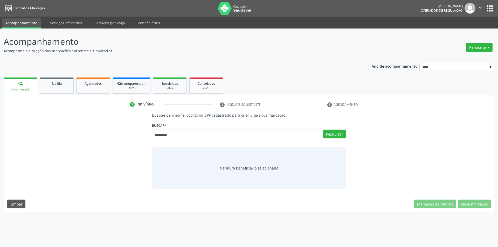
type input "*********"
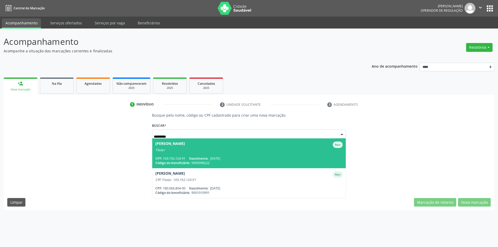
click at [214, 161] on div "Código do beneficiário: 9000098222" at bounding box center [248, 163] width 187 height 4
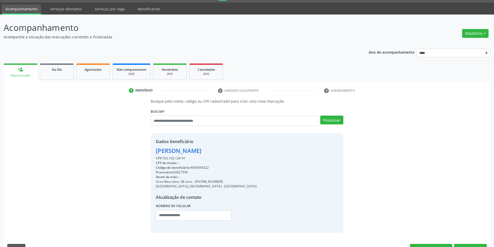
scroll to position [27, 0]
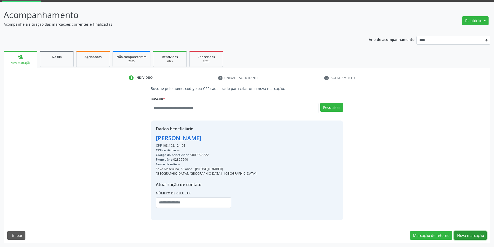
click at [474, 235] on button "Nova marcação" at bounding box center [470, 235] width 33 height 9
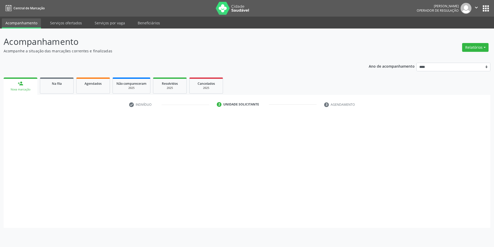
scroll to position [0, 0]
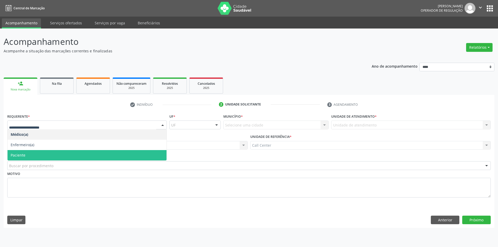
click at [41, 154] on span "Paciente" at bounding box center [87, 155] width 159 height 10
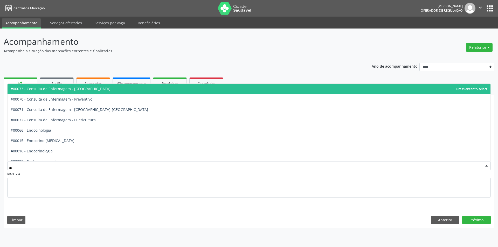
type input "***"
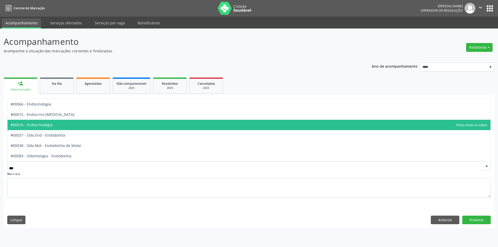
click at [56, 123] on span "#00016 - Endocrinologia" at bounding box center [249, 125] width 483 height 10
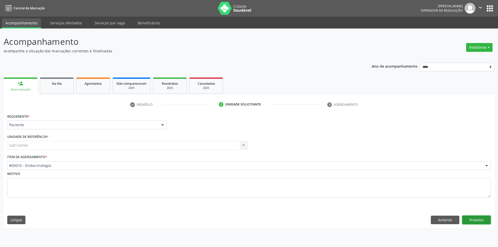
click at [472, 219] on button "Próximo" at bounding box center [476, 220] width 29 height 9
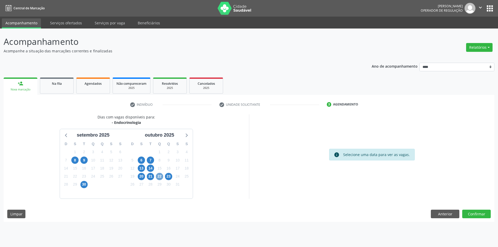
click at [159, 177] on span "22" at bounding box center [159, 176] width 7 height 7
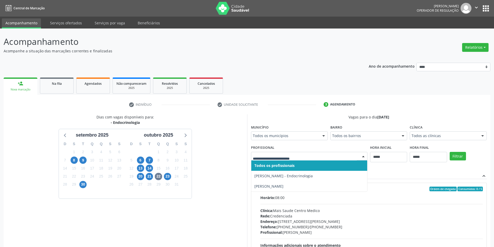
drag, startPoint x: 298, startPoint y: 156, endPoint x: 286, endPoint y: 158, distance: 12.5
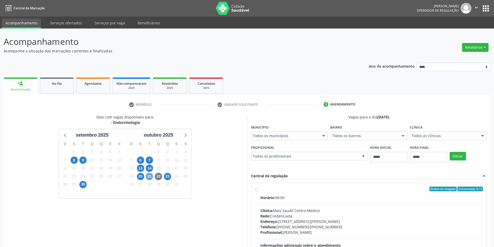
click at [149, 176] on span "21" at bounding box center [149, 176] width 7 height 7
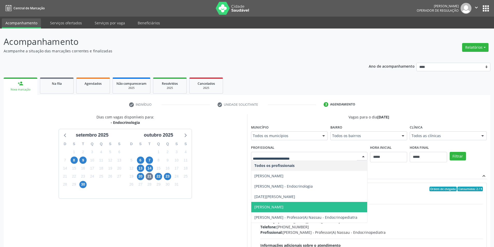
click at [283, 209] on span "Maria da Conceicao Raposo de Freitas" at bounding box center [268, 207] width 29 height 5
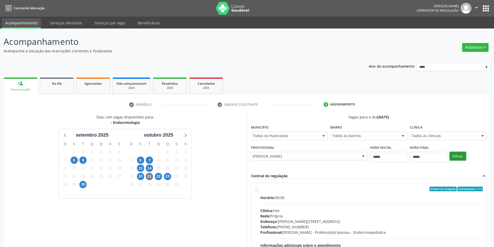
click at [456, 155] on button "Filtrar" at bounding box center [457, 156] width 16 height 9
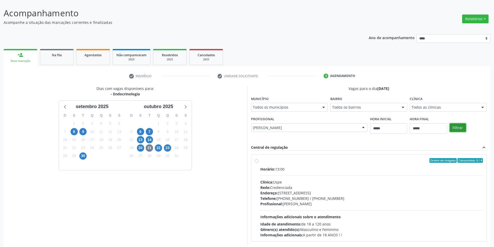
scroll to position [53, 0]
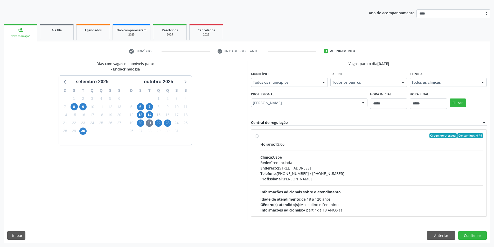
click at [289, 162] on div "Rede: Credenciada" at bounding box center [371, 162] width 223 height 5
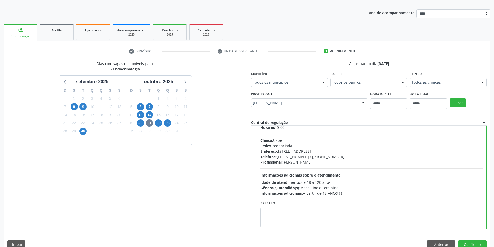
scroll to position [26, 0]
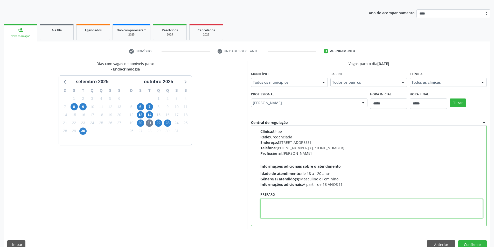
paste textarea "**********"
type textarea "**********"
click at [471, 244] on button "Confirmar" at bounding box center [472, 244] width 29 height 9
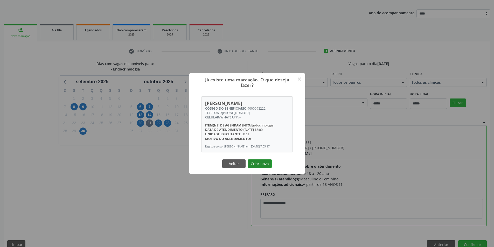
click at [263, 164] on button "Criar novo" at bounding box center [260, 163] width 24 height 9
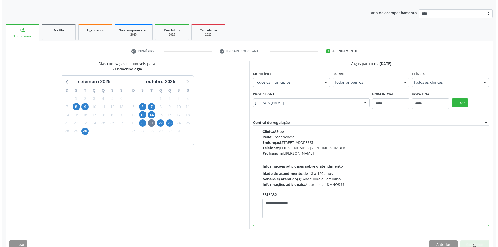
scroll to position [0, 0]
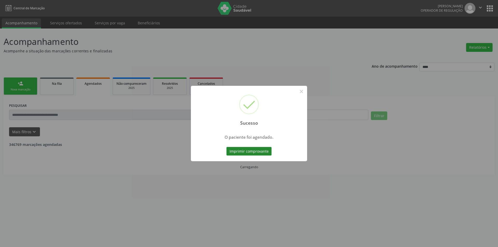
click at [241, 150] on button "Imprimir comprovante" at bounding box center [248, 151] width 45 height 9
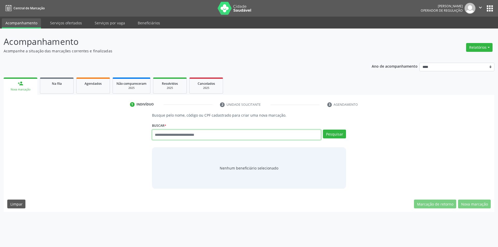
paste input "**********"
type input "**********"
click at [332, 134] on button "Pesquisar" at bounding box center [334, 134] width 23 height 9
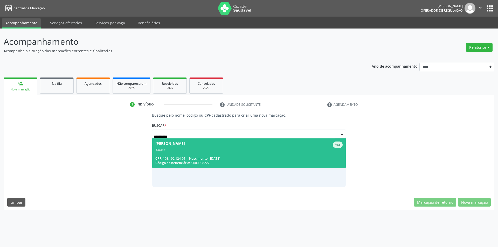
click at [190, 152] on span "Carlos de Souza Bitiencourt Ativo Titular CPF: 103.192.124-91 Nascimento: 08/03…" at bounding box center [249, 153] width 194 height 30
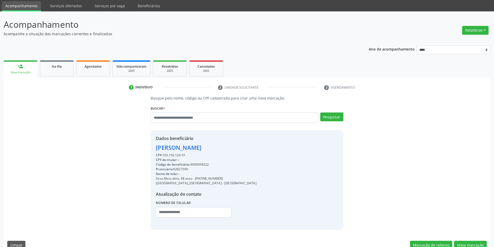
scroll to position [27, 0]
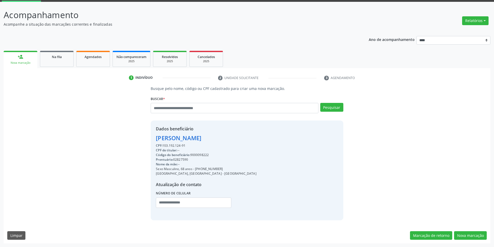
click at [171, 144] on div "CPF: 103.192.124-91" at bounding box center [206, 145] width 100 height 5
copy div "103.192.124"
paste input "**********"
type input "**********"
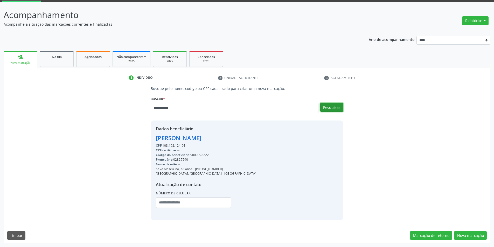
click at [335, 106] on button "Pesquisar" at bounding box center [331, 107] width 23 height 9
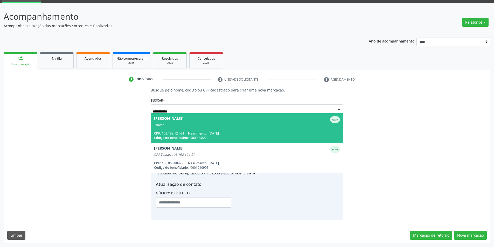
scroll to position [25, 0]
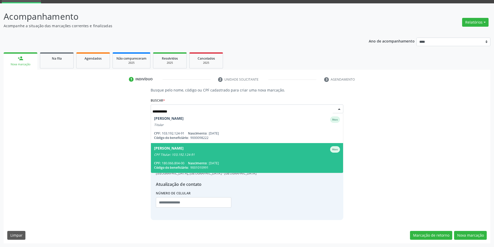
click at [215, 158] on span "Guadalupe de Sousa Bittencourt Pereira Ativo CPF Titular: 103.192.124-91 CPF: 1…" at bounding box center [247, 158] width 192 height 30
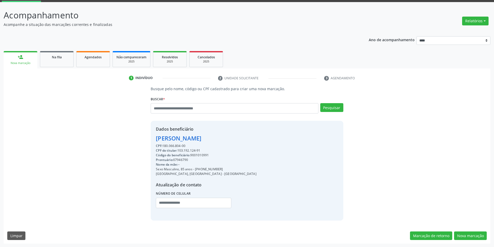
scroll to position [27, 0]
drag, startPoint x: 469, startPoint y: 237, endPoint x: 430, endPoint y: 223, distance: 41.8
click at [469, 237] on button "Nova marcação" at bounding box center [470, 235] width 33 height 9
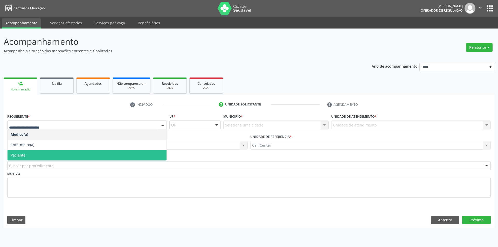
click at [40, 155] on span "Paciente" at bounding box center [87, 155] width 159 height 10
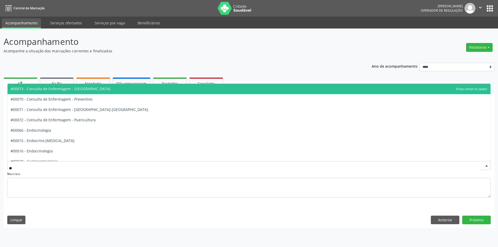
type input "***"
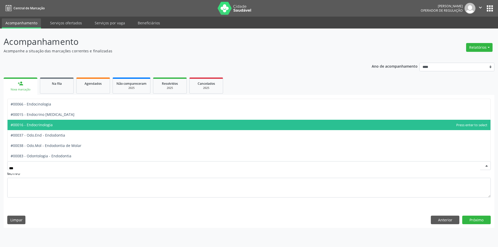
click at [54, 127] on span "#00016 - Endocrinologia" at bounding box center [249, 125] width 483 height 10
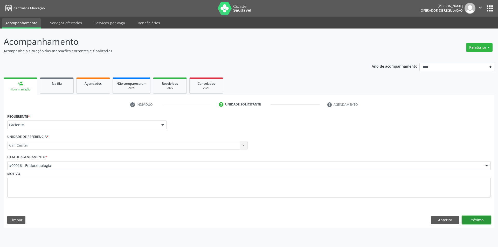
click at [476, 220] on button "Próximo" at bounding box center [476, 220] width 29 height 9
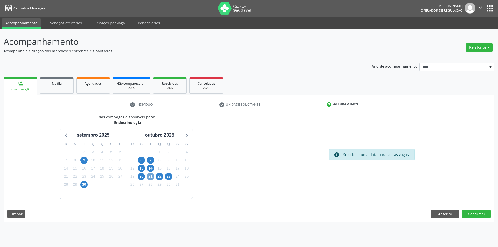
click at [151, 177] on span "21" at bounding box center [150, 176] width 7 height 7
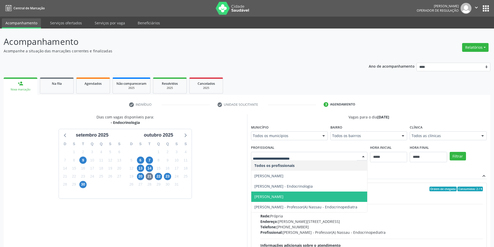
click at [291, 200] on span "Maria da Conceicao Raposo de Freitas" at bounding box center [309, 197] width 116 height 10
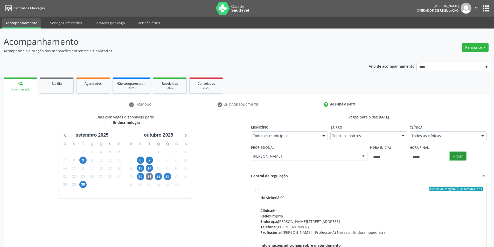
click at [457, 156] on button "Filtrar" at bounding box center [457, 156] width 16 height 9
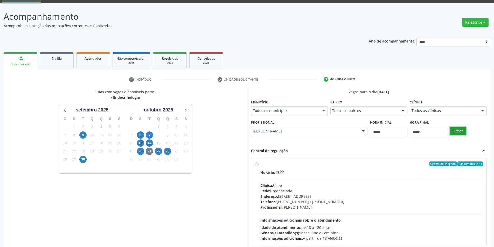
scroll to position [53, 0]
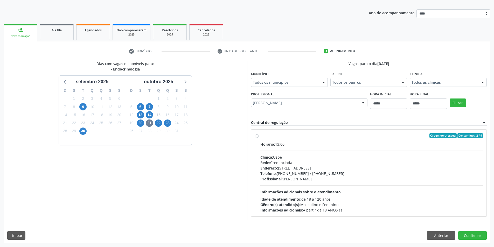
click at [297, 158] on div "Clínica: Uspe" at bounding box center [371, 156] width 223 height 5
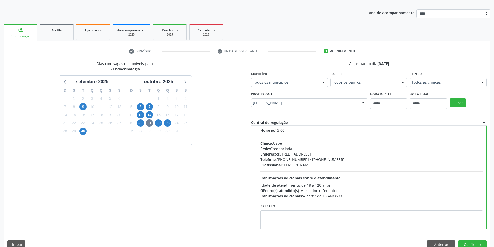
scroll to position [26, 0]
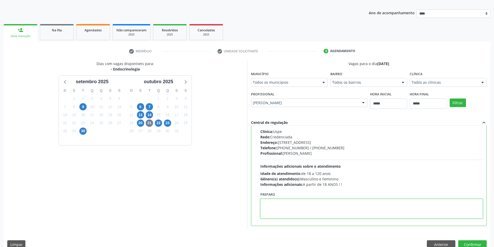
paste textarea "**********"
type textarea "**********"
click at [468, 243] on button "Confirmar" at bounding box center [472, 244] width 29 height 9
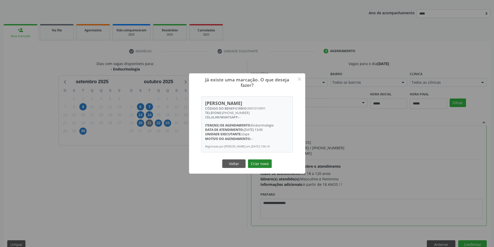
click at [265, 168] on button "Criar novo" at bounding box center [260, 163] width 24 height 9
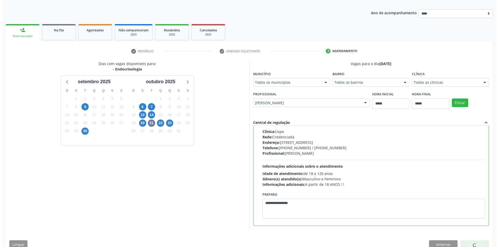
scroll to position [0, 0]
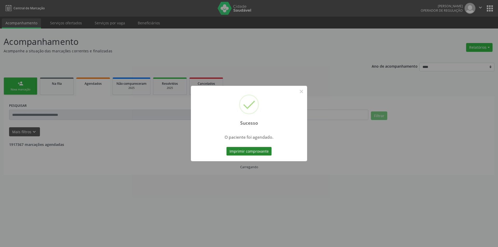
click at [259, 149] on button "Imprimir comprovante" at bounding box center [248, 151] width 45 height 9
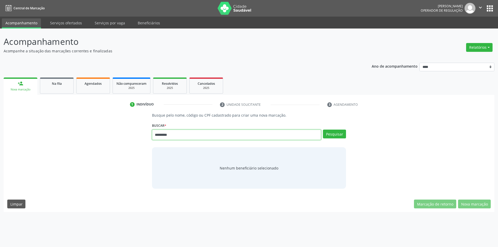
type input "*********"
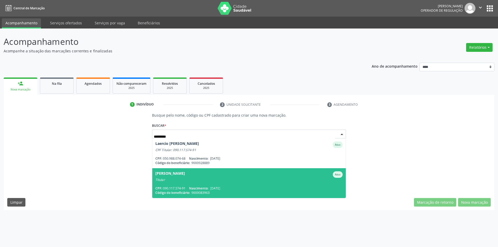
click at [244, 183] on span "[PERSON_NAME] Ativo Titular CPF: 090.117.574-91 Nascimento: [DATE] Código do be…" at bounding box center [249, 183] width 194 height 30
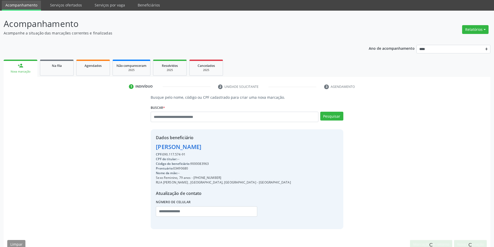
scroll to position [27, 0]
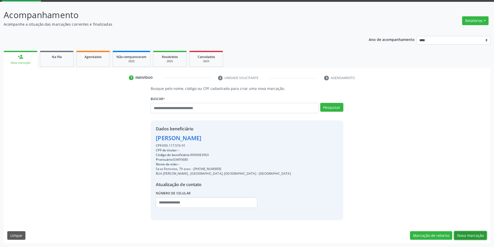
click at [467, 234] on button "Nova marcação" at bounding box center [470, 235] width 33 height 9
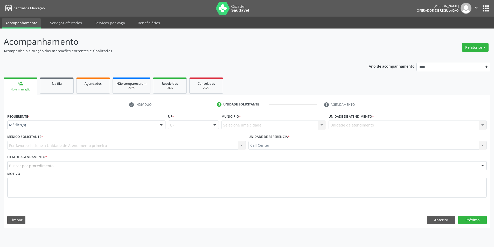
scroll to position [0, 0]
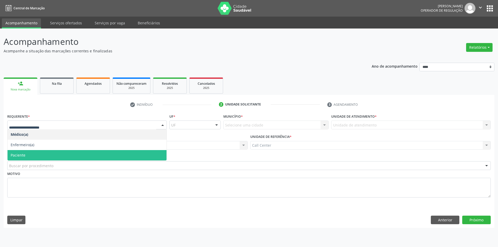
click at [30, 155] on span "Paciente" at bounding box center [87, 155] width 159 height 10
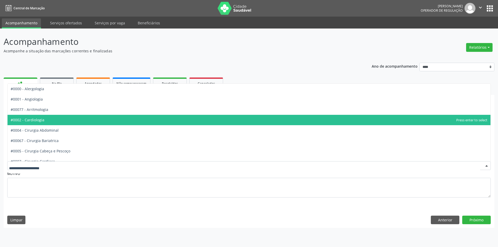
click at [42, 121] on span "#0002 - Cardiologia" at bounding box center [28, 119] width 34 height 5
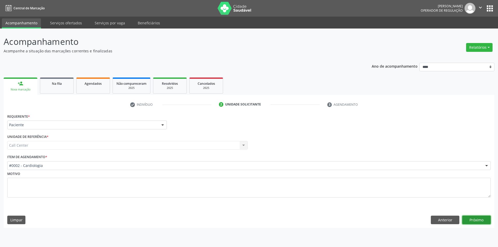
click at [469, 219] on button "Próximo" at bounding box center [476, 220] width 29 height 9
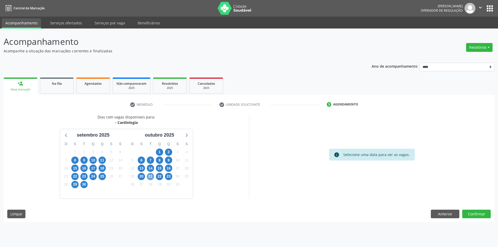
click at [150, 177] on span "21" at bounding box center [150, 176] width 7 height 7
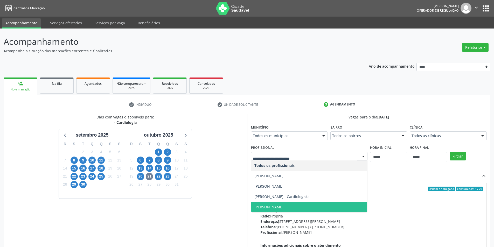
drag, startPoint x: 263, startPoint y: 207, endPoint x: 278, endPoint y: 205, distance: 15.7
click at [263, 207] on span "[PERSON_NAME]" at bounding box center [268, 207] width 29 height 5
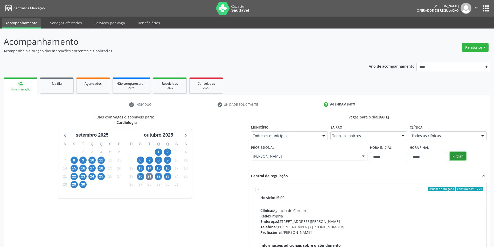
click at [456, 156] on button "Filtrar" at bounding box center [457, 156] width 16 height 9
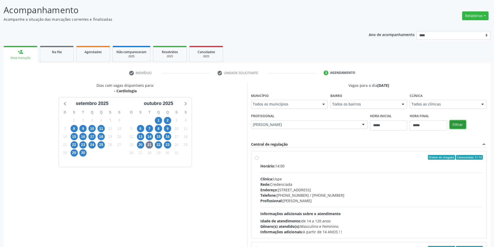
scroll to position [63, 0]
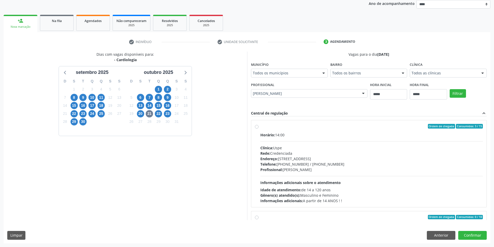
click at [305, 150] on div "Clínica: Uspe" at bounding box center [371, 147] width 223 height 5
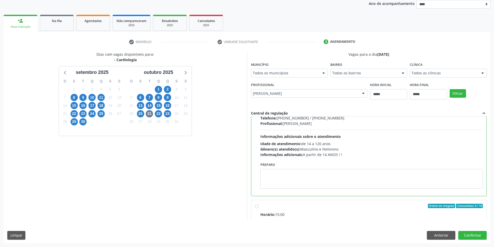
scroll to position [52, 0]
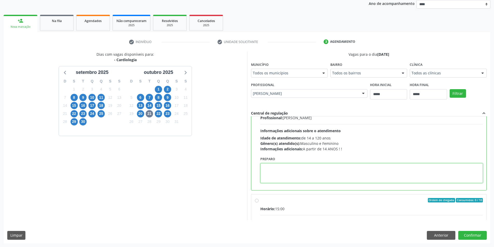
paste textarea "**********"
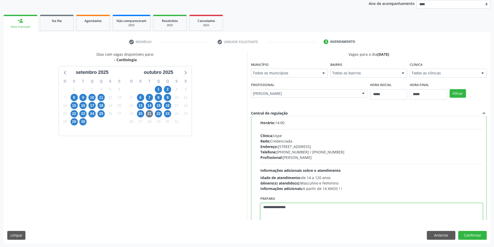
scroll to position [0, 0]
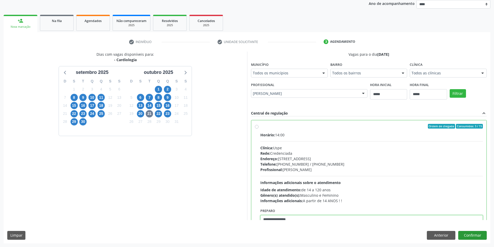
type textarea "**********"
click at [466, 235] on button "Confirmar" at bounding box center [472, 235] width 29 height 9
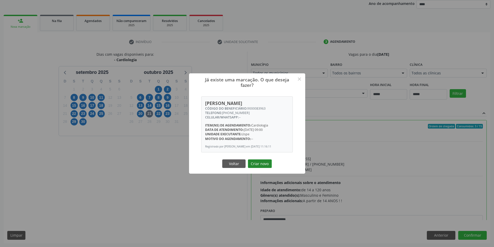
click at [264, 164] on button "Criar novo" at bounding box center [260, 163] width 24 height 9
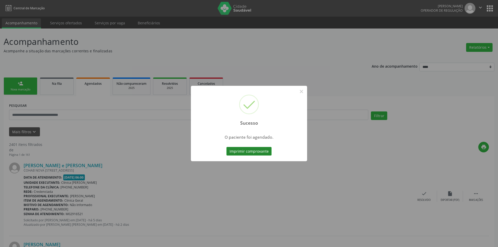
click at [239, 153] on button "Imprimir comprovante" at bounding box center [248, 151] width 45 height 9
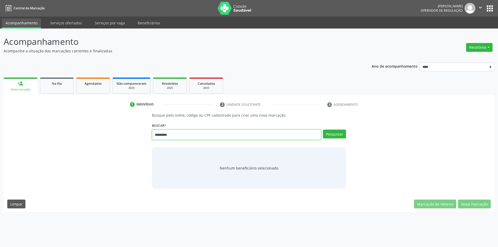
type input "*********"
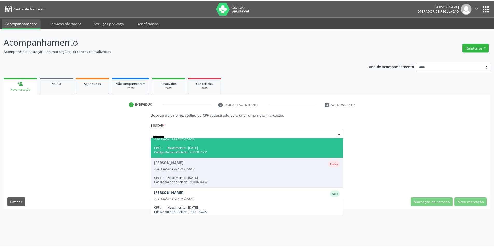
scroll to position [78, 0]
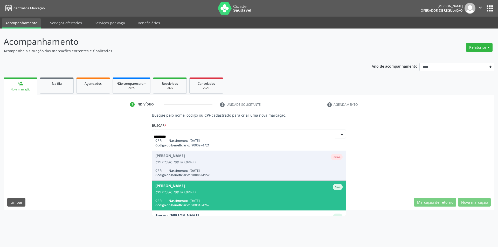
click at [224, 194] on div "CPF Titular: 198.585.074-53" at bounding box center [248, 192] width 187 height 4
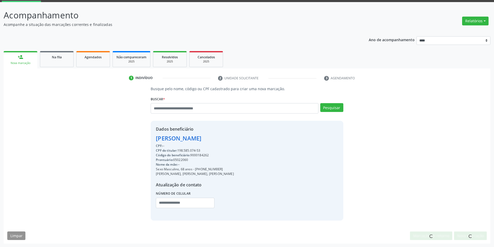
scroll to position [27, 0]
click at [464, 236] on button "Nova marcação" at bounding box center [470, 235] width 33 height 9
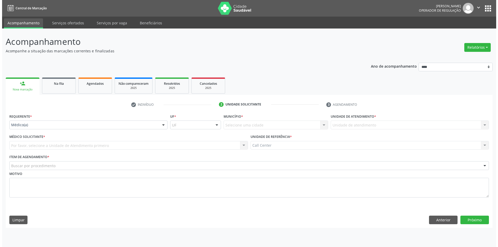
scroll to position [0, 0]
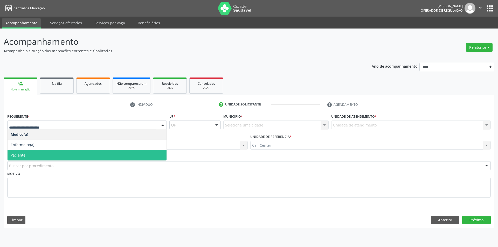
click at [41, 152] on span "Paciente" at bounding box center [87, 155] width 159 height 10
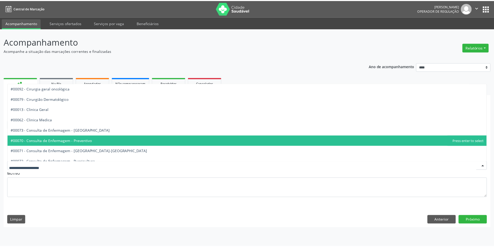
scroll to position [181, 0]
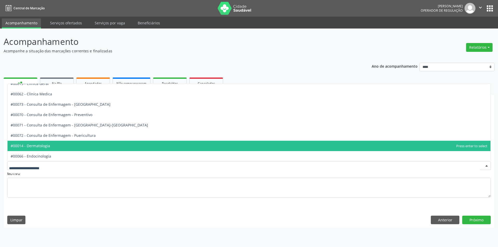
click at [58, 143] on span "#00014 - Dermatologia" at bounding box center [249, 146] width 483 height 10
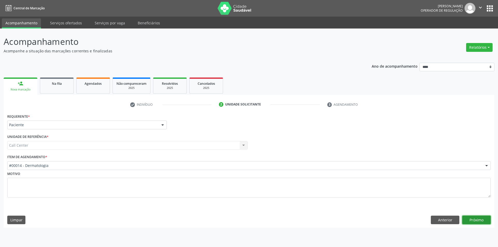
click at [473, 221] on button "Próximo" at bounding box center [476, 220] width 29 height 9
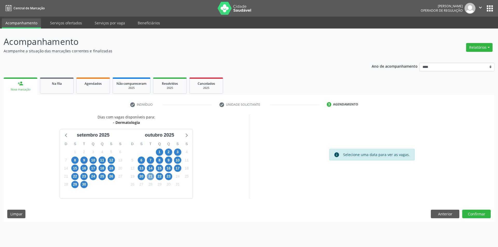
click at [150, 176] on span "21" at bounding box center [150, 176] width 7 height 7
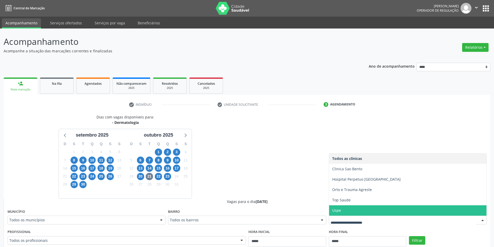
click at [342, 210] on span "Uspe" at bounding box center [407, 210] width 157 height 10
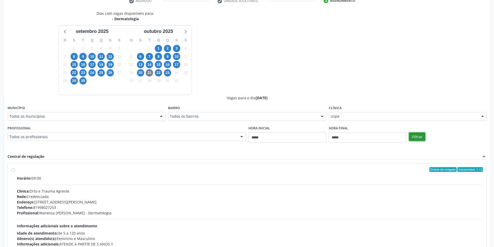
click at [419, 138] on button "Filtrar" at bounding box center [417, 136] width 16 height 9
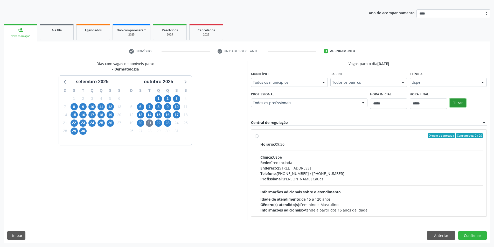
scroll to position [53, 0]
click at [161, 123] on span "22" at bounding box center [158, 122] width 7 height 7
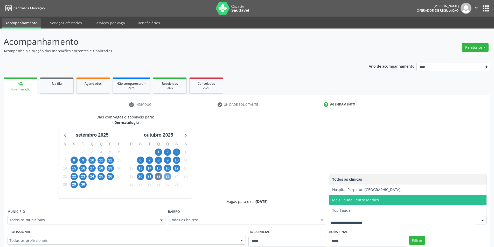
click at [166, 176] on span "23" at bounding box center [167, 176] width 7 height 7
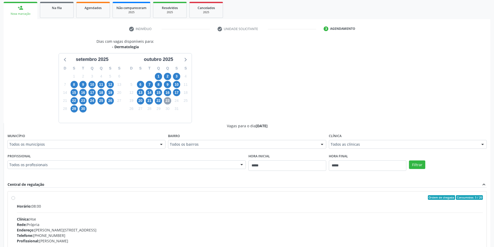
scroll to position [130, 0]
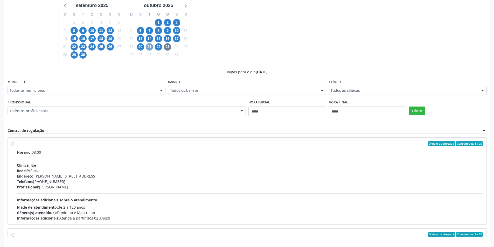
click at [150, 47] on span "21" at bounding box center [149, 46] width 7 height 7
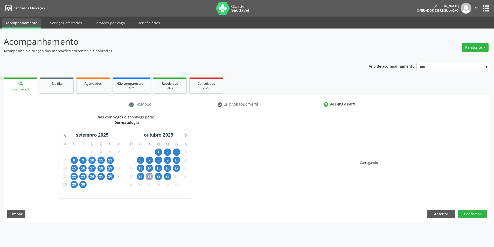
scroll to position [0, 0]
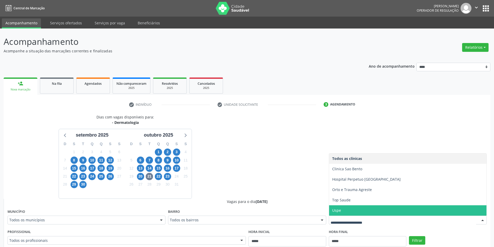
click at [349, 208] on span "Uspe" at bounding box center [407, 210] width 157 height 10
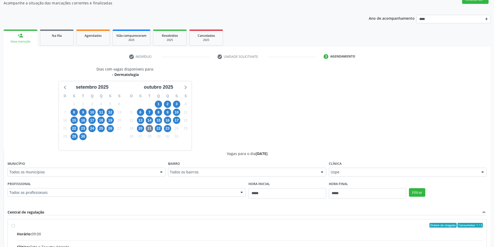
scroll to position [130, 0]
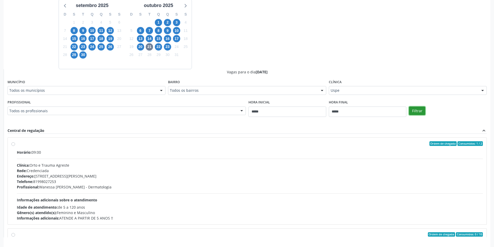
click at [417, 112] on button "Filtrar" at bounding box center [417, 111] width 16 height 9
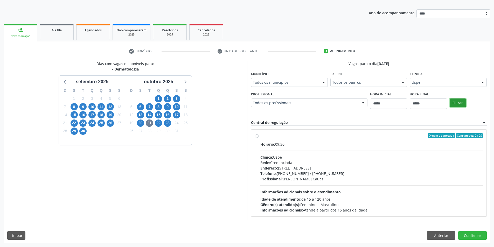
scroll to position [53, 0]
click at [292, 160] on div "Rede: Credenciada" at bounding box center [371, 162] width 223 height 5
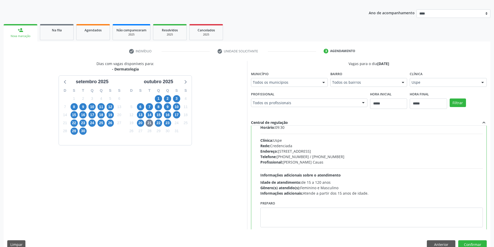
scroll to position [26, 0]
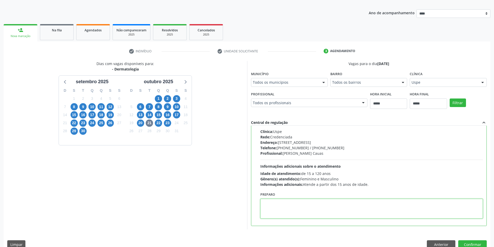
paste textarea "**********"
type textarea "**********"
drag, startPoint x: 305, startPoint y: 203, endPoint x: 227, endPoint y: 202, distance: 78.0
click at [227, 202] on div "Dias com vagas disponíveis para: - Dermatologia setembro 2025 D S T Q Q S S 31 …" at bounding box center [247, 145] width 487 height 168
click at [432, 243] on button "Anterior" at bounding box center [441, 244] width 29 height 9
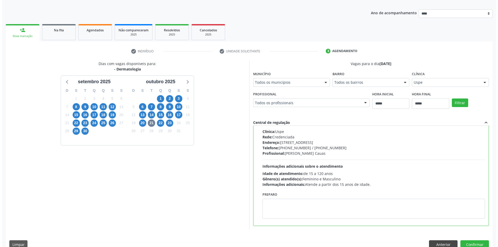
scroll to position [0, 0]
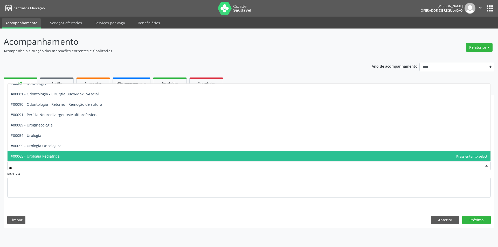
type input "***"
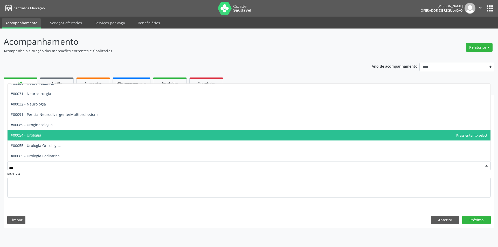
click at [75, 134] on span "#00054 - Urologia" at bounding box center [249, 135] width 483 height 10
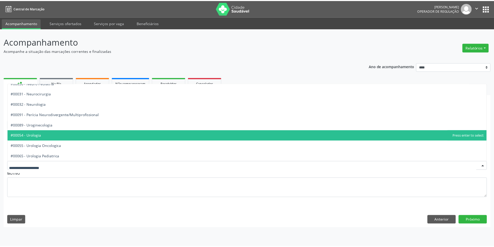
scroll to position [181, 0]
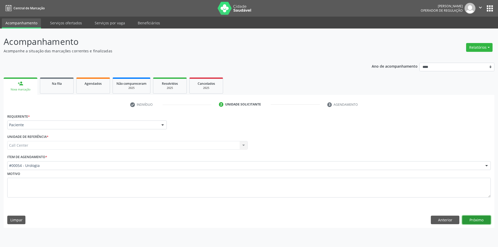
drag, startPoint x: 468, startPoint y: 221, endPoint x: 465, endPoint y: 220, distance: 3.0
click at [465, 220] on button "Próximo" at bounding box center [476, 220] width 29 height 9
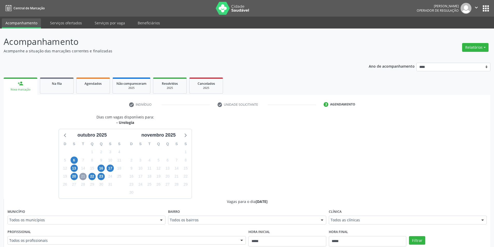
click at [82, 176] on span "21" at bounding box center [82, 176] width 7 height 7
click at [88, 177] on span "22" at bounding box center [91, 176] width 7 height 7
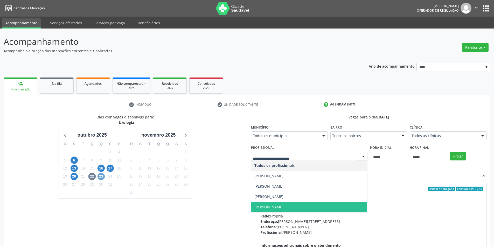
click at [99, 177] on span "23" at bounding box center [100, 176] width 7 height 7
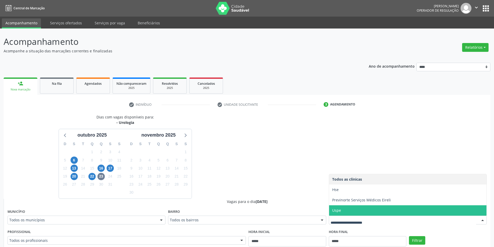
click at [341, 210] on span "Uspe" at bounding box center [407, 210] width 157 height 10
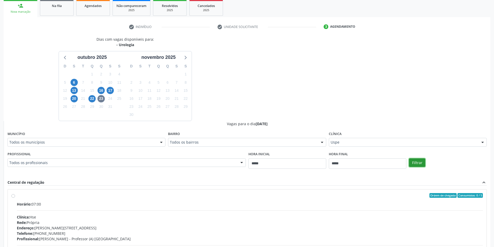
drag, startPoint x: 412, startPoint y: 164, endPoint x: 404, endPoint y: 165, distance: 8.7
click at [412, 165] on button "Filtrar" at bounding box center [417, 162] width 16 height 9
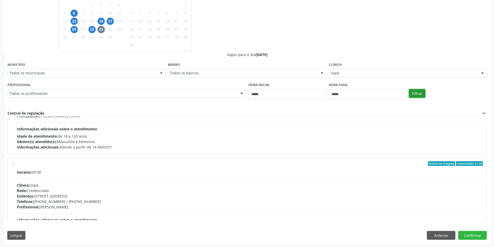
scroll to position [277, 0]
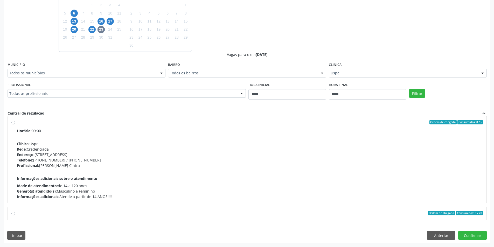
click at [104, 153] on div "Endereço: Rua do Espinheiro, nº 71, Espinheiro, Recife - PE" at bounding box center [250, 154] width 466 height 5
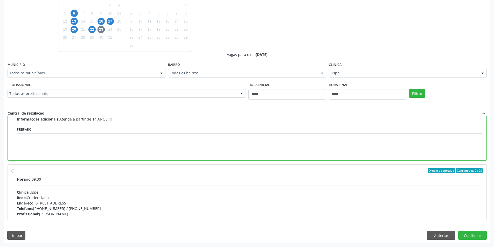
scroll to position [354, 0]
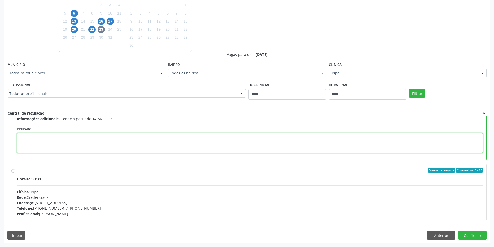
paste textarea "**********"
type textarea "**********"
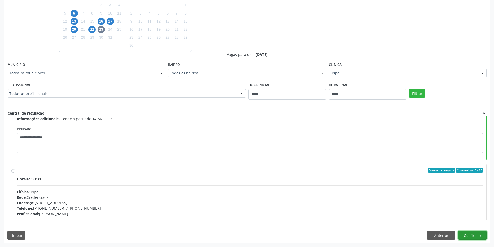
click at [466, 234] on button "Confirmar" at bounding box center [472, 235] width 29 height 9
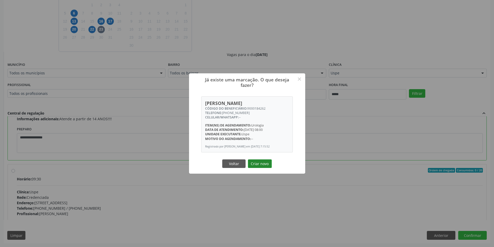
click at [260, 163] on button "Criar novo" at bounding box center [260, 163] width 24 height 9
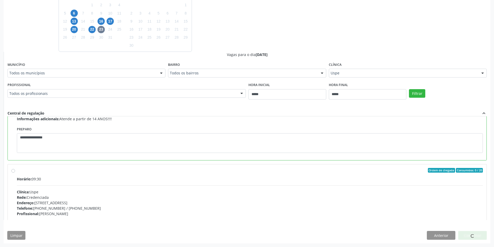
scroll to position [0, 0]
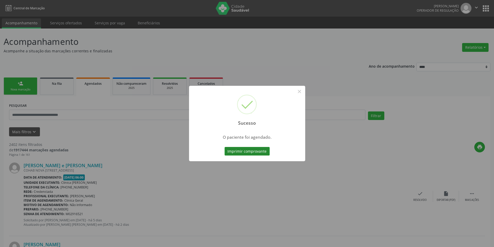
click at [255, 151] on button "Imprimir comprovante" at bounding box center [246, 151] width 45 height 9
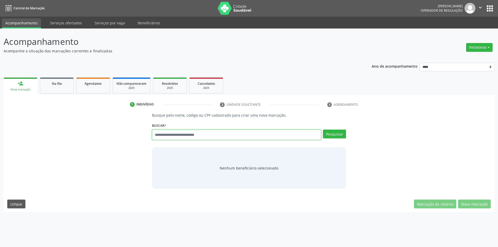
paste input "**********"
type input "**********"
click at [337, 135] on button "Pesquisar" at bounding box center [334, 134] width 23 height 9
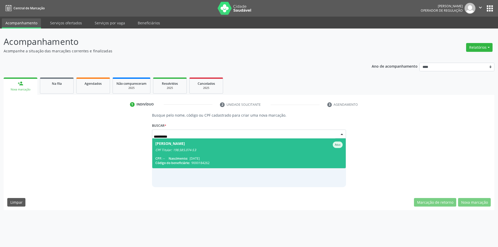
click at [244, 148] on div "CPF Titular: 198.585.074-53" at bounding box center [248, 150] width 187 height 4
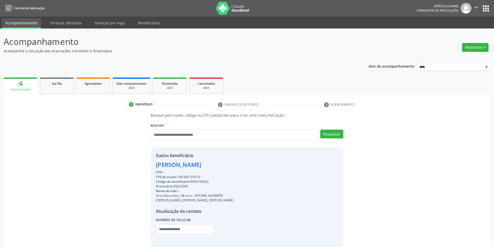
scroll to position [27, 0]
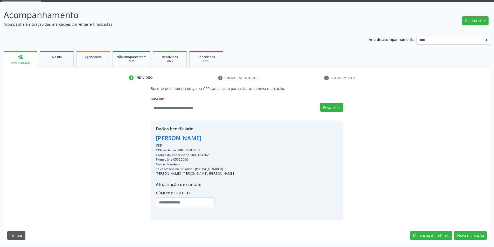
click at [188, 150] on div "CPF do titular: 198.585.074-53" at bounding box center [195, 150] width 78 height 5
copy div "198.585.074"
paste input "**********"
type input "**********"
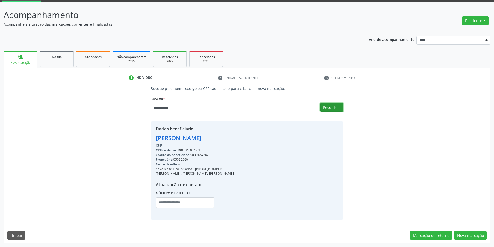
click at [329, 110] on button "Pesquisar" at bounding box center [331, 107] width 23 height 9
type input "**********"
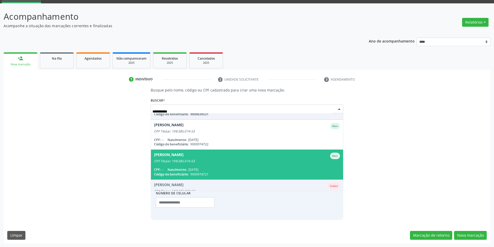
scroll to position [102, 0]
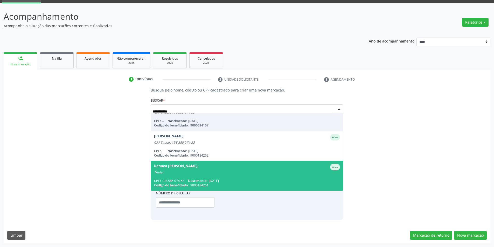
click at [247, 170] on div "Titular" at bounding box center [247, 172] width 186 height 4
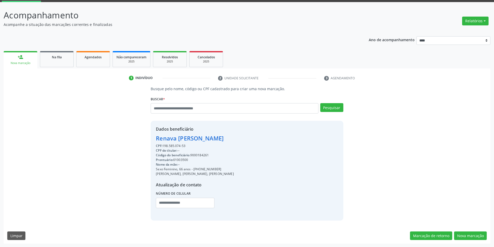
scroll to position [27, 0]
click at [464, 234] on button "Nova marcação" at bounding box center [470, 235] width 33 height 9
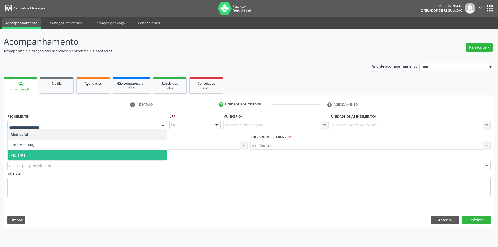
drag, startPoint x: 44, startPoint y: 152, endPoint x: 45, endPoint y: 155, distance: 2.7
click at [44, 153] on span "Paciente" at bounding box center [87, 155] width 159 height 10
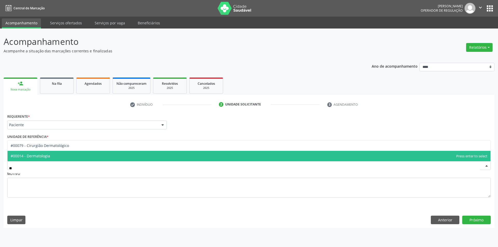
type input "***"
click at [45, 152] on span "#00014 - Dermatologia" at bounding box center [249, 156] width 483 height 10
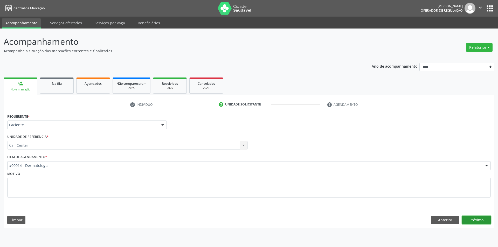
click at [478, 219] on button "Próximo" at bounding box center [476, 220] width 29 height 9
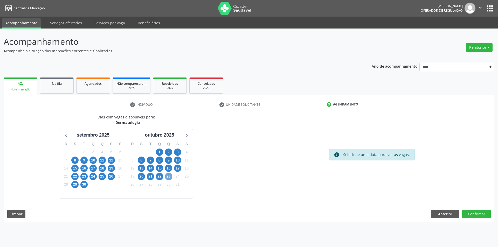
click at [168, 177] on span "23" at bounding box center [168, 176] width 7 height 7
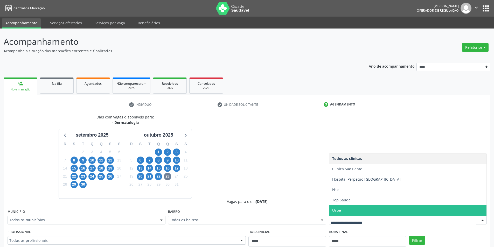
click at [344, 210] on span "Uspe" at bounding box center [407, 210] width 157 height 10
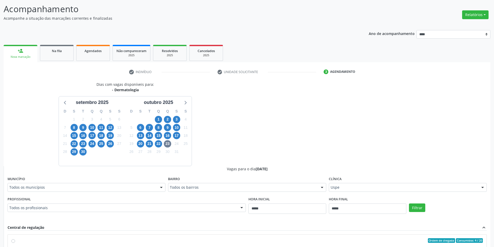
scroll to position [104, 0]
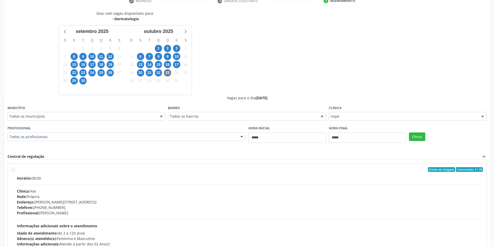
click at [427, 134] on div "Filtrar" at bounding box center [447, 136] width 80 height 24
click at [424, 137] on button "Filtrar" at bounding box center [417, 136] width 16 height 9
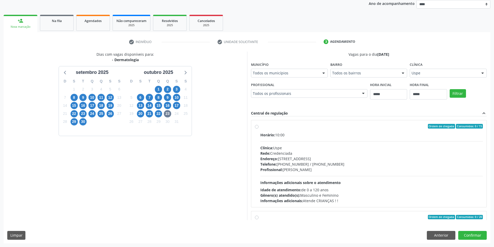
click at [285, 153] on div "Rede: Credenciada" at bounding box center [371, 153] width 223 height 5
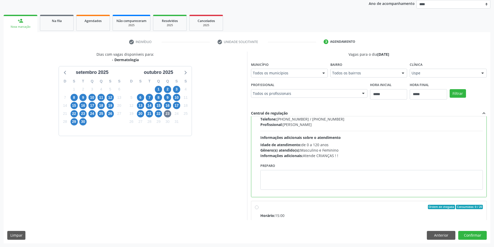
scroll to position [52, 0]
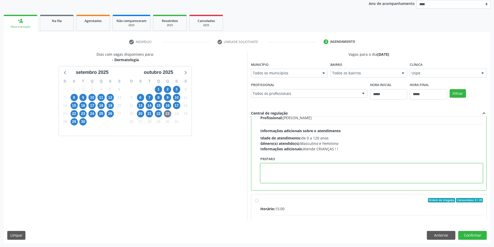
paste textarea "**********"
type textarea "**********"
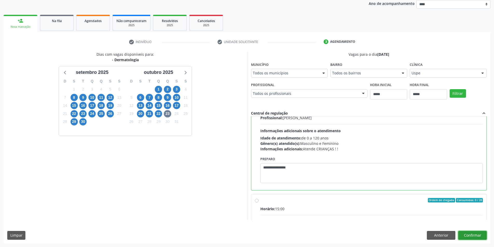
click at [467, 235] on button "Confirmar" at bounding box center [472, 235] width 29 height 9
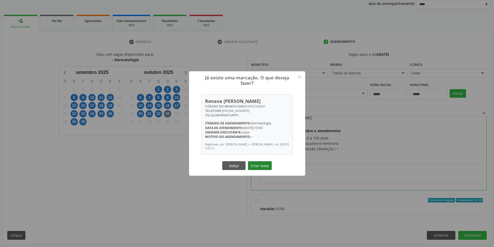
click at [266, 166] on button "Criar novo" at bounding box center [260, 165] width 24 height 9
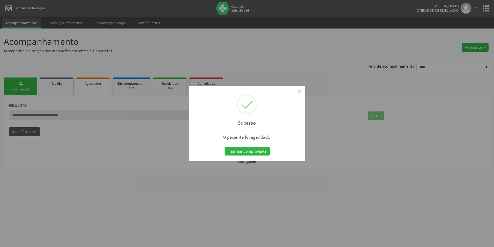
scroll to position [0, 0]
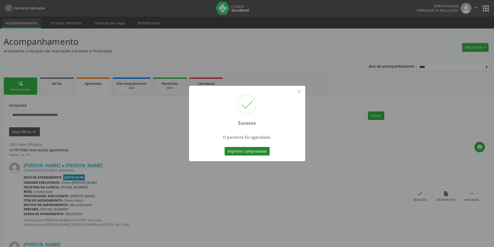
click at [248, 150] on button "Imprimir comprovante" at bounding box center [246, 151] width 45 height 9
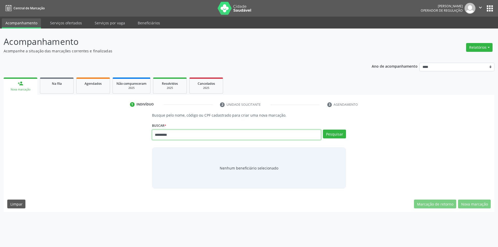
type input "*********"
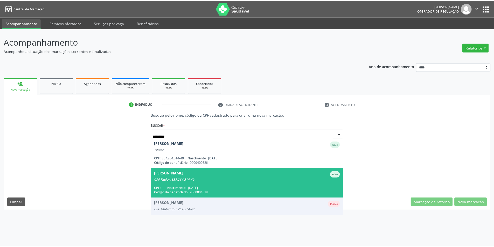
scroll to position [12, 0]
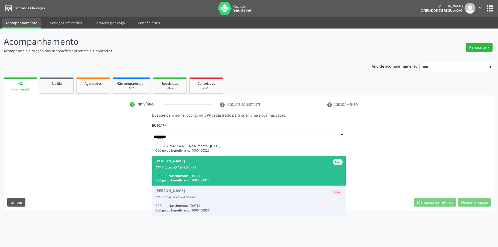
click at [234, 169] on div "CPF Titular: 857.264.514-49" at bounding box center [248, 167] width 187 height 4
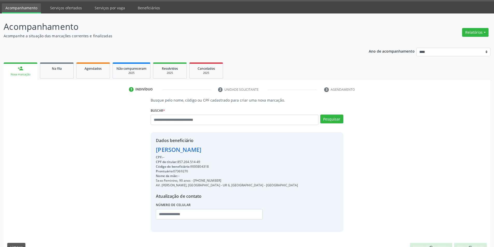
scroll to position [27, 0]
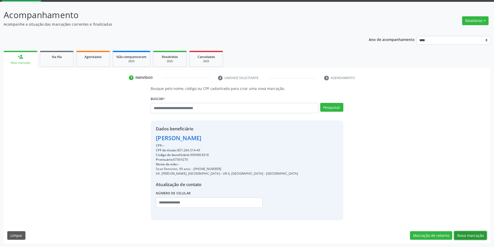
click at [470, 235] on button "Nova marcação" at bounding box center [470, 235] width 33 height 9
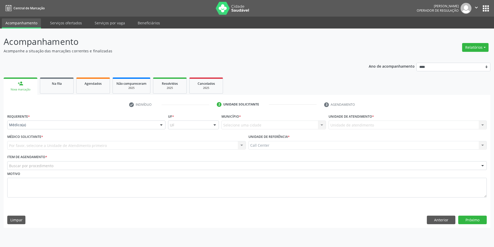
scroll to position [0, 0]
drag, startPoint x: 41, startPoint y: 124, endPoint x: 41, endPoint y: 135, distance: 11.7
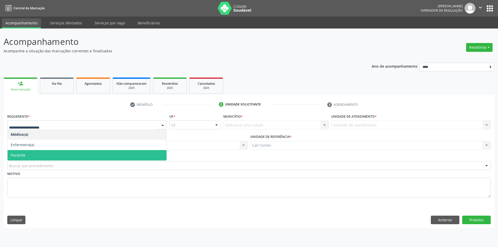
click at [36, 151] on span "Paciente" at bounding box center [87, 155] width 159 height 10
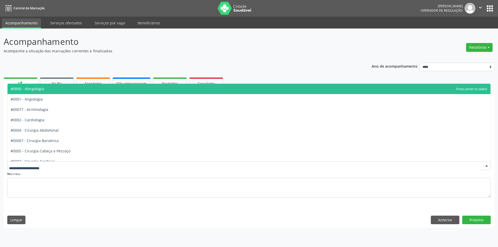
click at [37, 165] on div at bounding box center [248, 165] width 483 height 9
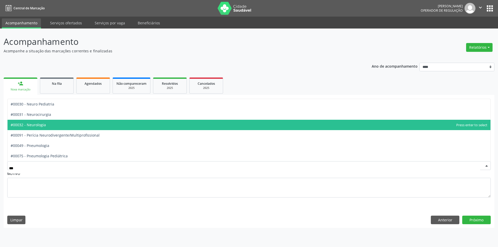
click at [39, 125] on span "#00032 - Neurologia" at bounding box center [28, 124] width 35 height 5
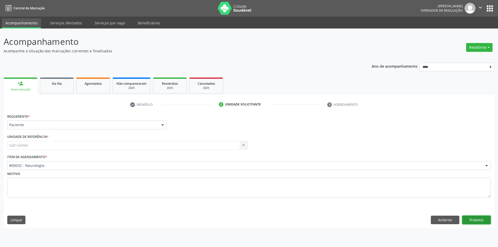
click at [475, 217] on button "Próximo" at bounding box center [476, 220] width 29 height 9
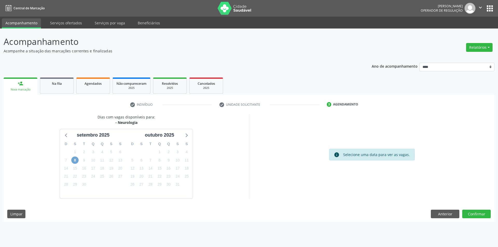
click at [75, 160] on span "8" at bounding box center [74, 160] width 7 height 7
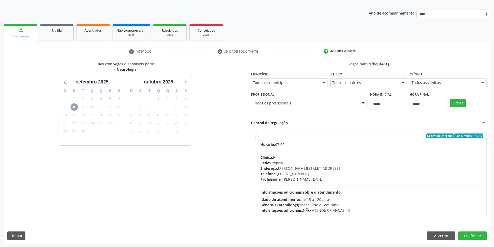
scroll to position [53, 0]
click at [442, 233] on button "Anterior" at bounding box center [441, 235] width 29 height 9
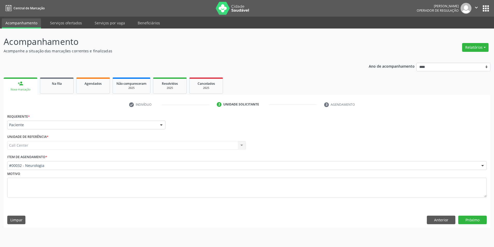
scroll to position [0, 0]
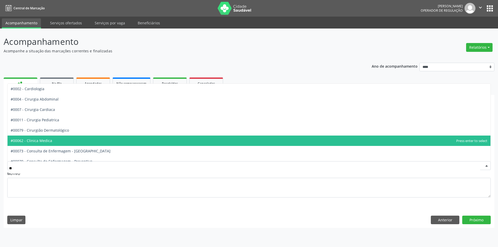
type input "***"
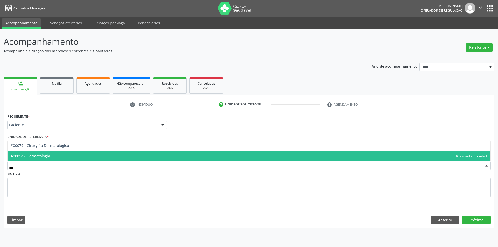
click at [66, 153] on span "#00014 - Dermatologia" at bounding box center [249, 156] width 483 height 10
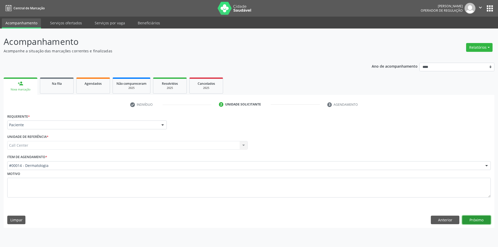
click at [473, 220] on button "Próximo" at bounding box center [476, 220] width 29 height 9
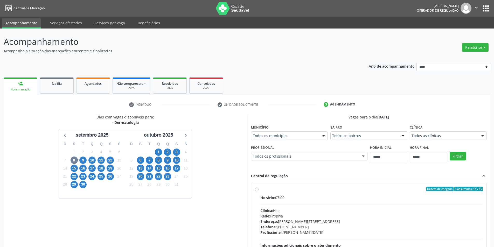
click at [78, 159] on div "8" at bounding box center [73, 160] width 9 height 8
click at [81, 160] on span "9" at bounding box center [82, 160] width 7 height 7
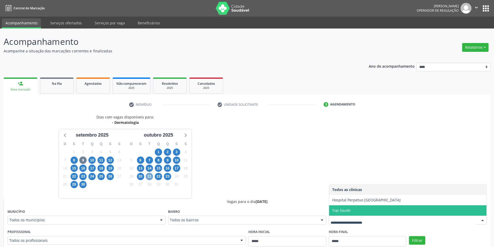
click at [147, 178] on span "21" at bounding box center [149, 176] width 7 height 7
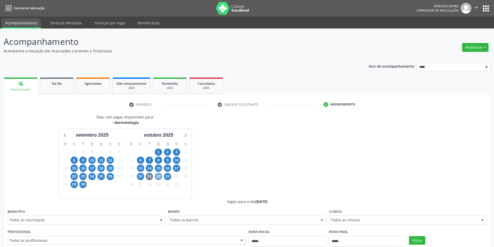
click at [158, 177] on span "22" at bounding box center [158, 176] width 7 height 7
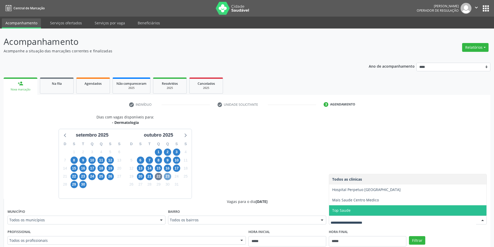
click at [166, 176] on span "23" at bounding box center [167, 176] width 7 height 7
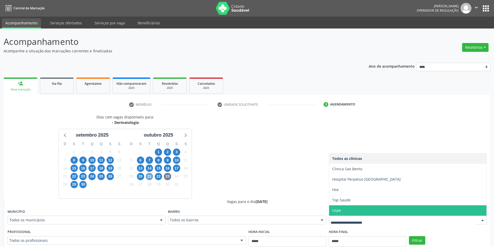
click at [150, 178] on span "21" at bounding box center [149, 176] width 7 height 7
click at [352, 214] on span "Uspe" at bounding box center [407, 210] width 157 height 10
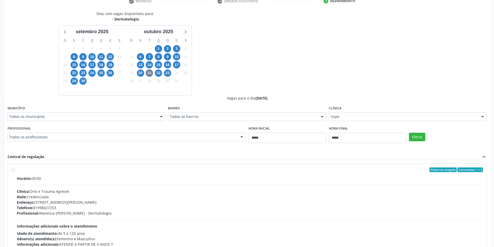
scroll to position [104, 0]
drag, startPoint x: 420, startPoint y: 139, endPoint x: 413, endPoint y: 138, distance: 7.3
click at [418, 136] on button "Filtrar" at bounding box center [417, 136] width 16 height 9
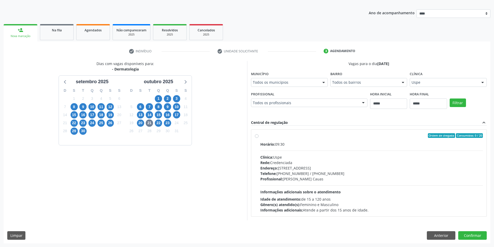
click at [294, 156] on div "Clínica: Uspe" at bounding box center [371, 156] width 223 height 5
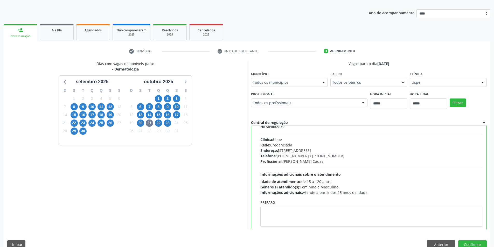
scroll to position [26, 0]
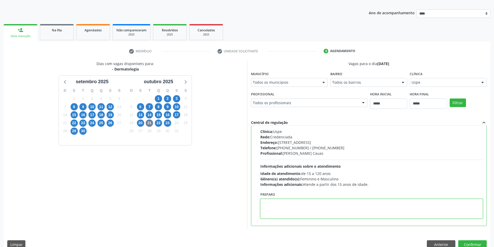
drag, startPoint x: 289, startPoint y: 200, endPoint x: 287, endPoint y: 203, distance: 3.3
paste textarea "**********"
type textarea "**********"
click at [466, 242] on button "Confirmar" at bounding box center [472, 244] width 29 height 9
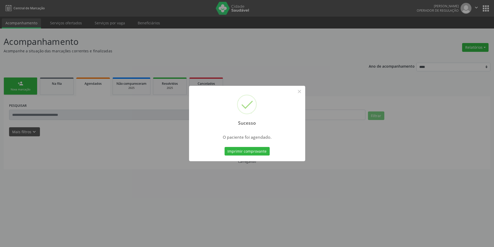
scroll to position [0, 0]
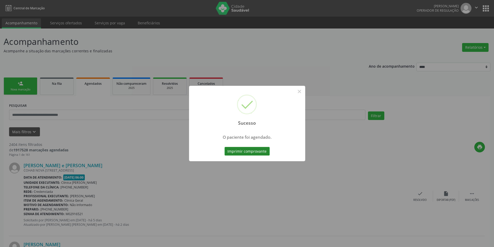
click at [259, 154] on button "Imprimir comprovante" at bounding box center [246, 151] width 45 height 9
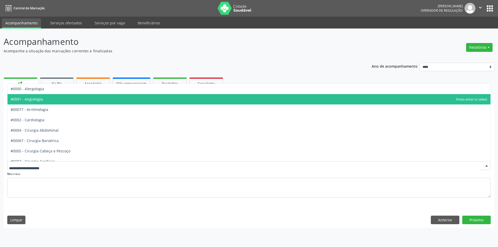
click at [63, 102] on span "#0001 - Angiologia" at bounding box center [249, 99] width 483 height 10
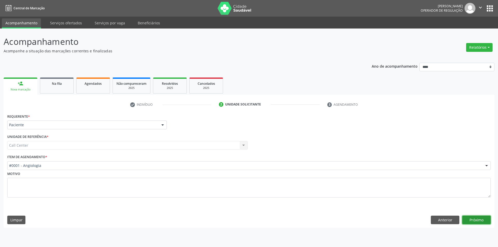
click at [477, 219] on button "Próximo" at bounding box center [476, 220] width 29 height 9
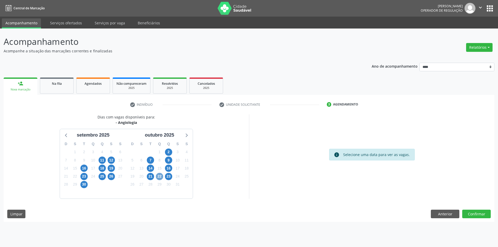
click at [161, 175] on span "22" at bounding box center [159, 176] width 7 height 7
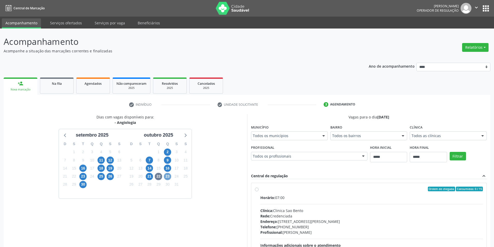
click at [170, 178] on span "23" at bounding box center [167, 176] width 7 height 7
click at [100, 159] on span "11" at bounding box center [100, 160] width 7 height 7
click at [111, 160] on span "12" at bounding box center [110, 160] width 7 height 7
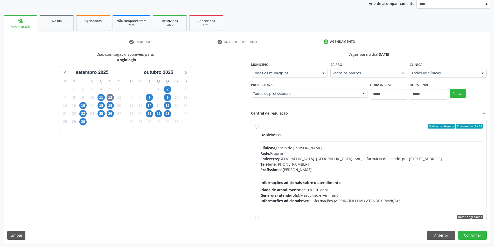
scroll to position [147, 0]
click at [442, 235] on button "Anterior" at bounding box center [441, 235] width 29 height 9
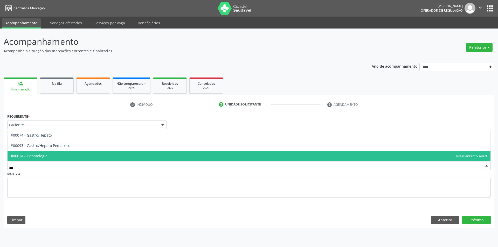
drag, startPoint x: 60, startPoint y: 154, endPoint x: 62, endPoint y: 163, distance: 9.2
click at [62, 163] on div "*** #00074 - Gastro/Hepato #00093 - Gastro/Hepato Pediatrico #00024 - Hepatolog…" at bounding box center [248, 165] width 483 height 9
click at [59, 156] on span "#00024 - Hepatologia" at bounding box center [249, 156] width 483 height 10
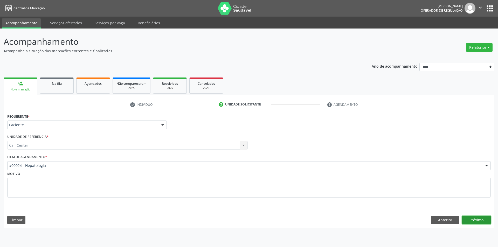
click at [474, 221] on button "Próximo" at bounding box center [476, 220] width 29 height 9
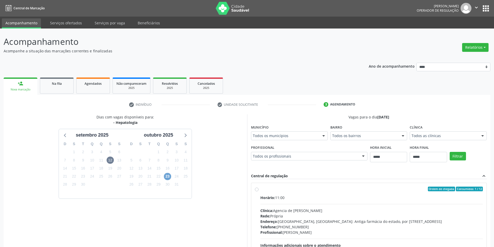
click at [170, 177] on span "23" at bounding box center [167, 176] width 7 height 7
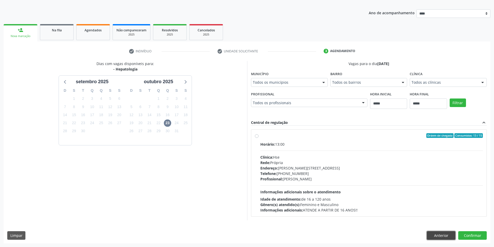
click at [443, 234] on button "Anterior" at bounding box center [441, 235] width 29 height 9
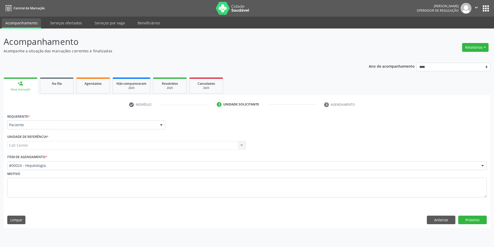
scroll to position [0, 0]
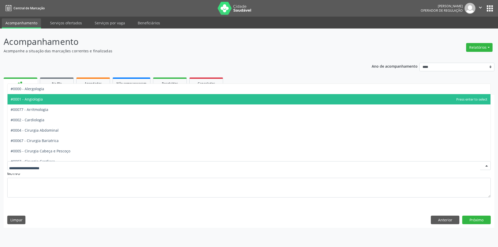
click at [64, 101] on span "#0001 - Angiologia" at bounding box center [249, 99] width 483 height 10
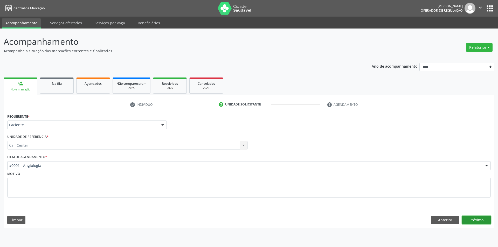
click at [474, 217] on button "Próximo" at bounding box center [476, 220] width 29 height 9
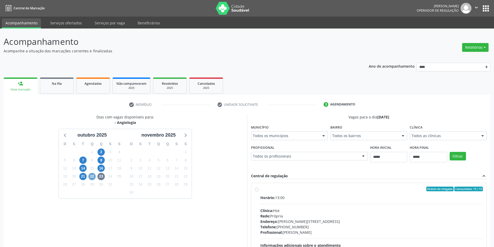
click at [94, 178] on span "22" at bounding box center [91, 176] width 7 height 7
click at [83, 175] on span "21" at bounding box center [82, 176] width 7 height 7
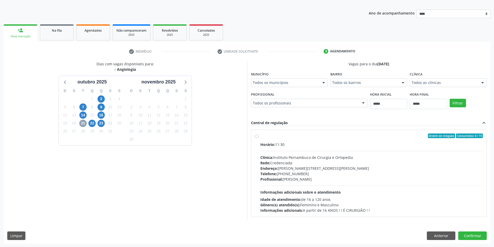
scroll to position [53, 0]
click at [437, 235] on button "Anterior" at bounding box center [441, 235] width 29 height 9
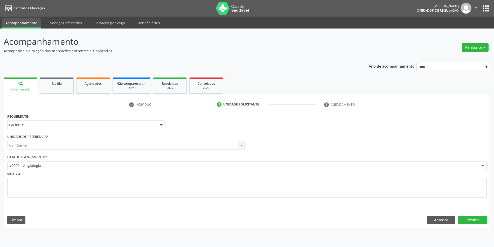
scroll to position [0, 0]
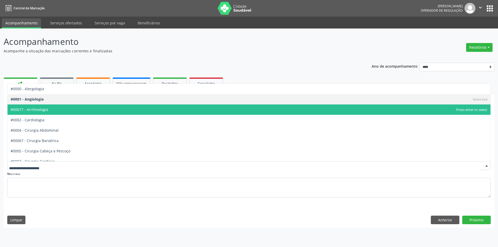
drag, startPoint x: 52, startPoint y: 165, endPoint x: 50, endPoint y: 161, distance: 4.1
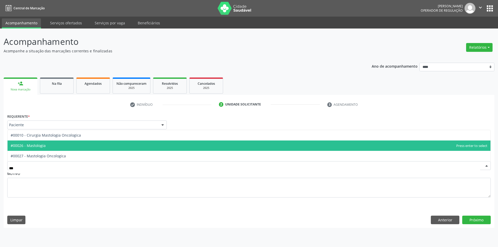
click at [80, 146] on span "#00026 - Mastologia" at bounding box center [249, 145] width 483 height 10
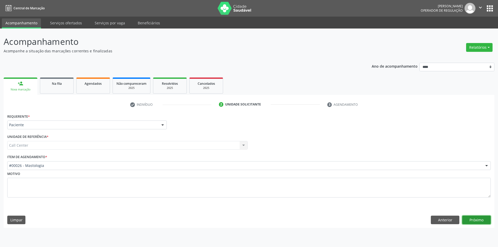
click at [482, 219] on button "Próximo" at bounding box center [476, 220] width 29 height 9
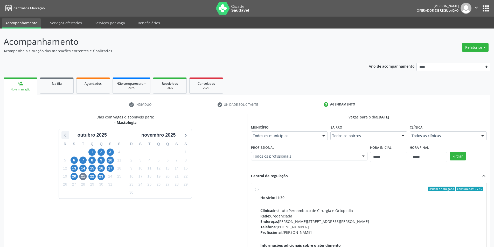
click at [67, 136] on icon at bounding box center [65, 135] width 7 height 7
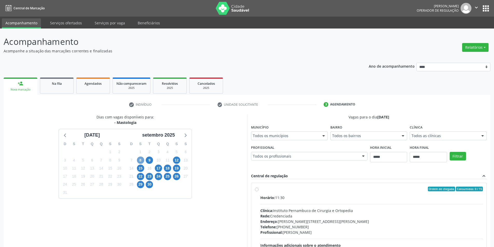
click at [140, 160] on span "8" at bounding box center [140, 160] width 7 height 7
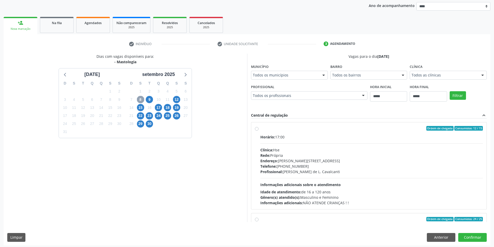
scroll to position [63, 0]
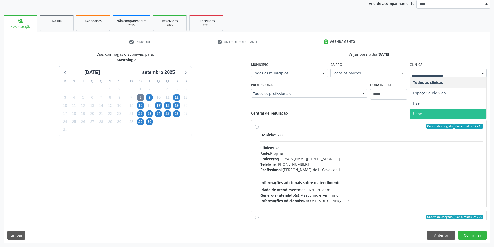
click at [422, 112] on span "Uspe" at bounding box center [448, 114] width 76 height 10
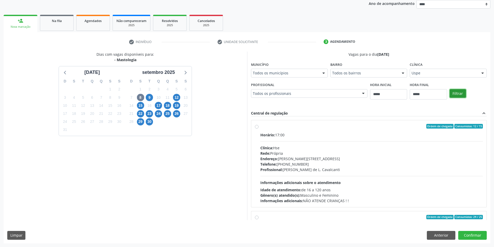
click at [455, 94] on button "Filtrar" at bounding box center [457, 93] width 16 height 9
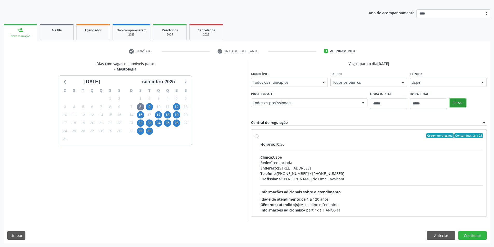
scroll to position [53, 0]
click at [443, 234] on button "Anterior" at bounding box center [441, 235] width 29 height 9
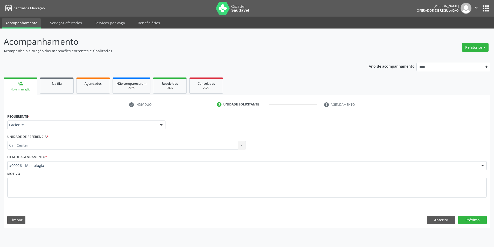
scroll to position [0, 0]
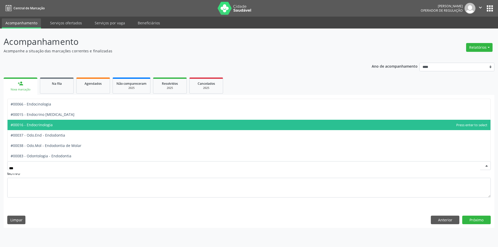
click at [57, 125] on span "#00016 - Endocrinologia" at bounding box center [249, 125] width 483 height 10
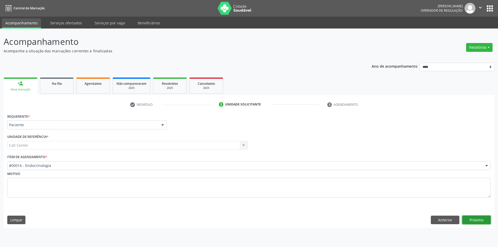
click at [475, 220] on button "Próximo" at bounding box center [476, 220] width 29 height 9
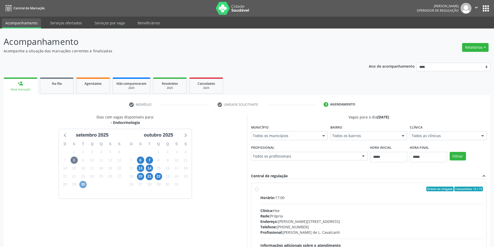
click at [85, 186] on span "30" at bounding box center [82, 184] width 7 height 7
click at [150, 177] on span "21" at bounding box center [149, 176] width 7 height 7
click at [158, 177] on span "22" at bounding box center [158, 176] width 7 height 7
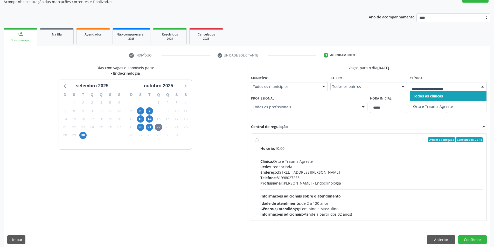
scroll to position [53, 0]
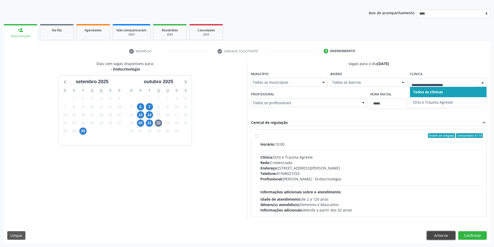
click at [445, 233] on button "Anterior" at bounding box center [441, 235] width 29 height 9
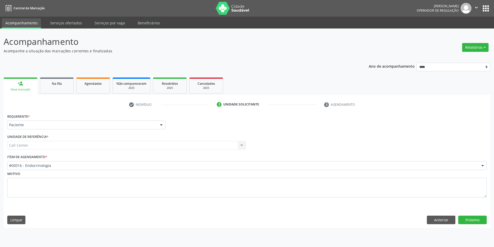
scroll to position [0, 0]
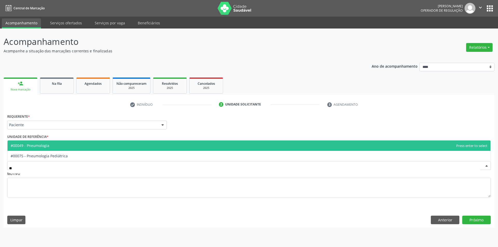
click at [92, 148] on span "#00049 - Pneumologia" at bounding box center [249, 145] width 483 height 10
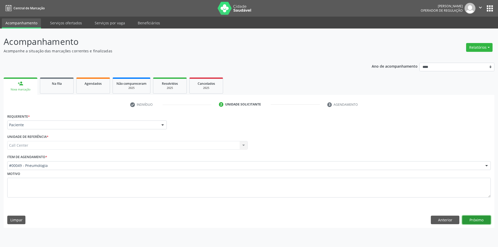
click at [475, 219] on button "Próximo" at bounding box center [476, 220] width 29 height 9
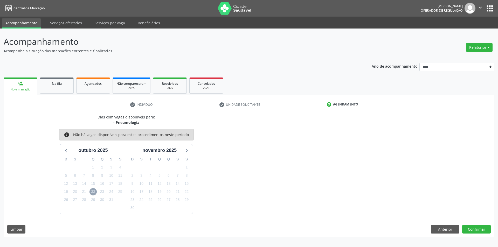
click at [93, 191] on span "22" at bounding box center [92, 191] width 7 height 7
click at [67, 152] on icon at bounding box center [66, 150] width 7 height 7
click at [187, 152] on icon at bounding box center [186, 150] width 7 height 7
click at [447, 228] on button "Anterior" at bounding box center [445, 229] width 29 height 9
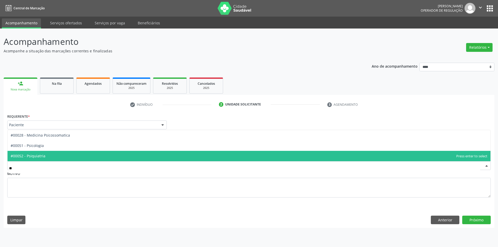
click at [76, 157] on span "#00052 - Psiquiatria" at bounding box center [249, 156] width 483 height 10
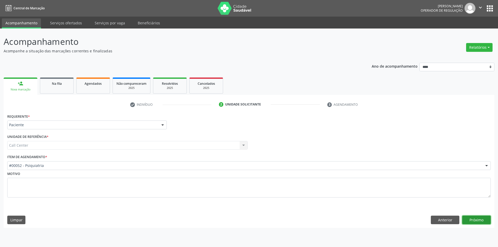
click at [474, 219] on button "Próximo" at bounding box center [476, 220] width 29 height 9
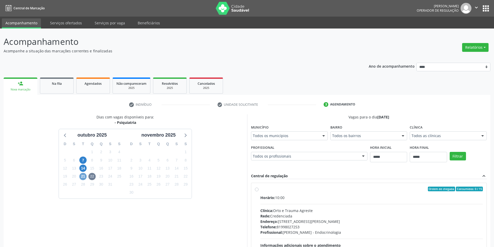
click at [83, 179] on span "21" at bounding box center [82, 176] width 7 height 7
drag, startPoint x: 80, startPoint y: 168, endPoint x: 84, endPoint y: 170, distance: 4.6
click at [80, 168] on span "14" at bounding box center [82, 168] width 7 height 7
click at [83, 161] on span "7" at bounding box center [82, 160] width 7 height 7
click at [65, 135] on icon at bounding box center [65, 136] width 2 height 4
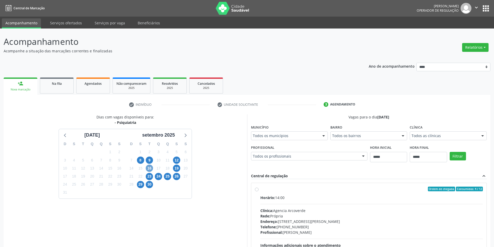
click at [149, 166] on span "16" at bounding box center [149, 168] width 7 height 7
click at [177, 167] on span "19" at bounding box center [176, 168] width 7 height 7
click at [149, 177] on span "23" at bounding box center [149, 176] width 7 height 7
click at [157, 176] on span "24" at bounding box center [158, 176] width 7 height 7
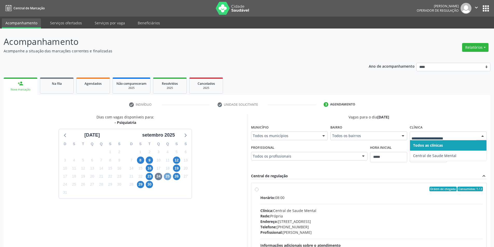
click at [167, 174] on span "25" at bounding box center [167, 176] width 7 height 7
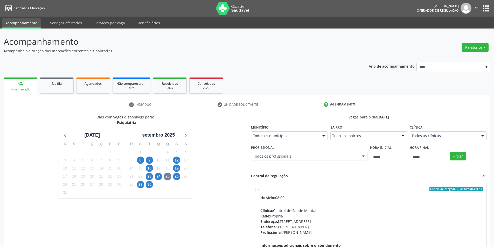
click at [422, 140] on fieldset "Clínica Todos as clínicas Todos as clínicas Central de Saude Mental Nenhum resu…" at bounding box center [448, 133] width 77 height 20
drag, startPoint x: 424, startPoint y: 136, endPoint x: 421, endPoint y: 137, distance: 2.6
click at [178, 177] on span "26" at bounding box center [176, 176] width 7 height 7
click at [216, 210] on div "Dias com vagas disponíveis para: - Psiquiatria agosto 2025 D S T Q Q S S 27 28 …" at bounding box center [125, 198] width 243 height 168
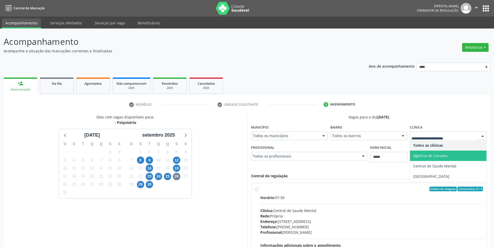
click at [429, 156] on span "Agencia de Caruaru" at bounding box center [430, 155] width 34 height 5
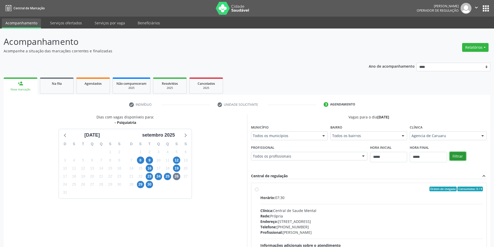
click at [460, 158] on button "Filtrar" at bounding box center [457, 156] width 16 height 9
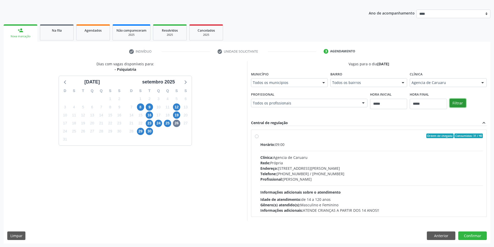
scroll to position [53, 0]
click at [436, 237] on button "Anterior" at bounding box center [441, 235] width 29 height 9
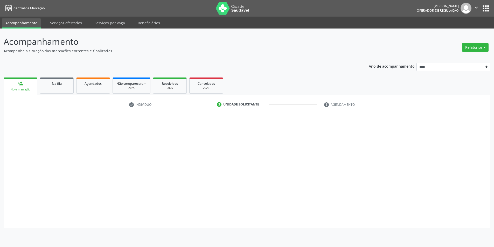
scroll to position [0, 0]
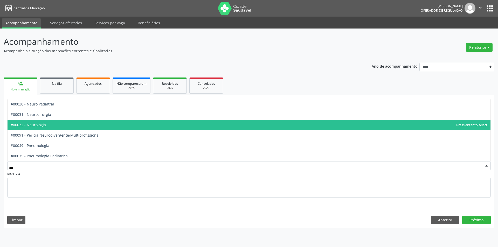
click at [54, 125] on span "#00032 - Neurologia" at bounding box center [249, 125] width 483 height 10
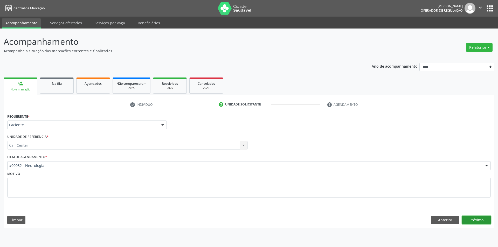
click at [469, 220] on button "Próximo" at bounding box center [476, 220] width 29 height 9
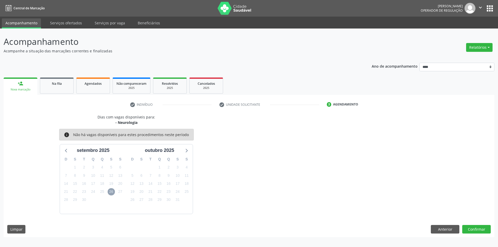
click at [109, 193] on span "26" at bounding box center [111, 191] width 7 height 7
click at [64, 149] on icon at bounding box center [66, 150] width 7 height 7
click at [445, 228] on button "Anterior" at bounding box center [445, 229] width 29 height 9
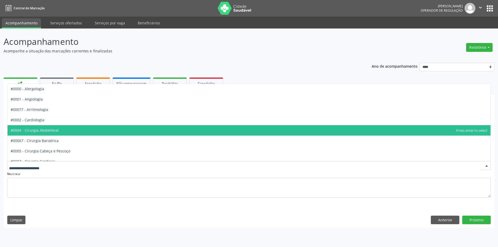
click at [77, 168] on div at bounding box center [248, 165] width 483 height 9
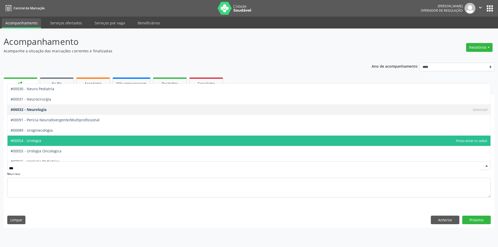
click at [51, 140] on span "#00054 - Urologia" at bounding box center [249, 141] width 483 height 10
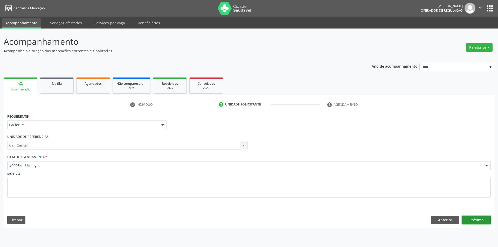
click at [466, 218] on button "Próximo" at bounding box center [476, 220] width 29 height 9
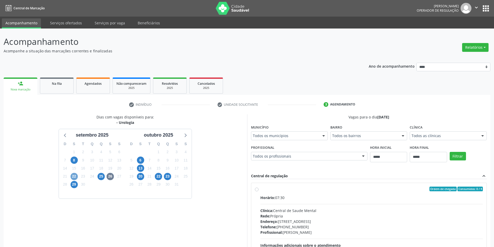
click at [75, 175] on span "22" at bounding box center [74, 176] width 7 height 7
click at [103, 178] on span "25" at bounding box center [100, 176] width 7 height 7
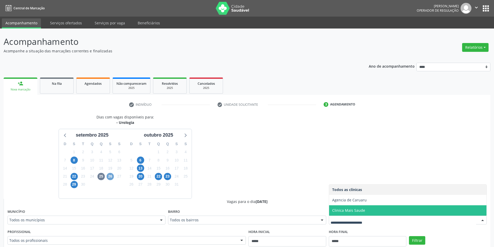
click at [111, 178] on span "26" at bounding box center [110, 176] width 7 height 7
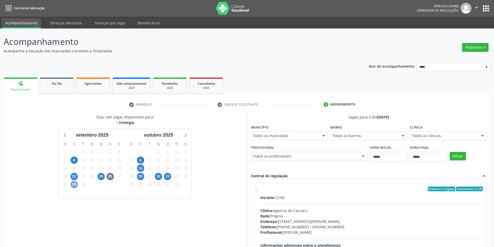
click at [72, 185] on span "29" at bounding box center [74, 184] width 7 height 7
click at [143, 160] on span "6" at bounding box center [140, 160] width 7 height 7
drag, startPoint x: 140, startPoint y: 168, endPoint x: 143, endPoint y: 171, distance: 3.9
click at [140, 168] on span "13" at bounding box center [140, 168] width 7 height 7
click at [140, 177] on span "20" at bounding box center [140, 176] width 7 height 7
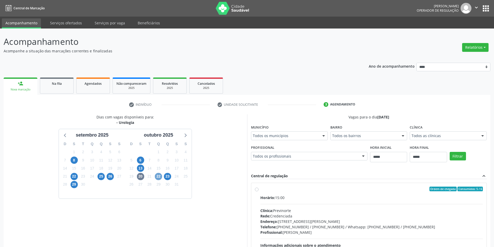
click at [159, 177] on span "22" at bounding box center [158, 176] width 7 height 7
click at [166, 177] on span "23" at bounding box center [167, 176] width 7 height 7
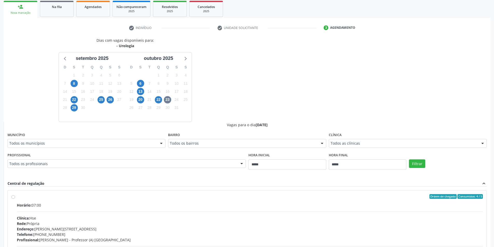
scroll to position [147, 0]
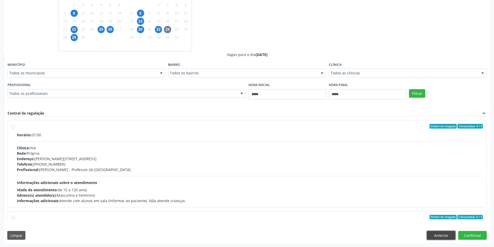
click at [443, 236] on button "Anterior" at bounding box center [441, 235] width 29 height 9
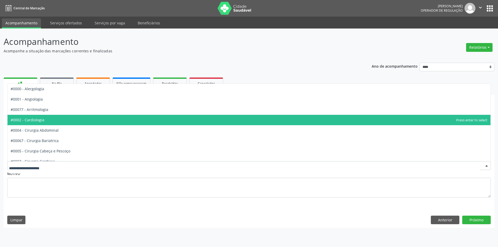
click at [42, 121] on span "#0002 - Cardiologia" at bounding box center [28, 119] width 34 height 5
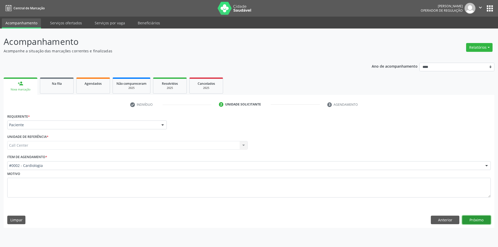
click at [477, 220] on button "Próximo" at bounding box center [476, 220] width 29 height 9
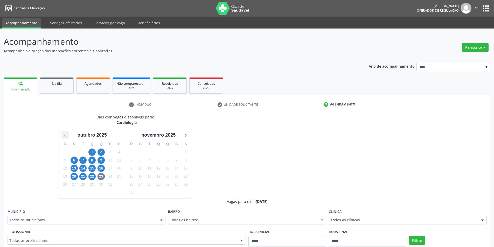
click at [65, 136] on icon at bounding box center [65, 136] width 2 height 4
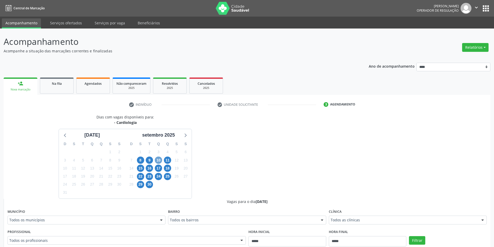
click at [160, 161] on span "10" at bounding box center [158, 160] width 7 height 7
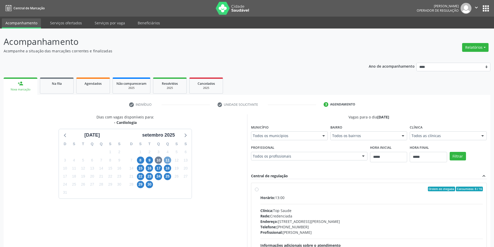
click at [168, 162] on span "11" at bounding box center [167, 160] width 7 height 7
click at [140, 170] on span "15" at bounding box center [140, 168] width 7 height 7
click at [151, 169] on span "16" at bounding box center [149, 168] width 7 height 7
click at [158, 167] on span "17" at bounding box center [158, 168] width 7 height 7
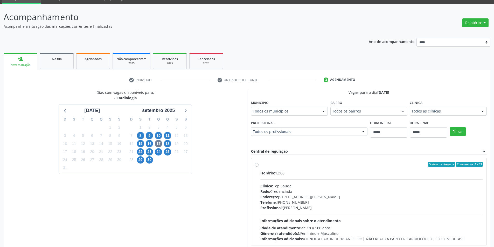
scroll to position [53, 0]
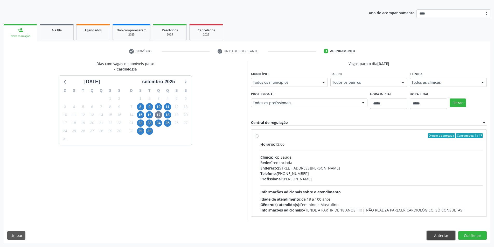
drag, startPoint x: 442, startPoint y: 235, endPoint x: 330, endPoint y: 210, distance: 114.5
click at [441, 235] on button "Anterior" at bounding box center [441, 235] width 29 height 9
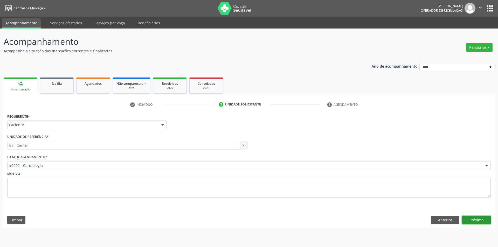
click at [484, 218] on button "Próximo" at bounding box center [476, 220] width 29 height 9
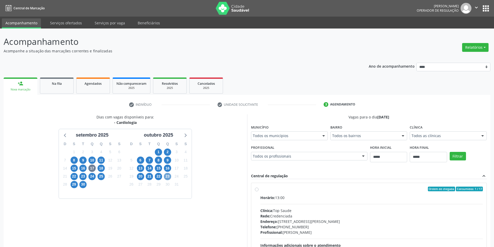
click at [170, 178] on span "23" at bounding box center [167, 176] width 7 height 7
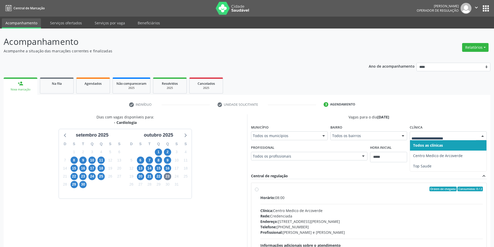
click at [213, 178] on div "Dias com vagas disponíveis para: - Cardiologia setembro 2025 D S T Q Q S S 31 1…" at bounding box center [125, 198] width 243 height 168
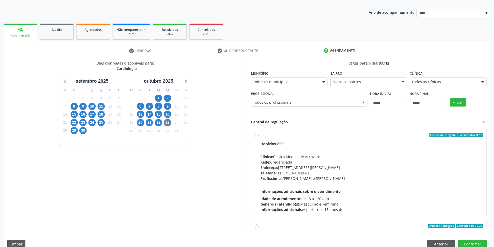
scroll to position [63, 0]
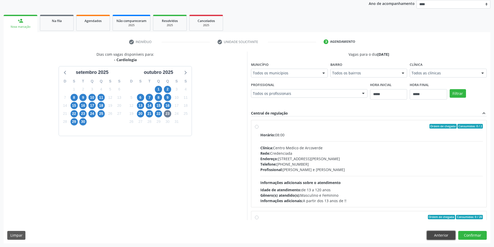
click at [440, 238] on button "Anterior" at bounding box center [441, 235] width 29 height 9
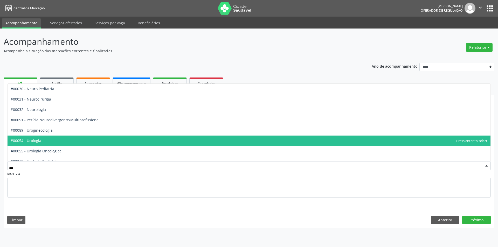
drag, startPoint x: 64, startPoint y: 140, endPoint x: 84, endPoint y: 144, distance: 20.3
click at [64, 139] on span "#00054 - Urologia" at bounding box center [249, 141] width 483 height 10
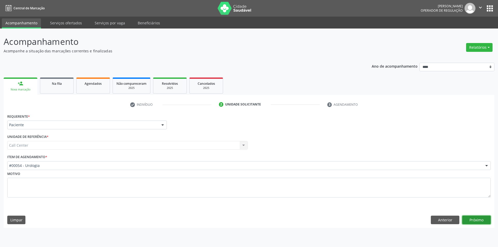
click at [469, 221] on button "Próximo" at bounding box center [476, 220] width 29 height 9
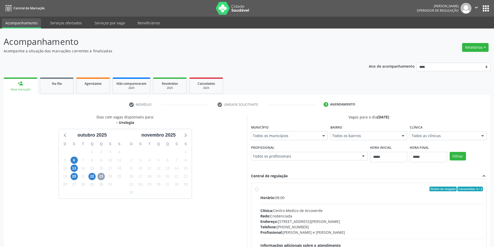
click at [100, 177] on span "23" at bounding box center [100, 176] width 7 height 7
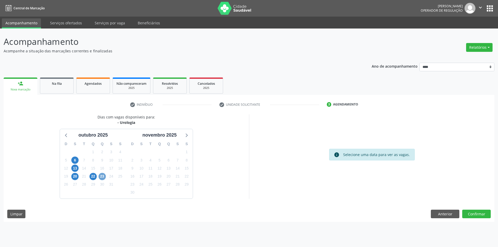
click at [100, 178] on span "23" at bounding box center [101, 176] width 7 height 7
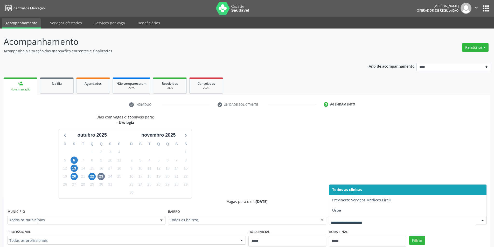
click at [343, 216] on div at bounding box center [408, 220] width 158 height 9
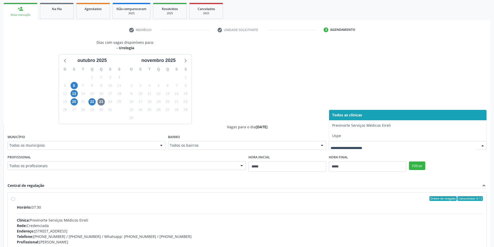
scroll to position [130, 0]
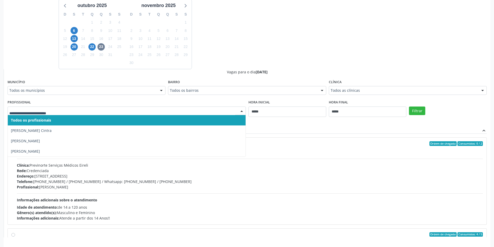
click at [314, 57] on div "Dias com vagas disponíveis para: - Urologia outubro 2025 D S T Q Q S S 28 29 30…" at bounding box center [247, 111] width 487 height 253
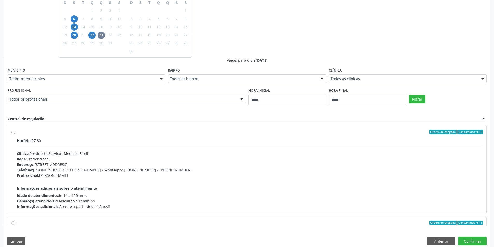
scroll to position [147, 0]
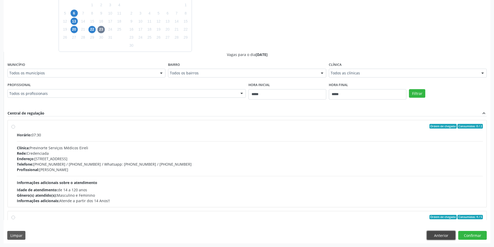
click at [442, 233] on button "Anterior" at bounding box center [441, 235] width 29 height 9
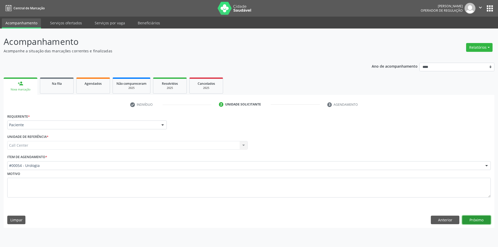
click at [477, 220] on button "Próximo" at bounding box center [476, 220] width 29 height 9
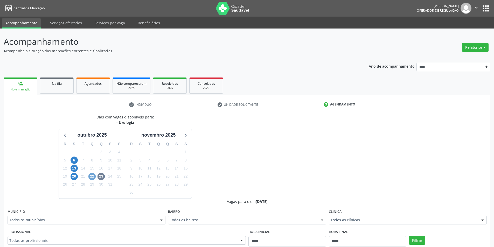
click at [93, 178] on span "22" at bounding box center [91, 176] width 7 height 7
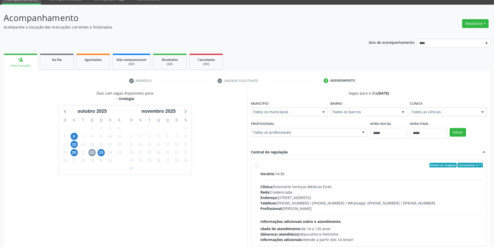
scroll to position [53, 0]
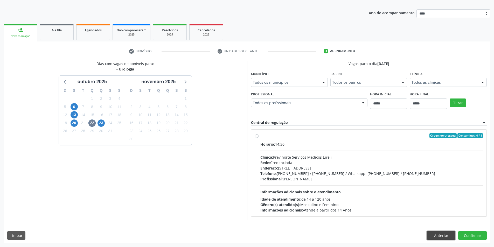
click at [436, 235] on button "Anterior" at bounding box center [441, 235] width 29 height 9
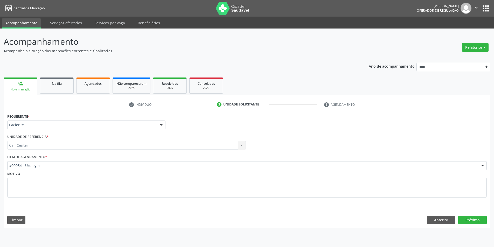
scroll to position [0, 0]
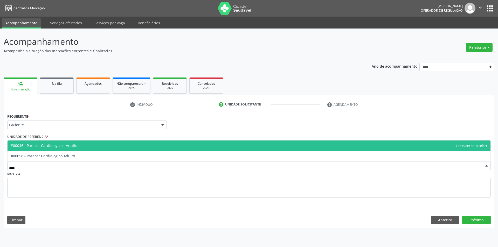
click at [107, 144] on span "#00046 - Parecer Cardiologico - Adulto" at bounding box center [249, 145] width 483 height 10
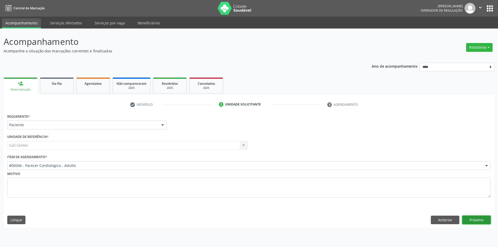
click at [475, 217] on button "Próximo" at bounding box center [476, 220] width 29 height 9
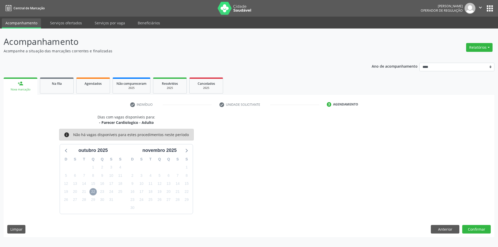
click at [90, 192] on span "22" at bounding box center [92, 191] width 7 height 7
click at [64, 152] on icon at bounding box center [66, 150] width 7 height 7
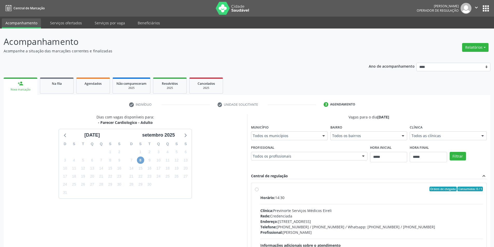
click at [142, 158] on span "8" at bounding box center [140, 160] width 7 height 7
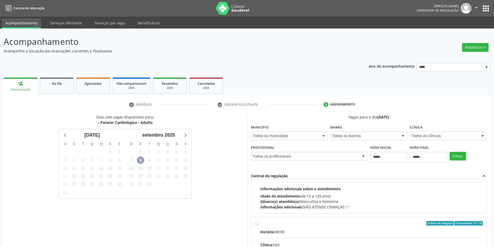
scroll to position [82, 0]
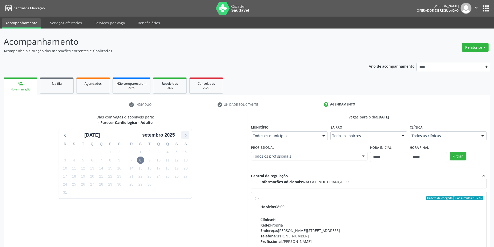
click at [181, 134] on div at bounding box center [185, 135] width 8 height 8
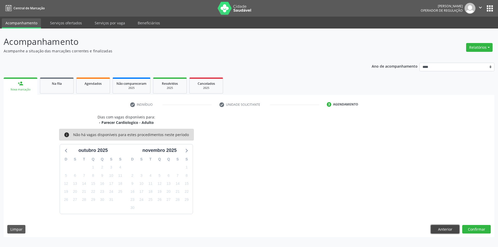
click at [445, 229] on button "Anterior" at bounding box center [445, 229] width 29 height 9
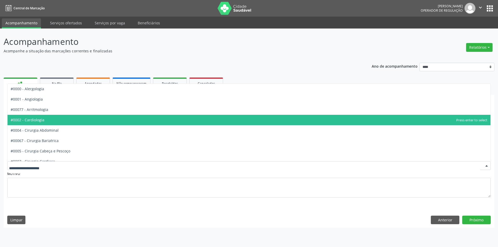
click at [72, 121] on span "#0002 - Cardiologia" at bounding box center [249, 120] width 483 height 10
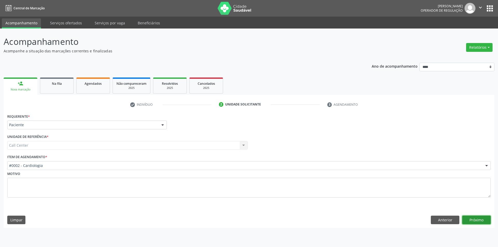
click at [474, 219] on button "Próximo" at bounding box center [476, 220] width 29 height 9
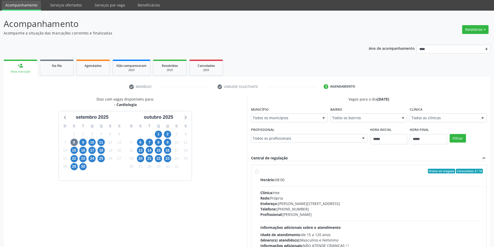
scroll to position [63, 0]
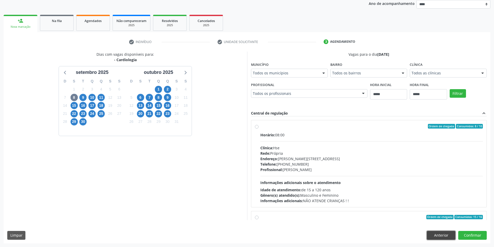
click at [437, 233] on button "Anterior" at bounding box center [441, 235] width 29 height 9
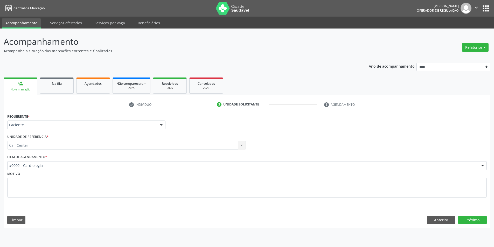
scroll to position [0, 0]
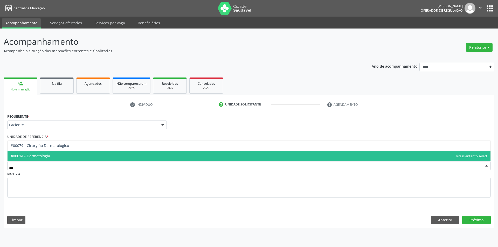
click at [69, 154] on span "#00014 - Dermatologia" at bounding box center [249, 156] width 483 height 10
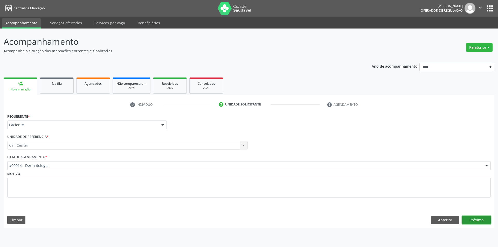
click at [476, 222] on button "Próximo" at bounding box center [476, 220] width 29 height 9
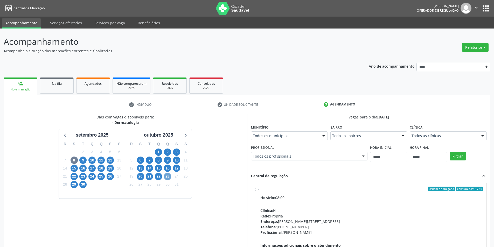
click at [168, 177] on span "23" at bounding box center [167, 176] width 7 height 7
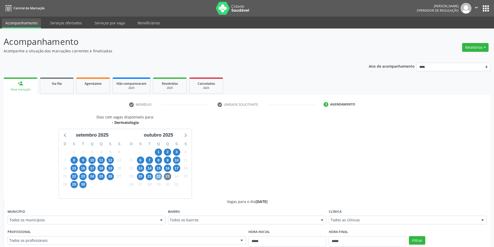
drag, startPoint x: 159, startPoint y: 176, endPoint x: 162, endPoint y: 179, distance: 4.0
click at [159, 176] on span "22" at bounding box center [158, 176] width 7 height 7
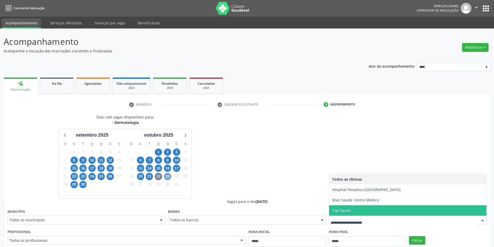
click at [169, 176] on span "23" at bounding box center [167, 176] width 7 height 7
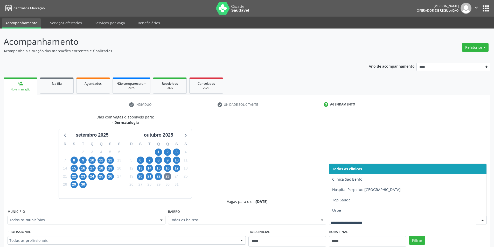
click at [374, 216] on div at bounding box center [408, 220] width 158 height 9
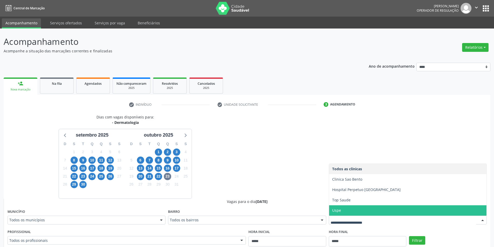
drag, startPoint x: 354, startPoint y: 212, endPoint x: 337, endPoint y: 207, distance: 17.1
click at [354, 212] on span "Uspe" at bounding box center [407, 210] width 157 height 10
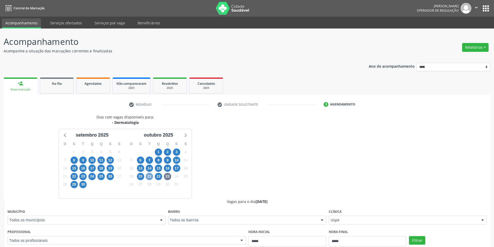
click at [149, 175] on span "21" at bounding box center [149, 176] width 7 height 7
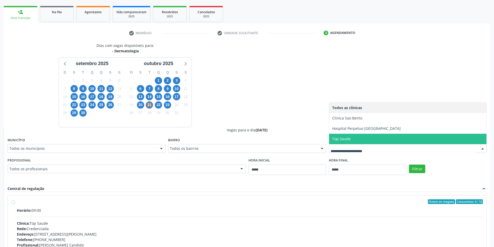
scroll to position [147, 0]
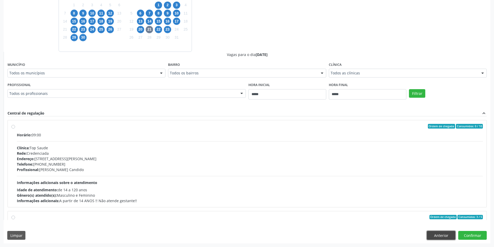
click at [439, 236] on button "Anterior" at bounding box center [441, 235] width 29 height 9
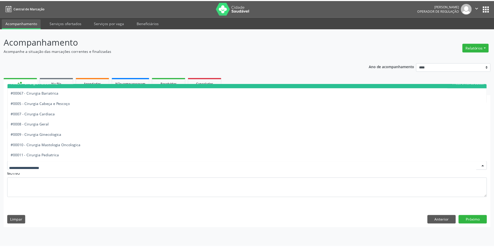
scroll to position [52, 0]
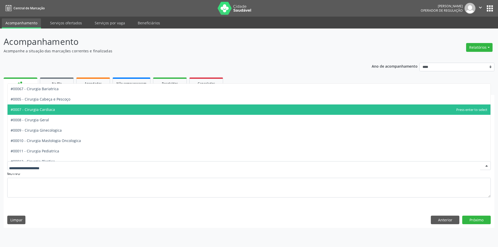
click at [61, 112] on span "#0007 - Cirurgia Cardiaca" at bounding box center [249, 109] width 483 height 10
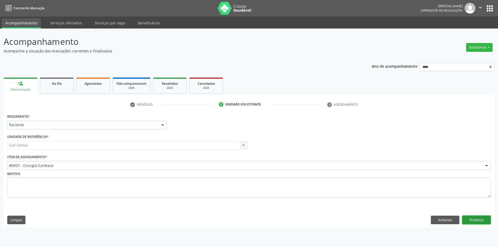
click at [473, 218] on button "Próximo" at bounding box center [476, 220] width 29 height 9
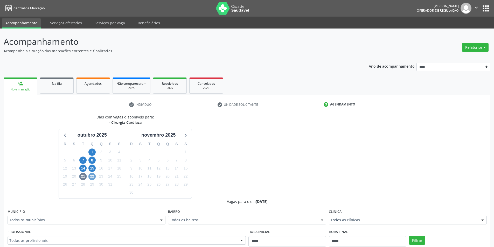
click at [93, 177] on span "22" at bounding box center [91, 176] width 7 height 7
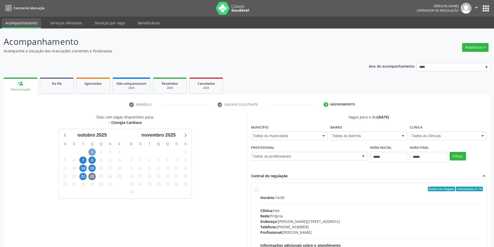
click at [92, 152] on span "1" at bounding box center [91, 152] width 7 height 7
click at [63, 136] on icon at bounding box center [65, 135] width 7 height 7
click at [161, 177] on span "24" at bounding box center [158, 176] width 7 height 7
click at [151, 177] on span "23" at bounding box center [149, 176] width 7 height 7
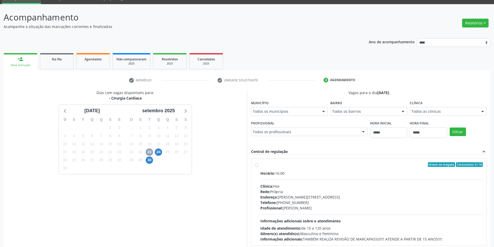
scroll to position [53, 0]
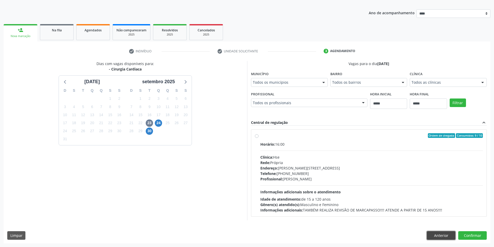
click at [442, 235] on button "Anterior" at bounding box center [441, 235] width 29 height 9
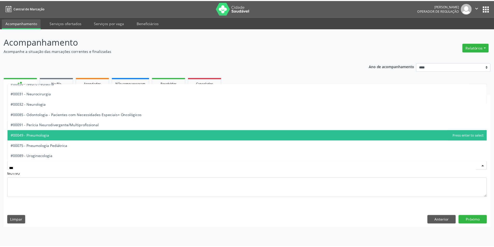
scroll to position [0, 0]
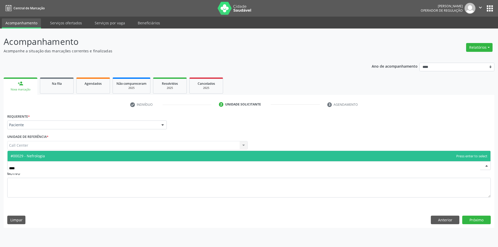
click at [86, 155] on span "#00029 - Nefrologia" at bounding box center [249, 156] width 483 height 10
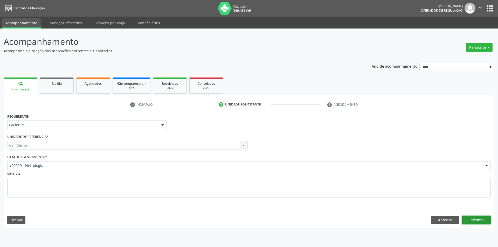
click at [481, 219] on button "Próximo" at bounding box center [476, 220] width 29 height 9
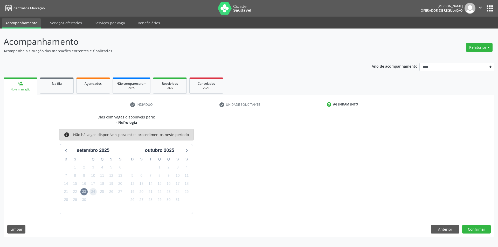
click at [94, 192] on span "24" at bounding box center [92, 191] width 7 height 7
click at [439, 228] on button "Anterior" at bounding box center [445, 229] width 29 height 9
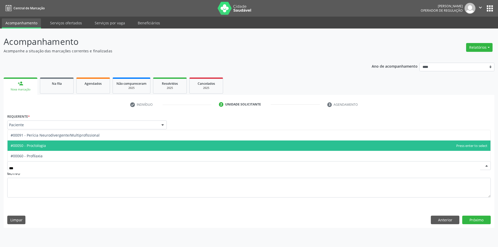
click at [71, 147] on span "#00050 - Proctologia" at bounding box center [249, 145] width 483 height 10
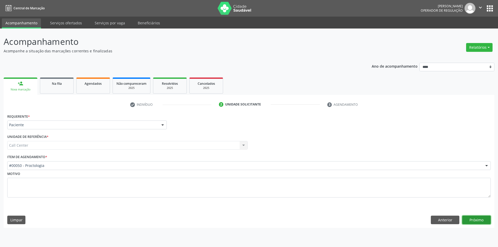
click at [474, 220] on button "Próximo" at bounding box center [476, 220] width 29 height 9
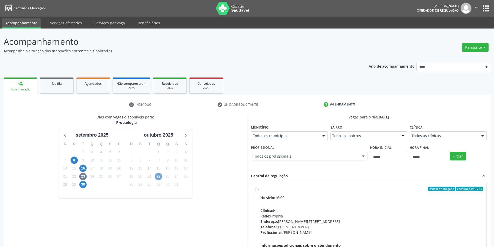
click at [158, 176] on span "22" at bounding box center [158, 176] width 7 height 7
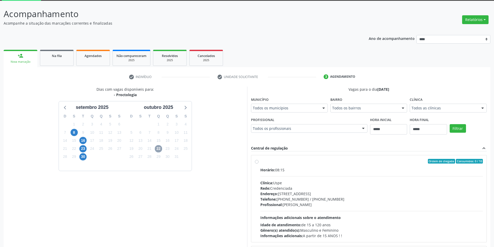
scroll to position [63, 0]
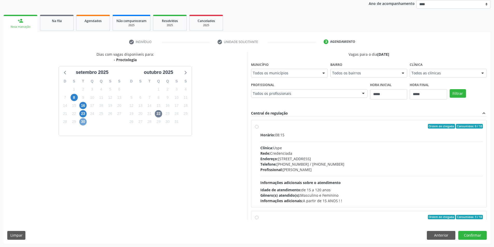
click at [85, 122] on span "30" at bounding box center [82, 121] width 7 height 7
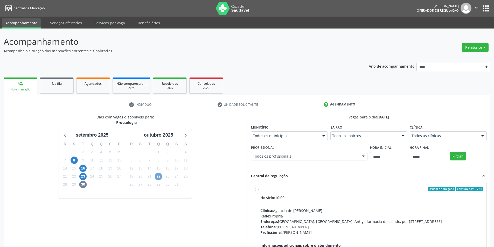
click at [159, 178] on span "22" at bounding box center [158, 176] width 7 height 7
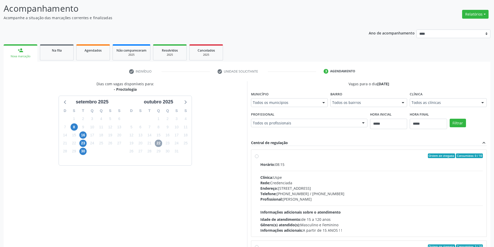
scroll to position [63, 0]
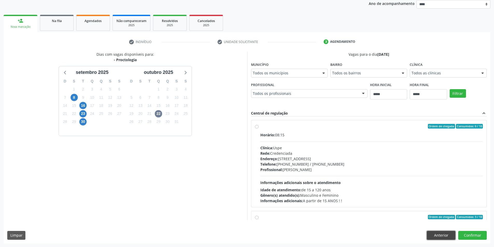
click at [441, 233] on button "Anterior" at bounding box center [441, 235] width 29 height 9
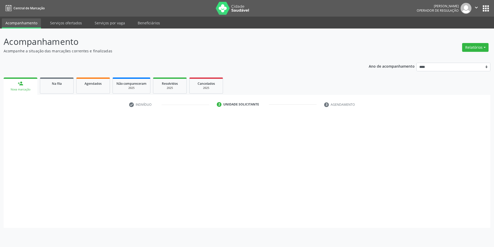
scroll to position [0, 0]
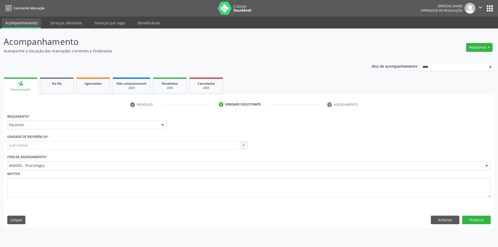
click at [65, 163] on div "#00050 - Proctologia" at bounding box center [248, 165] width 483 height 9
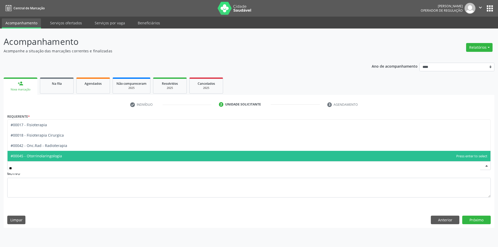
type input "***"
click at [76, 155] on span "#00045 - Otorrinolaringologia" at bounding box center [249, 156] width 483 height 10
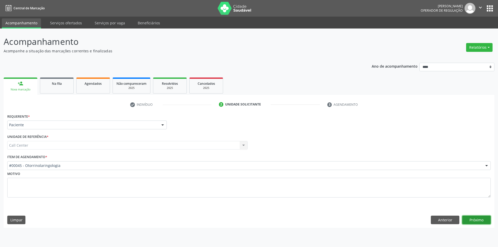
click at [470, 220] on button "Próximo" at bounding box center [476, 220] width 29 height 9
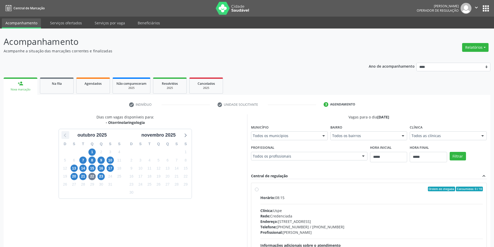
click at [65, 136] on icon at bounding box center [65, 135] width 7 height 7
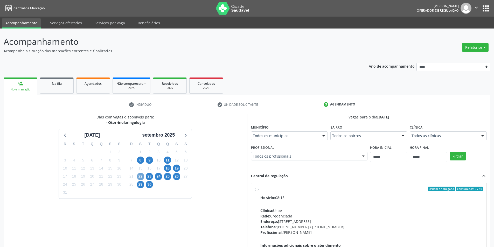
click at [143, 177] on span "22" at bounding box center [140, 176] width 7 height 7
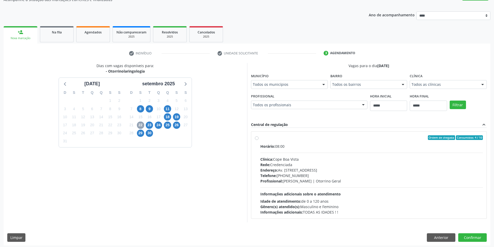
scroll to position [53, 0]
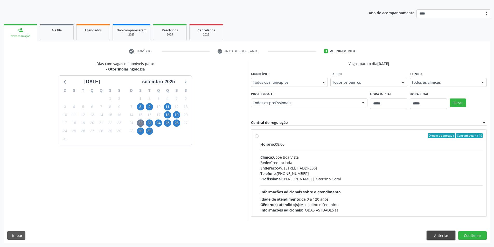
click at [443, 237] on button "Anterior" at bounding box center [441, 235] width 29 height 9
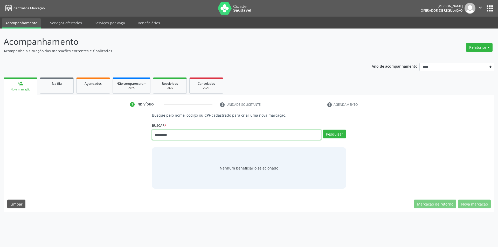
type input "*********"
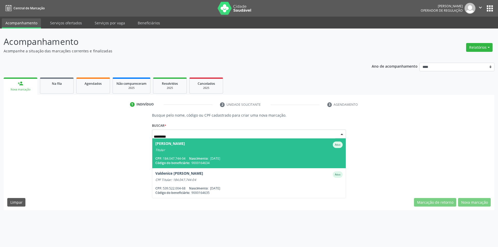
click at [214, 154] on span "[PERSON_NAME] Ativo Titular CPF: 184.047.744-04 Nascimento: [DATE] Código do be…" at bounding box center [249, 153] width 194 height 30
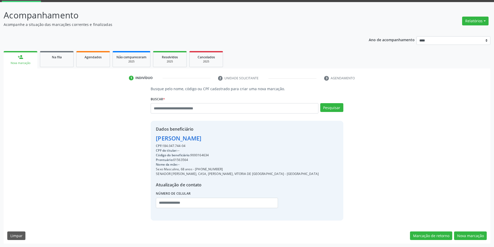
scroll to position [27, 0]
click at [470, 233] on button "Nova marcação" at bounding box center [470, 235] width 33 height 9
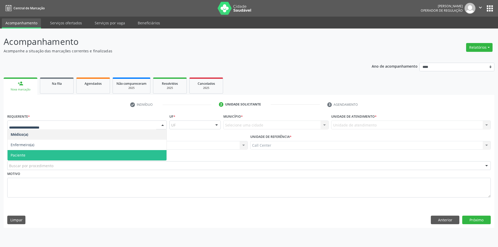
click at [52, 154] on span "Paciente" at bounding box center [87, 155] width 159 height 10
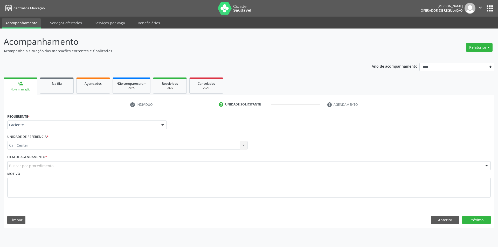
click at [57, 166] on div "Buscar por procedimento" at bounding box center [248, 165] width 483 height 9
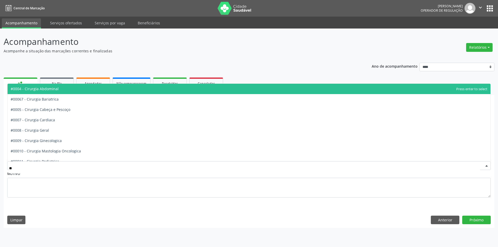
type input "***"
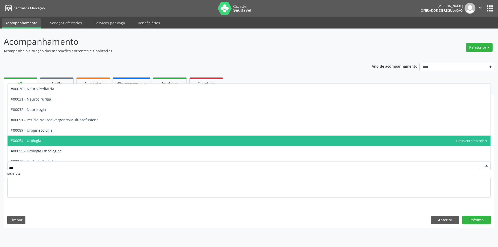
click at [42, 143] on span "#00054 - Urologia" at bounding box center [249, 141] width 483 height 10
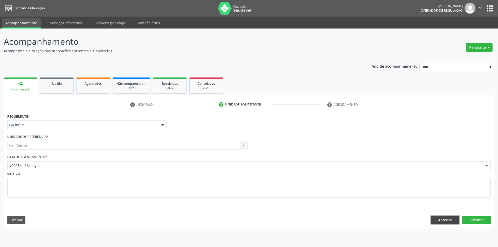
click at [442, 219] on button "Anterior" at bounding box center [445, 220] width 29 height 9
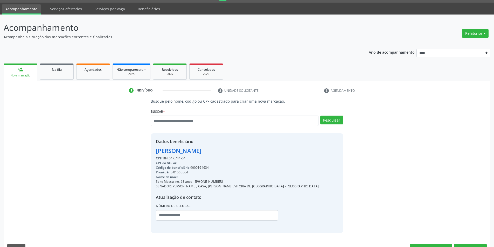
scroll to position [27, 0]
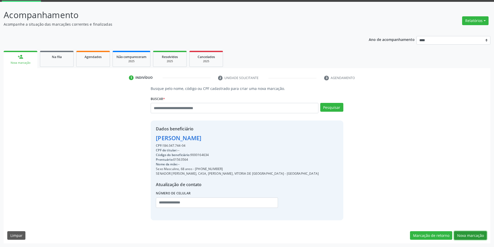
click at [468, 232] on button "Nova marcação" at bounding box center [470, 235] width 33 height 9
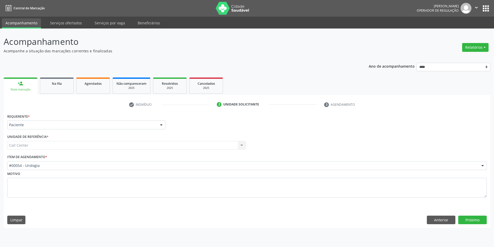
scroll to position [0, 0]
click at [474, 220] on button "Próximo" at bounding box center [476, 220] width 29 height 9
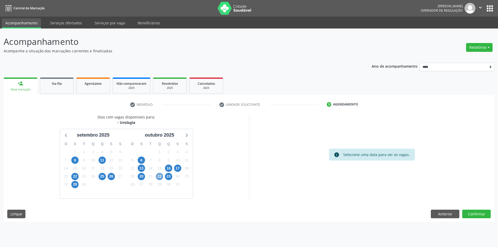
click at [158, 177] on span "22" at bounding box center [159, 176] width 7 height 7
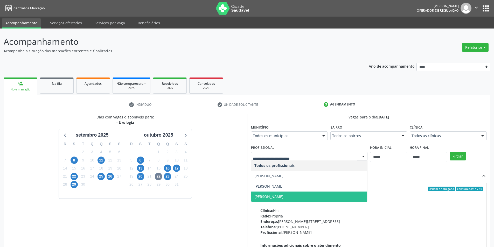
click at [283, 195] on span "[PERSON_NAME]" at bounding box center [268, 196] width 29 height 5
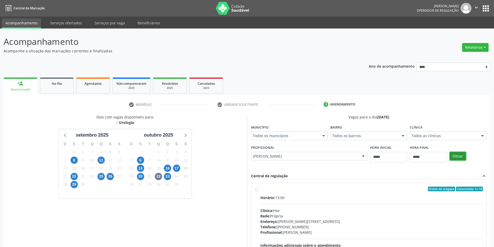
click at [456, 156] on button "Filtrar" at bounding box center [457, 156] width 16 height 9
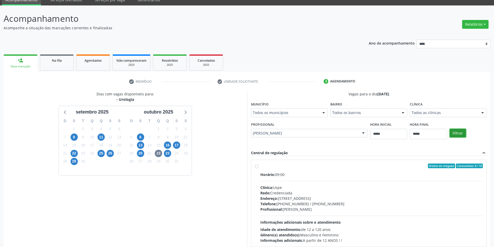
scroll to position [53, 0]
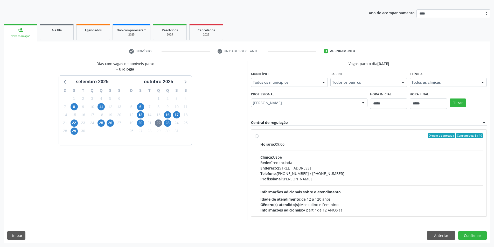
click at [329, 164] on div "Rede: Credenciada" at bounding box center [371, 162] width 223 height 5
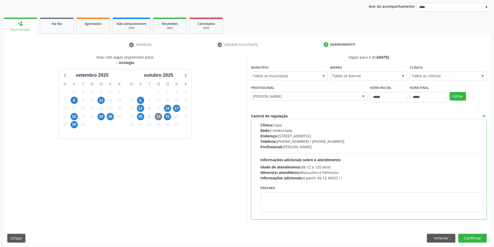
scroll to position [63, 0]
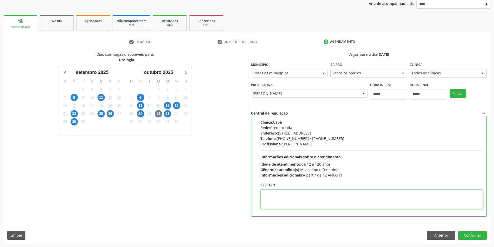
paste textarea "**********"
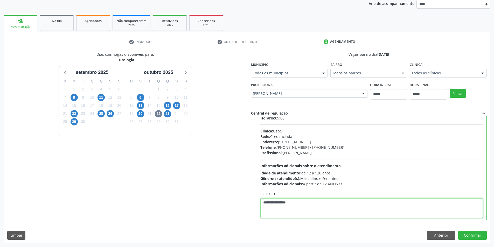
scroll to position [26, 0]
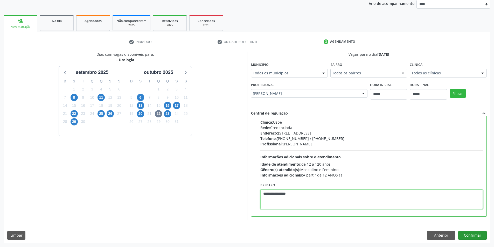
type textarea "**********"
click at [468, 235] on button "Confirmar" at bounding box center [472, 235] width 29 height 9
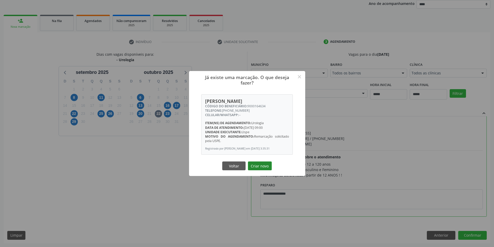
click at [258, 167] on button "Criar novo" at bounding box center [260, 165] width 24 height 9
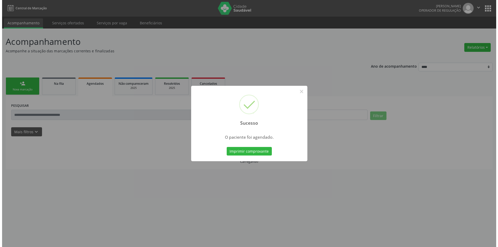
scroll to position [0, 0]
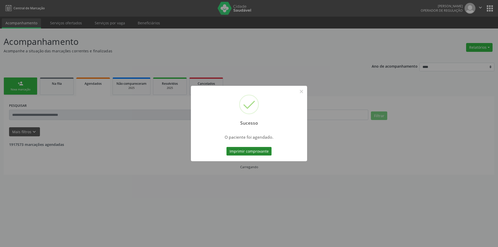
click at [250, 151] on button "Imprimir comprovante" at bounding box center [248, 151] width 45 height 9
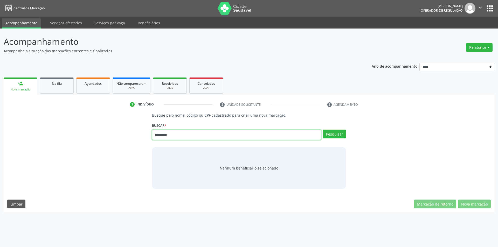
type input "*********"
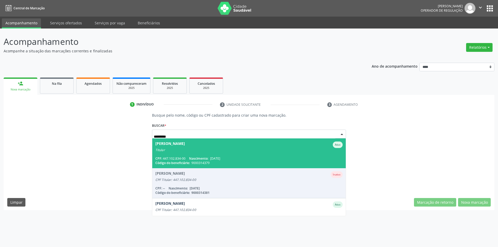
click at [212, 159] on span "[DATE]" at bounding box center [215, 158] width 10 height 4
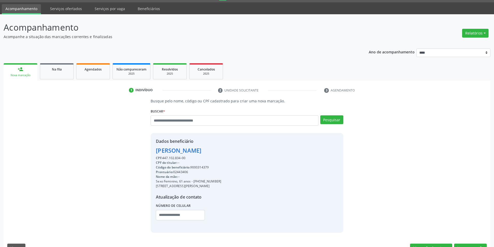
scroll to position [27, 0]
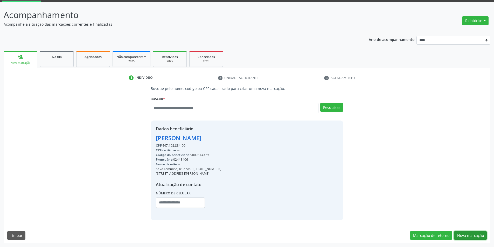
click at [472, 233] on button "Nova marcação" at bounding box center [470, 235] width 33 height 9
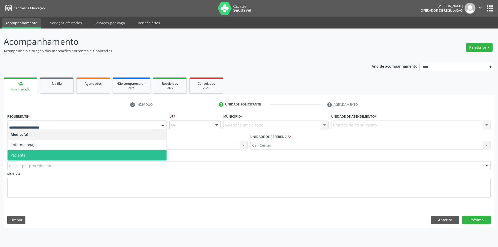
click at [45, 154] on span "Paciente" at bounding box center [87, 155] width 159 height 10
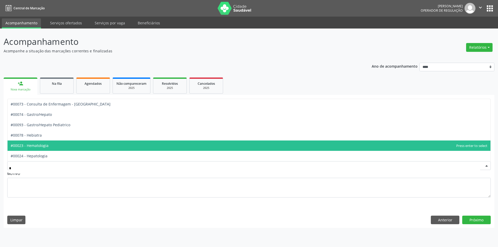
type input "**"
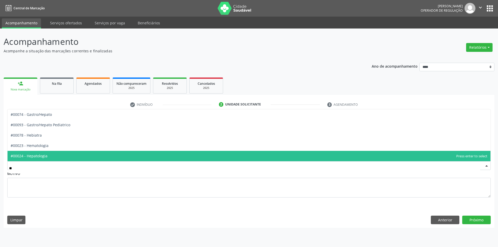
click at [48, 154] on span "#00024 - Hepatologia" at bounding box center [249, 156] width 483 height 10
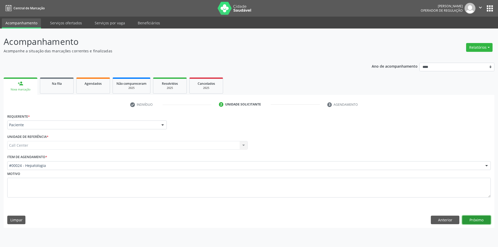
click at [474, 219] on button "Próximo" at bounding box center [476, 220] width 29 height 9
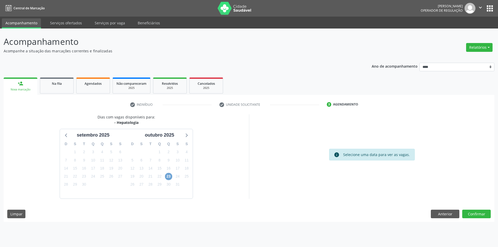
click at [169, 177] on span "23" at bounding box center [168, 176] width 7 height 7
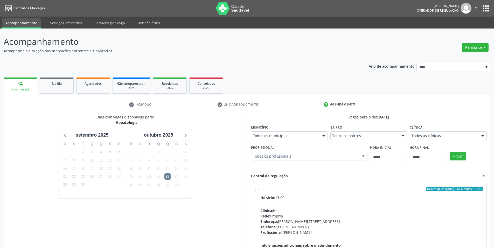
click at [258, 207] on div "Ordem de chegada Consumidos: 13 / 15 Horário: 13:00 Clínica: Hse Rede: Própria …" at bounding box center [369, 227] width 228 height 80
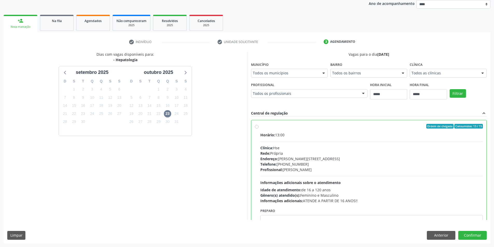
scroll to position [26, 0]
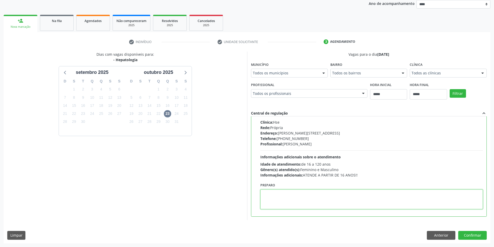
paste textarea "**********"
type textarea "**********"
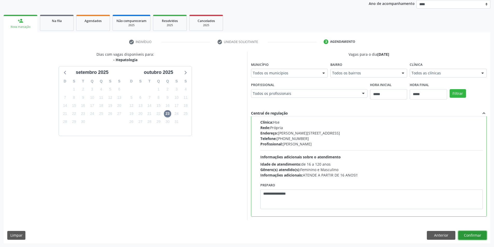
click at [468, 234] on button "Confirmar" at bounding box center [472, 235] width 29 height 9
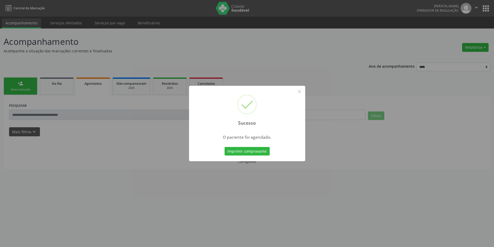
scroll to position [0, 0]
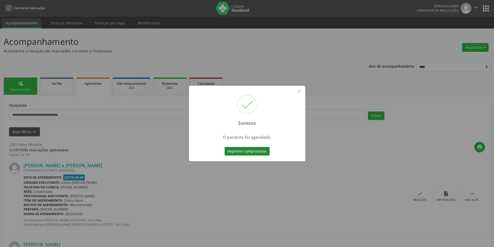
click at [239, 148] on button "Imprimir comprovante" at bounding box center [246, 151] width 45 height 9
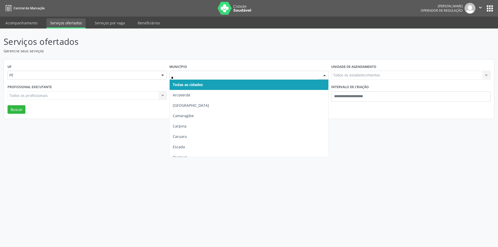
type input "**"
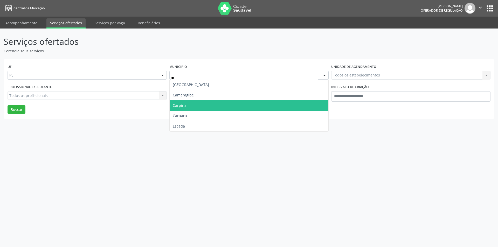
click at [189, 106] on span "Carpina" at bounding box center [249, 105] width 159 height 10
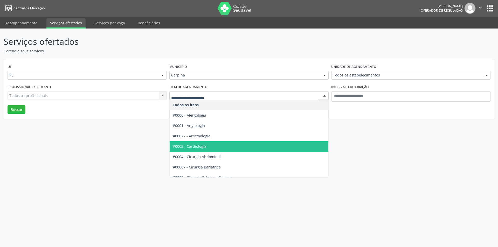
click at [200, 144] on span "#0002 - Cardiologia" at bounding box center [249, 146] width 159 height 10
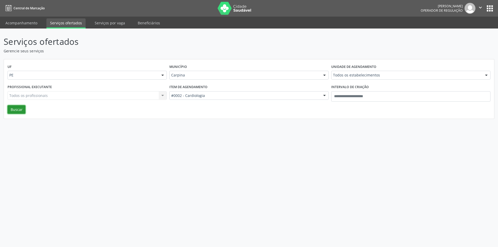
click at [23, 109] on button "Buscar" at bounding box center [17, 109] width 18 height 9
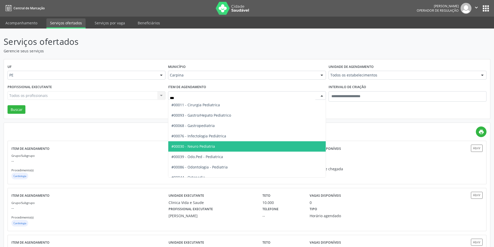
type input "****"
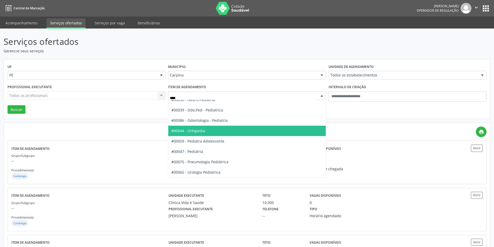
scroll to position [47, 0]
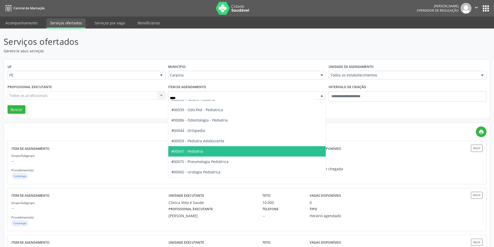
click at [216, 150] on span "#00047 - Pediatria" at bounding box center [246, 151] width 157 height 10
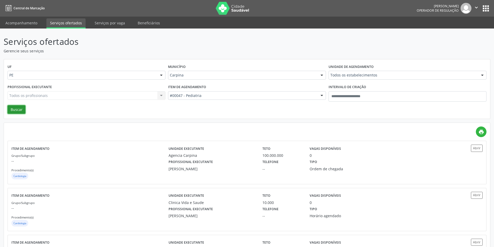
click at [20, 109] on button "Buscar" at bounding box center [17, 109] width 18 height 9
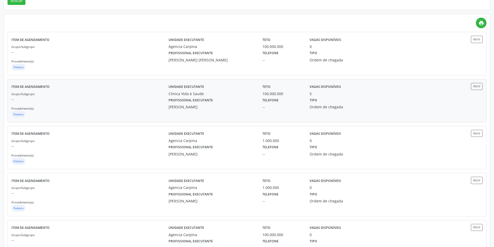
scroll to position [101, 0]
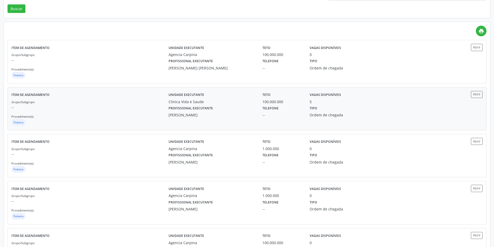
click at [130, 116] on div "Grupo/Subgrupo -- Procedimento(s) Pediatria" at bounding box center [89, 113] width 157 height 28
click at [156, 63] on p "--" at bounding box center [89, 59] width 157 height 5
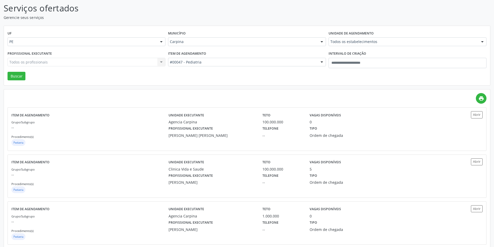
scroll to position [0, 0]
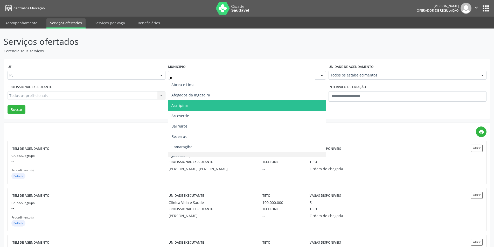
type input "**"
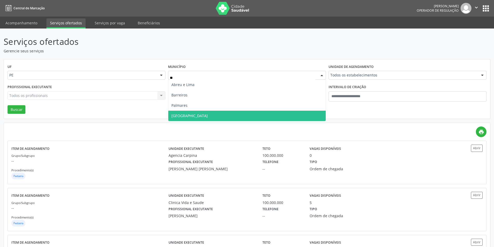
click at [197, 112] on span "Recife" at bounding box center [246, 116] width 157 height 10
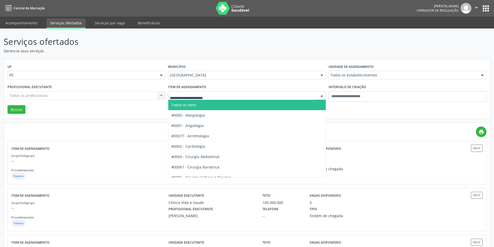
drag, startPoint x: 221, startPoint y: 107, endPoint x: 230, endPoint y: 105, distance: 8.7
click at [221, 107] on span "Todos os itens" at bounding box center [246, 105] width 157 height 10
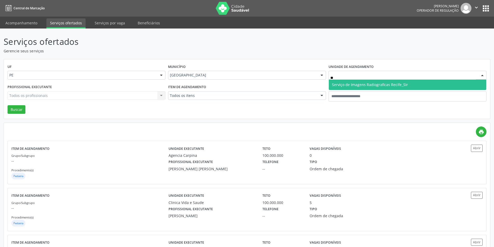
type input "*"
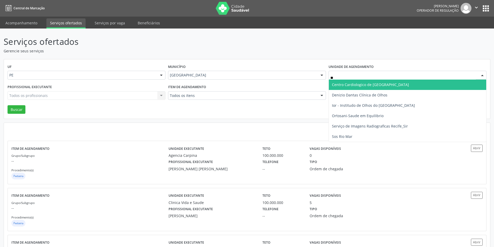
type input "***"
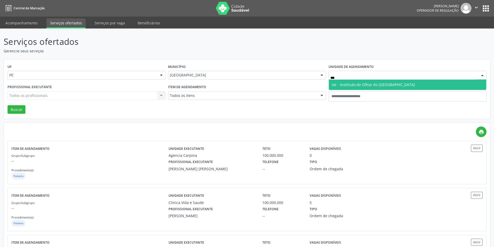
click at [341, 85] on span "Ior - Institudo de Olhos do [GEOGRAPHIC_DATA]" at bounding box center [373, 84] width 83 height 5
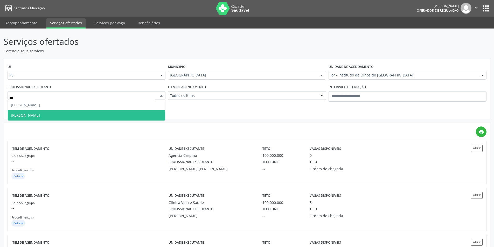
click at [53, 114] on span "Simone Trigueiro" at bounding box center [86, 115] width 157 height 10
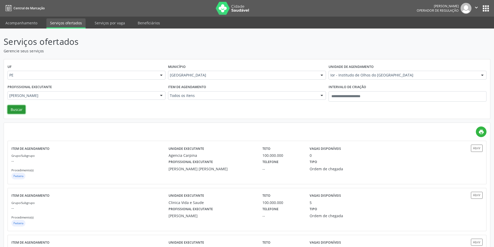
click at [16, 111] on button "Buscar" at bounding box center [17, 109] width 18 height 9
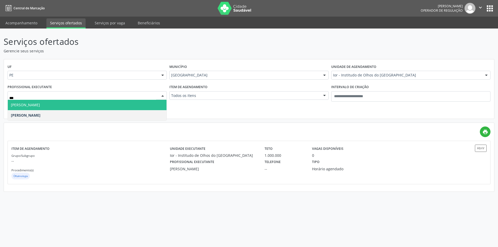
click at [40, 106] on span "Simone Maria de Carvalho Freire" at bounding box center [25, 104] width 29 height 5
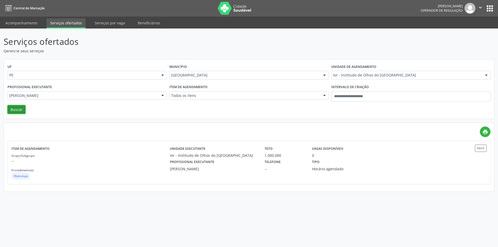
click at [21, 111] on button "Buscar" at bounding box center [17, 109] width 18 height 9
click at [109, 164] on p "--" at bounding box center [90, 160] width 158 height 5
click at [143, 92] on div "Simone Maria de Carvalho Freire" at bounding box center [87, 95] width 159 height 9
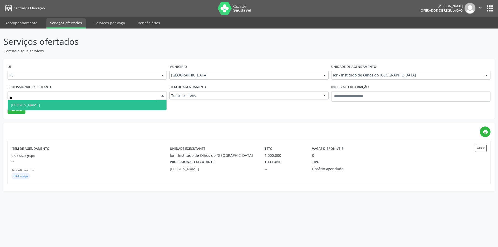
type input "***"
click at [119, 103] on span "Simone Trigueiro" at bounding box center [87, 105] width 159 height 10
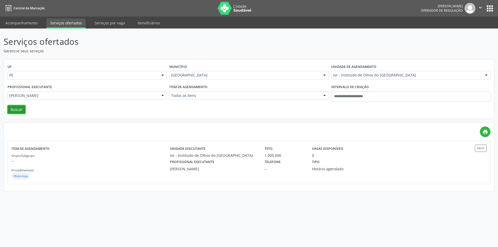
click at [19, 109] on button "Buscar" at bounding box center [17, 109] width 18 height 9
click at [198, 167] on div "Simone Trigueiro" at bounding box center [214, 168] width 88 height 5
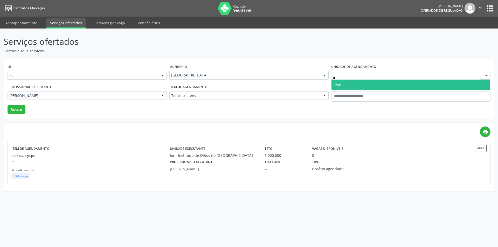
type input "**"
click at [340, 82] on span "Hse" at bounding box center [337, 84] width 6 height 5
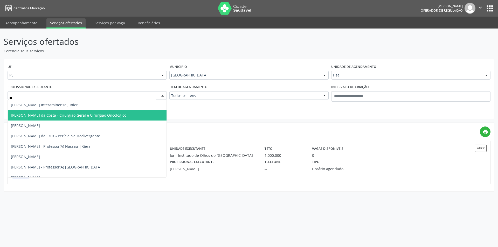
type input "***"
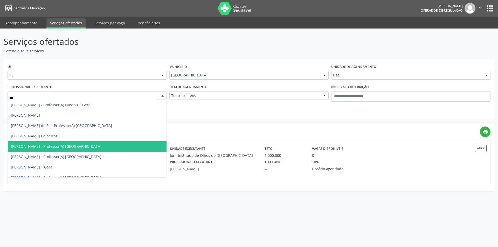
scroll to position [26, 0]
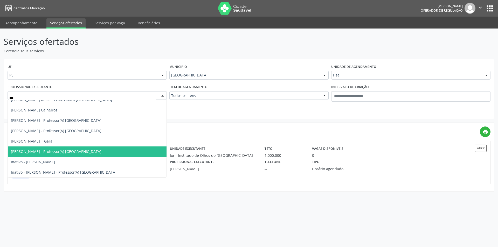
click at [61, 151] on span "Danilo Moura - Professor(A) Nassau" at bounding box center [56, 151] width 90 height 5
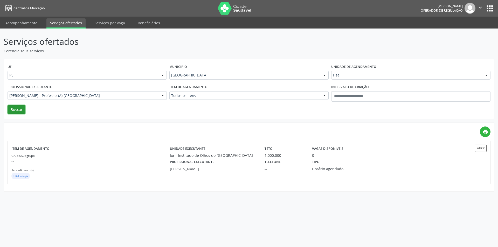
click at [18, 109] on button "Buscar" at bounding box center [17, 109] width 18 height 9
drag, startPoint x: 133, startPoint y: 161, endPoint x: 130, endPoint y: 159, distance: 3.7
click at [130, 159] on p "--" at bounding box center [90, 160] width 158 height 5
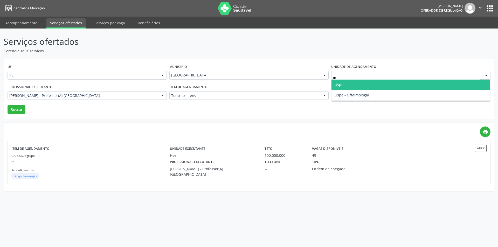
click at [349, 82] on span "Uspe" at bounding box center [410, 85] width 159 height 10
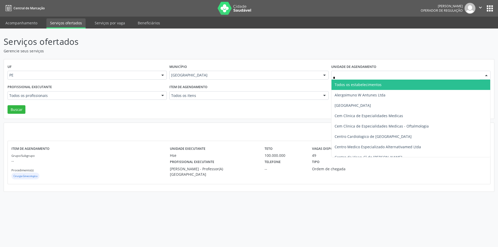
type input "**"
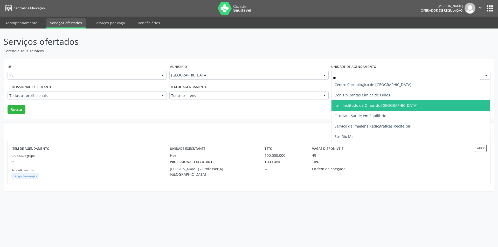
click at [351, 107] on span "Ior - Institudo de Olhos do [GEOGRAPHIC_DATA]" at bounding box center [375, 105] width 83 height 5
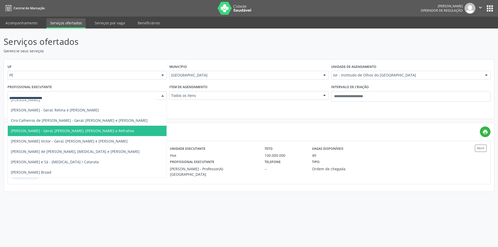
scroll to position [0, 0]
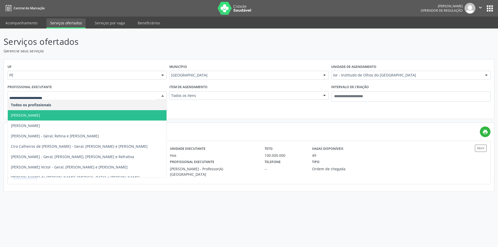
click at [40, 117] on span "Adriana Maia Valenca" at bounding box center [25, 115] width 29 height 5
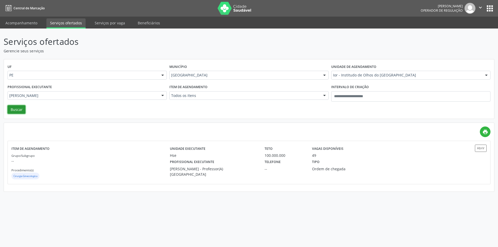
click at [20, 110] on button "Buscar" at bounding box center [17, 109] width 18 height 9
click at [113, 156] on div "Grupo/Subgrupo -- Procedimento(s) Oftalmologia" at bounding box center [90, 167] width 158 height 28
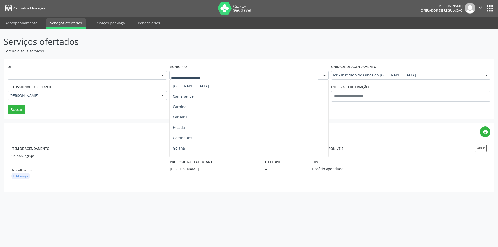
scroll to position [78, 0]
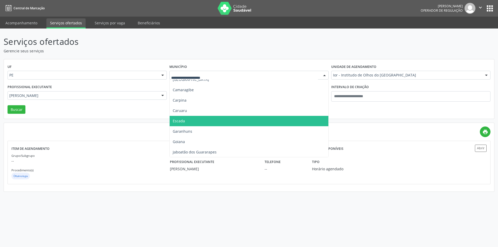
click at [207, 114] on span "Caruaru" at bounding box center [249, 110] width 159 height 10
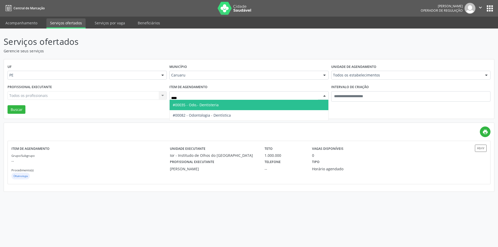
click at [213, 106] on span "#00035 - Odo.- Dentisteria" at bounding box center [196, 104] width 46 height 5
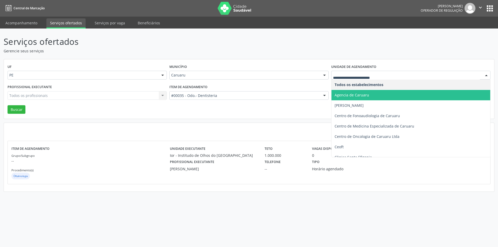
click at [350, 95] on span "Agencia de Caruaru" at bounding box center [351, 95] width 34 height 5
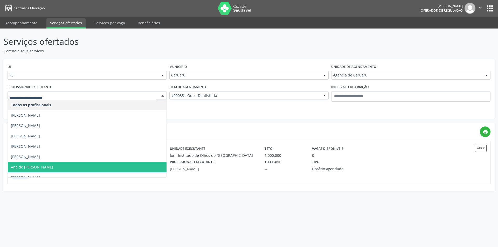
click at [88, 169] on span "Ana de Cassia Bezerra Cavalcanti" at bounding box center [87, 167] width 159 height 10
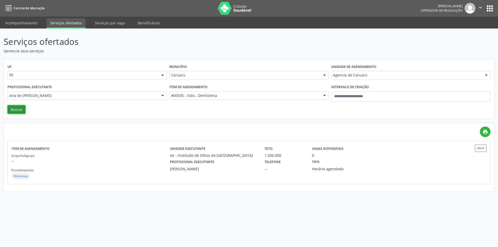
click at [18, 110] on button "Buscar" at bounding box center [17, 109] width 18 height 9
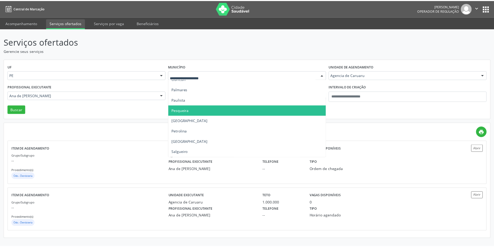
scroll to position [181, 0]
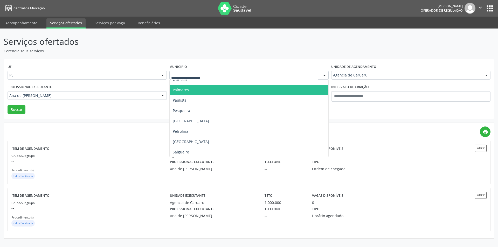
click at [202, 91] on span "Palmares" at bounding box center [249, 90] width 159 height 10
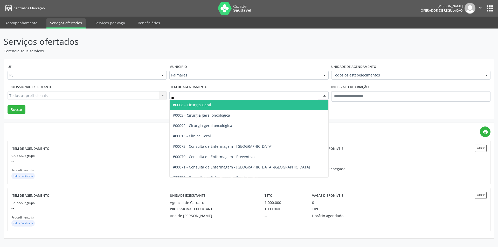
type input "***"
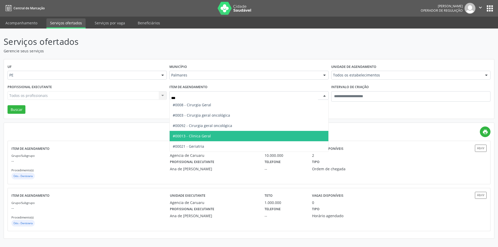
click at [205, 137] on span "#00013 - Clinica Geral" at bounding box center [192, 135] width 38 height 5
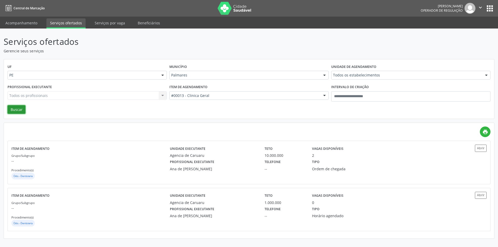
click at [19, 109] on button "Buscar" at bounding box center [17, 109] width 18 height 9
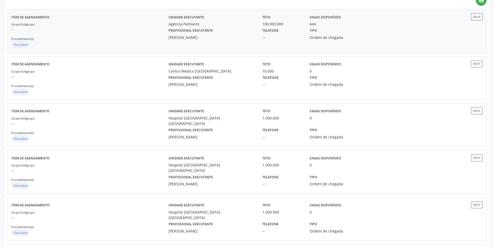
scroll to position [55, 0]
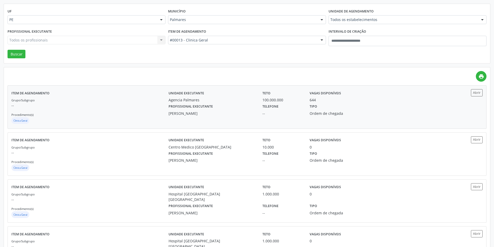
click at [149, 112] on div "Grupo/Subgrupo -- Procedimento(s) Clinica Geral" at bounding box center [89, 111] width 157 height 28
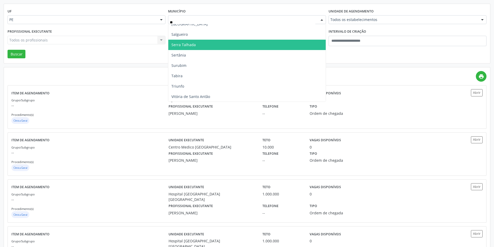
scroll to position [0, 0]
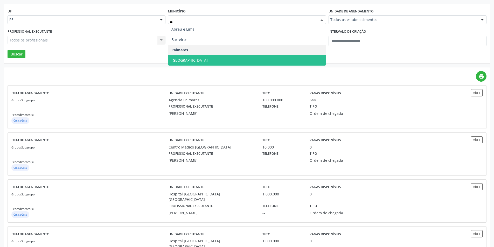
type input "***"
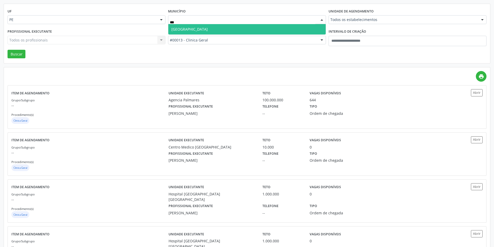
click at [204, 31] on span "Recife" at bounding box center [246, 29] width 157 height 10
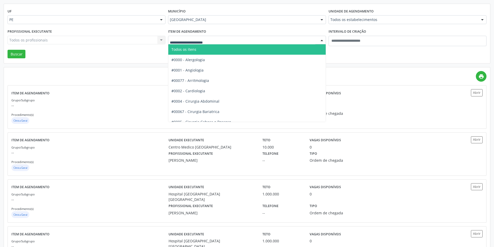
click at [216, 48] on span "Todos os itens" at bounding box center [246, 49] width 157 height 10
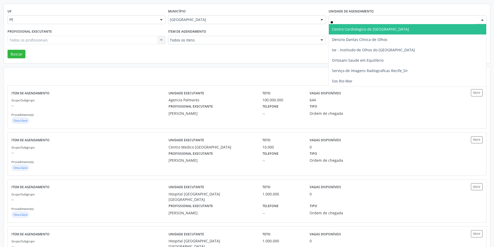
type input "***"
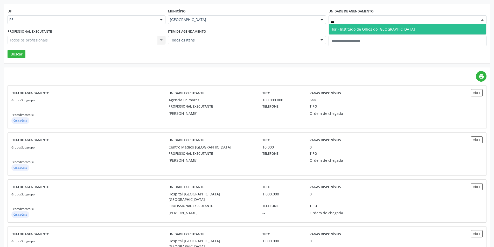
drag, startPoint x: 350, startPoint y: 29, endPoint x: 322, endPoint y: 30, distance: 28.3
click at [350, 29] on span "Ior - Institudo de Olhos do [GEOGRAPHIC_DATA]" at bounding box center [373, 29] width 83 height 5
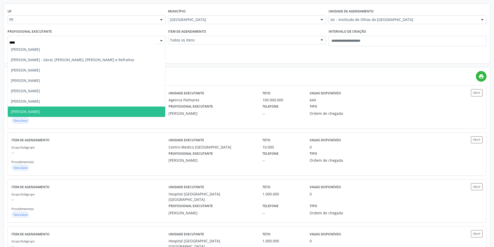
type input "*****"
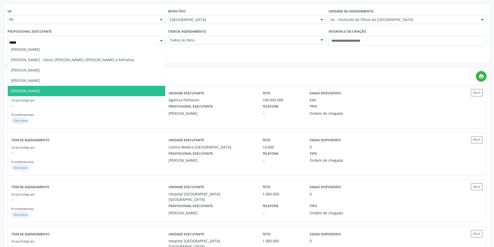
click at [40, 88] on span "Marcelo Maia Valenca" at bounding box center [86, 91] width 157 height 10
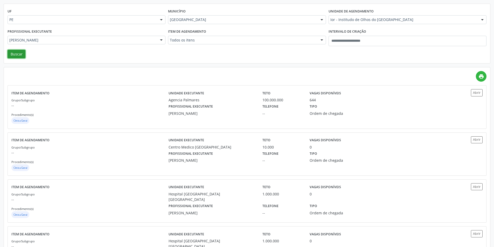
click at [21, 55] on button "Buscar" at bounding box center [17, 54] width 18 height 9
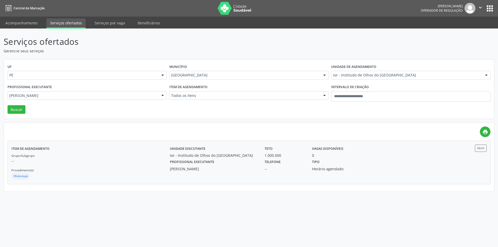
click at [110, 161] on p "--" at bounding box center [90, 160] width 158 height 5
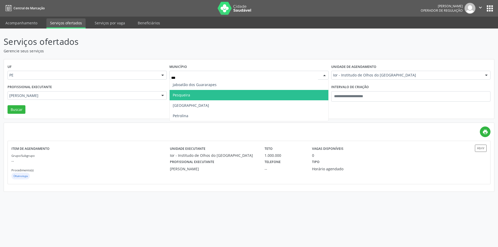
type input "****"
click at [199, 93] on span "Petrolina" at bounding box center [249, 95] width 159 height 10
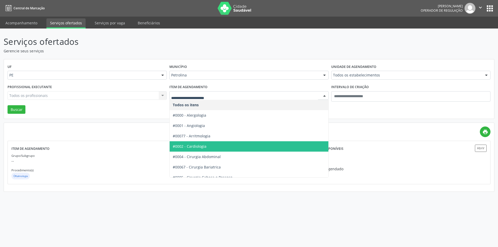
drag, startPoint x: 202, startPoint y: 143, endPoint x: 177, endPoint y: 139, distance: 25.6
click at [202, 143] on span "#0002 - Cardiologia" at bounding box center [249, 146] width 159 height 10
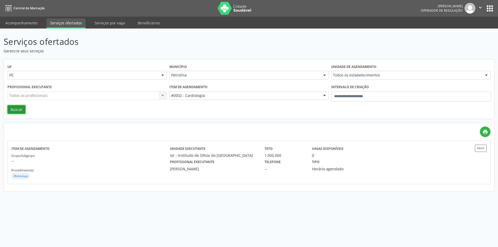
click at [20, 111] on button "Buscar" at bounding box center [17, 109] width 18 height 9
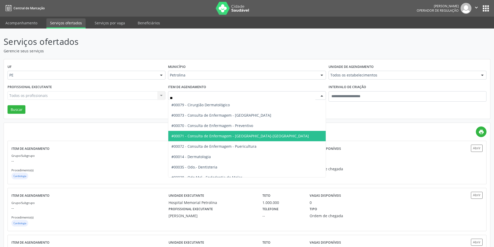
type input "***"
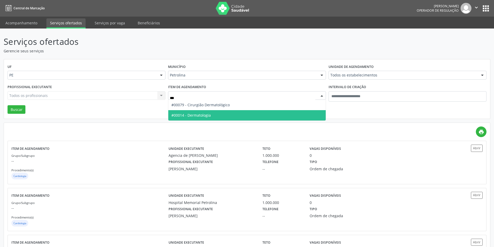
click at [214, 115] on span "#00014 - Dermatologia" at bounding box center [246, 115] width 157 height 10
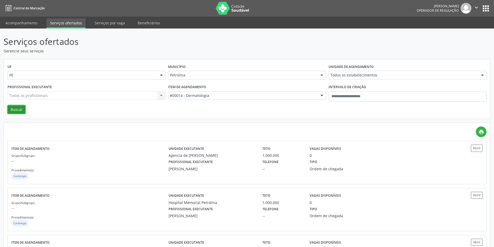
click at [15, 109] on button "Buscar" at bounding box center [17, 109] width 18 height 9
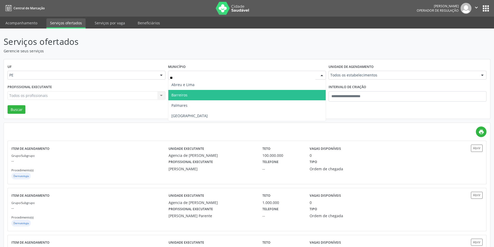
type input "***"
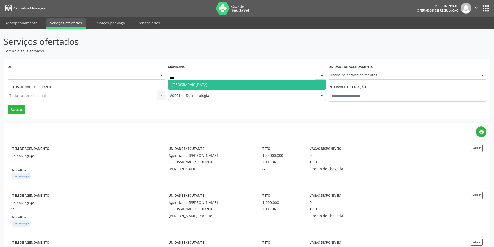
click at [207, 85] on span "Recife" at bounding box center [246, 85] width 157 height 10
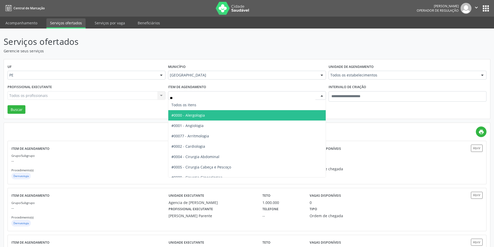
type input "***"
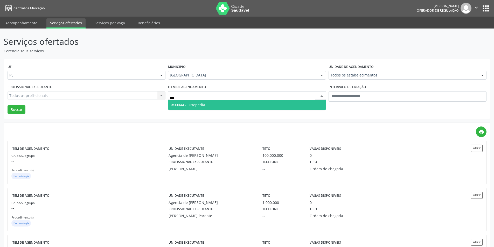
click at [251, 105] on span "#00044 - Ortopedia" at bounding box center [246, 105] width 157 height 10
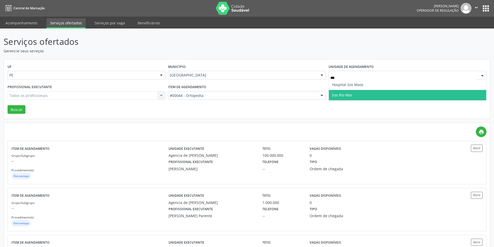
click at [341, 93] on span "Sos Rio Mar" at bounding box center [342, 95] width 20 height 5
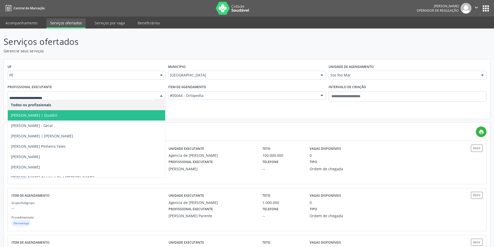
drag, startPoint x: 197, startPoint y: 114, endPoint x: 191, endPoint y: 106, distance: 9.4
click at [197, 114] on div "UF PE PE Nenhum resultado encontrado para: " " Não há nenhuma opção para ser ex…" at bounding box center [247, 89] width 486 height 60
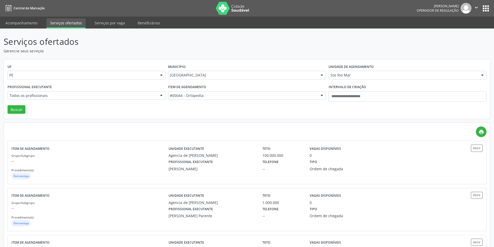
click at [341, 72] on div "Sos Rio Mar" at bounding box center [407, 75] width 158 height 9
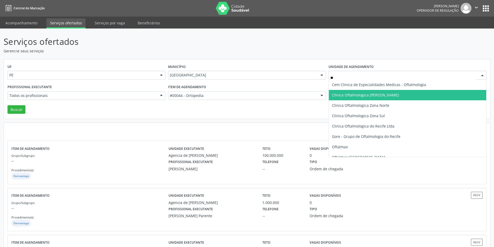
type input "***"
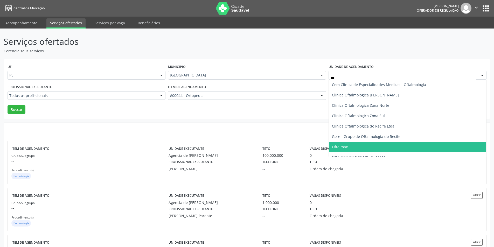
click at [348, 148] on span "Oftalmax" at bounding box center [407, 147] width 157 height 10
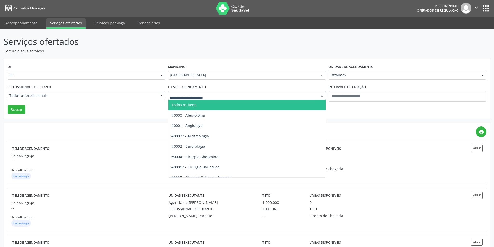
click at [195, 103] on span "Todos os itens" at bounding box center [183, 104] width 25 height 5
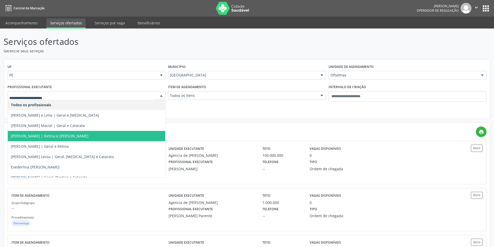
click at [74, 138] on span "Arthur Borges | Retina e Catarata" at bounding box center [86, 136] width 157 height 10
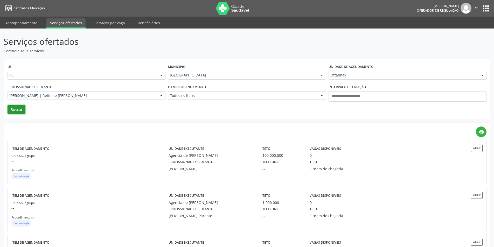
click at [19, 111] on button "Buscar" at bounding box center [17, 109] width 18 height 9
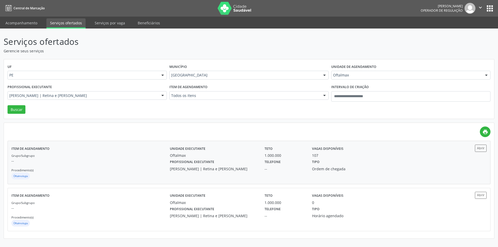
click at [172, 166] on div "Arthur Borges | Retina e Catarata" at bounding box center [214, 168] width 88 height 5
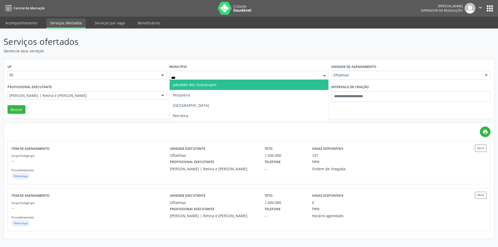
type input "****"
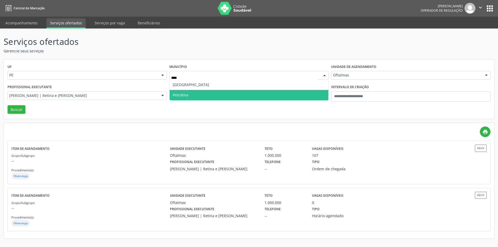
click at [221, 94] on span "Petrolina" at bounding box center [249, 95] width 159 height 10
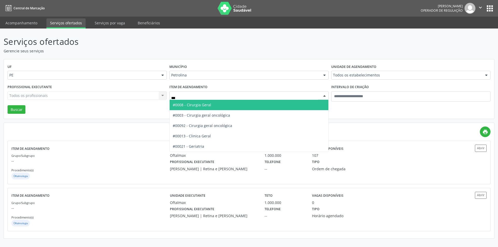
type input "****"
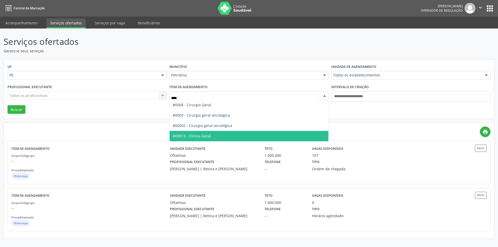
drag, startPoint x: 200, startPoint y: 134, endPoint x: 157, endPoint y: 128, distance: 43.1
click at [198, 134] on span "#00013 - Clinica Geral" at bounding box center [192, 135] width 38 height 5
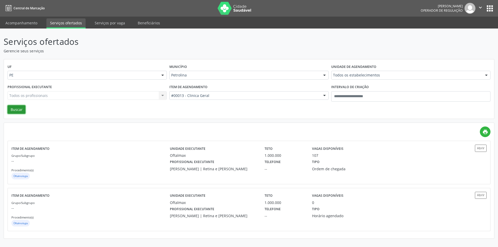
click at [16, 109] on button "Buscar" at bounding box center [17, 109] width 18 height 9
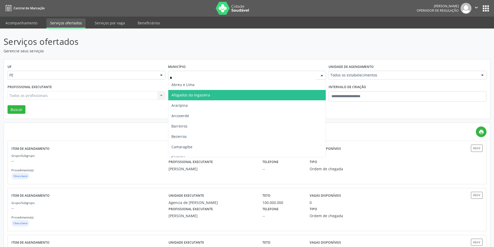
type input "**"
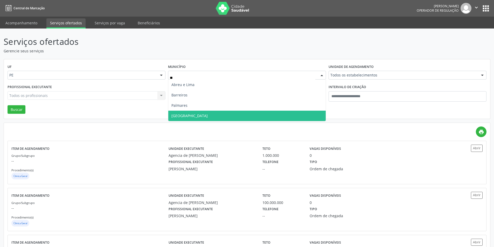
click at [196, 116] on span "Recife" at bounding box center [246, 116] width 157 height 10
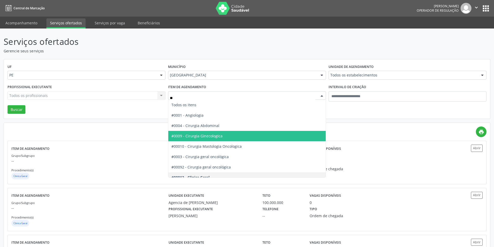
type input "***"
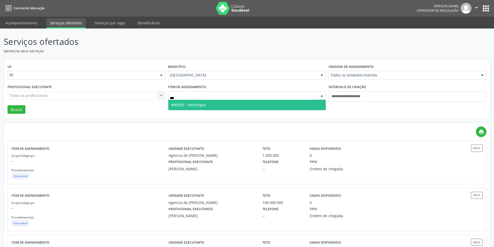
drag, startPoint x: 206, startPoint y: 103, endPoint x: 183, endPoint y: 110, distance: 23.7
click at [201, 106] on span "#00029 - Nefrologia" at bounding box center [246, 105] width 157 height 10
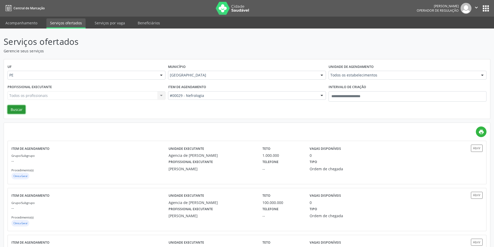
click at [20, 110] on button "Buscar" at bounding box center [17, 109] width 18 height 9
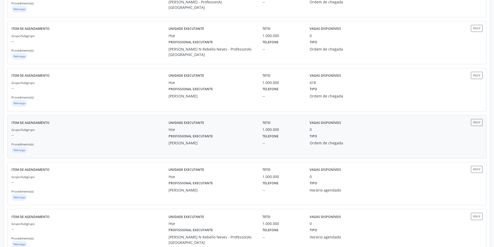
scroll to position [311, 0]
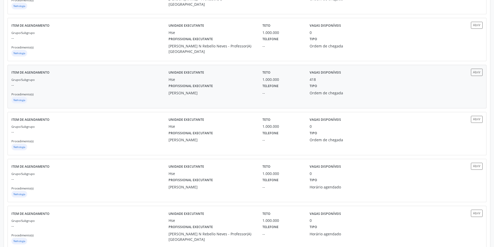
click at [131, 90] on div "Grupo/Subgrupo -- Procedimento(s) Nefrologia" at bounding box center [89, 91] width 157 height 28
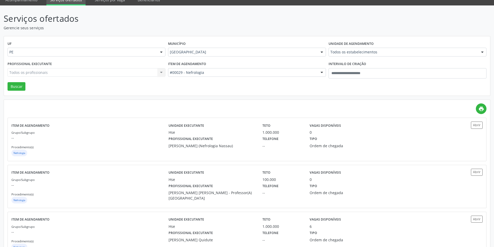
scroll to position [0, 0]
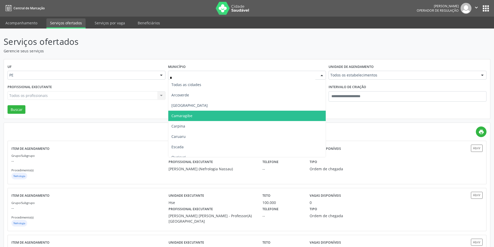
type input "**"
click at [192, 115] on span "Caruaru" at bounding box center [246, 116] width 157 height 10
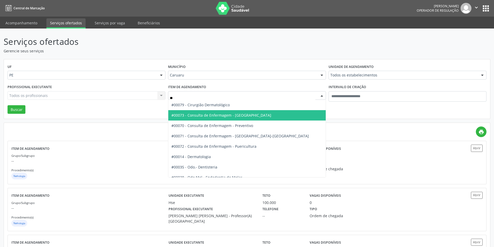
type input "***"
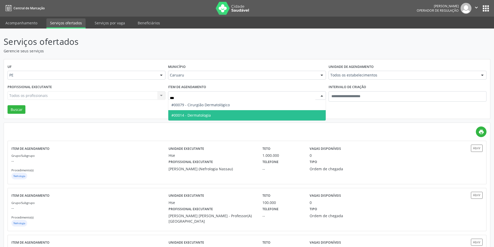
drag, startPoint x: 196, startPoint y: 114, endPoint x: 187, endPoint y: 114, distance: 9.3
click at [196, 114] on span "#00014 - Dermatologia" at bounding box center [190, 115] width 39 height 5
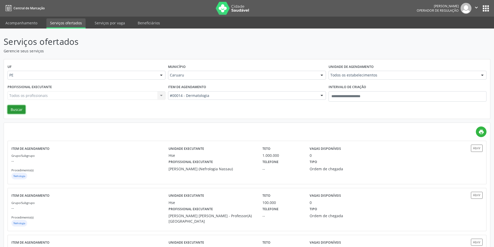
click at [18, 110] on button "Buscar" at bounding box center [17, 109] width 18 height 9
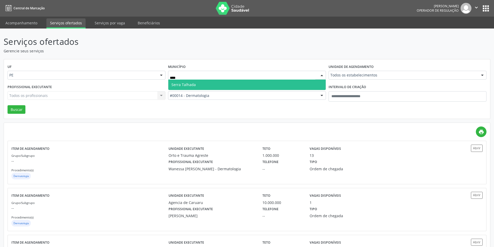
click at [205, 82] on span "Serra Talhada" at bounding box center [246, 85] width 157 height 10
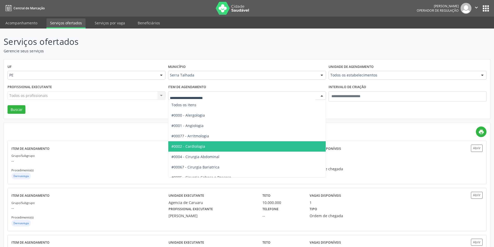
click at [195, 149] on span "#0002 - Cardiologia" at bounding box center [246, 146] width 157 height 10
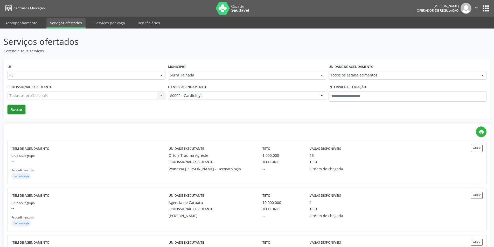
click at [18, 110] on button "Buscar" at bounding box center [17, 109] width 18 height 9
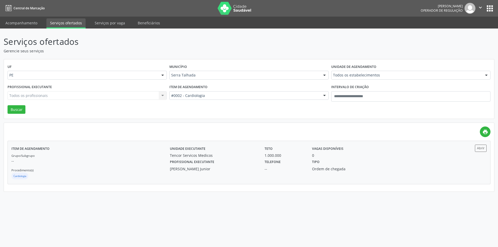
click at [163, 171] on div "Grupo/Subgrupo -- Procedimento(s) Cardiologia" at bounding box center [90, 167] width 158 height 28
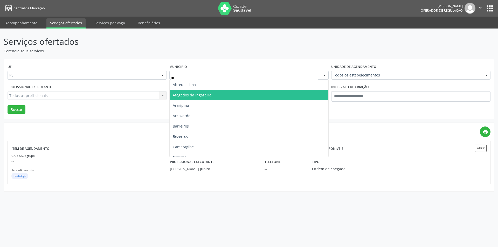
type input "***"
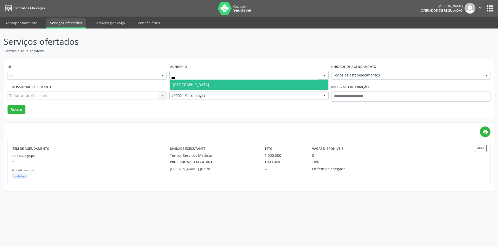
click at [213, 84] on span "Recife" at bounding box center [249, 85] width 159 height 10
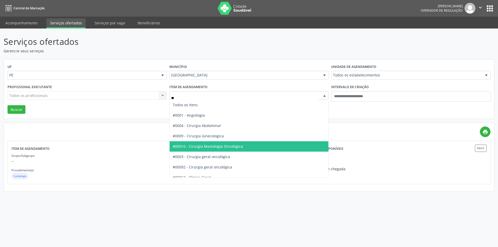
type input "***"
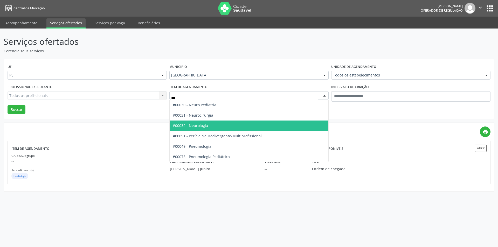
click at [203, 124] on span "#00032 - Neurologia" at bounding box center [190, 125] width 35 height 5
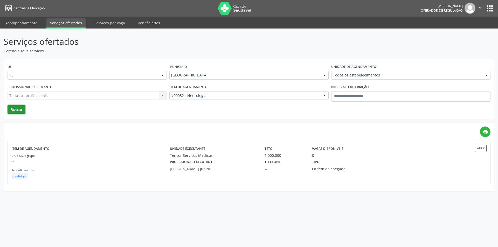
click at [16, 109] on button "Buscar" at bounding box center [17, 109] width 18 height 9
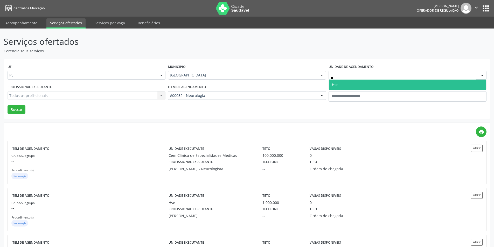
type input "***"
drag, startPoint x: 343, startPoint y: 83, endPoint x: 302, endPoint y: 87, distance: 41.1
click at [343, 83] on span "Hse" at bounding box center [407, 85] width 157 height 10
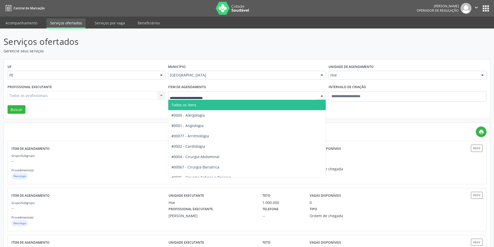
drag, startPoint x: 195, startPoint y: 106, endPoint x: 151, endPoint y: 103, distance: 44.9
click at [195, 106] on span "Todos os itens" at bounding box center [183, 104] width 25 height 5
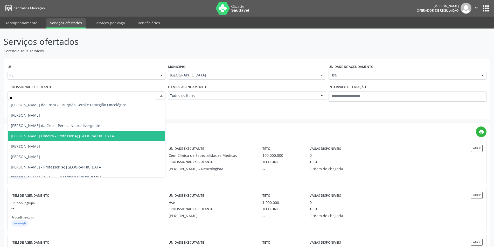
type input "***"
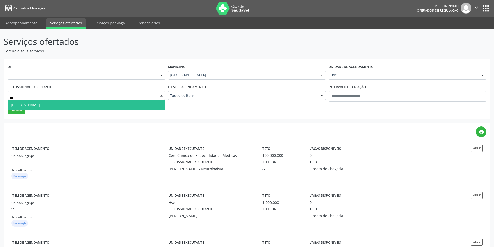
click at [118, 104] on span "Rui Ferreira Tompson Neto" at bounding box center [86, 105] width 157 height 10
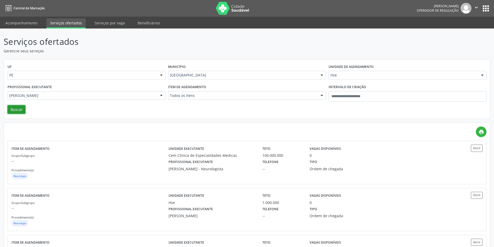
click at [19, 109] on button "Buscar" at bounding box center [17, 109] width 18 height 9
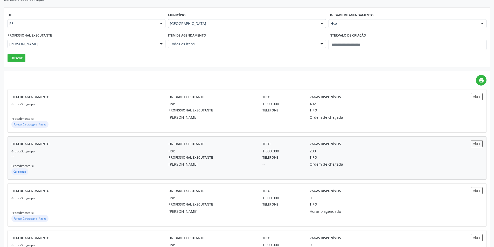
scroll to position [89, 0]
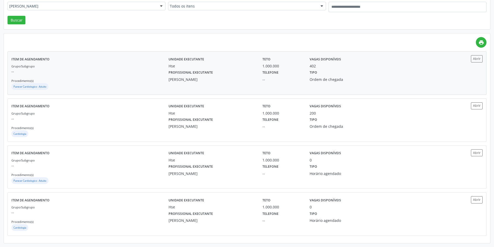
click at [94, 83] on div "Grupo/Subgrupo -- Procedimento(s) Parecer Cardiologico - Adulto" at bounding box center [89, 77] width 157 height 28
click at [121, 126] on div "Grupo/Subgrupo -- Procedimento(s) Cardiologia" at bounding box center [89, 124] width 157 height 28
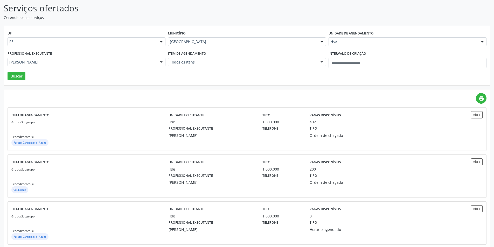
scroll to position [0, 0]
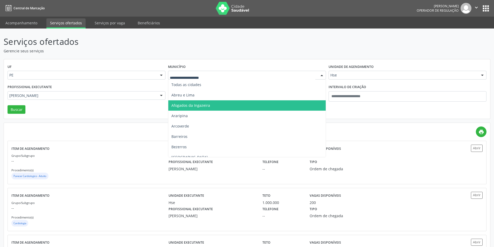
click at [194, 102] on span "Afogados da Ingazeira" at bounding box center [246, 105] width 157 height 10
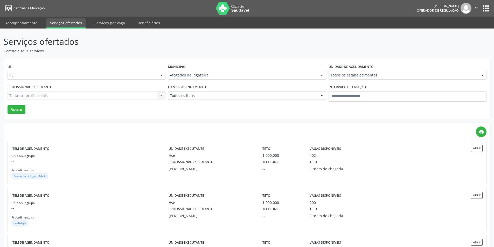
click at [208, 91] on div "Item de agendamento Todos os itens Todos os itens #0000 - Alergologia #0001 - A…" at bounding box center [247, 94] width 160 height 22
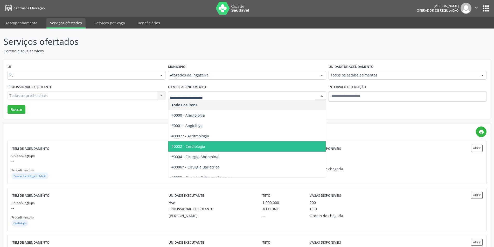
click at [203, 145] on span "#0002 - Cardiologia" at bounding box center [188, 146] width 34 height 5
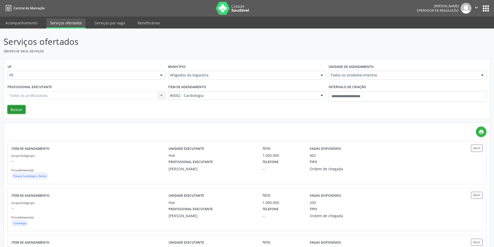
click at [16, 108] on button "Buscar" at bounding box center [17, 109] width 18 height 9
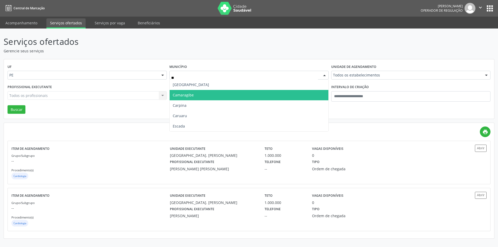
type input "***"
click at [201, 95] on span "Caruaru" at bounding box center [249, 95] width 159 height 10
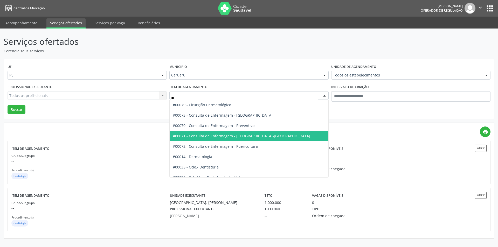
type input "***"
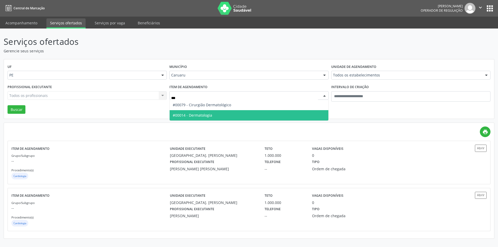
click at [199, 112] on span "#00014 - Dermatologia" at bounding box center [249, 115] width 159 height 10
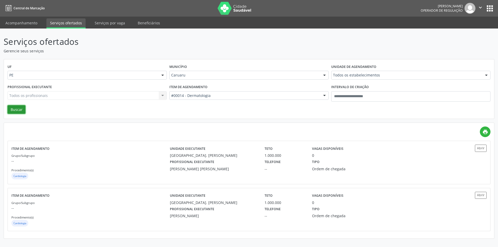
click at [19, 108] on button "Buscar" at bounding box center [17, 109] width 18 height 9
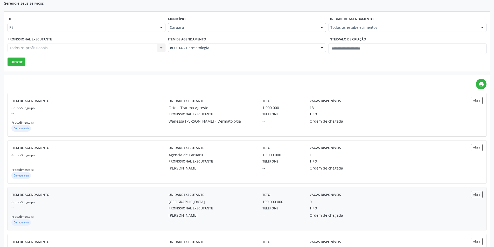
scroll to position [104, 0]
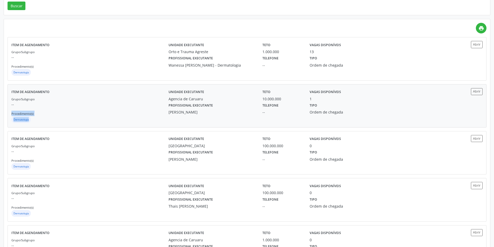
click at [119, 115] on div "Grupo/Subgrupo -- Procedimento(s) Dermatologia" at bounding box center [89, 110] width 157 height 28
click at [218, 68] on div "Wanessa Emanuelly Bezerra da Rocha - Dermatologia" at bounding box center [211, 64] width 87 height 5
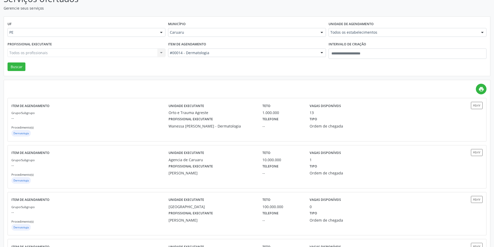
scroll to position [0, 0]
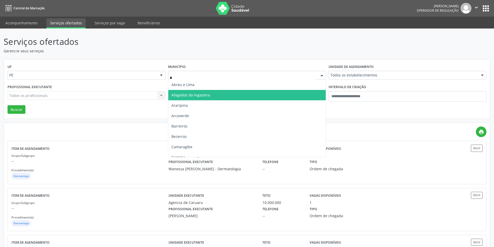
type input "**"
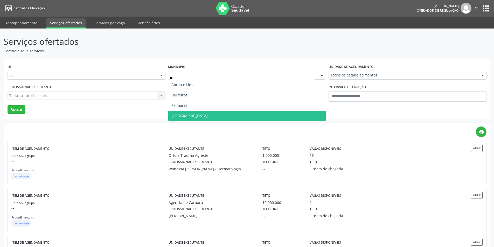
drag, startPoint x: 201, startPoint y: 113, endPoint x: 205, endPoint y: 110, distance: 5.2
click at [201, 113] on span "Recife" at bounding box center [246, 116] width 157 height 10
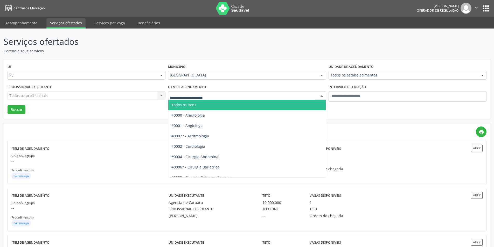
click at [227, 104] on span "Todos os itens" at bounding box center [246, 105] width 157 height 10
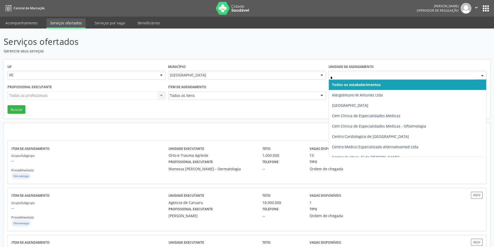
type input "**"
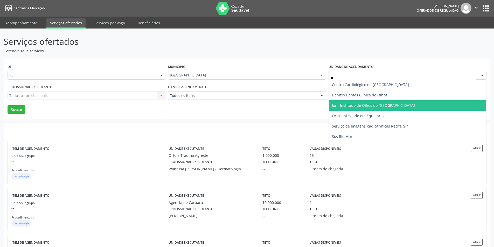
click at [353, 108] on span "Ior - Institudo de Olhos do [GEOGRAPHIC_DATA]" at bounding box center [407, 105] width 157 height 10
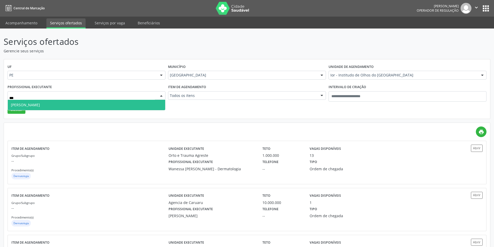
type input "****"
drag, startPoint x: 61, startPoint y: 105, endPoint x: 53, endPoint y: 107, distance: 8.2
click at [61, 104] on span "Marilia Medeiros" at bounding box center [86, 105] width 157 height 10
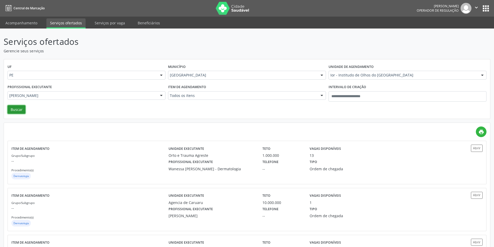
click at [18, 108] on button "Buscar" at bounding box center [17, 109] width 18 height 9
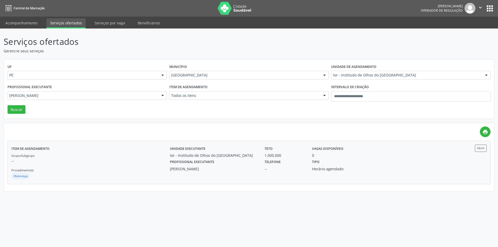
click at [84, 175] on div "Oftalmologia" at bounding box center [90, 177] width 158 height 8
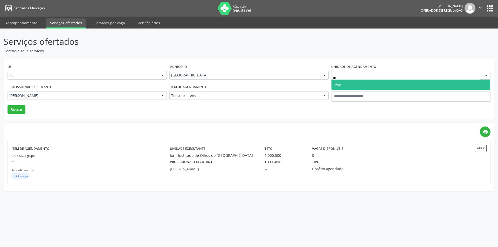
type input "***"
drag, startPoint x: 356, startPoint y: 82, endPoint x: 358, endPoint y: 85, distance: 3.3
click at [356, 83] on span "Hse" at bounding box center [410, 85] width 159 height 10
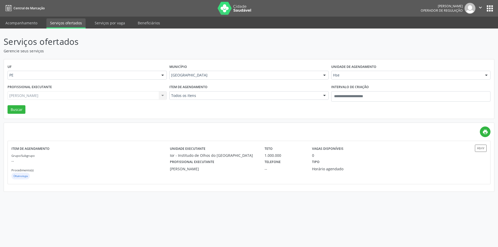
click at [146, 97] on div "Marilia Medeiros Todos os profissionais Adriana Maia Valenca Adriana Morgon Art…" at bounding box center [87, 95] width 159 height 9
click at [149, 94] on div "Marilia Medeiros Todos os profissionais Adriana Maia Valenca Adriana Morgon Art…" at bounding box center [87, 95] width 159 height 9
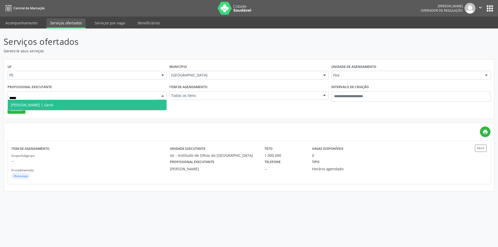
type input "******"
drag, startPoint x: 120, startPoint y: 104, endPoint x: 73, endPoint y: 108, distance: 47.3
click at [119, 104] on span "Ricardo Calazans | Geral" at bounding box center [87, 105] width 159 height 10
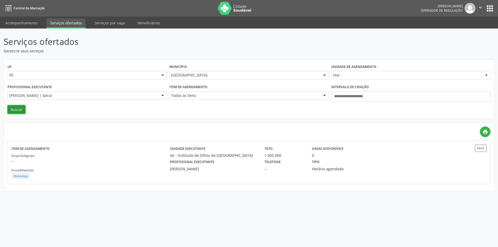
click at [20, 108] on button "Buscar" at bounding box center [17, 109] width 18 height 9
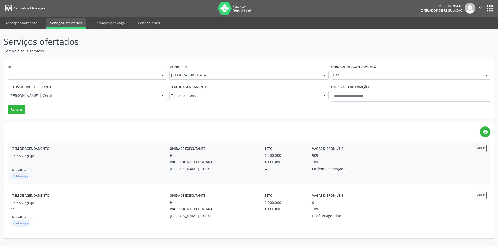
click at [129, 162] on p "--" at bounding box center [90, 160] width 158 height 5
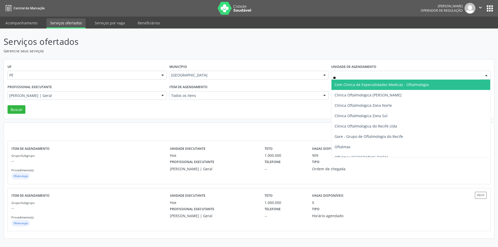
type input "***"
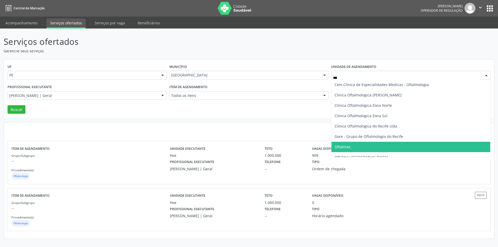
click at [351, 144] on span "Oftalmax" at bounding box center [410, 147] width 159 height 10
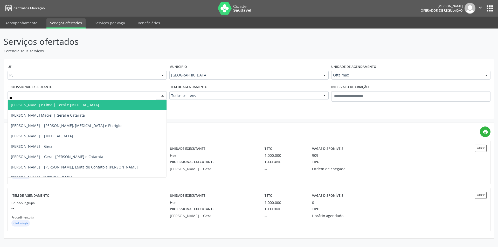
type input "***"
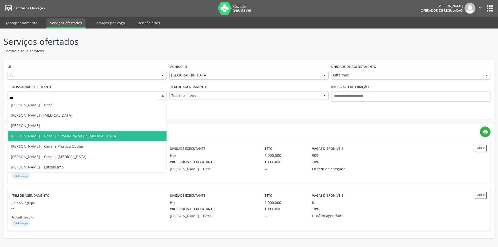
drag, startPoint x: 65, startPoint y: 137, endPoint x: 62, endPoint y: 136, distance: 3.0
click at [65, 137] on span "Mariana Meira | Geral, Retina e Uvea" at bounding box center [64, 135] width 107 height 5
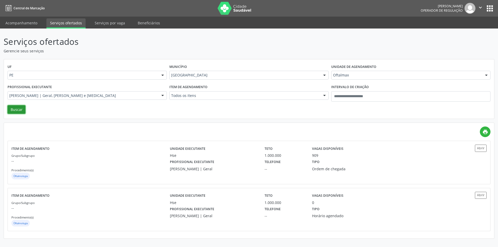
click at [14, 109] on button "Buscar" at bounding box center [17, 109] width 18 height 9
click at [143, 163] on p "--" at bounding box center [90, 160] width 158 height 5
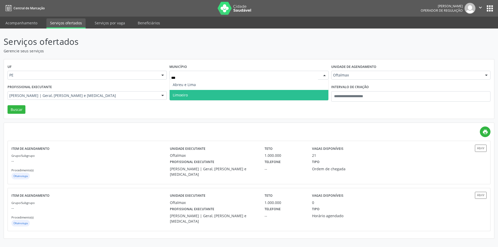
type input "****"
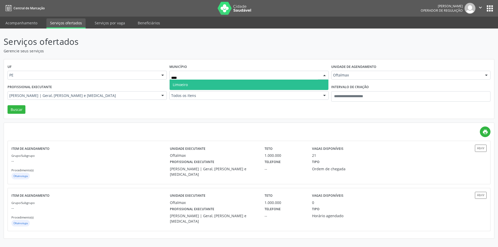
drag, startPoint x: 223, startPoint y: 81, endPoint x: 222, endPoint y: 88, distance: 6.8
click at [223, 81] on span "Limoeiro" at bounding box center [249, 85] width 159 height 10
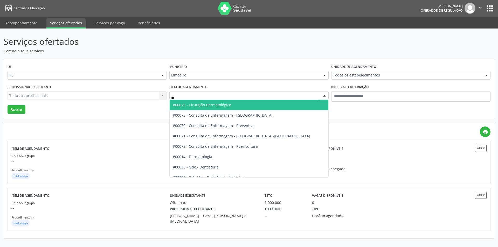
type input "***"
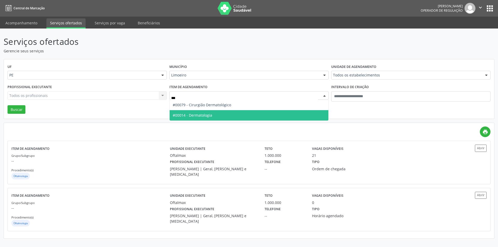
click at [217, 114] on span "#00014 - Dermatologia" at bounding box center [249, 115] width 159 height 10
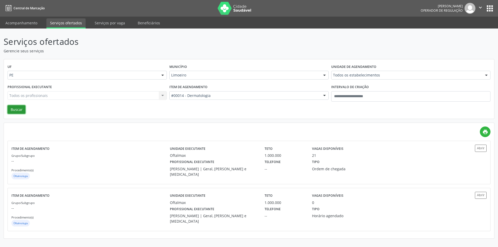
click at [19, 108] on button "Buscar" at bounding box center [17, 109] width 18 height 9
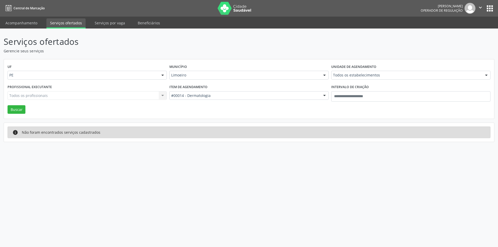
click at [147, 53] on p "Gerencie seus serviços" at bounding box center [175, 50] width 343 height 5
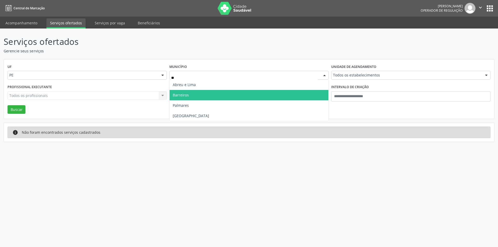
type input "***"
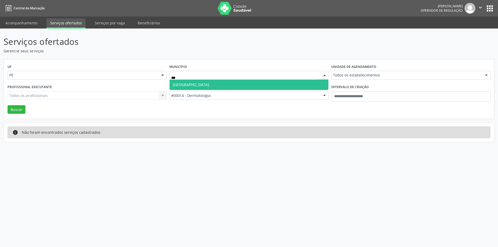
click at [213, 85] on span "Recife" at bounding box center [249, 85] width 159 height 10
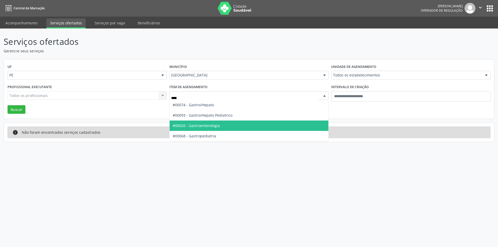
type input "*****"
click at [220, 123] on span "#00020 - Gastroenterologia" at bounding box center [249, 126] width 159 height 10
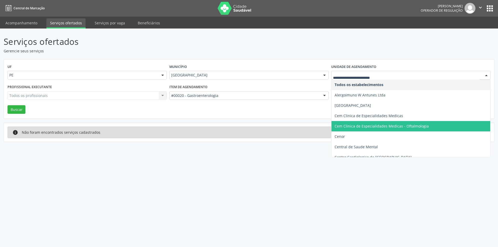
click at [355, 72] on div at bounding box center [410, 75] width 159 height 9
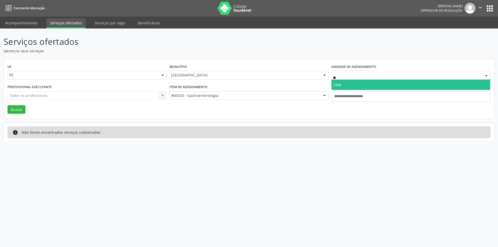
type input "***"
click at [346, 84] on span "Hse" at bounding box center [410, 85] width 159 height 10
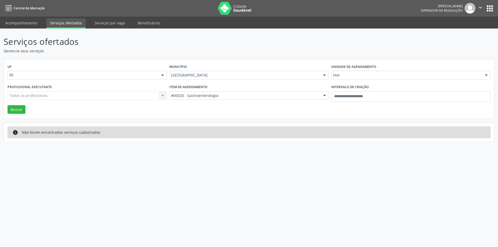
click at [65, 98] on div "Todos os profissionais Todos os profissionais Afra Abreu e Lima | Geral e Glauc…" at bounding box center [87, 95] width 159 height 9
click at [65, 98] on div "Todos os profissionais" at bounding box center [87, 95] width 159 height 9
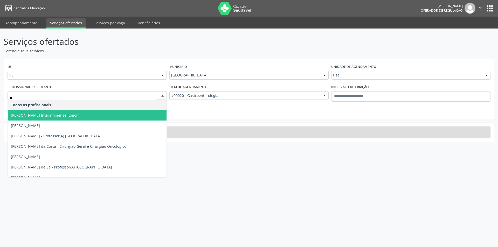
type input "***"
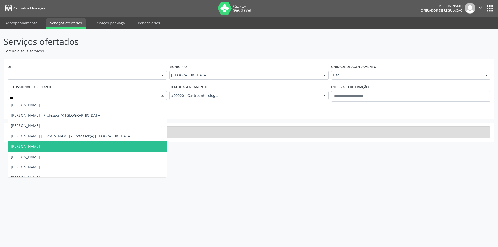
click at [40, 147] on span "Ana Catarina de Melo Rodrigues" at bounding box center [25, 146] width 29 height 5
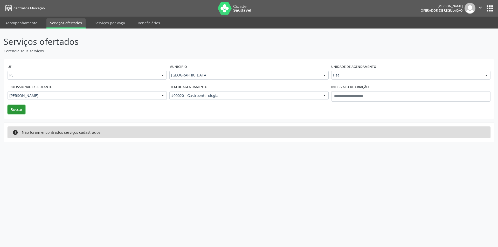
click at [15, 108] on button "Buscar" at bounding box center [17, 109] width 18 height 9
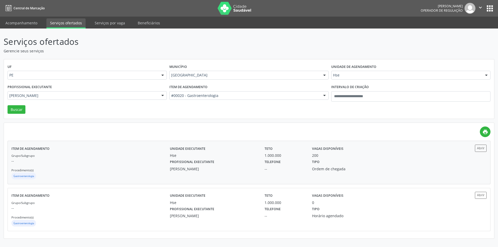
click at [147, 165] on div "Grupo/Subgrupo -- Procedimento(s) Gastroenterologia" at bounding box center [90, 167] width 158 height 28
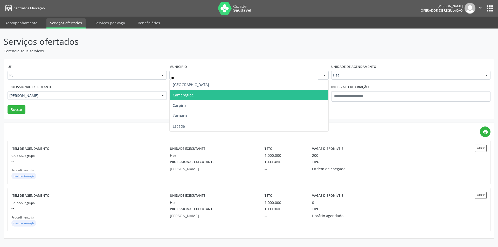
type input "***"
click at [194, 95] on span "Caruaru" at bounding box center [249, 95] width 159 height 10
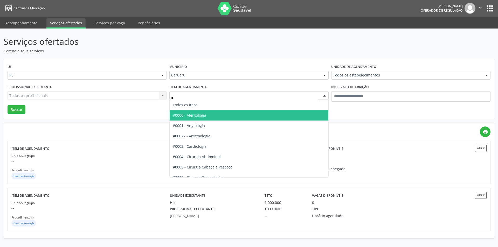
type input "**"
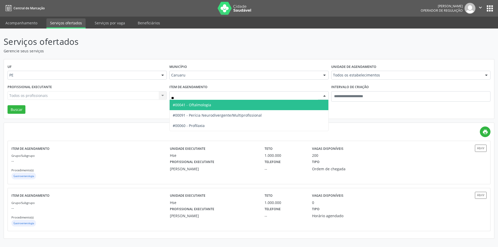
click at [209, 104] on span "#00041 - Oftalmologia" at bounding box center [192, 104] width 38 height 5
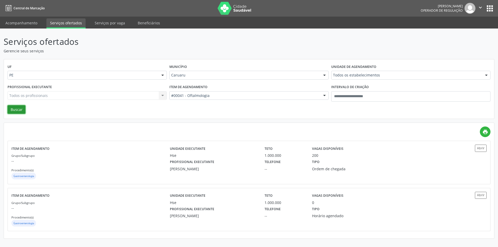
click at [21, 111] on button "Buscar" at bounding box center [17, 109] width 18 height 9
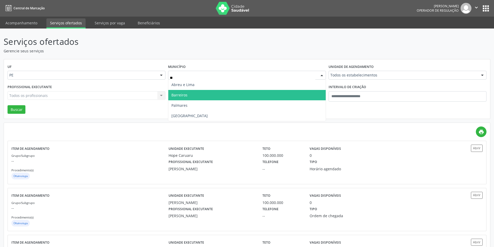
type input "***"
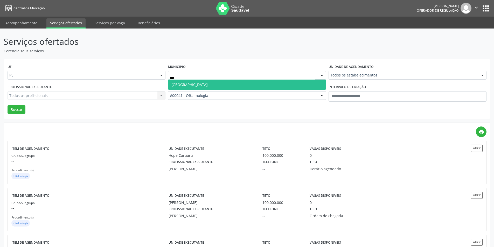
click at [209, 84] on span "Recife" at bounding box center [246, 85] width 157 height 10
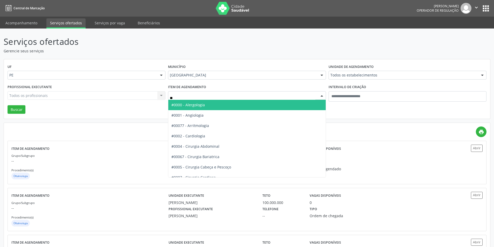
type input "***"
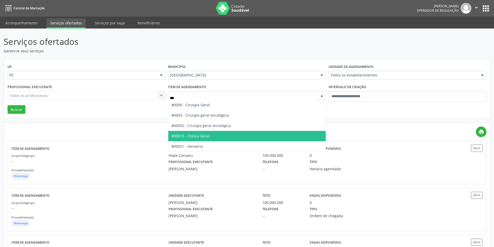
click at [202, 136] on span "#00013 - Clinica Geral" at bounding box center [190, 135] width 38 height 5
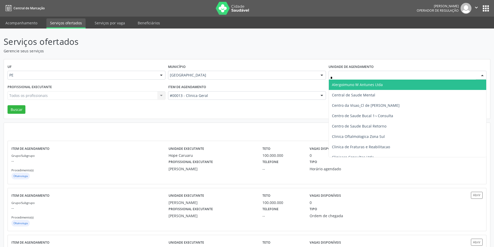
type input "**"
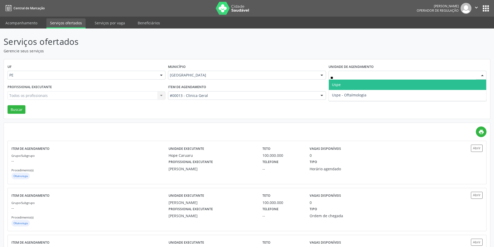
click at [332, 85] on span "Uspe" at bounding box center [336, 84] width 9 height 5
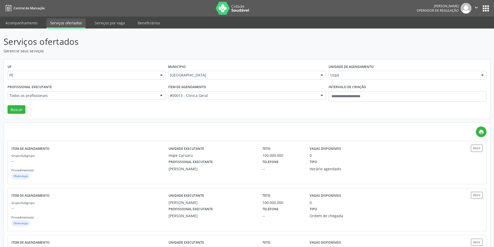
click at [129, 96] on div "Todos os profissionais Todos os profissionais Aderaldo Tadeu de Morais Adler Fe…" at bounding box center [87, 95] width 158 height 9
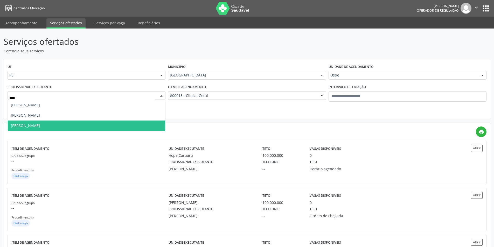
click at [59, 126] on span "Luã Rodrigues Leite" at bounding box center [86, 126] width 157 height 10
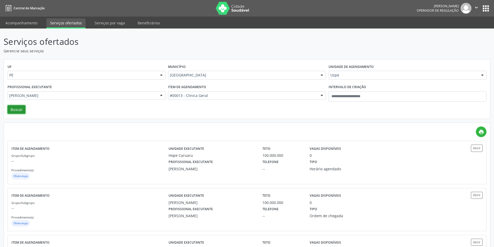
click at [23, 109] on button "Buscar" at bounding box center [17, 109] width 18 height 9
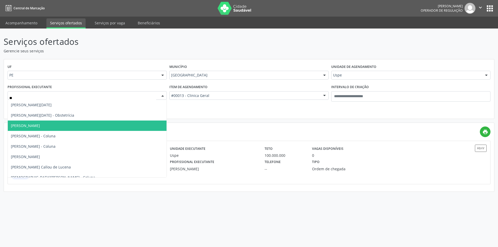
type input "*"
type input "****"
click at [194, 111] on div "UF PE PE Nenhum resultado encontrado para: " " Não há nenhuma opção para ser ex…" at bounding box center [249, 89] width 490 height 60
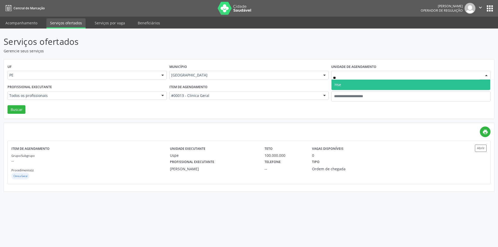
type input "***"
click at [343, 84] on span "Hse" at bounding box center [410, 85] width 159 height 10
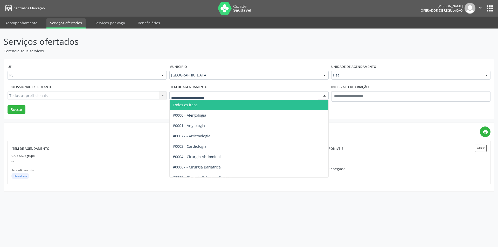
click at [189, 105] on span "Todos os itens" at bounding box center [185, 104] width 25 height 5
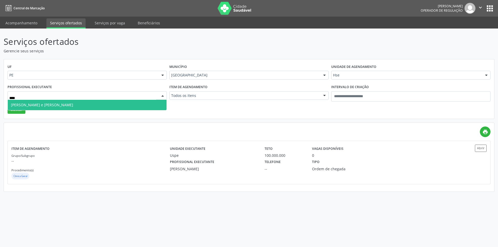
click at [51, 104] on span "Brianne Ponce de Leon Sa e Luna" at bounding box center [42, 104] width 62 height 5
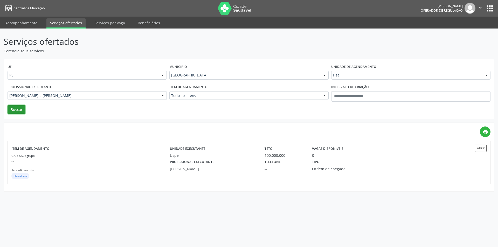
click at [21, 110] on button "Buscar" at bounding box center [17, 109] width 18 height 9
click at [122, 154] on div "Grupo/Subgrupo -- Procedimento(s) Dermatologia" at bounding box center [90, 167] width 158 height 28
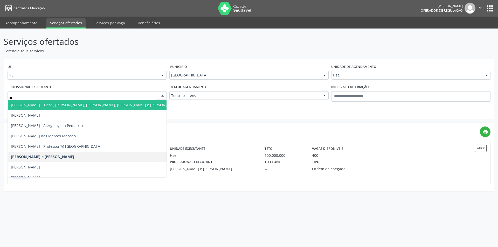
type input "***"
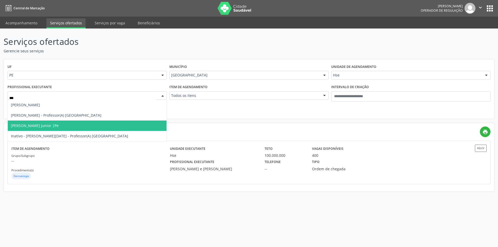
click at [57, 125] on span "Guilherme Marques Cerqueira Junior |Pe" at bounding box center [35, 125] width 48 height 5
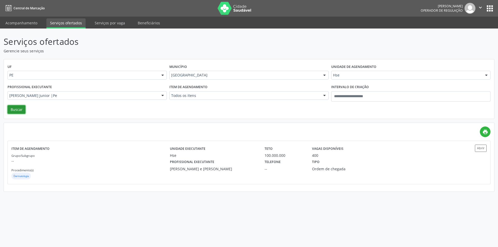
click at [19, 108] on button "Buscar" at bounding box center [17, 109] width 18 height 9
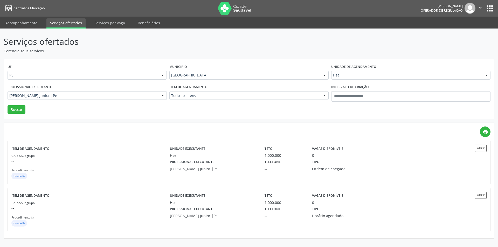
click at [347, 72] on div "Hse" at bounding box center [410, 75] width 159 height 9
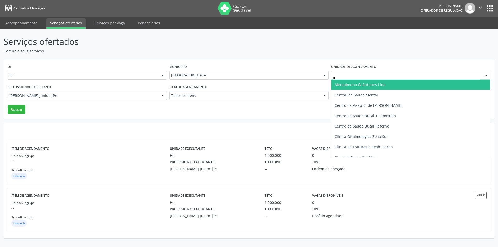
type input "**"
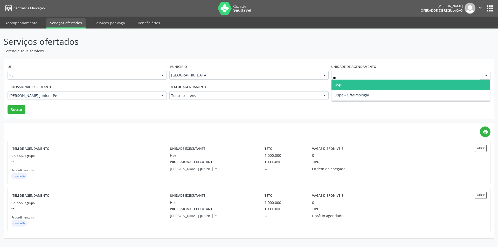
click at [348, 83] on span "Uspe" at bounding box center [410, 85] width 159 height 10
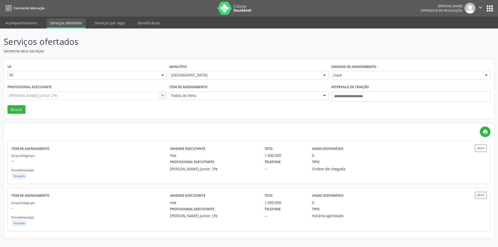
click at [119, 98] on div "Guilherme Marques Cerqueira Junior |Pe Todos os profissionais Adalberto Aguiar …" at bounding box center [87, 95] width 159 height 9
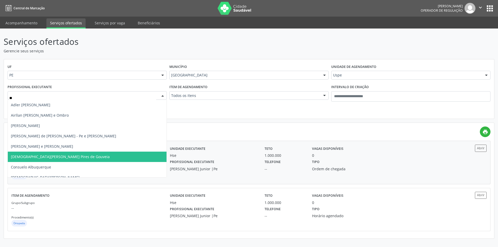
type input "***"
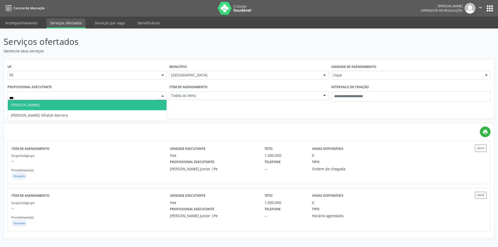
click at [37, 104] on span "Elson Leao Bezerra" at bounding box center [25, 104] width 29 height 5
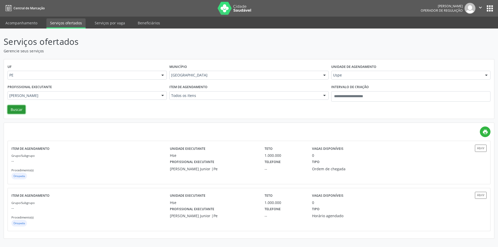
click at [20, 109] on button "Buscar" at bounding box center [17, 109] width 18 height 9
click at [124, 167] on div "Grupo/Subgrupo -- Procedimento(s) Cardiologia" at bounding box center [89, 167] width 157 height 28
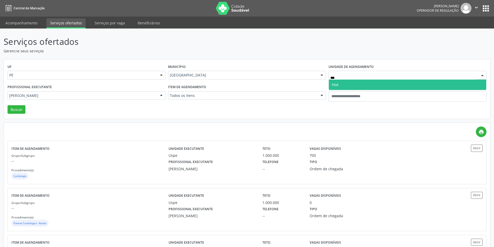
click at [344, 85] on span "Hse" at bounding box center [407, 85] width 157 height 10
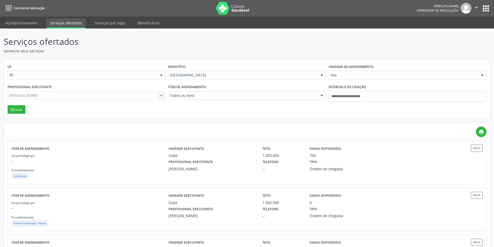
click at [91, 95] on div "Elson Leao Bezerra Todos os profissionais Aderaldo Tadeu de Morais Adler Felipe…" at bounding box center [87, 95] width 158 height 9
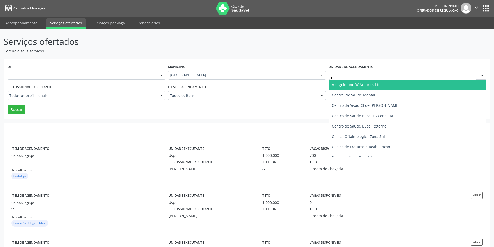
type input "**"
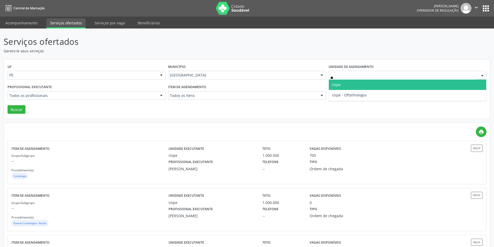
click at [347, 82] on span "Uspe" at bounding box center [407, 85] width 157 height 10
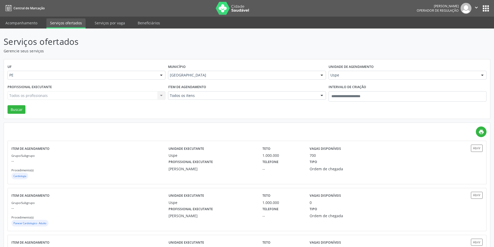
click at [112, 97] on div "Todos os profissionais Todos os profissionais Adalberto Aguiar Interaminense Ju…" at bounding box center [87, 95] width 158 height 9
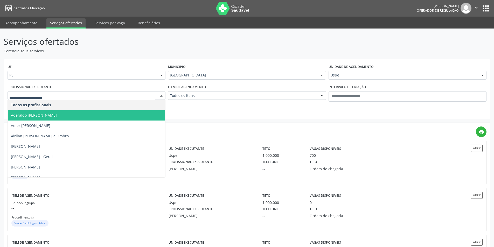
click at [112, 97] on input "text" at bounding box center [81, 98] width 145 height 10
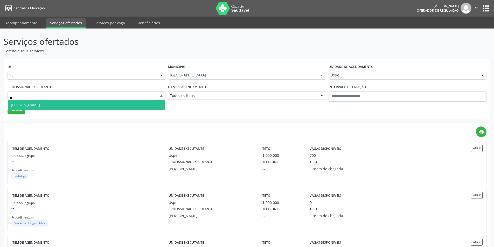
type input "*"
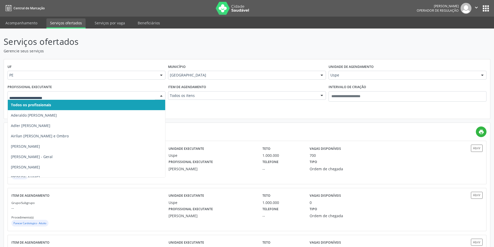
click at [189, 105] on div "Item de agendamento Todos os itens Todos os itens #0000 - Alergologia #0001 - A…" at bounding box center [247, 94] width 160 height 22
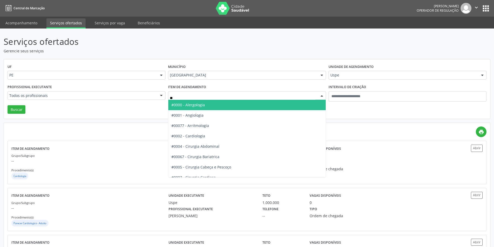
type input "***"
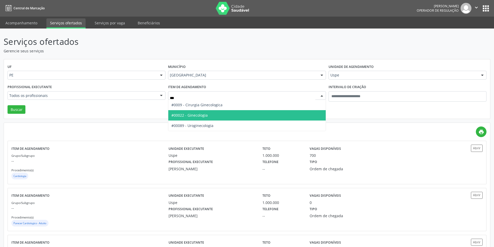
click at [200, 116] on span "#00022 - Ginecologia" at bounding box center [189, 115] width 36 height 5
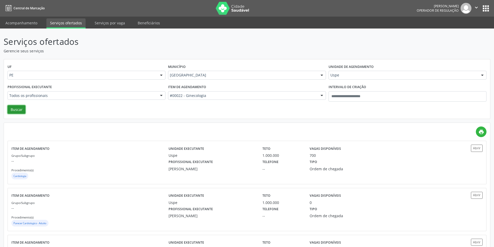
click at [20, 109] on button "Buscar" at bounding box center [17, 109] width 18 height 9
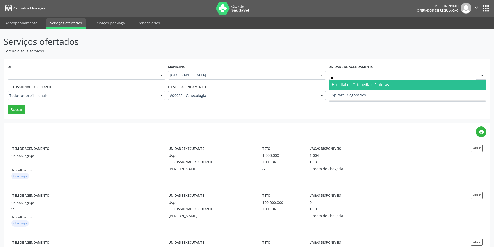
type input "*"
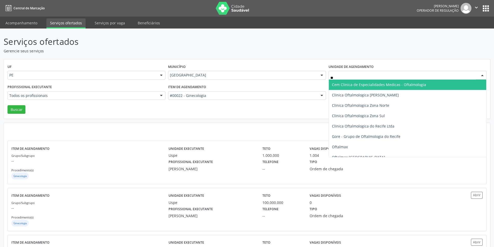
type input "***"
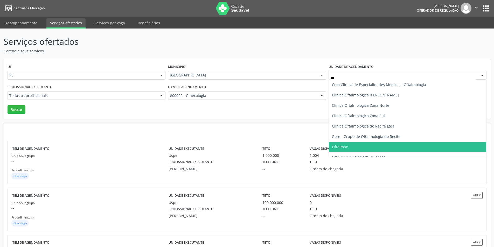
drag, startPoint x: 349, startPoint y: 145, endPoint x: 333, endPoint y: 146, distance: 16.1
click at [348, 145] on span "Oftalmax" at bounding box center [407, 147] width 157 height 10
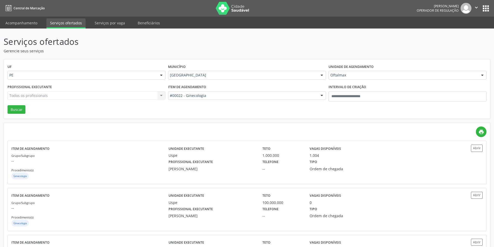
click at [199, 100] on div "#00022 - Ginecologia Todos os itens #0000 - Alergologia #0001 - Angiologia #000…" at bounding box center [247, 95] width 158 height 9
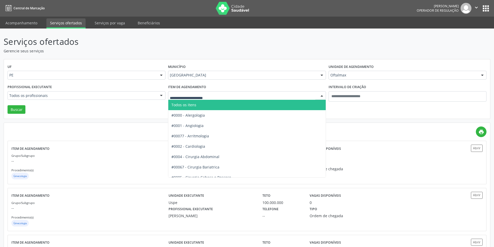
click at [202, 106] on span "Todos os itens" at bounding box center [246, 105] width 157 height 10
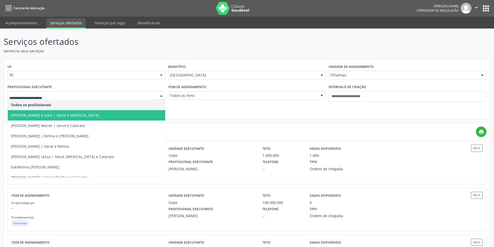
click at [61, 114] on span "Afra Abreu e Lima | Geral e Glaucoma" at bounding box center [55, 115] width 88 height 5
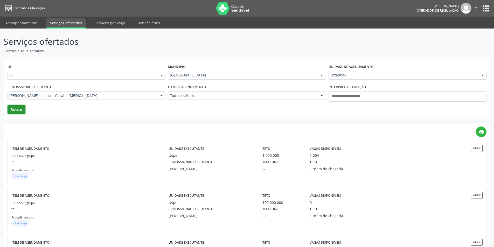
click at [19, 111] on button "Buscar" at bounding box center [17, 109] width 18 height 9
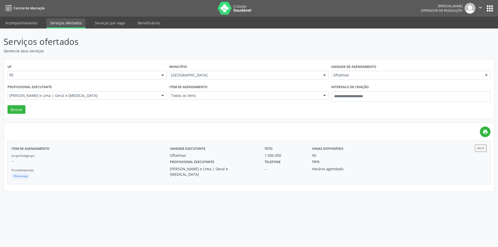
click at [105, 152] on div "Item de agendamento Grupo/Subgrupo -- Procedimento(s) Oftalmologia" at bounding box center [90, 163] width 158 height 36
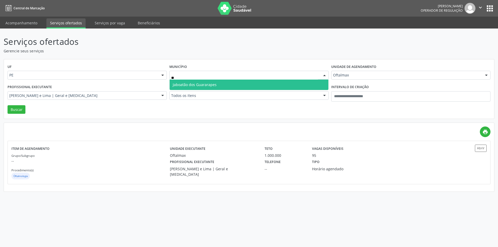
type input "***"
click at [255, 84] on span "Jaboatão dos Guararapes" at bounding box center [249, 85] width 159 height 10
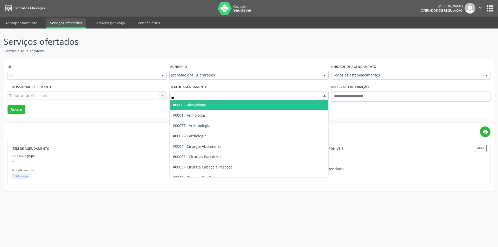
type input "***"
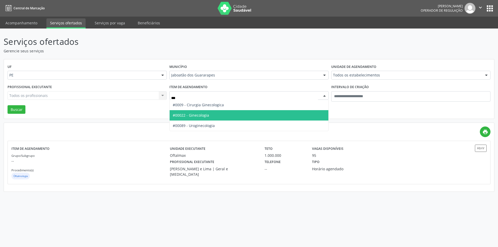
click at [221, 117] on span "#00022 - Ginecologia" at bounding box center [249, 115] width 159 height 10
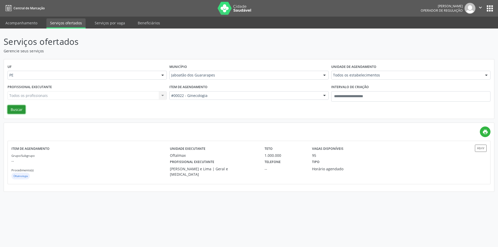
click at [15, 111] on button "Buscar" at bounding box center [17, 109] width 18 height 9
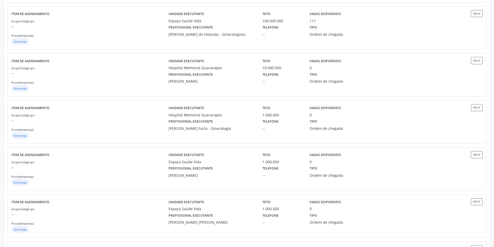
scroll to position [233, 0]
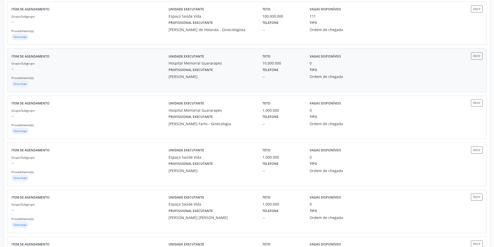
click at [156, 80] on div "Ginecologia" at bounding box center [89, 84] width 157 height 8
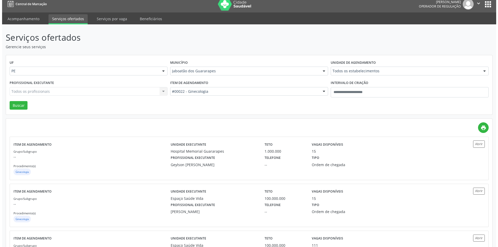
scroll to position [0, 0]
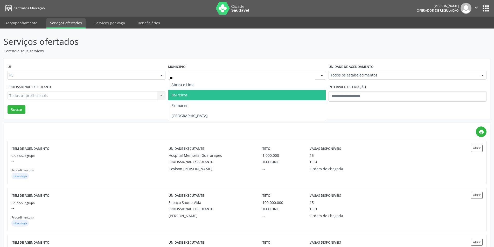
type input "***"
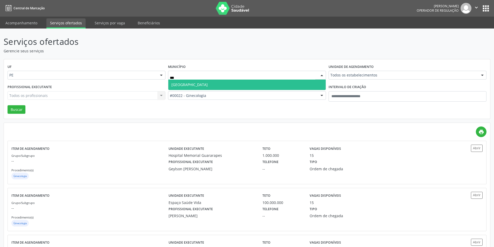
click at [196, 83] on span "Recife" at bounding box center [246, 85] width 157 height 10
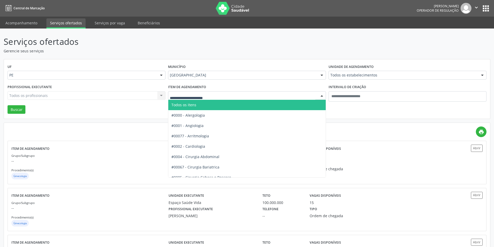
click at [216, 107] on span "Todos os itens" at bounding box center [246, 105] width 157 height 10
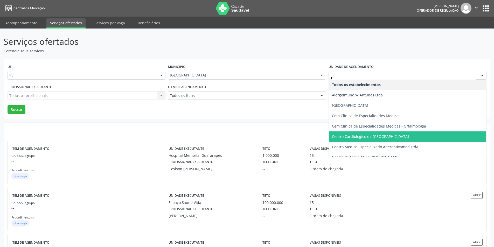
type input "**"
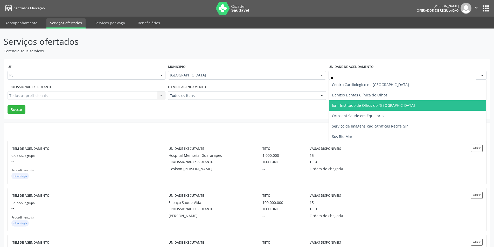
click at [349, 105] on span "Ior - Institudo de Olhos do [GEOGRAPHIC_DATA]" at bounding box center [373, 105] width 83 height 5
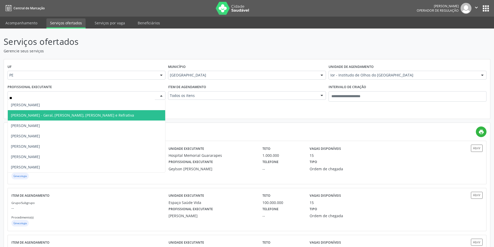
type input "***"
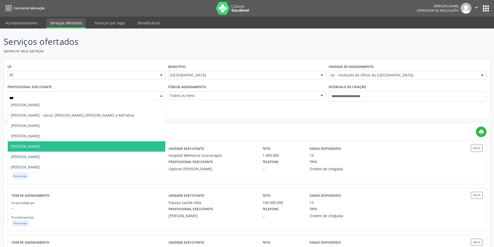
click at [34, 147] on span "Marcelo Maia Valenca" at bounding box center [25, 146] width 29 height 5
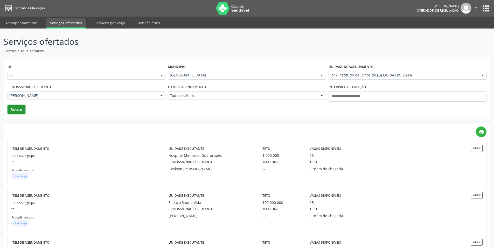
click at [19, 112] on button "Buscar" at bounding box center [17, 109] width 18 height 9
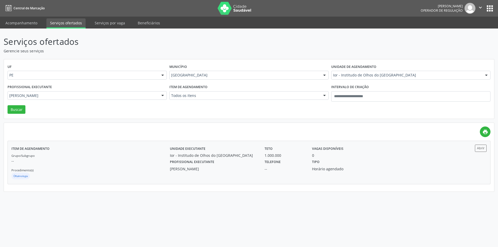
click at [99, 156] on div "Grupo/Subgrupo -- Procedimento(s) Oftalmologia" at bounding box center [90, 167] width 158 height 28
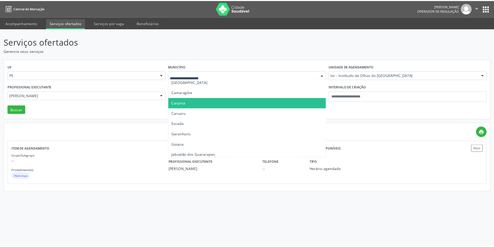
scroll to position [78, 0]
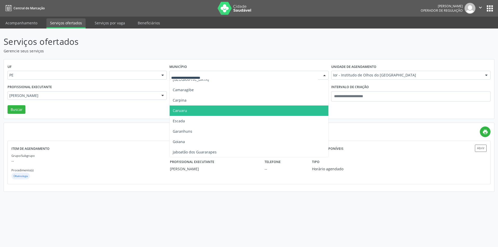
click at [176, 111] on span "Caruaru" at bounding box center [180, 110] width 14 height 5
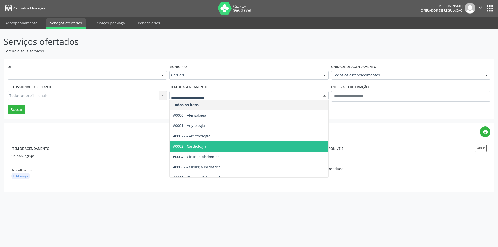
drag, startPoint x: 191, startPoint y: 145, endPoint x: 186, endPoint y: 144, distance: 5.3
click at [191, 146] on span "#0002 - Cardiologia" at bounding box center [190, 146] width 34 height 5
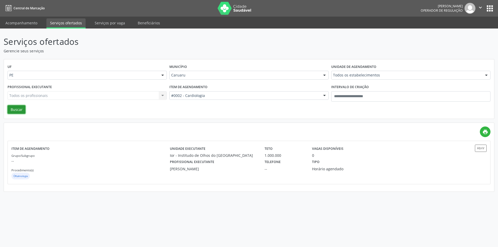
click at [17, 112] on button "Buscar" at bounding box center [17, 109] width 18 height 9
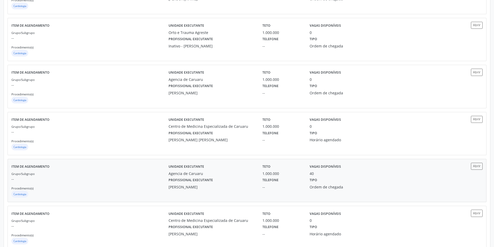
scroll to position [371, 0]
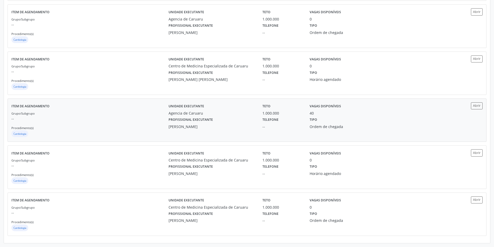
click at [132, 122] on div "Grupo/Subgrupo -- Procedimento(s) Cardiologia" at bounding box center [89, 124] width 157 height 28
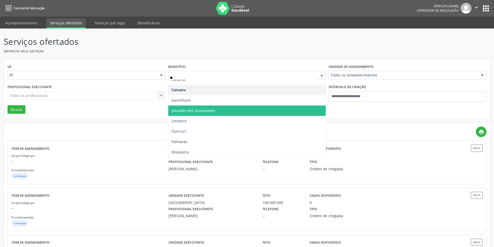
scroll to position [0, 0]
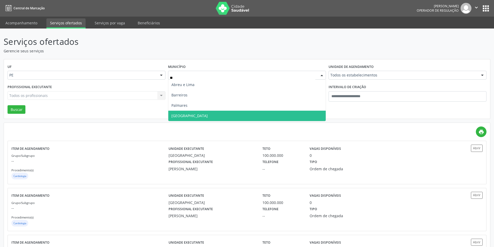
type input "***"
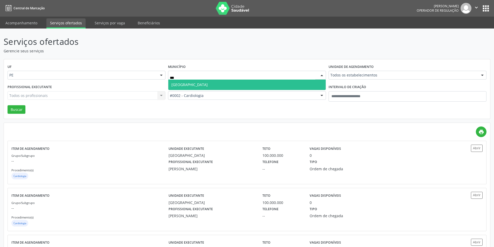
click at [203, 83] on span "Recife" at bounding box center [246, 85] width 157 height 10
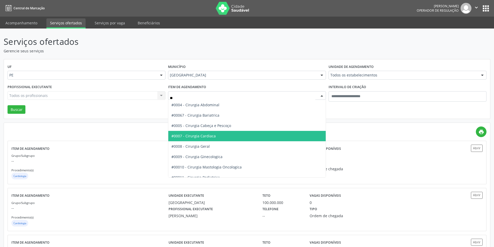
type input "***"
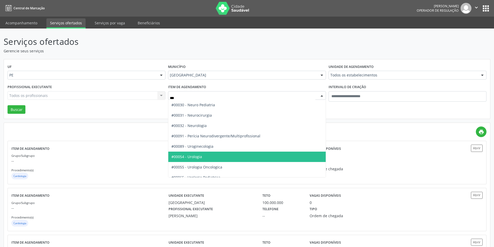
click at [196, 157] on span "#00054 - Urologia" at bounding box center [186, 156] width 31 height 5
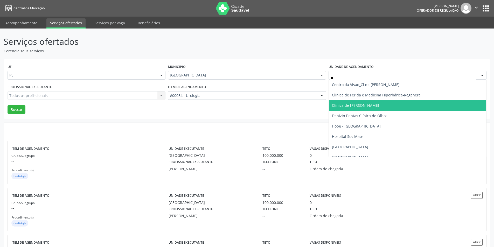
type input "***"
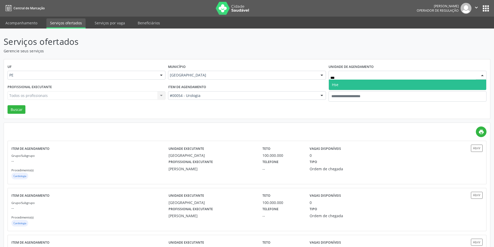
click at [349, 83] on span "Hse" at bounding box center [407, 85] width 157 height 10
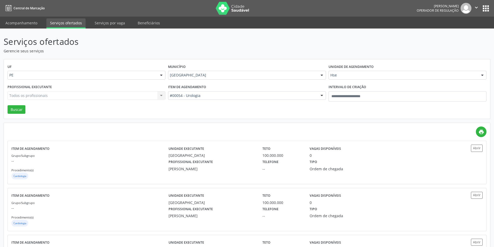
click at [123, 98] on div "Todos os profissionais Todos os profissionais Adriana Maia Valenca Adriana Morg…" at bounding box center [87, 95] width 158 height 9
click at [121, 96] on div "Todos os profissionais Todos os profissionais Adriana Maia Valenca Adriana Morg…" at bounding box center [87, 95] width 158 height 9
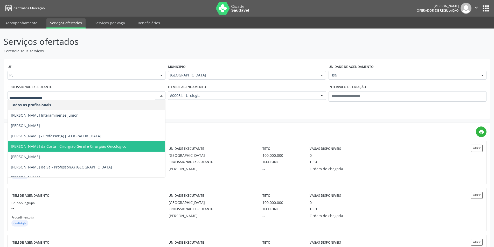
click at [121, 96] on input "text" at bounding box center [81, 98] width 145 height 10
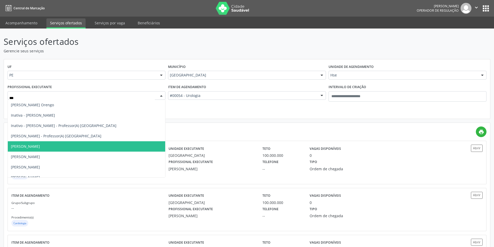
type input "****"
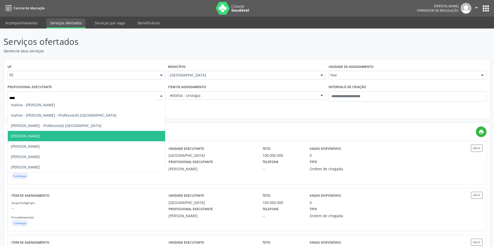
click at [51, 138] on span "Renan Eboli Lopes" at bounding box center [86, 136] width 157 height 10
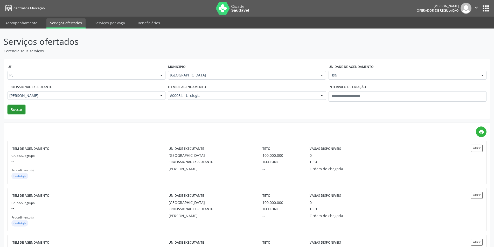
click at [21, 108] on button "Buscar" at bounding box center [17, 109] width 18 height 9
click at [173, 158] on label "Profissional executante" at bounding box center [192, 162] width 44 height 8
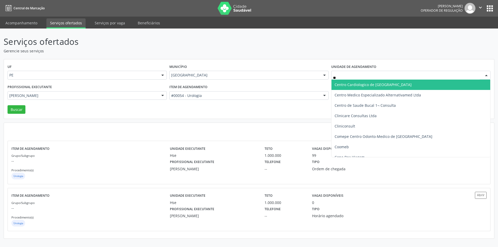
type input "***"
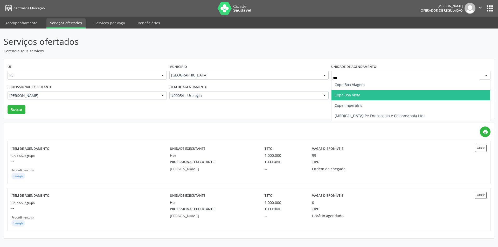
click at [363, 97] on span "Cope Boa Vista" at bounding box center [410, 95] width 159 height 10
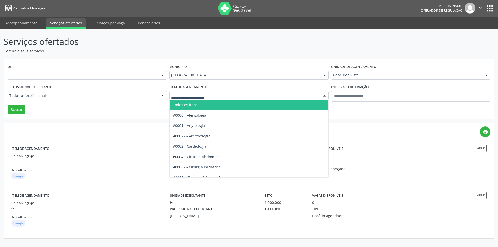
click at [190, 107] on span "Todos os itens" at bounding box center [185, 104] width 25 height 5
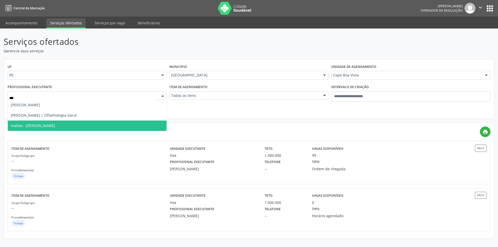
type input "****"
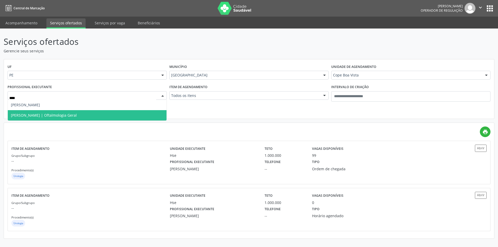
drag, startPoint x: 30, startPoint y: 116, endPoint x: 23, endPoint y: 117, distance: 6.5
click at [30, 116] on span "Frederico Oliveira | Oftalmologia Geral" at bounding box center [44, 115] width 66 height 5
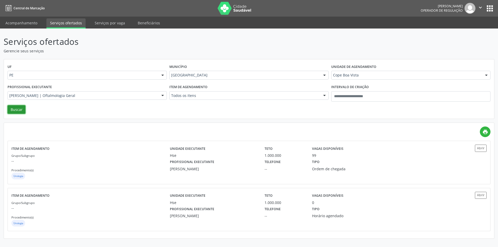
click at [16, 111] on button "Buscar" at bounding box center [17, 109] width 18 height 9
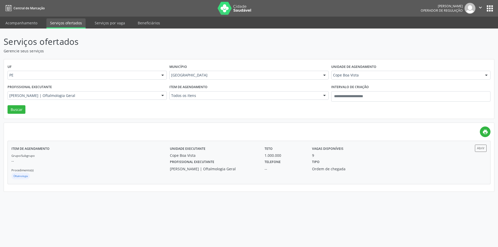
click at [97, 154] on div "Grupo/Subgrupo -- Procedimento(s) Oftalmologia" at bounding box center [90, 167] width 158 height 28
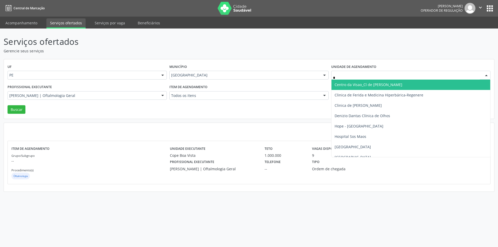
type input "**"
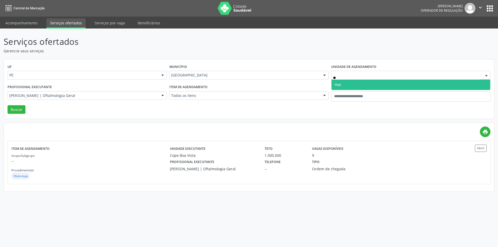
click at [358, 86] on span "Hse" at bounding box center [410, 85] width 159 height 10
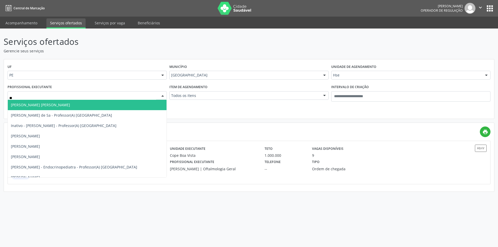
type input "*"
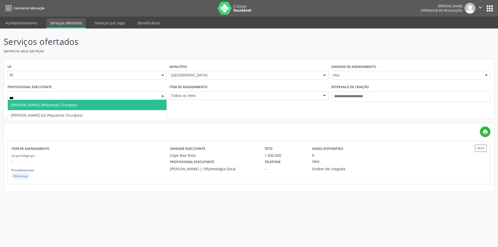
type input "****"
click at [116, 102] on span "Maria Luiza Lemos Pires Pereira (Pequenas Cirurgias)" at bounding box center [87, 105] width 159 height 10
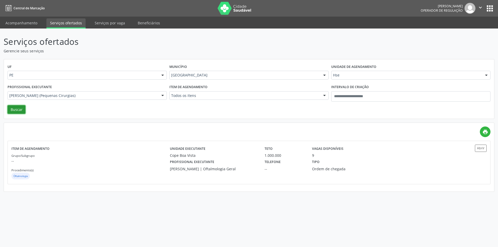
click at [15, 108] on button "Buscar" at bounding box center [17, 109] width 18 height 9
click at [135, 151] on div "Item de agendamento Grupo/Subgrupo -- Procedimento(s) Cirurgia Geral" at bounding box center [90, 163] width 158 height 36
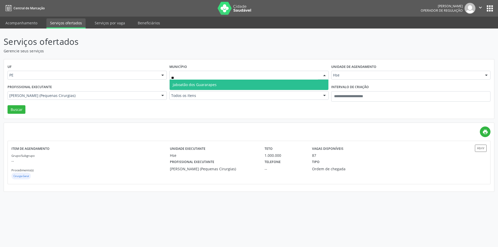
type input "***"
click at [245, 84] on span "Jaboatão dos Guararapes" at bounding box center [249, 85] width 159 height 10
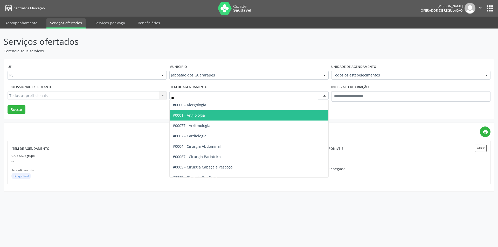
type input "***"
click at [224, 115] on span "#00022 - Ginecologia" at bounding box center [249, 115] width 159 height 10
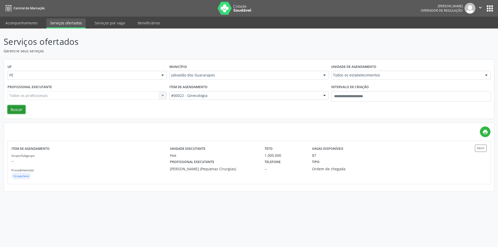
click at [17, 109] on button "Buscar" at bounding box center [17, 109] width 18 height 9
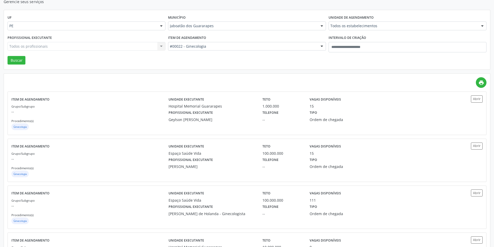
scroll to position [78, 0]
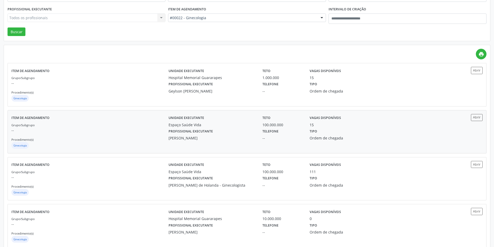
click at [142, 137] on div "Grupo/Subgrupo -- Procedimento(s) Ginecologia" at bounding box center [89, 136] width 157 height 28
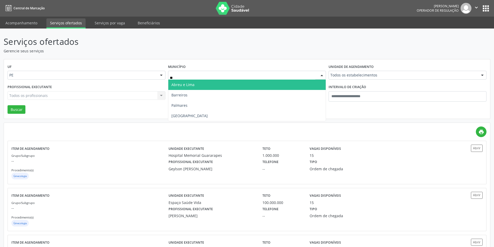
type input "***"
click at [203, 84] on span "Recife" at bounding box center [246, 85] width 157 height 10
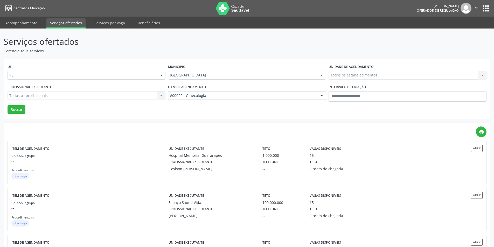
click at [217, 98] on div "#00022 - Ginecologia" at bounding box center [247, 95] width 158 height 9
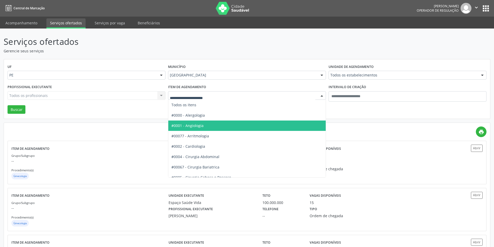
click at [202, 127] on span "#0001 - Angiologia" at bounding box center [187, 125] width 32 height 5
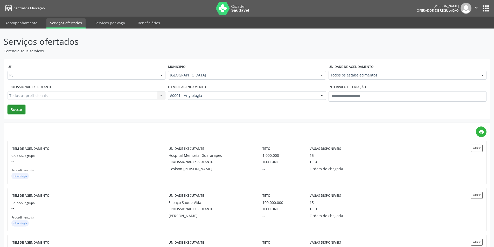
click at [19, 110] on button "Buscar" at bounding box center [17, 109] width 18 height 9
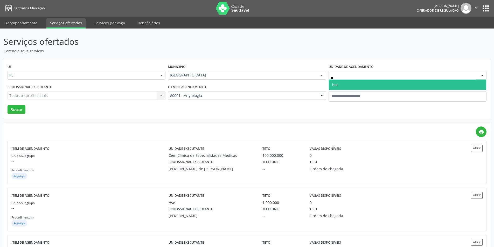
type input "***"
click at [357, 85] on span "Hse" at bounding box center [407, 85] width 157 height 10
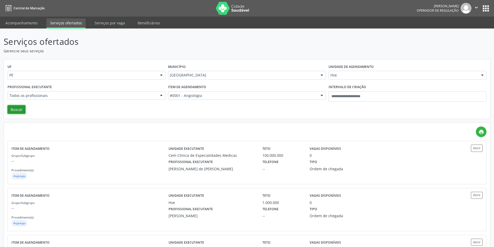
click at [14, 108] on button "Buscar" at bounding box center [17, 109] width 18 height 9
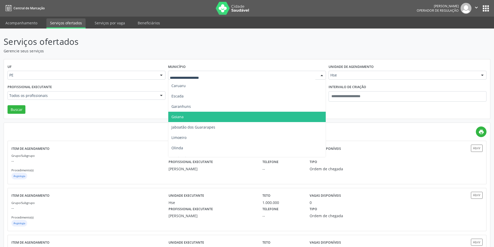
scroll to position [104, 0]
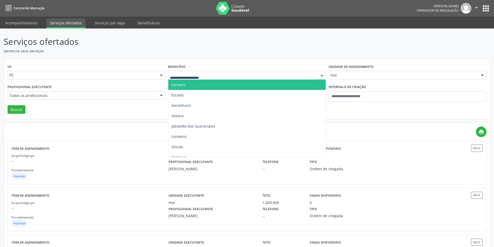
click at [187, 87] on span "Caruaru" at bounding box center [246, 85] width 157 height 10
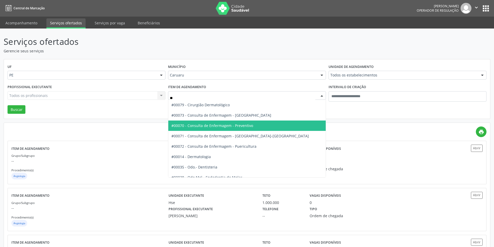
type input "***"
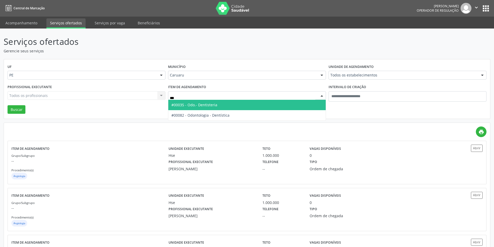
click at [210, 105] on span "#00035 - Odo.- Dentisteria" at bounding box center [194, 104] width 46 height 5
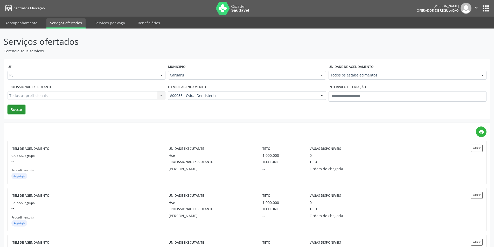
click at [19, 110] on button "Buscar" at bounding box center [17, 109] width 18 height 9
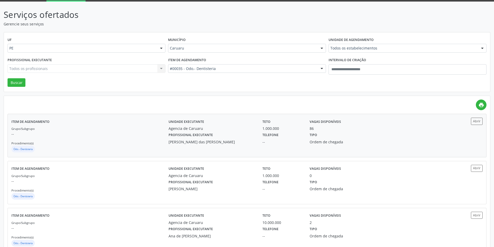
scroll to position [26, 0]
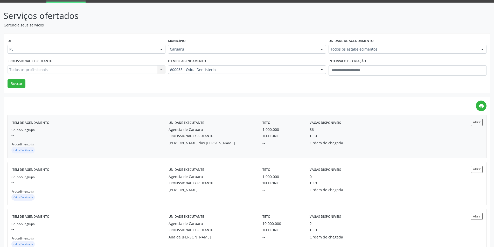
click at [127, 139] on div "Grupo/Subgrupo -- Procedimento(s) Odo.- Dentisteria" at bounding box center [89, 141] width 157 height 28
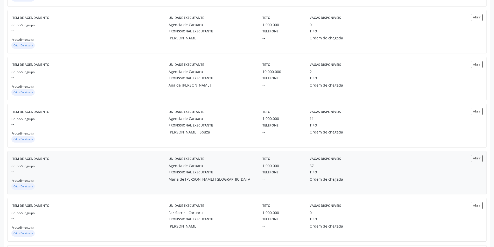
scroll to position [181, 0]
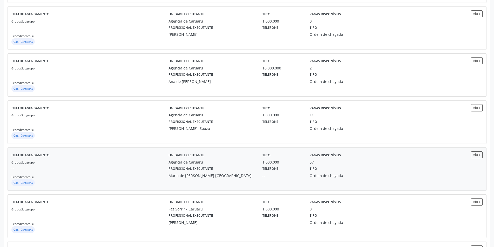
click at [143, 173] on div "Grupo/Subgrupo -- Procedimento(s) Odo.- Dentisteria" at bounding box center [89, 173] width 157 height 28
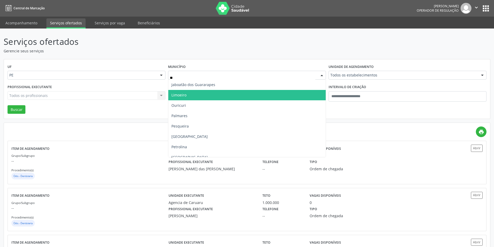
scroll to position [0, 0]
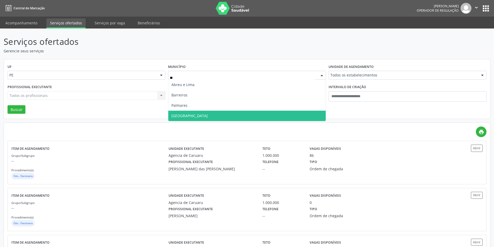
type input "***"
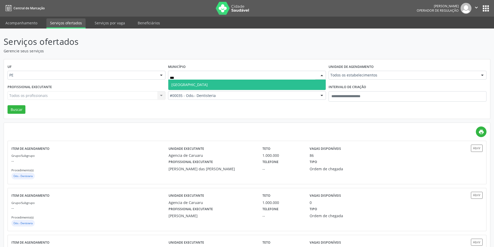
click at [196, 83] on span "Recife" at bounding box center [246, 85] width 157 height 10
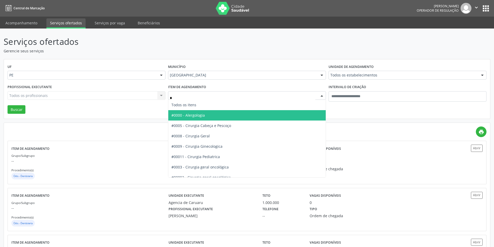
type input "**"
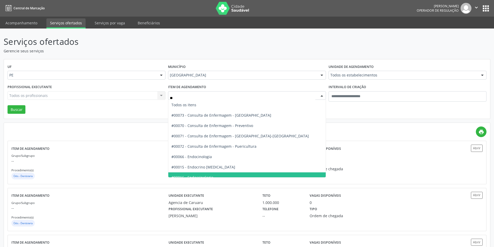
click at [224, 175] on span "#00016 - Endocrinologia" at bounding box center [246, 177] width 157 height 10
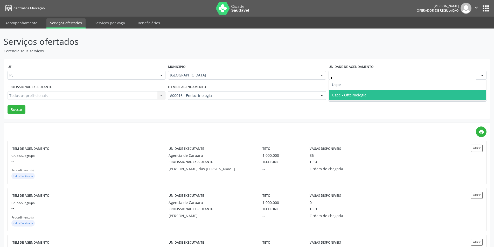
type input "**"
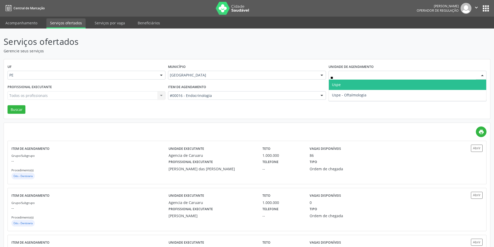
click at [349, 86] on span "Uspe" at bounding box center [407, 85] width 157 height 10
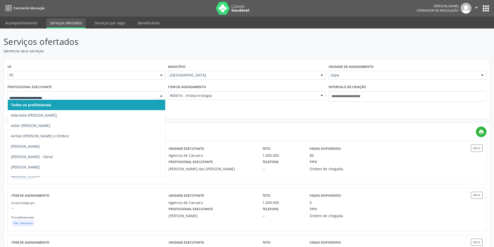
click at [91, 96] on input "text" at bounding box center [81, 98] width 145 height 10
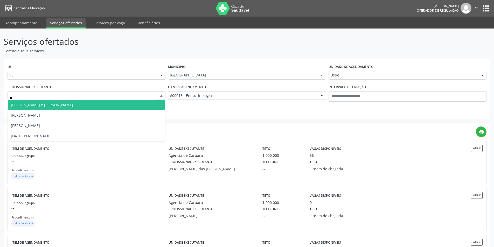
type input "***"
click at [48, 103] on span "Lucia Helena Correa Lima e Silva" at bounding box center [31, 104] width 41 height 5
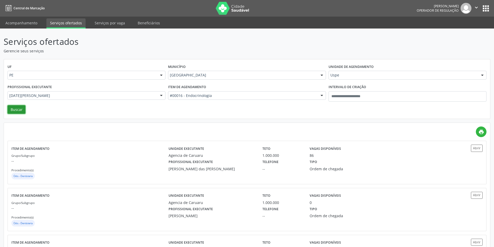
click at [20, 108] on button "Buscar" at bounding box center [17, 109] width 18 height 9
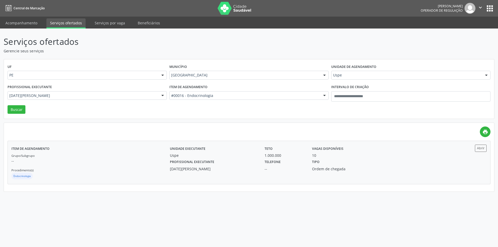
click at [91, 159] on p "--" at bounding box center [90, 160] width 158 height 5
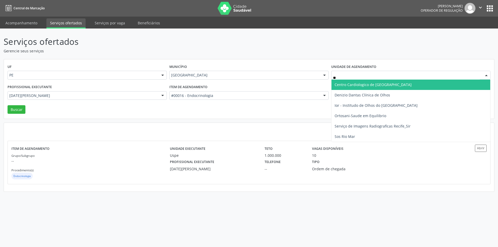
type input "***"
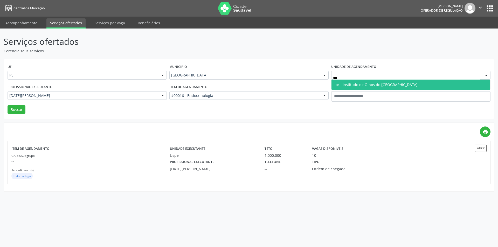
click at [373, 83] on span "Ior - Institudo de Olhos do [GEOGRAPHIC_DATA]" at bounding box center [375, 84] width 83 height 5
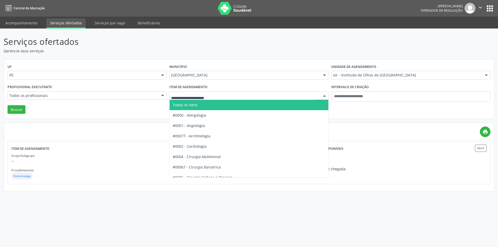
click at [192, 102] on span "Todos os itens" at bounding box center [185, 104] width 25 height 5
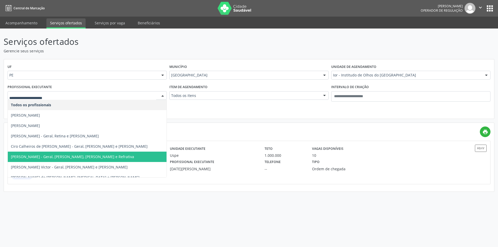
drag, startPoint x: 76, startPoint y: 156, endPoint x: 69, endPoint y: 151, distance: 8.7
click at [75, 156] on span "Durval Valenca Filho - Geral, Retina, Catarata e Refrativa" at bounding box center [72, 156] width 123 height 5
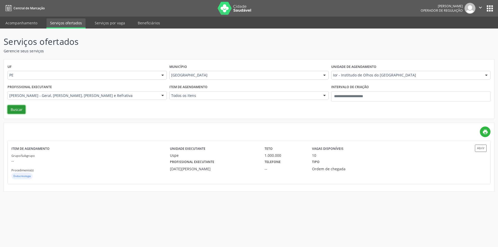
click at [20, 111] on button "Buscar" at bounding box center [17, 109] width 18 height 9
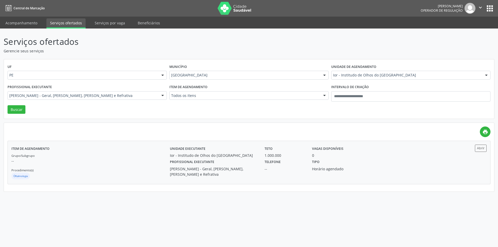
click at [139, 158] on div "Grupo/Subgrupo -- Procedimento(s) Oftalmologia" at bounding box center [90, 167] width 158 height 28
click at [156, 165] on div "Grupo/Subgrupo -- Procedimento(s) Oftalmologia" at bounding box center [90, 167] width 158 height 28
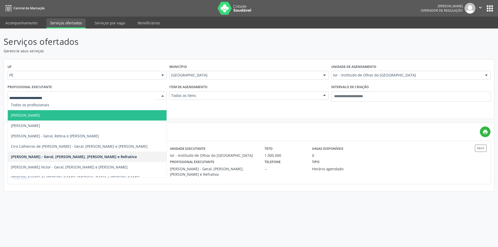
click at [177, 52] on p "Gerencie seus serviços" at bounding box center [175, 50] width 343 height 5
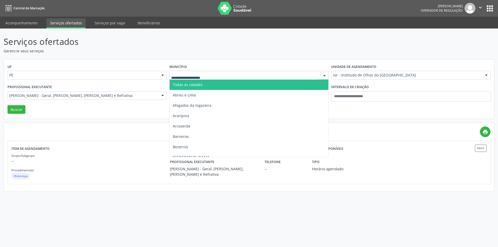
type input "*"
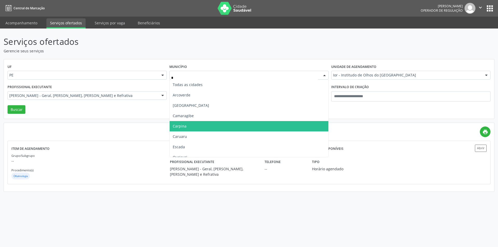
drag, startPoint x: 198, startPoint y: 129, endPoint x: 202, endPoint y: 130, distance: 4.4
click at [199, 130] on span "Carpina" at bounding box center [249, 126] width 159 height 10
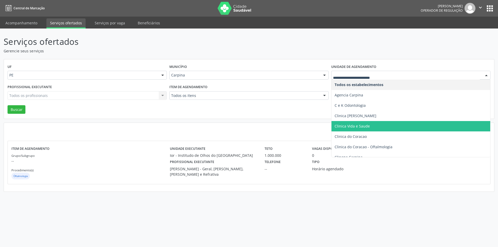
click at [356, 127] on span "Clinica Vida e Saude" at bounding box center [351, 126] width 35 height 5
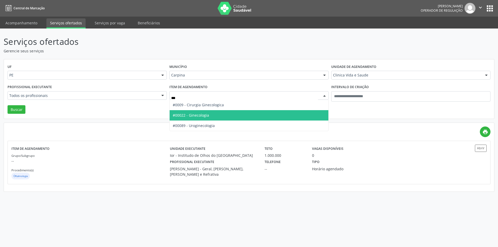
click at [207, 116] on span "#00022 - Ginecologia" at bounding box center [191, 115] width 36 height 5
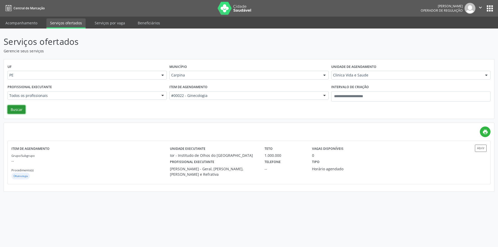
click at [22, 110] on button "Buscar" at bounding box center [17, 109] width 18 height 9
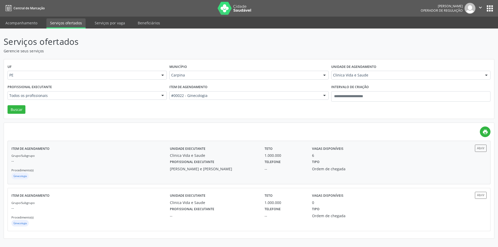
click at [102, 146] on div "Item de agendamento Grupo/Subgrupo -- Procedimento(s) Ginecologia" at bounding box center [90, 163] width 158 height 36
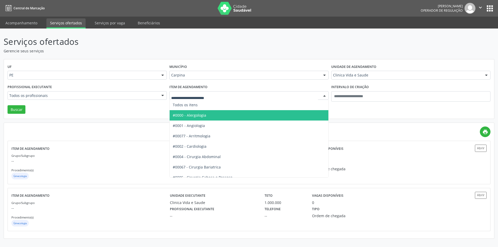
type input "*"
type input "***"
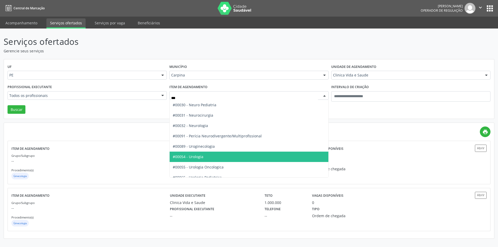
click at [196, 156] on span "#00054 - Urologia" at bounding box center [188, 156] width 31 height 5
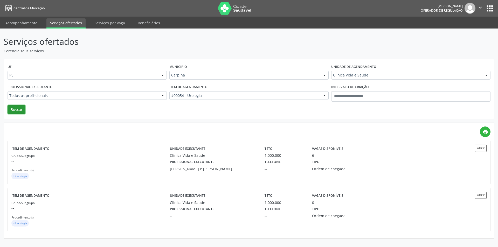
click at [17, 112] on button "Buscar" at bounding box center [17, 109] width 18 height 9
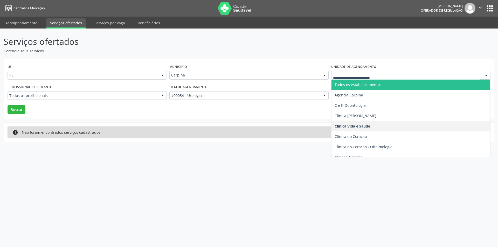
click at [268, 109] on div "UF PE PE Nenhum resultado encontrado para: " " Não há nenhuma opção para ser ex…" at bounding box center [249, 89] width 490 height 60
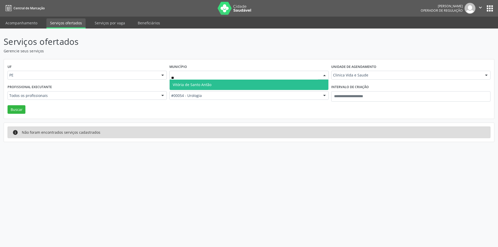
type input "***"
click at [260, 83] on span "Vitória de Santo Antão" at bounding box center [249, 85] width 159 height 10
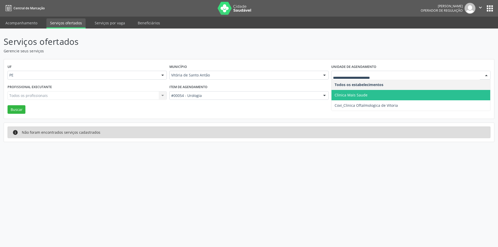
click at [361, 95] on span "Clinica Mais Saude" at bounding box center [350, 95] width 33 height 5
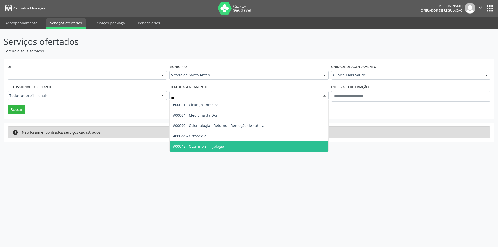
type input "***"
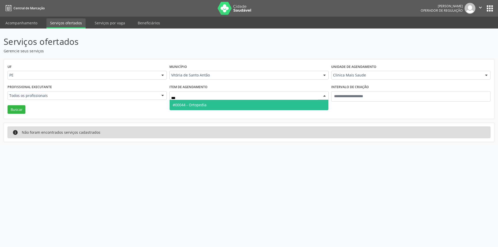
click at [206, 104] on span "#00044 - Ortopedia" at bounding box center [249, 105] width 159 height 10
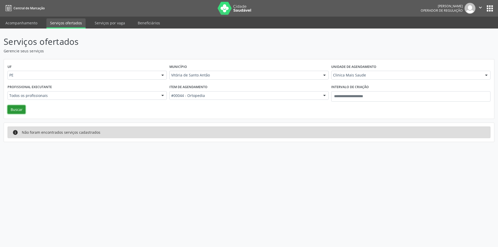
click at [19, 106] on button "Buscar" at bounding box center [17, 109] width 18 height 9
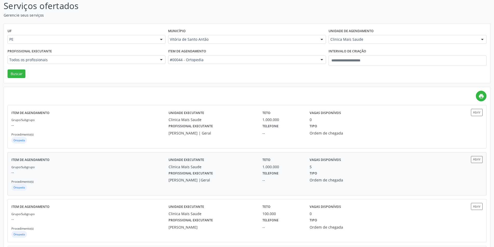
scroll to position [89, 0]
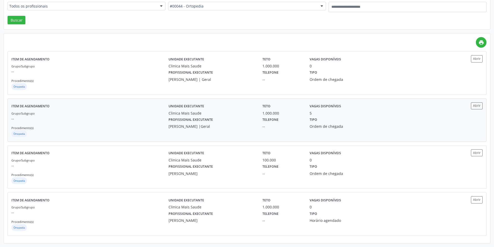
click at [165, 120] on div "Profissional executante Wilton Matos da Paz Filho |Geral" at bounding box center [212, 122] width 94 height 13
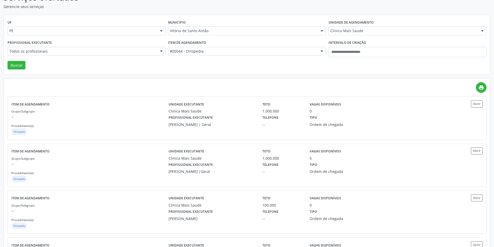
scroll to position [0, 0]
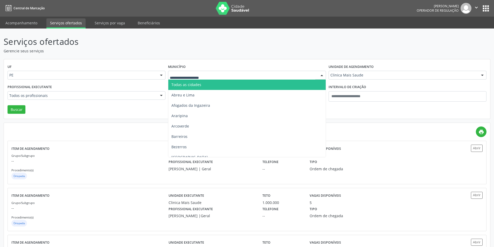
click at [243, 72] on div at bounding box center [247, 75] width 158 height 9
type input "***"
click at [237, 84] on span "Recife" at bounding box center [246, 85] width 157 height 10
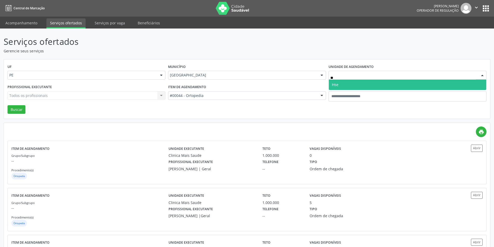
type input "***"
click at [340, 83] on span "Hse" at bounding box center [407, 85] width 157 height 10
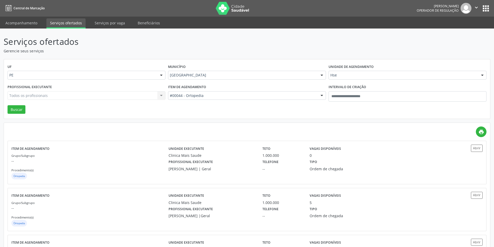
drag, startPoint x: 222, startPoint y: 93, endPoint x: 223, endPoint y: 96, distance: 3.3
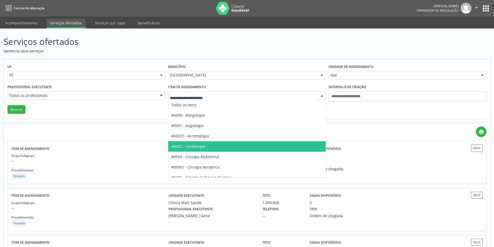
click at [208, 143] on span "#0002 - Cardiologia" at bounding box center [246, 146] width 157 height 10
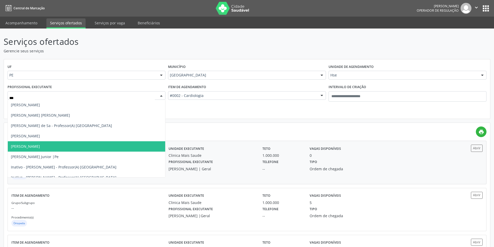
type input "****"
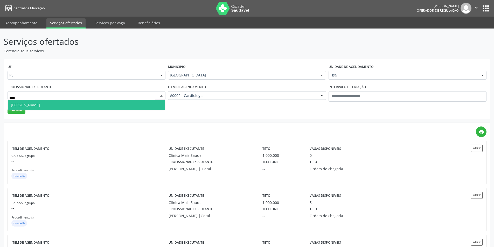
click at [40, 104] on span "Margarida Maria Maia de Madureira Beça" at bounding box center [25, 104] width 29 height 5
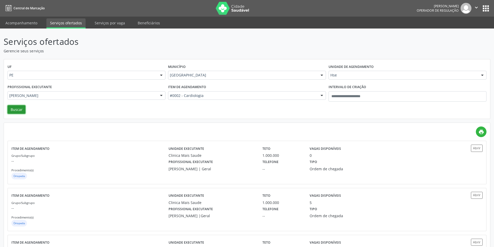
click at [20, 110] on button "Buscar" at bounding box center [17, 109] width 18 height 9
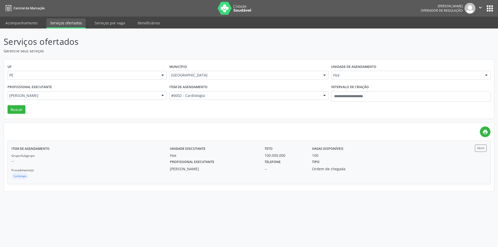
click at [121, 162] on p "--" at bounding box center [90, 160] width 158 height 5
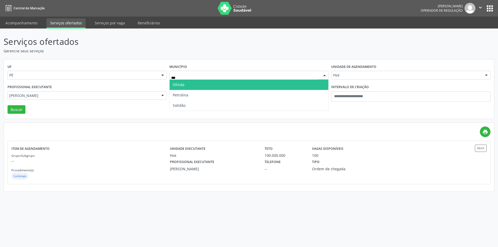
type input "****"
click at [233, 83] on span "Olinda" at bounding box center [249, 85] width 159 height 10
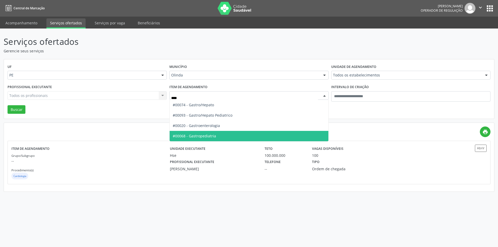
type input "*****"
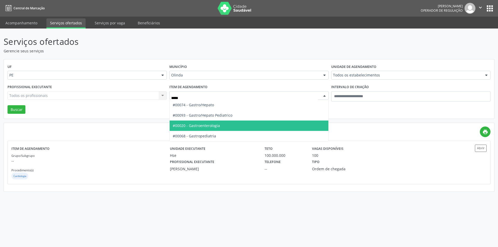
click at [202, 123] on span "#00020 - Gastroenterologia" at bounding box center [196, 125] width 47 height 5
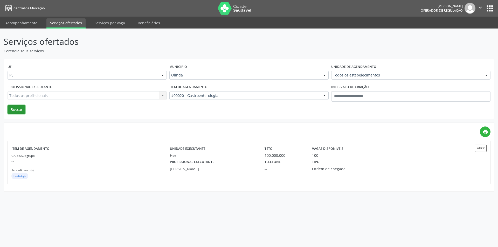
click at [21, 112] on button "Buscar" at bounding box center [17, 109] width 18 height 9
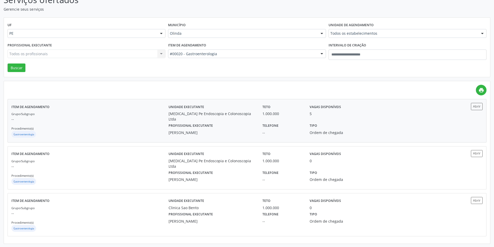
scroll to position [42, 0]
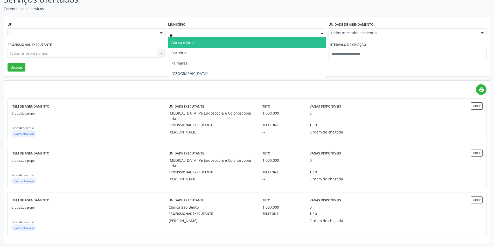
type input "***"
click at [201, 43] on span "Recife" at bounding box center [246, 42] width 157 height 10
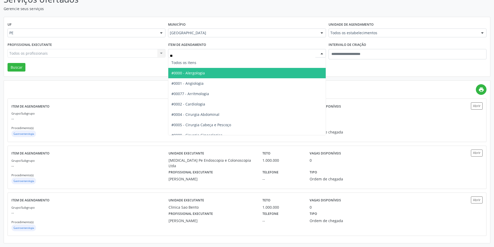
type input "***"
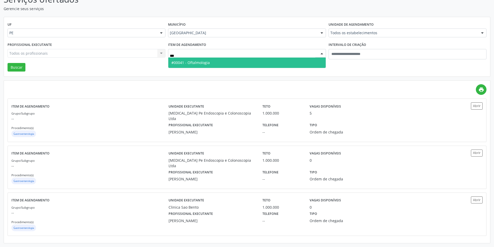
click at [223, 60] on span "#00041 - Oftalmologia" at bounding box center [246, 63] width 157 height 10
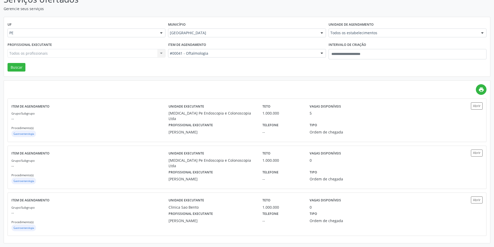
drag, startPoint x: 365, startPoint y: 31, endPoint x: 363, endPoint y: 34, distance: 3.4
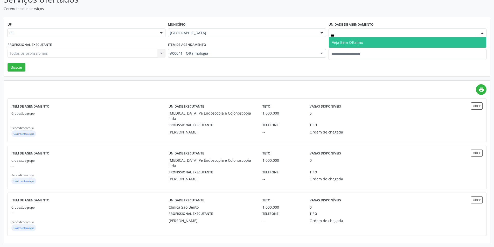
click at [361, 46] on span "Veja Bem Oftalmo" at bounding box center [407, 42] width 157 height 10
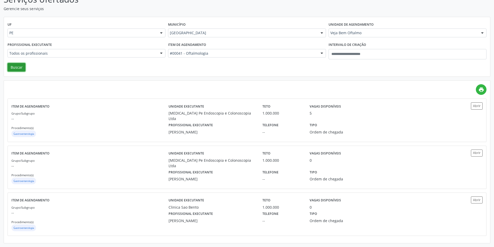
click at [19, 69] on button "Buscar" at bounding box center [17, 67] width 18 height 9
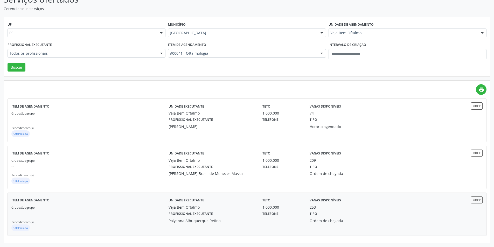
click at [142, 211] on p "--" at bounding box center [89, 212] width 157 height 5
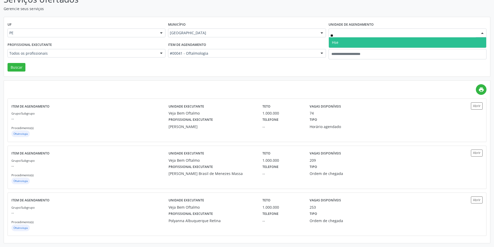
type input "***"
drag, startPoint x: 345, startPoint y: 42, endPoint x: 240, endPoint y: 54, distance: 105.5
click at [345, 42] on span "Hse" at bounding box center [407, 42] width 157 height 10
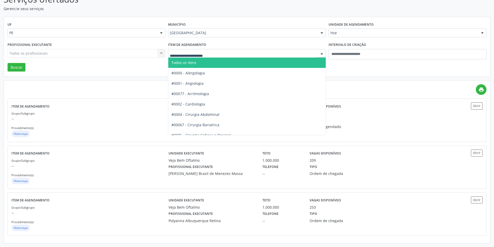
click at [200, 50] on div at bounding box center [247, 53] width 158 height 9
click at [204, 60] on span "Todos os itens" at bounding box center [246, 63] width 157 height 10
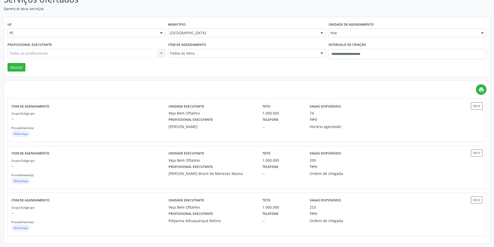
click at [113, 53] on div "Todos os profissionais Todos os profissionais Carla Melo Tavares Erika Brasil d…" at bounding box center [87, 53] width 158 height 9
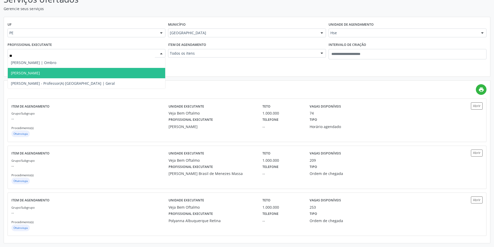
type input "***"
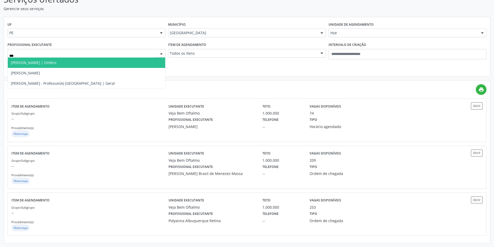
click at [56, 60] on span "Camila Carvalho Krause Goncalves | Ombro" at bounding box center [33, 62] width 45 height 5
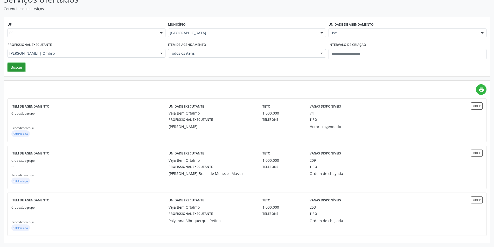
click at [16, 64] on button "Buscar" at bounding box center [17, 67] width 18 height 9
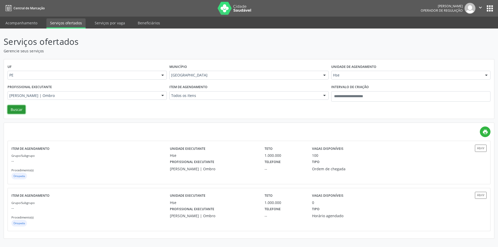
click at [16, 108] on button "Buscar" at bounding box center [17, 109] width 18 height 9
click at [142, 162] on p "--" at bounding box center [90, 160] width 158 height 5
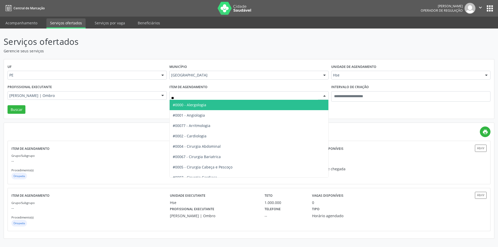
type input "***"
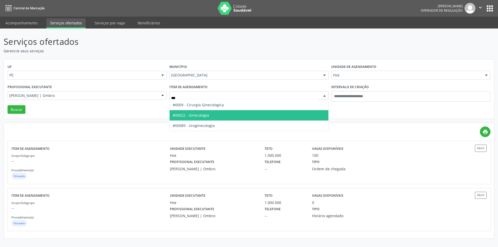
click at [190, 116] on span "#00022 - Ginecologia" at bounding box center [191, 115] width 36 height 5
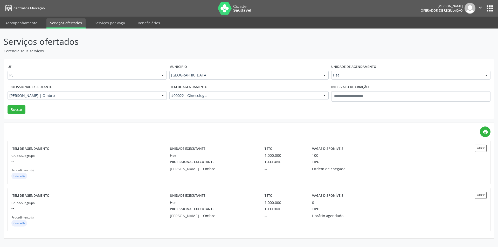
click at [156, 96] on div "Camila Carvalho Krause Goncalves | Ombro" at bounding box center [87, 95] width 159 height 9
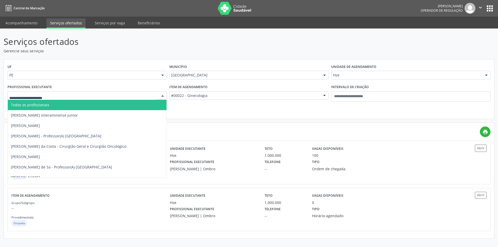
click at [113, 104] on span "Todos os profissionais" at bounding box center [95, 105] width 174 height 10
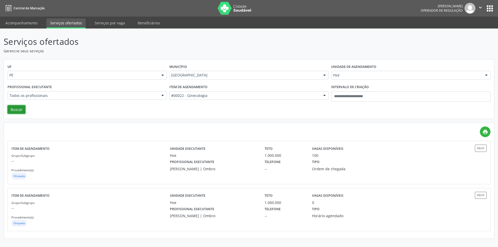
click at [21, 110] on button "Buscar" at bounding box center [17, 109] width 18 height 9
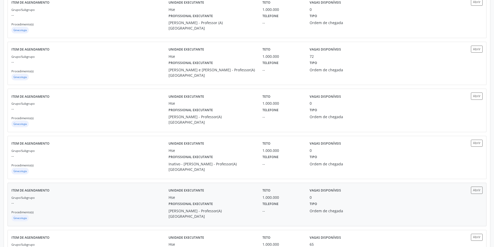
scroll to position [619, 0]
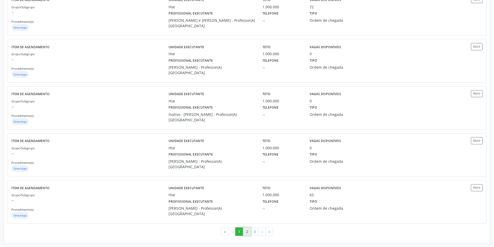
click at [245, 231] on button "2" at bounding box center [247, 231] width 8 height 9
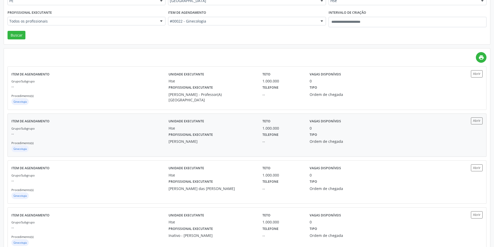
scroll to position [0, 0]
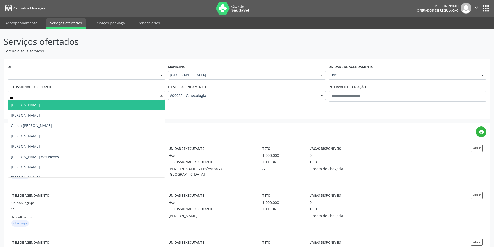
type input "****"
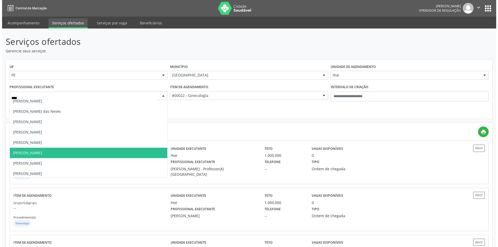
scroll to position [104, 0]
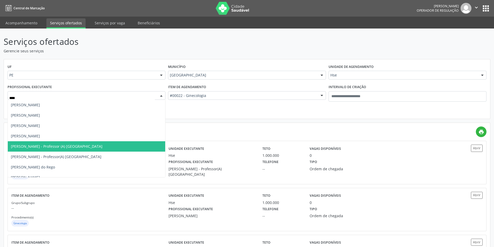
click at [72, 147] on span "Joselma de Queiroz Paes - Professor (A) Nassau" at bounding box center [56, 146] width 91 height 5
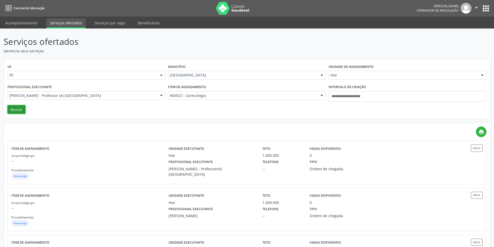
click at [15, 109] on button "Buscar" at bounding box center [17, 109] width 18 height 9
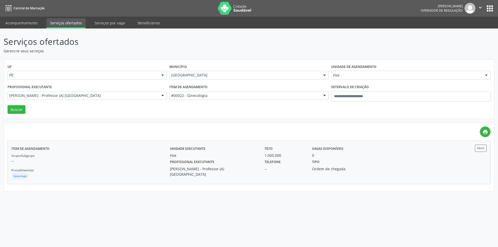
click at [151, 156] on div "Grupo/Subgrupo -- Procedimento(s) Ginecologia" at bounding box center [90, 167] width 158 height 28
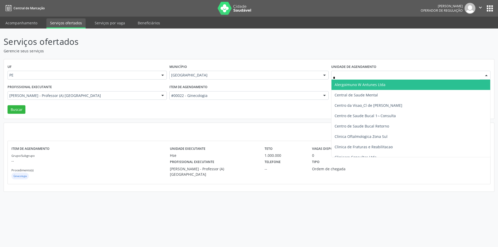
type input "**"
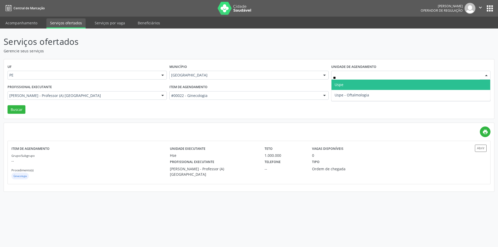
click at [344, 84] on span "Uspe" at bounding box center [410, 85] width 159 height 10
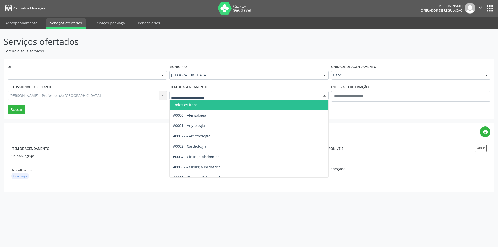
click at [203, 105] on span "Todos os itens" at bounding box center [249, 105] width 159 height 10
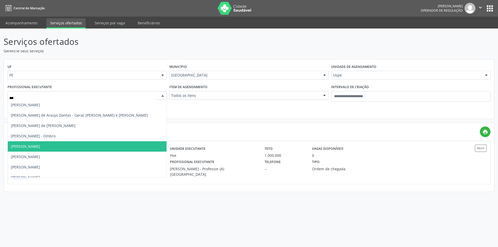
scroll to position [0, 0]
type input "****"
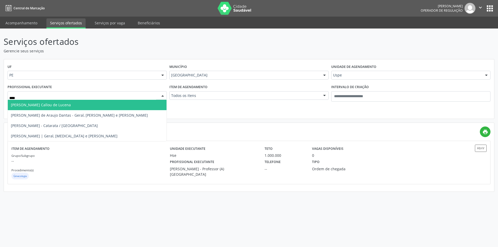
click at [71, 103] on span "Catarina Cavalcanti Callou de Lucena" at bounding box center [41, 104] width 60 height 5
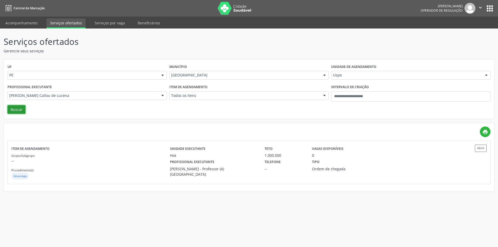
click at [18, 106] on button "Buscar" at bounding box center [17, 109] width 18 height 9
click at [100, 157] on div "Grupo/Subgrupo -- Procedimento(s) Oftalmologia" at bounding box center [90, 167] width 158 height 28
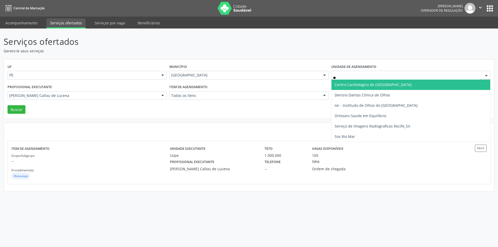
type input "***"
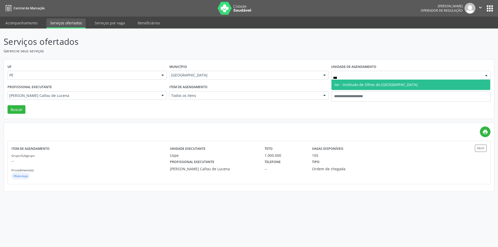
click at [353, 82] on span "Ior - Institudo de Olhos do [GEOGRAPHIC_DATA]" at bounding box center [375, 84] width 83 height 5
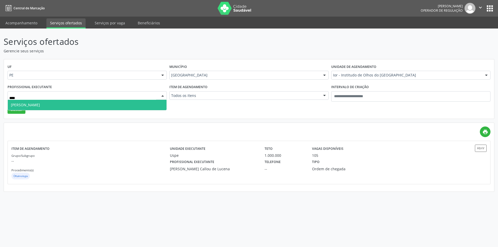
type input "*****"
click at [121, 101] on span "Marilia Medeiros" at bounding box center [87, 105] width 159 height 10
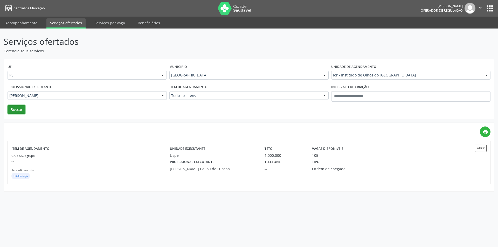
click at [17, 109] on button "Buscar" at bounding box center [17, 109] width 18 height 9
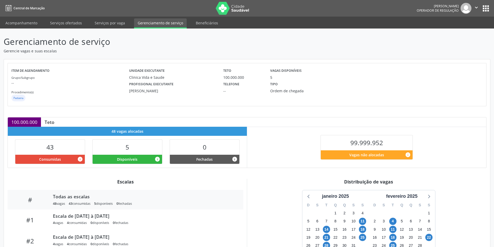
scroll to position [54, 0]
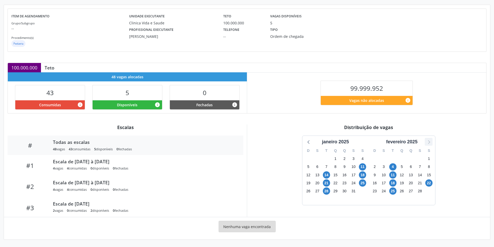
click at [426, 142] on icon at bounding box center [428, 141] width 7 height 7
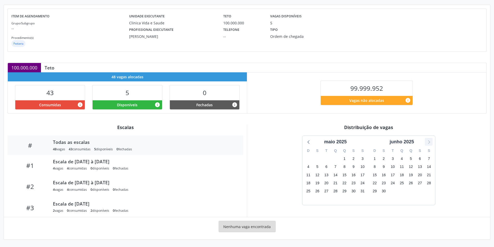
click at [426, 142] on icon at bounding box center [428, 141] width 7 height 7
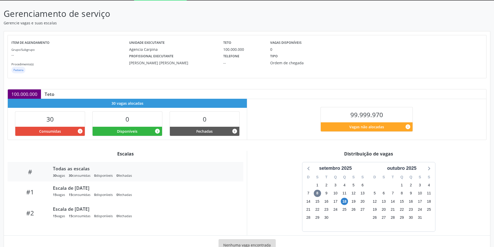
scroll to position [46, 0]
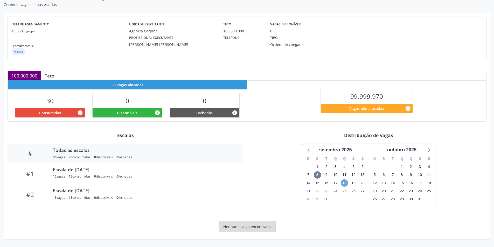
click at [346, 184] on span "18" at bounding box center [344, 182] width 7 height 7
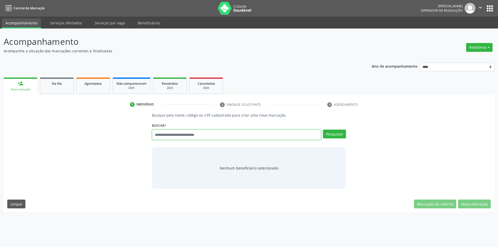
paste input "**********"
type input "**********"
click at [339, 133] on button "Pesquisar" at bounding box center [334, 134] width 23 height 9
type input "**********"
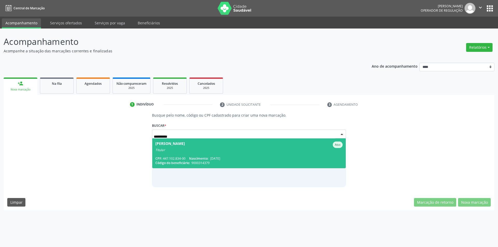
click at [186, 151] on div "Titular" at bounding box center [248, 150] width 187 height 4
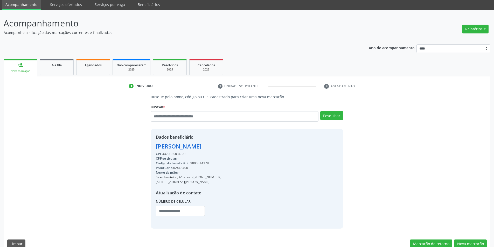
scroll to position [27, 0]
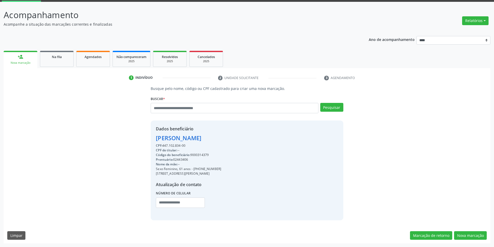
click at [170, 145] on div "CPF: 447.102.834-00" at bounding box center [188, 145] width 65 height 5
copy div "CPF: 447.102.834-00"
click at [183, 108] on input "text" at bounding box center [234, 108] width 167 height 10
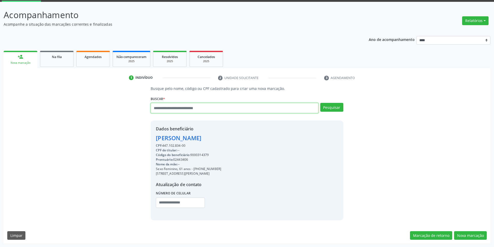
paste input "**********"
type input "**********"
click at [333, 107] on button "Pesquisar" at bounding box center [331, 107] width 23 height 9
type input "**********"
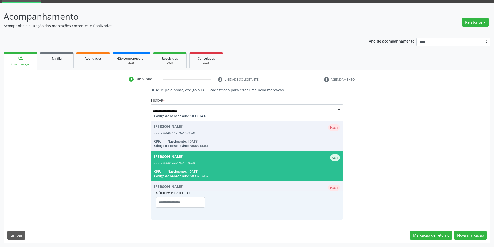
scroll to position [20, 0]
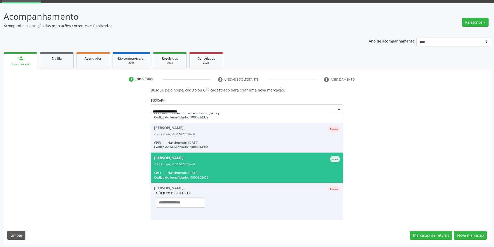
click at [220, 161] on div "Ezilda Maria Cruz Barros Ativo" at bounding box center [247, 159] width 186 height 6
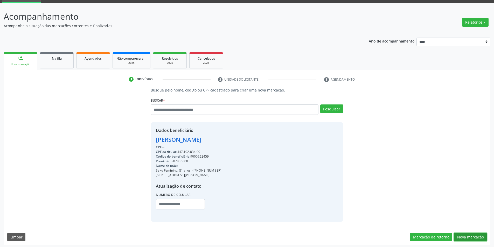
click at [475, 235] on button "Nova marcação" at bounding box center [470, 237] width 33 height 9
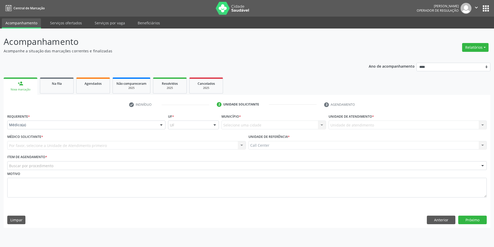
scroll to position [0, 0]
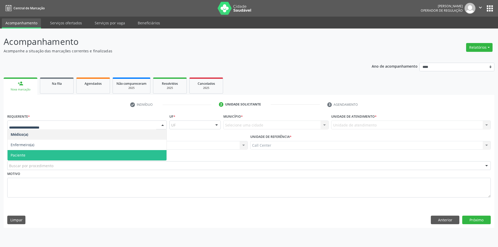
click at [39, 152] on span "Paciente" at bounding box center [87, 155] width 159 height 10
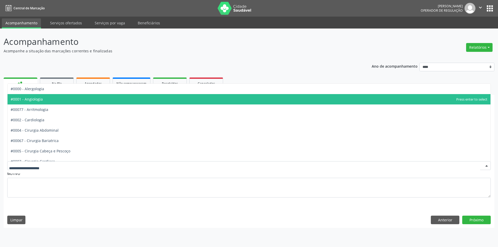
click at [73, 100] on span "#0001 - Angiologia" at bounding box center [249, 99] width 483 height 10
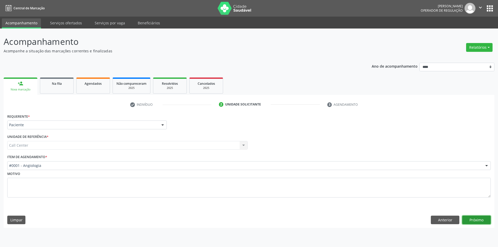
click at [477, 218] on button "Próximo" at bounding box center [476, 220] width 29 height 9
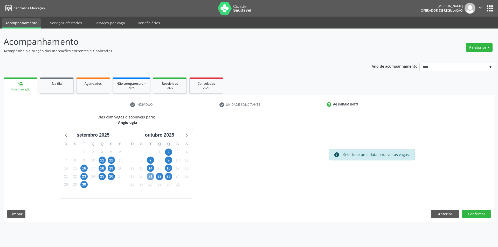
click at [151, 176] on span "21" at bounding box center [150, 176] width 7 height 7
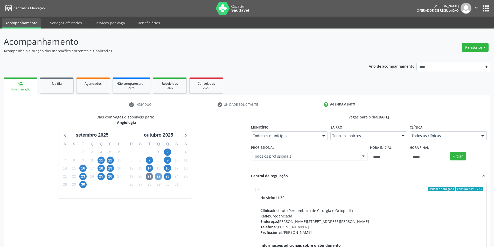
click at [160, 175] on span "22" at bounding box center [158, 176] width 7 height 7
click at [167, 174] on span "23" at bounding box center [167, 176] width 7 height 7
click at [158, 175] on span "22" at bounding box center [158, 176] width 7 height 7
click at [292, 195] on div "Horário: 07:00" at bounding box center [371, 197] width 223 height 5
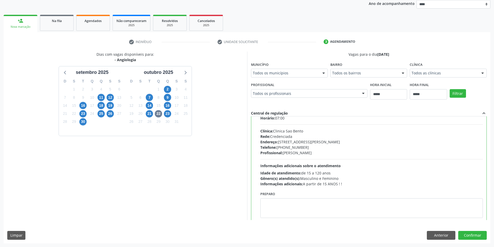
scroll to position [26, 0]
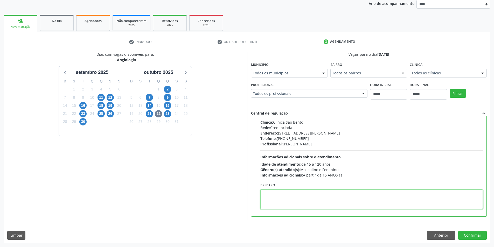
paste textarea "**********"
type textarea "**********"
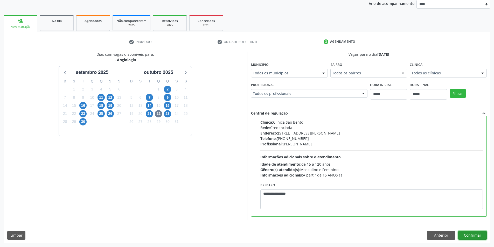
click at [476, 233] on button "Confirmar" at bounding box center [472, 235] width 29 height 9
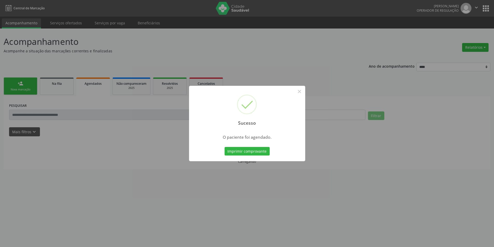
scroll to position [0, 0]
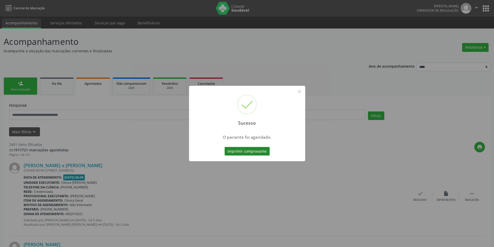
click at [247, 153] on button "Imprimir comprovante" at bounding box center [246, 151] width 45 height 9
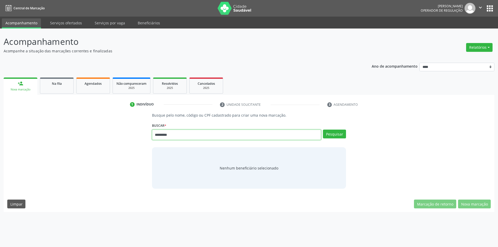
type input "*********"
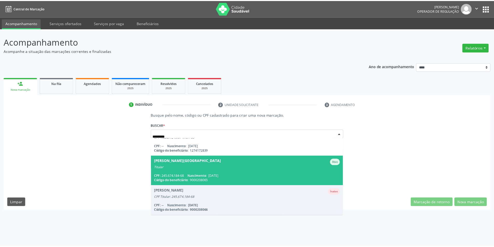
scroll to position [77, 0]
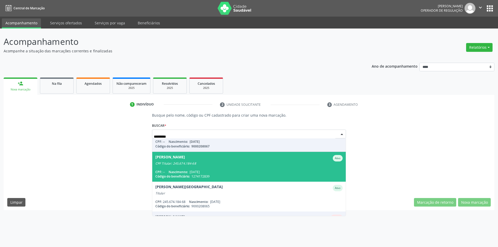
click at [226, 167] on span "[PERSON_NAME] Ativo CPF Titular: 245.674.184-68 CPF: -- Nascimento: [DATE] Códi…" at bounding box center [249, 167] width 194 height 30
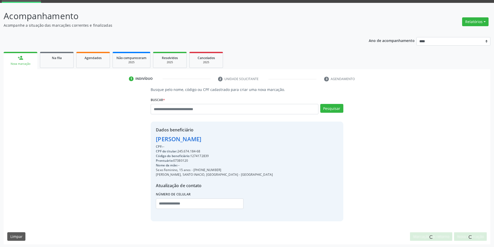
scroll to position [27, 0]
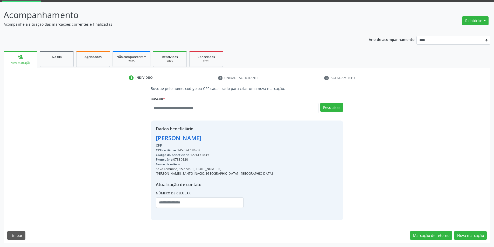
click at [202, 153] on div "Código do beneficiário: 1274172839" at bounding box center [214, 155] width 117 height 5
copy div "1274172839"
drag, startPoint x: 93, startPoint y: 54, endPoint x: 107, endPoint y: 62, distance: 16.7
click at [93, 54] on link "Agendados" at bounding box center [93, 59] width 34 height 16
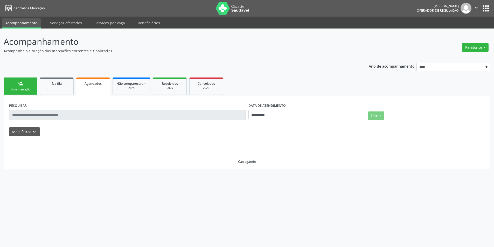
scroll to position [0, 0]
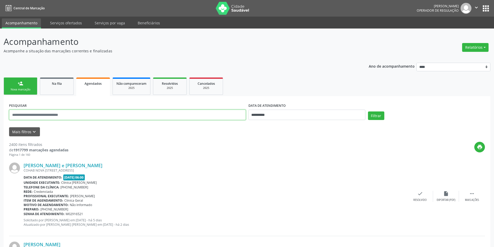
click at [199, 115] on input "text" at bounding box center [127, 115] width 237 height 10
paste input "**********"
type input "**********"
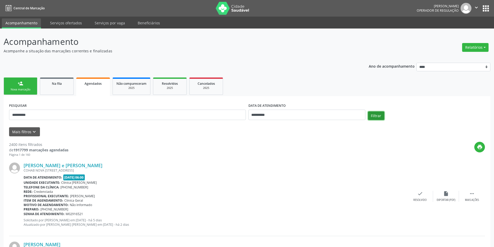
click at [378, 116] on button "Filtrar" at bounding box center [376, 115] width 16 height 9
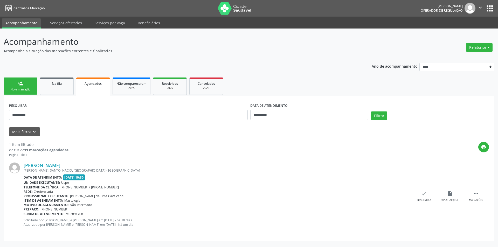
drag, startPoint x: 26, startPoint y: 86, endPoint x: 29, endPoint y: 86, distance: 2.9
click at [27, 86] on link "person_add Nova marcação" at bounding box center [21, 86] width 34 height 17
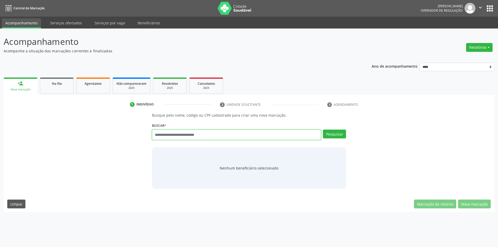
click at [206, 133] on input "text" at bounding box center [236, 135] width 169 height 10
type input "*********"
click at [339, 135] on button "Pesquisar" at bounding box center [334, 134] width 23 height 9
type input "*********"
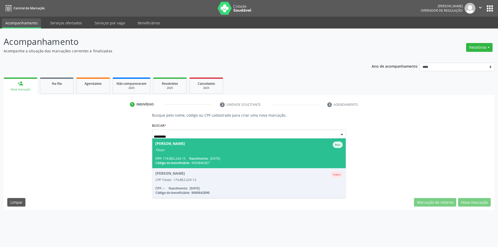
click at [248, 151] on div "Titular" at bounding box center [248, 150] width 187 height 4
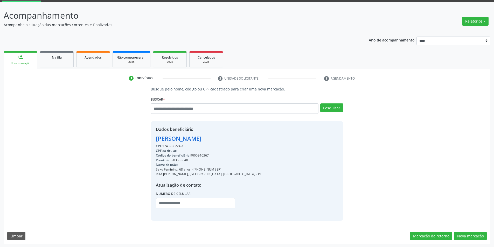
scroll to position [27, 0]
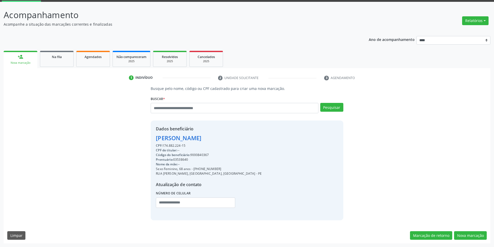
click at [202, 154] on div "Código do beneficiário: 9000840367" at bounding box center [209, 155] width 106 height 5
copy div "9000840367"
drag, startPoint x: 98, startPoint y: 55, endPoint x: 100, endPoint y: 58, distance: 3.4
click at [98, 55] on span "Agendados" at bounding box center [93, 57] width 17 height 4
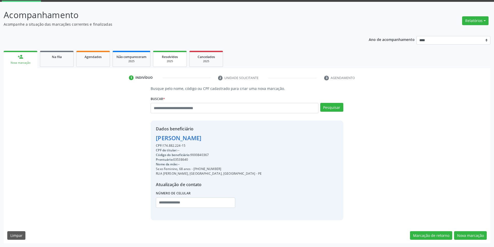
scroll to position [0, 0]
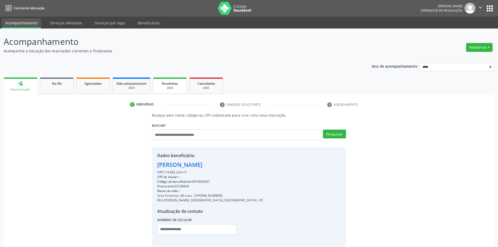
select select "*"
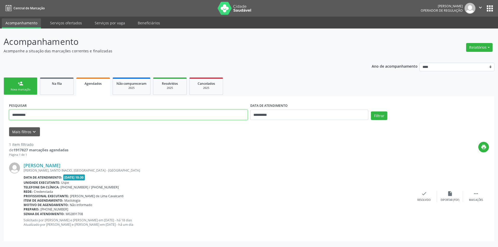
click at [230, 113] on input "**********" at bounding box center [128, 115] width 238 height 10
drag, startPoint x: 230, startPoint y: 113, endPoint x: 228, endPoint y: 112, distance: 3.0
paste input "text"
type input "**********"
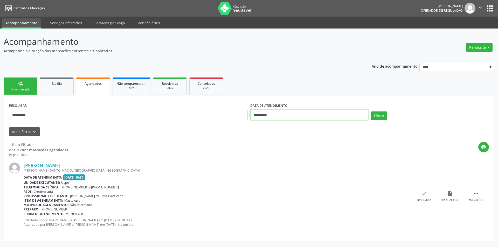
click at [285, 115] on input "**********" at bounding box center [309, 115] width 118 height 10
click at [381, 116] on button "Filtrar" at bounding box center [379, 115] width 16 height 9
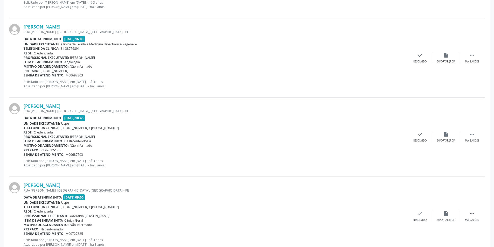
scroll to position [1121, 0]
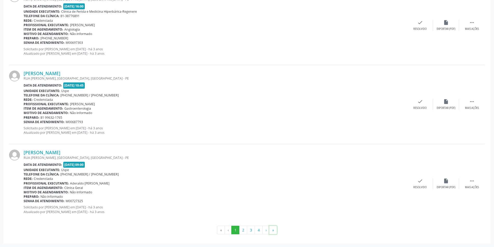
click at [273, 228] on button "»" at bounding box center [273, 230] width 8 height 9
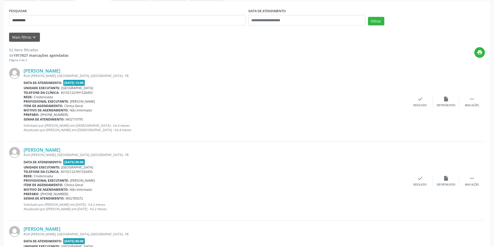
scroll to position [0, 0]
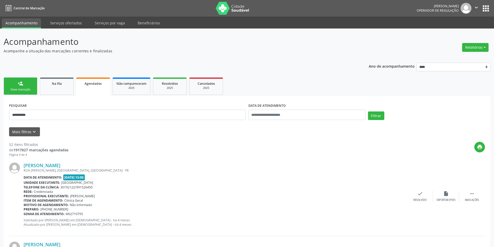
click at [26, 83] on link "person_add Nova marcação" at bounding box center [21, 86] width 34 height 17
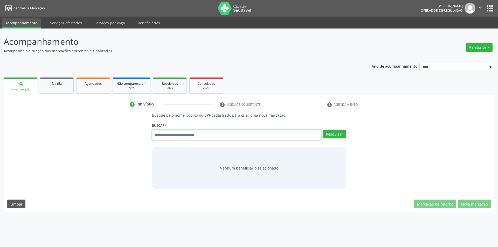
click at [227, 135] on input "text" at bounding box center [236, 135] width 169 height 10
paste input "**********"
type input "**********"
click at [332, 129] on div "**********" at bounding box center [249, 133] width 194 height 22
click at [332, 133] on button "Pesquisar" at bounding box center [334, 134] width 23 height 9
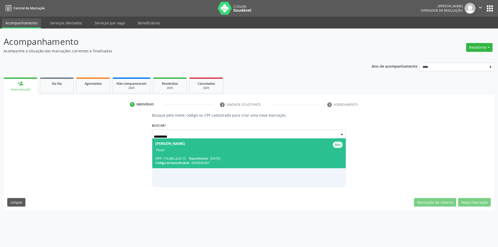
click at [224, 153] on span "Arlinda Ana do Nascimento Ativo Titular CPF: 174.882.224-15 Nascimento: 13/07/1…" at bounding box center [249, 153] width 194 height 30
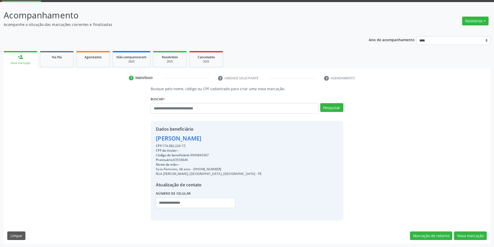
scroll to position [27, 0]
click at [471, 233] on button "Nova marcação" at bounding box center [470, 235] width 33 height 9
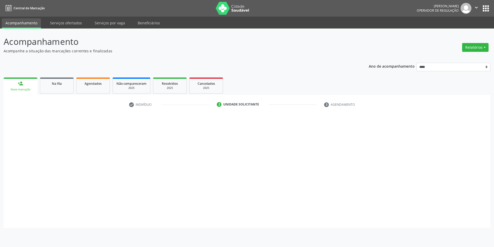
scroll to position [0, 0]
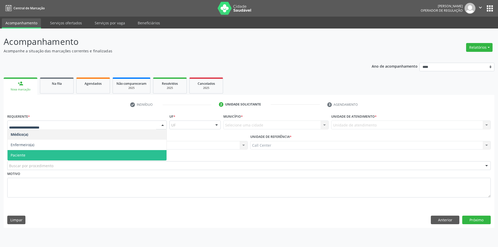
click at [42, 159] on span "Paciente" at bounding box center [87, 155] width 159 height 10
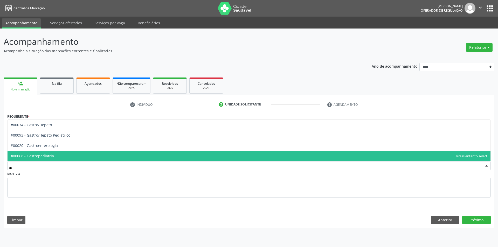
type input "***"
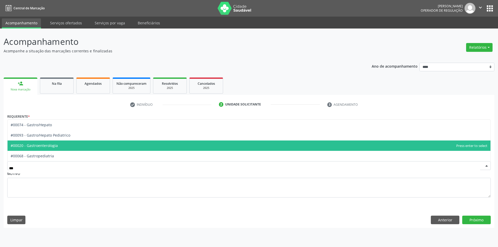
click at [62, 147] on span "#00020 - Gastroenterologia" at bounding box center [249, 145] width 483 height 10
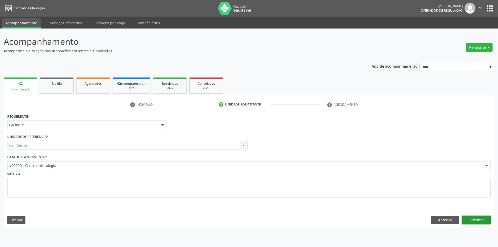
click at [470, 217] on button "Próximo" at bounding box center [476, 220] width 29 height 9
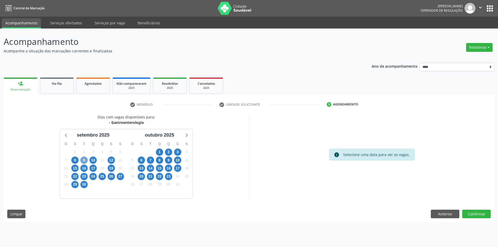
click at [83, 158] on span "9" at bounding box center [83, 160] width 7 height 7
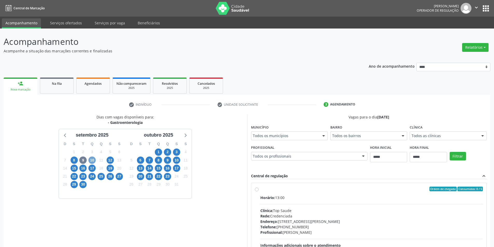
click at [91, 158] on span "10" at bounding box center [91, 160] width 7 height 7
click at [109, 160] on span "12" at bounding box center [110, 160] width 7 height 7
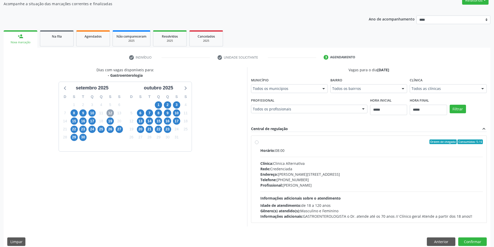
scroll to position [53, 0]
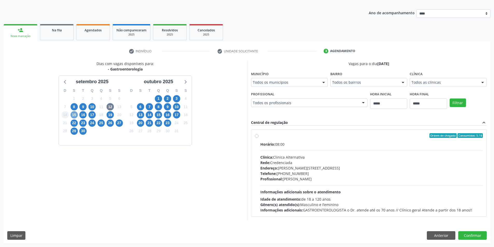
drag, startPoint x: 74, startPoint y: 116, endPoint x: 66, endPoint y: 111, distance: 9.4
click at [66, 111] on div "D S T Q Q S S 31 1 2 3 4 5 6 7 8 9 10 11 12 13 14 15 16 17 18 19 20 21 22 23 24…" at bounding box center [92, 115] width 66 height 60
click at [69, 114] on div "D S T Q Q S S 31 1 2 3 4 5 6 7 8 9 10 11 12 13 14 15 16 17 18 19 20 21 22 23 24…" at bounding box center [92, 115] width 66 height 60
click at [74, 115] on span "15" at bounding box center [74, 114] width 7 height 7
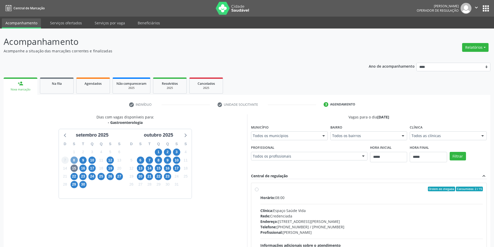
click at [67, 159] on div "D S T Q Q S S 31 1 2 3 4 5 6 7 8 9 10 11 12 13 14 15 16 17 18 19 20 21 22 23 24…" at bounding box center [92, 169] width 66 height 60
click at [73, 160] on span "8" at bounding box center [74, 160] width 7 height 7
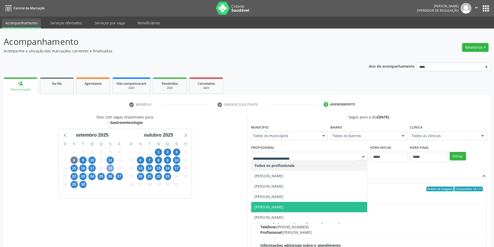
click at [111, 169] on span "19" at bounding box center [110, 168] width 7 height 7
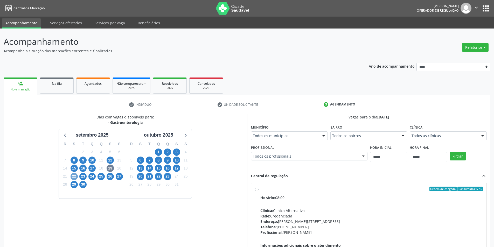
click at [73, 175] on span "22" at bounding box center [74, 176] width 7 height 7
click at [81, 176] on span "23" at bounding box center [82, 176] width 7 height 7
click at [288, 159] on div "Todos os profissionais" at bounding box center [309, 156] width 117 height 9
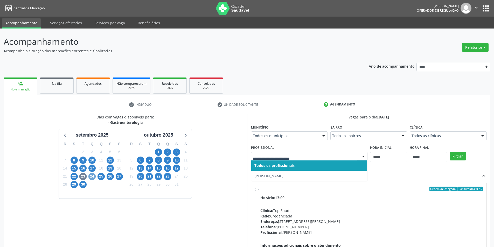
click at [90, 176] on span "24" at bounding box center [91, 176] width 7 height 7
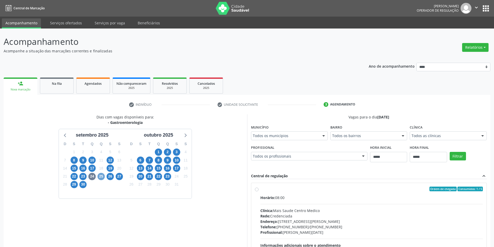
click at [100, 176] on span "25" at bounding box center [100, 176] width 7 height 7
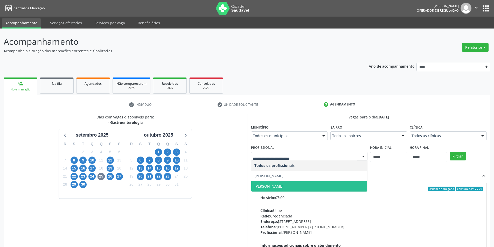
click at [266, 187] on span "Ronaldo Guerra Lopes" at bounding box center [268, 186] width 29 height 5
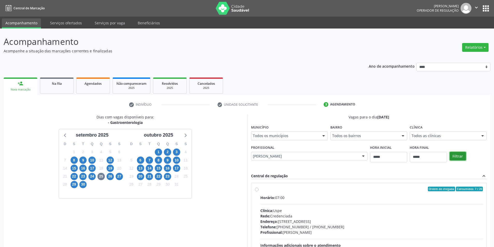
click at [458, 156] on button "Filtrar" at bounding box center [457, 156] width 16 height 9
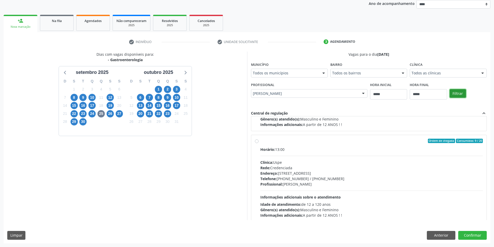
scroll to position [82, 0]
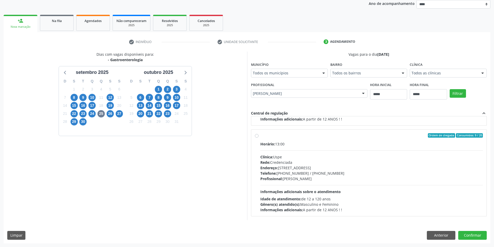
click at [317, 181] on div "Profissional: Ronaldo Guerra Lopes" at bounding box center [371, 178] width 223 height 5
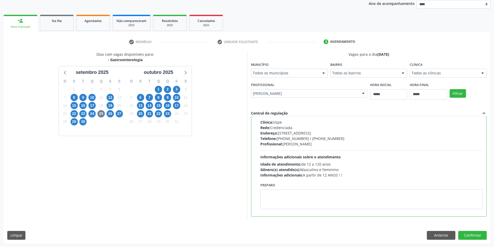
scroll to position [117, 0]
paste textarea "**********"
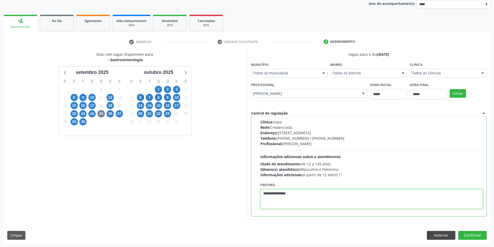
type textarea "**********"
click at [447, 236] on button "Anterior" at bounding box center [441, 235] width 29 height 9
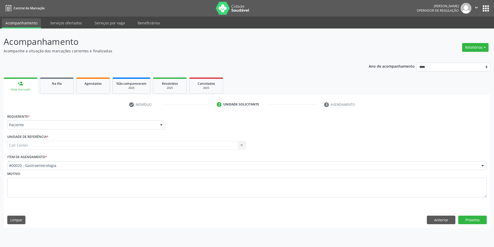
scroll to position [0, 0]
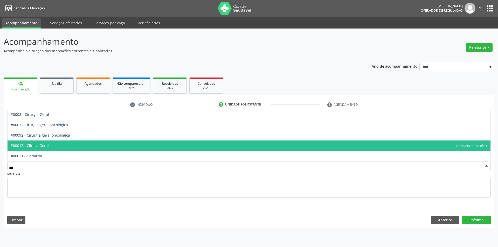
click at [96, 145] on span "#00013 - Clinica Geral" at bounding box center [249, 145] width 483 height 10
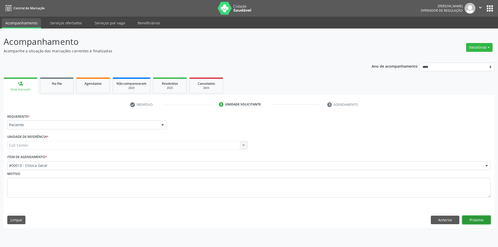
click at [468, 219] on button "Próximo" at bounding box center [476, 220] width 29 height 9
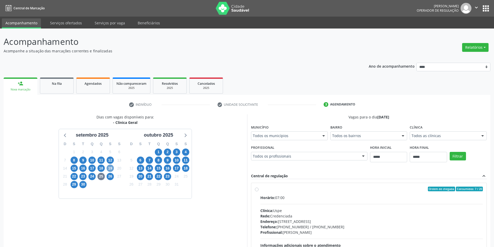
click at [112, 169] on span "19" at bounding box center [110, 168] width 7 height 7
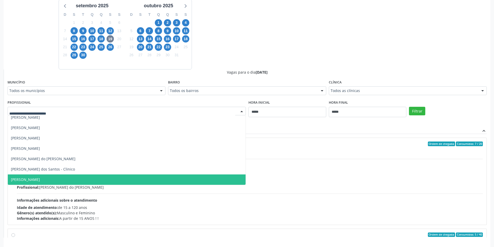
scroll to position [130, 0]
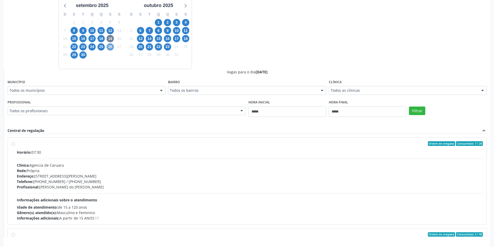
click at [110, 47] on span "26" at bounding box center [110, 46] width 7 height 7
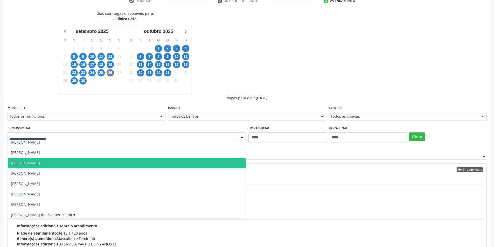
scroll to position [26, 0]
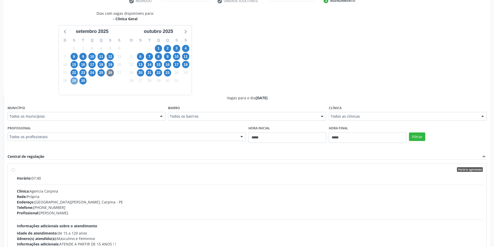
click at [71, 81] on span "29" at bounding box center [74, 80] width 7 height 7
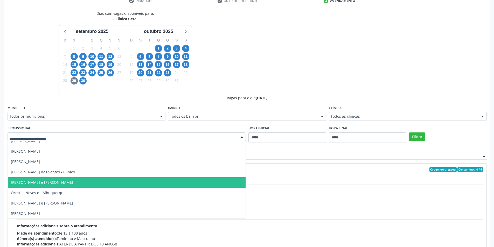
scroll to position [151, 0]
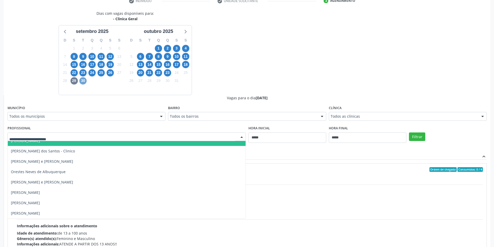
click at [83, 81] on span "30" at bounding box center [82, 80] width 7 height 7
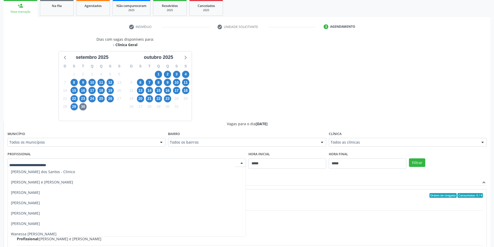
scroll to position [159, 0]
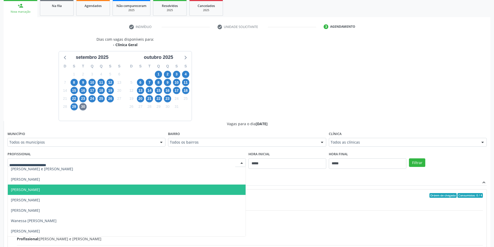
click at [114, 187] on span "Ronaldo Guerra Lopes" at bounding box center [127, 190] width 238 height 10
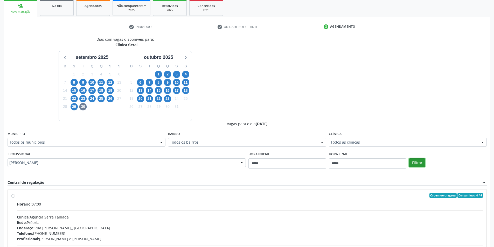
click at [420, 164] on button "Filtrar" at bounding box center [417, 162] width 16 height 9
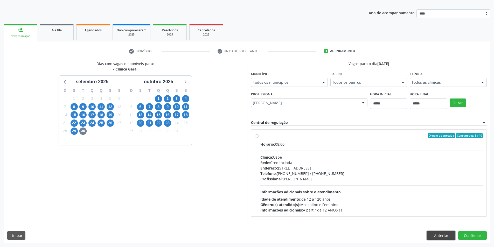
click at [441, 233] on button "Anterior" at bounding box center [441, 235] width 29 height 9
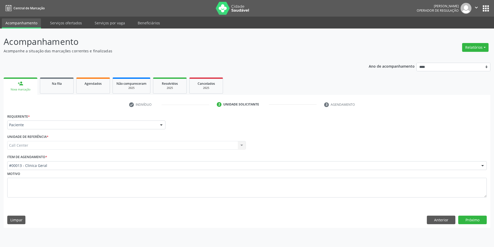
scroll to position [0, 0]
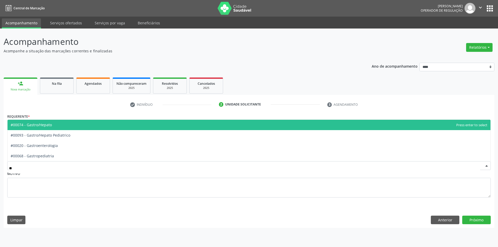
type input "***"
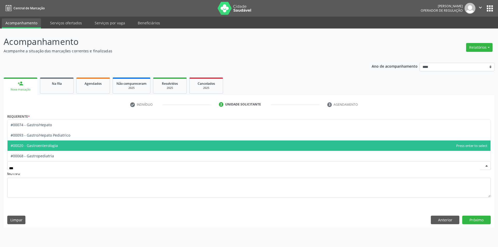
click at [60, 146] on span "#00020 - Gastroenterologia" at bounding box center [249, 145] width 483 height 10
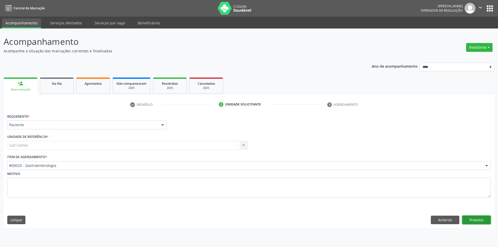
click at [480, 217] on button "Próximo" at bounding box center [476, 220] width 29 height 9
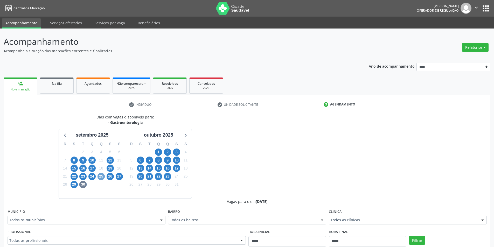
click at [100, 177] on span "25" at bounding box center [100, 176] width 7 height 7
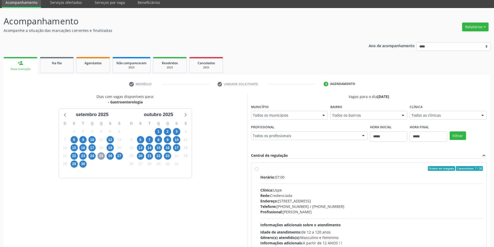
scroll to position [63, 0]
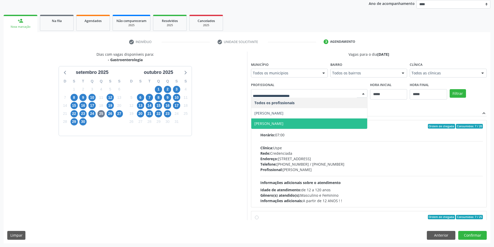
click at [236, 154] on div "Dias com vagas disponíveis para: - Gastroenterologia setembro 2025 D S T Q Q S …" at bounding box center [125, 136] width 243 height 168
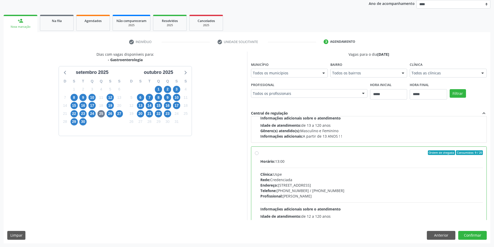
scroll to position [389, 0]
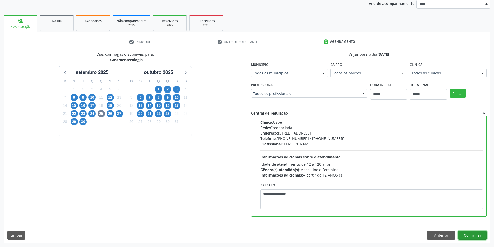
click at [469, 234] on button "Confirmar" at bounding box center [472, 235] width 29 height 9
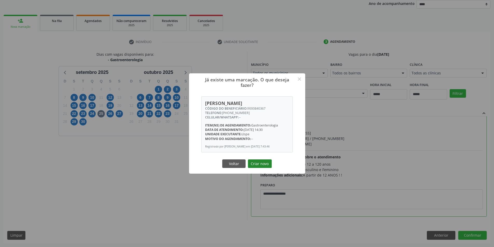
click at [266, 167] on button "Criar novo" at bounding box center [260, 163] width 24 height 9
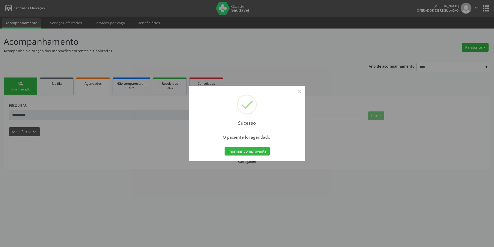
scroll to position [0, 0]
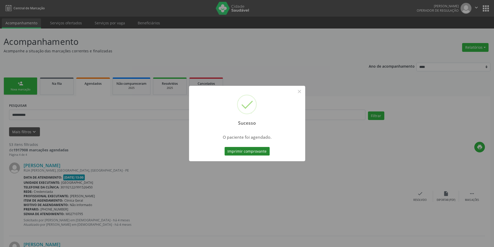
click at [257, 151] on button "Imprimir comprovante" at bounding box center [246, 151] width 45 height 9
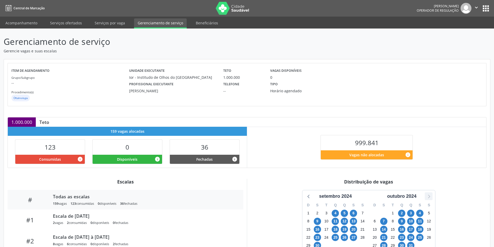
click at [428, 196] on icon at bounding box center [428, 196] width 7 height 7
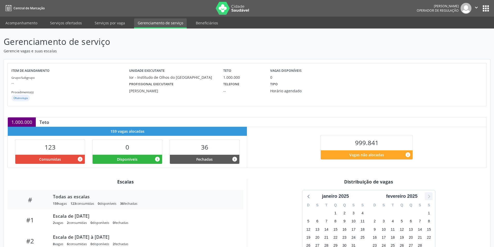
click at [428, 196] on icon at bounding box center [428, 196] width 7 height 7
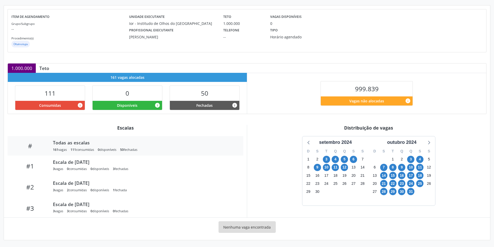
scroll to position [54, 0]
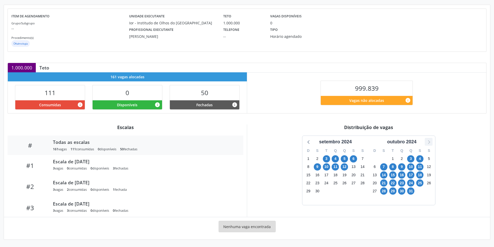
click at [426, 141] on icon at bounding box center [428, 141] width 7 height 7
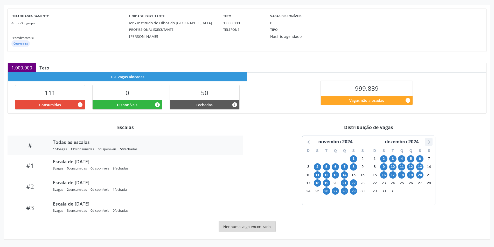
click at [425, 142] on icon at bounding box center [428, 141] width 7 height 7
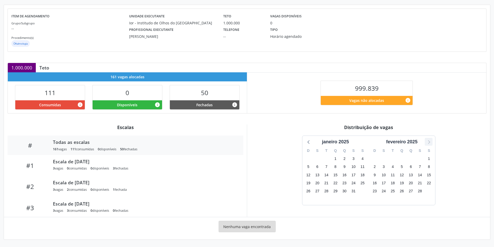
click at [426, 142] on icon at bounding box center [428, 141] width 7 height 7
click at [426, 141] on icon at bounding box center [428, 141] width 7 height 7
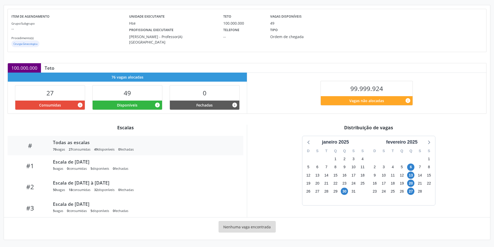
scroll to position [54, 0]
click at [428, 140] on icon at bounding box center [429, 142] width 2 height 4
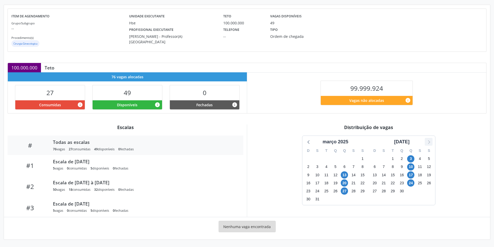
click at [428, 140] on icon at bounding box center [429, 142] width 2 height 4
click at [427, 143] on icon at bounding box center [428, 141] width 7 height 7
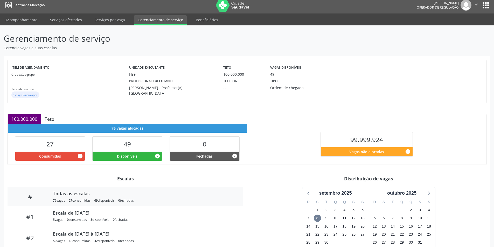
scroll to position [0, 0]
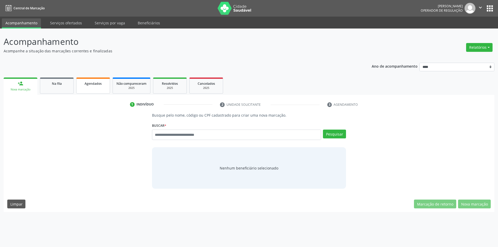
click at [95, 87] on link "Agendados" at bounding box center [93, 86] width 34 height 16
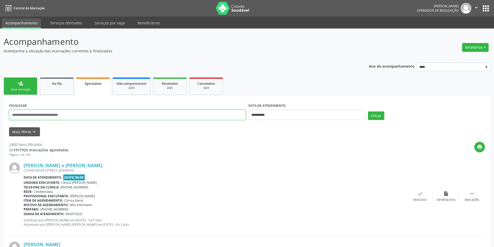
paste input "**********"
type input "**********"
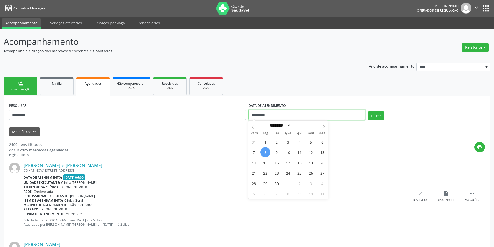
click at [266, 116] on input "**********" at bounding box center [306, 115] width 117 height 10
click at [301, 165] on span "18" at bounding box center [299, 163] width 10 height 10
type input "**********"
click at [301, 165] on span "18" at bounding box center [299, 163] width 10 height 10
click at [376, 115] on button "Filtrar" at bounding box center [376, 115] width 16 height 9
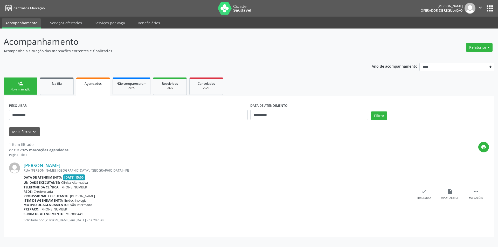
click at [25, 90] on div "Nova marcação" at bounding box center [21, 90] width 26 height 4
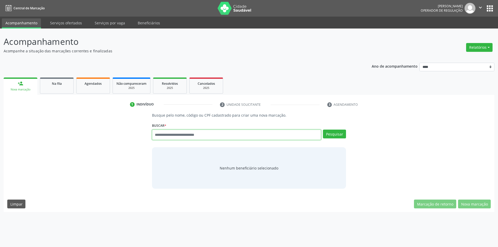
click at [173, 134] on input "text" at bounding box center [236, 135] width 169 height 10
type input "******"
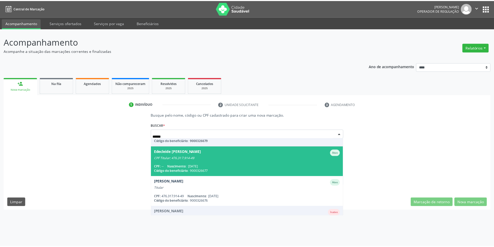
scroll to position [43, 0]
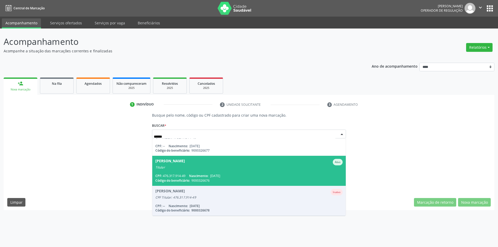
click at [204, 176] on span "Nascimento:" at bounding box center [198, 176] width 19 height 4
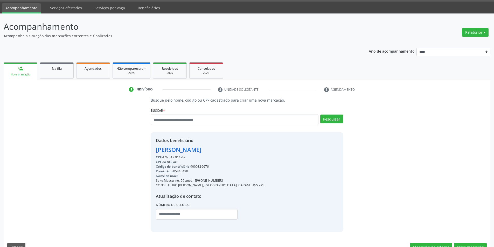
scroll to position [27, 0]
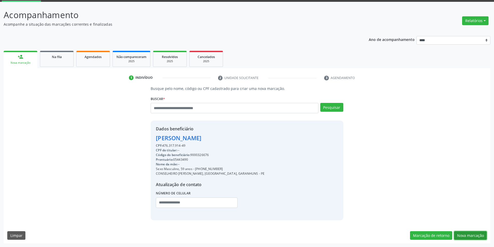
click at [471, 236] on button "Nova marcação" at bounding box center [470, 235] width 33 height 9
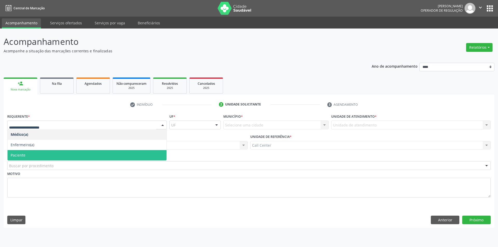
click at [37, 154] on span "Paciente" at bounding box center [87, 155] width 159 height 10
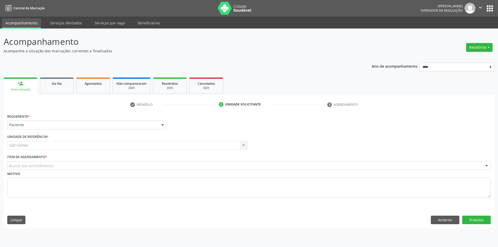
drag, startPoint x: 39, startPoint y: 164, endPoint x: 43, endPoint y: 170, distance: 7.4
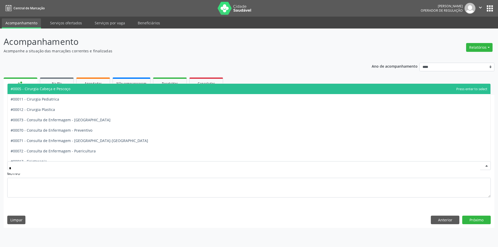
type input "**"
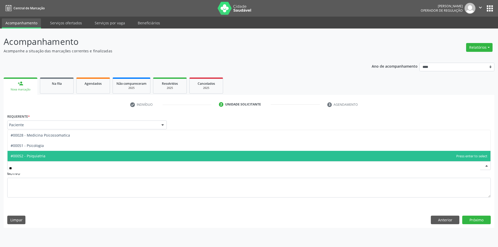
drag, startPoint x: 44, startPoint y: 156, endPoint x: 54, endPoint y: 161, distance: 11.8
click at [44, 156] on span "#00052 - Psiquiatria" at bounding box center [28, 155] width 35 height 5
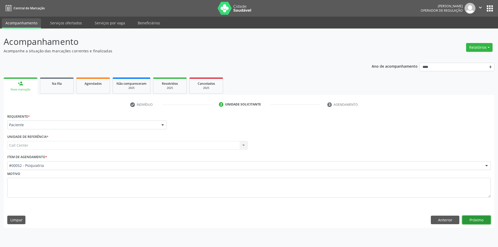
click at [473, 219] on button "Próximo" at bounding box center [476, 220] width 29 height 9
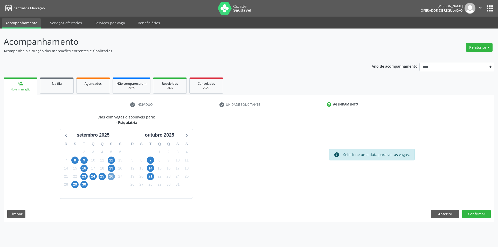
click at [110, 177] on span "26" at bounding box center [111, 176] width 7 height 7
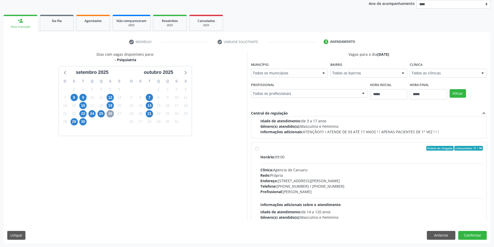
scroll to position [156, 0]
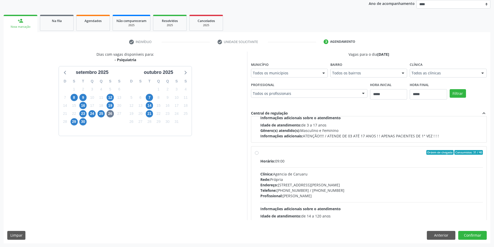
click at [294, 170] on div "Horário: 09:00 Clínica: Agencia de Caruaru Rede: [PERSON_NAME]: [STREET_ADDRESS…" at bounding box center [371, 193] width 223 height 71
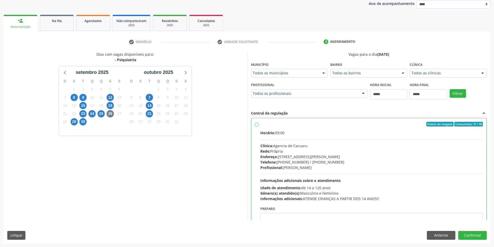
scroll to position [233, 0]
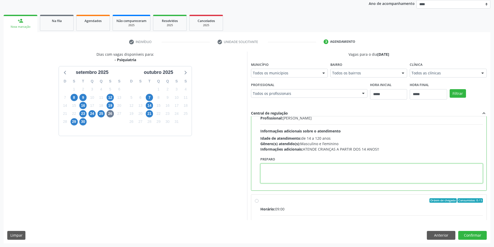
paste textarea "**********"
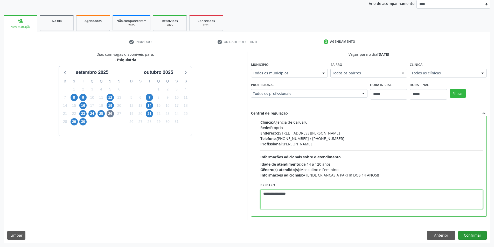
type textarea "**********"
drag, startPoint x: 477, startPoint y: 236, endPoint x: 424, endPoint y: 222, distance: 54.6
click at [476, 236] on button "Confirmar" at bounding box center [472, 235] width 29 height 9
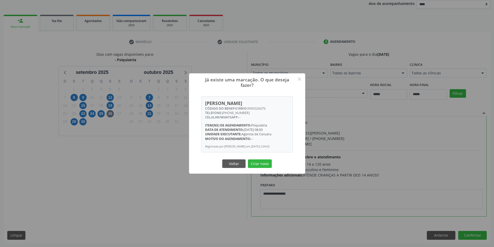
drag, startPoint x: 262, startPoint y: 168, endPoint x: 214, endPoint y: 132, distance: 60.4
click at [261, 168] on button "Criar novo" at bounding box center [260, 163] width 24 height 9
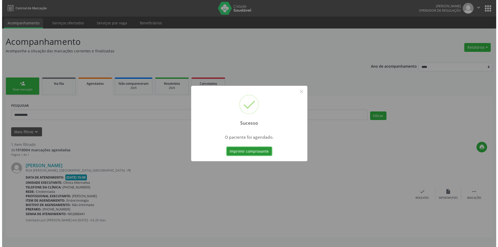
scroll to position [0, 0]
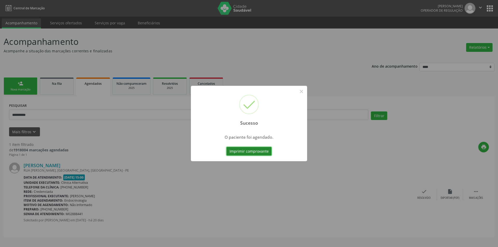
click at [250, 148] on button "Imprimir comprovante" at bounding box center [248, 151] width 45 height 9
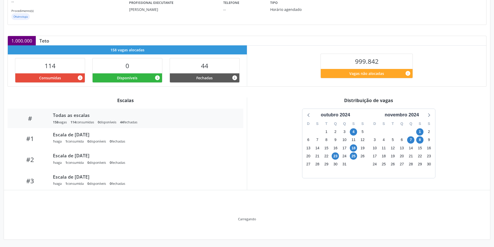
scroll to position [54, 0]
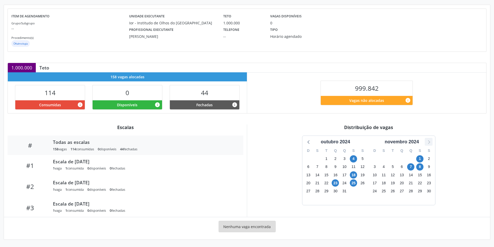
click at [428, 143] on icon at bounding box center [429, 142] width 2 height 4
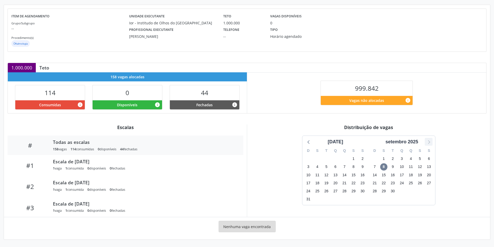
click at [428, 143] on icon at bounding box center [429, 142] width 2 height 4
click at [310, 143] on icon at bounding box center [308, 141] width 7 height 7
click at [385, 167] on span "8" at bounding box center [383, 166] width 7 height 7
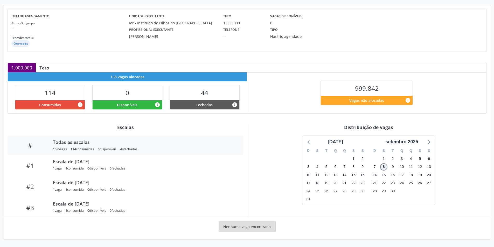
click at [385, 167] on span "8" at bounding box center [383, 166] width 7 height 7
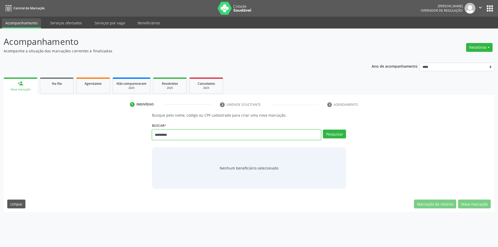
type input "*********"
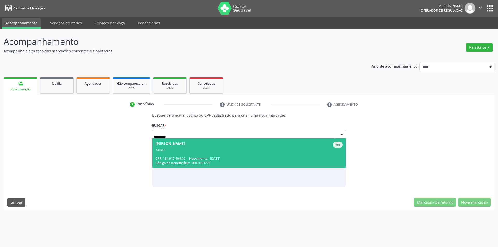
click at [193, 154] on span "[PERSON_NAME] Ativo Titular CPF: 184.917.404-06 Nascimento: [DATE] Código do be…" at bounding box center [249, 153] width 194 height 30
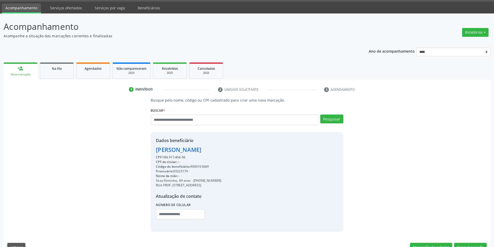
scroll to position [27, 0]
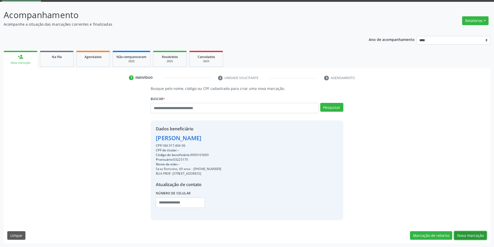
click at [468, 235] on button "Nova marcação" at bounding box center [470, 235] width 33 height 9
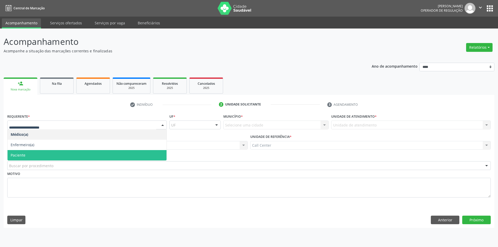
drag, startPoint x: 32, startPoint y: 153, endPoint x: 39, endPoint y: 158, distance: 9.0
click at [32, 153] on span "Paciente" at bounding box center [87, 155] width 159 height 10
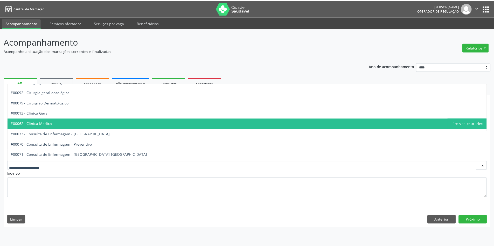
scroll to position [156, 0]
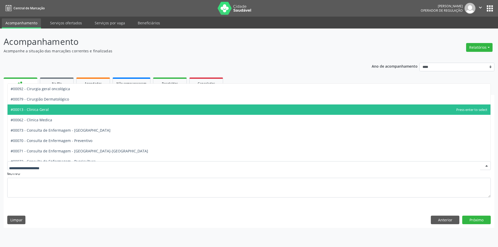
click at [62, 110] on span "#00013 - Clinica Geral" at bounding box center [249, 109] width 483 height 10
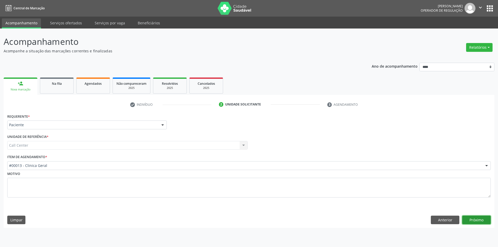
click at [474, 218] on button "Próximo" at bounding box center [476, 220] width 29 height 9
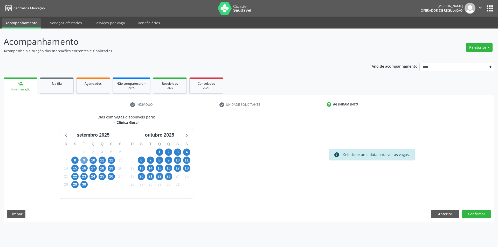
click at [85, 162] on span "9" at bounding box center [83, 160] width 7 height 7
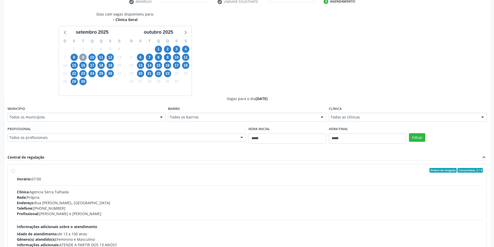
scroll to position [104, 0]
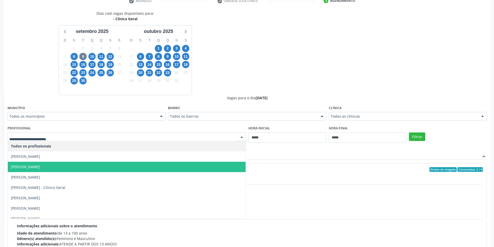
click at [113, 171] on span "[PERSON_NAME]" at bounding box center [127, 167] width 238 height 10
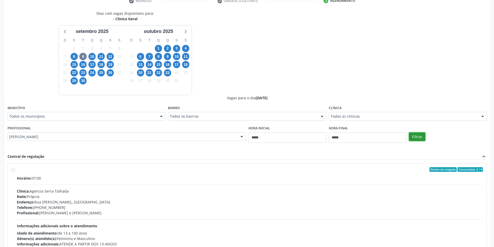
drag, startPoint x: 419, startPoint y: 136, endPoint x: 402, endPoint y: 138, distance: 17.0
click at [418, 136] on button "Filtrar" at bounding box center [417, 136] width 16 height 9
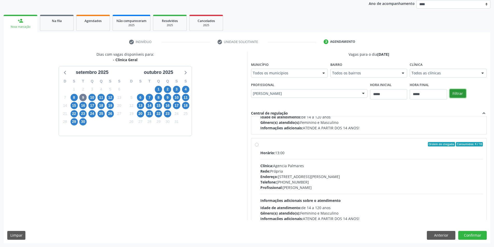
scroll to position [82, 0]
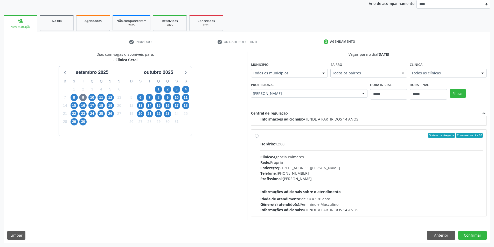
click at [307, 157] on div "Clínica: Agencia Palmares" at bounding box center [371, 156] width 223 height 5
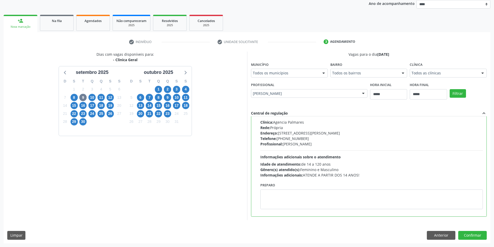
scroll to position [117, 0]
paste textarea "**********"
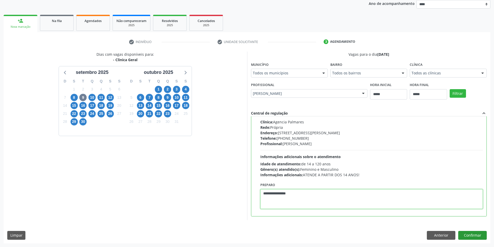
type textarea "**********"
click at [477, 235] on button "Confirmar" at bounding box center [472, 235] width 29 height 9
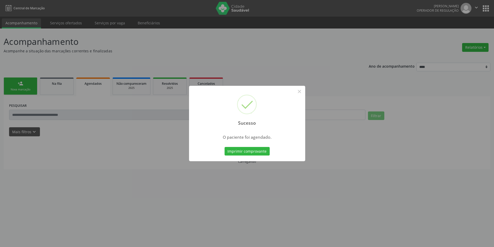
scroll to position [0, 0]
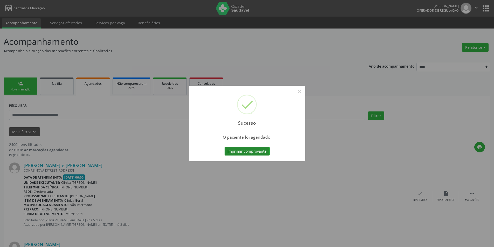
click at [242, 153] on button "Imprimir comprovante" at bounding box center [246, 151] width 45 height 9
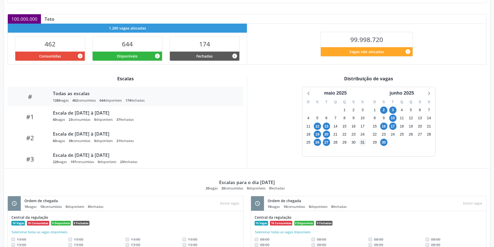
scroll to position [105, 0]
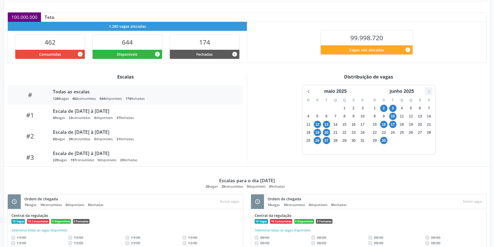
click at [429, 91] on icon at bounding box center [428, 91] width 7 height 7
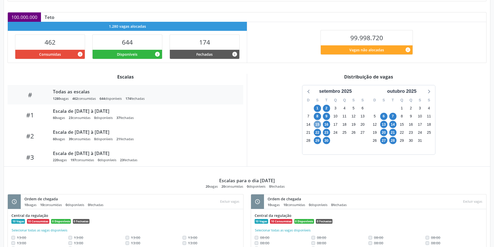
click at [317, 124] on span "15" at bounding box center [317, 124] width 7 height 7
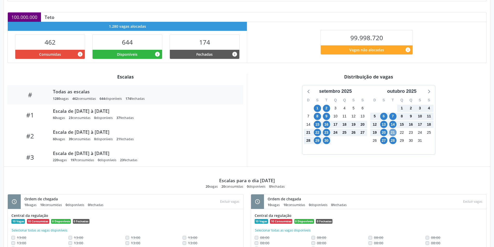
click at [394, 133] on span "21" at bounding box center [392, 132] width 7 height 7
click at [325, 115] on span "9" at bounding box center [326, 116] width 7 height 7
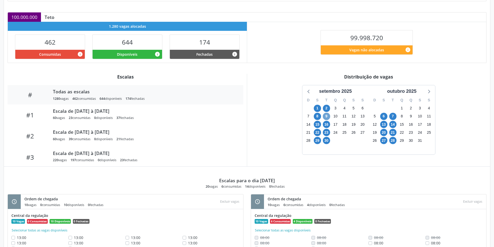
click at [325, 115] on span "9" at bounding box center [326, 116] width 7 height 7
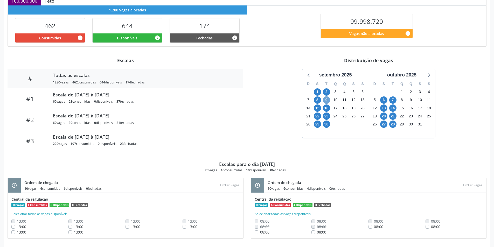
scroll to position [130, 0]
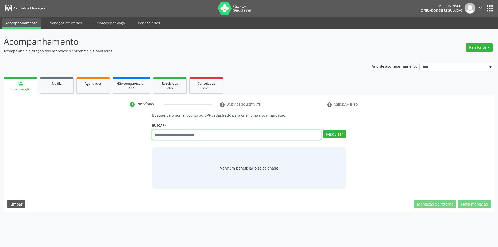
paste input "**********"
type input "**********"
click at [326, 132] on button "Pesquisar" at bounding box center [334, 134] width 23 height 9
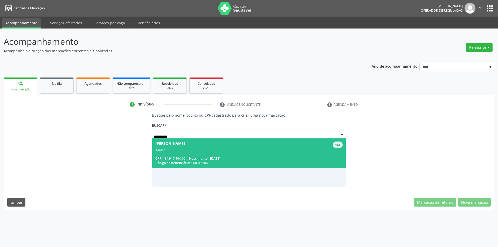
click at [239, 153] on span "[PERSON_NAME] Ativo Titular CPF: 184.917.404-06 Nascimento: [DATE] Código do be…" at bounding box center [249, 153] width 194 height 30
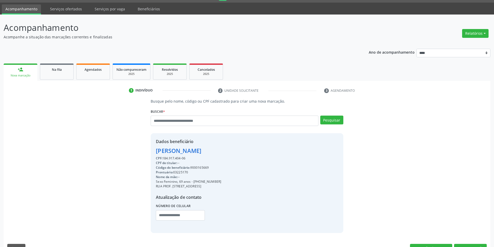
scroll to position [27, 0]
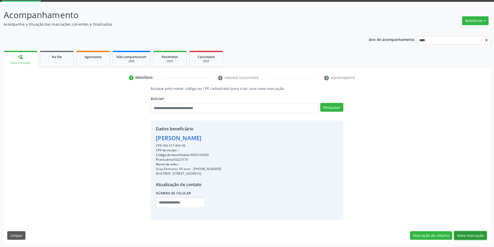
click at [471, 235] on button "Nova marcação" at bounding box center [470, 235] width 33 height 9
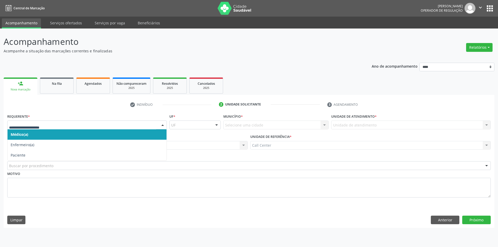
click at [43, 121] on div at bounding box center [86, 125] width 159 height 9
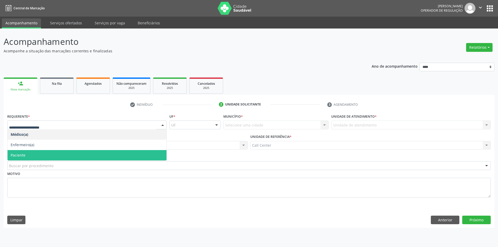
click at [33, 155] on span "Paciente" at bounding box center [87, 155] width 159 height 10
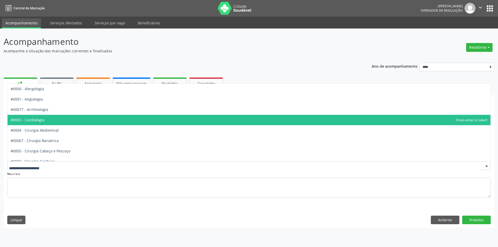
click at [39, 121] on span "#0002 - Cardiologia" at bounding box center [28, 119] width 34 height 5
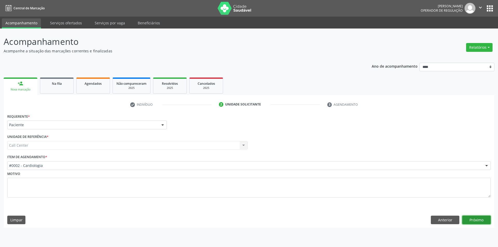
click at [480, 217] on button "Próximo" at bounding box center [476, 220] width 29 height 9
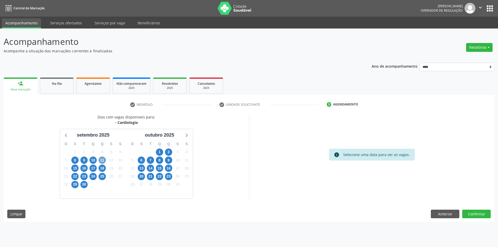
click at [101, 158] on span "11" at bounding box center [101, 160] width 7 height 7
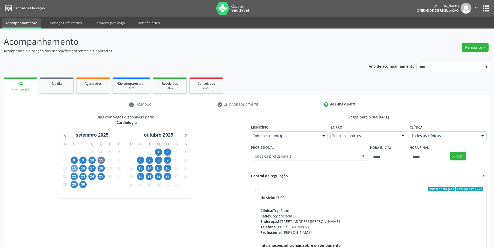
click at [74, 167] on span "15" at bounding box center [74, 168] width 7 height 7
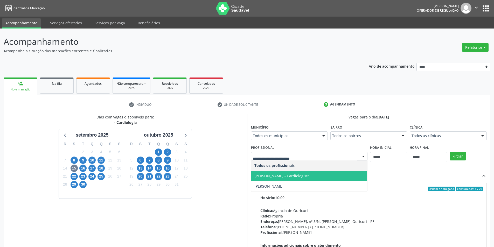
click at [281, 177] on span "[PERSON_NAME] - Cardiologista" at bounding box center [281, 175] width 55 height 5
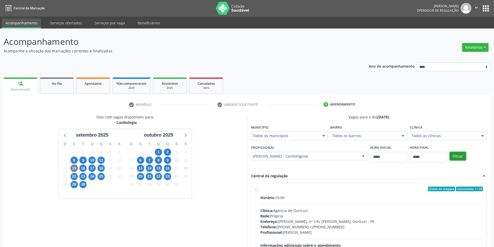
click at [460, 156] on button "Filtrar" at bounding box center [457, 156] width 16 height 9
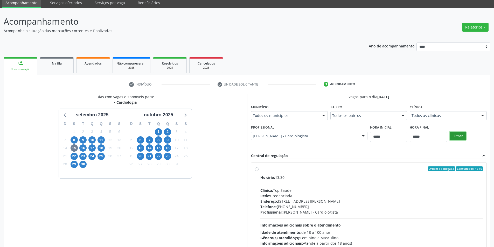
scroll to position [53, 0]
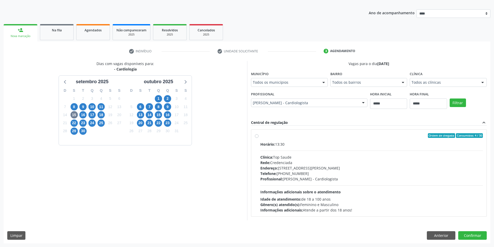
click at [276, 159] on div "Clínica: Top Saude" at bounding box center [371, 156] width 223 height 5
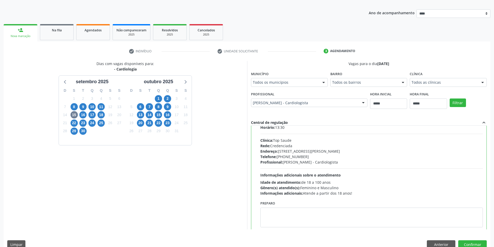
scroll to position [26, 0]
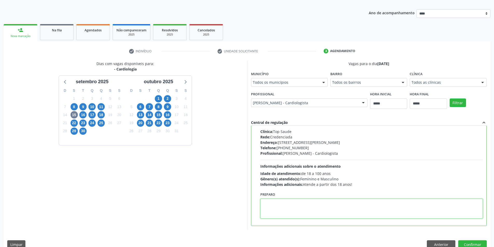
paste textarea "**********"
type textarea "**********"
click at [467, 243] on button "Confirmar" at bounding box center [472, 244] width 29 height 9
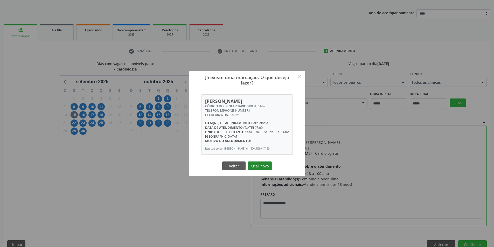
click at [260, 170] on button "Criar novo" at bounding box center [260, 165] width 24 height 9
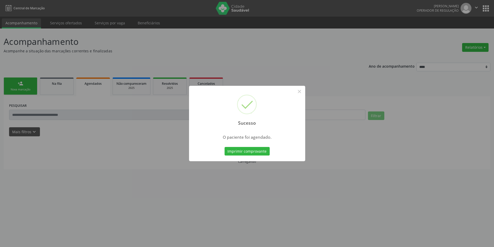
scroll to position [0, 0]
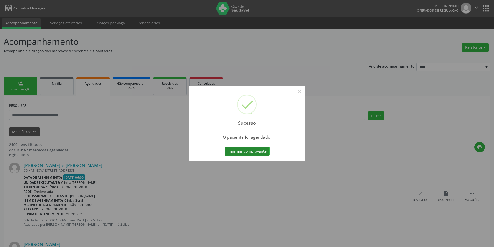
click at [250, 151] on button "Imprimir comprovante" at bounding box center [246, 151] width 45 height 9
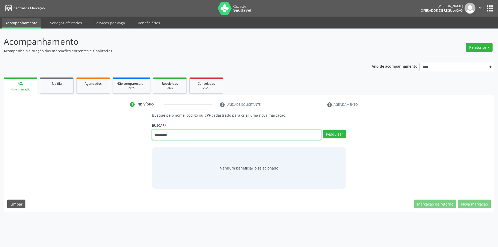
type input "*********"
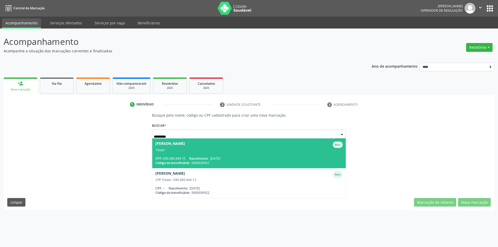
click at [209, 153] on span "[PERSON_NAME] Ativo Titular CPF: 030.580.344-15 Nascimento: [DATE] Código do be…" at bounding box center [249, 153] width 194 height 30
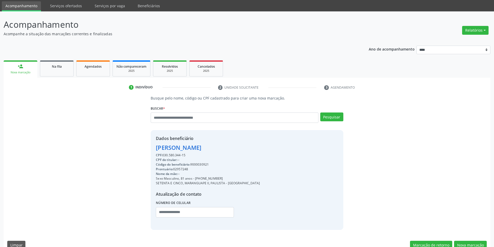
scroll to position [27, 0]
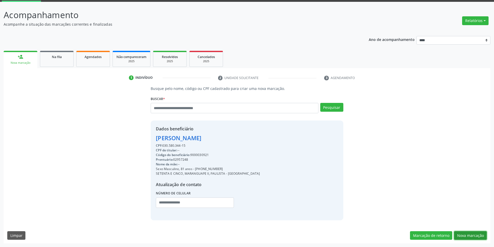
click at [467, 235] on button "Nova marcação" at bounding box center [470, 235] width 33 height 9
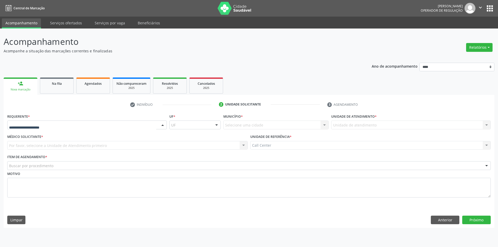
drag, startPoint x: 30, startPoint y: 124, endPoint x: 31, endPoint y: 130, distance: 6.4
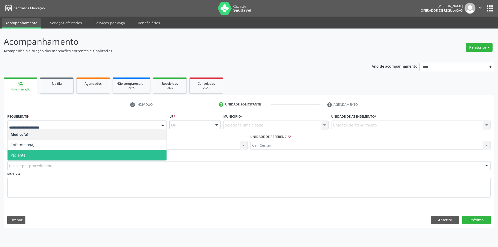
click at [34, 156] on span "Paciente" at bounding box center [87, 155] width 159 height 10
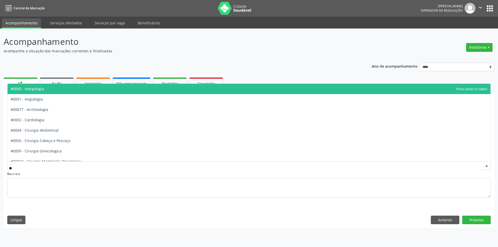
type input "***"
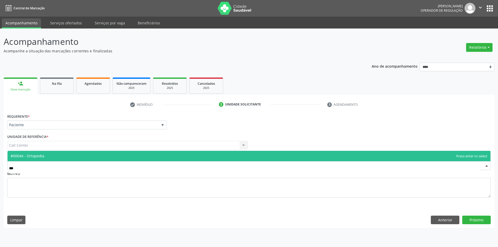
click at [45, 154] on span "#00044 - Ortopedia" at bounding box center [249, 156] width 483 height 10
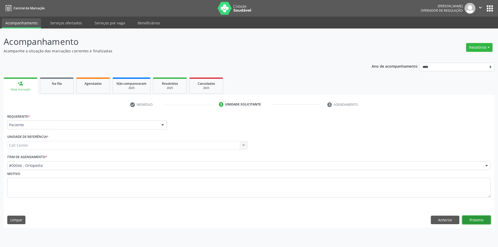
click at [476, 218] on button "Próximo" at bounding box center [476, 220] width 29 height 9
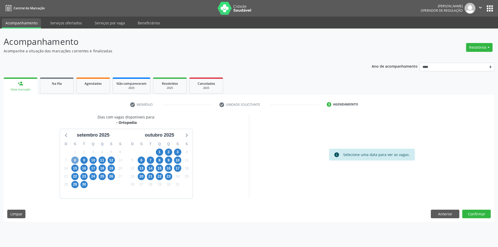
click at [73, 160] on span "8" at bounding box center [74, 160] width 7 height 7
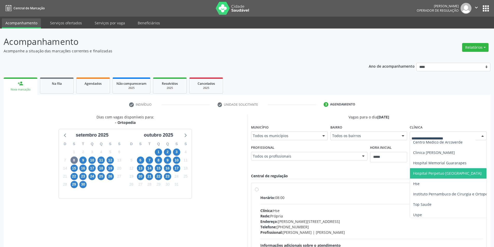
scroll to position [20, 0]
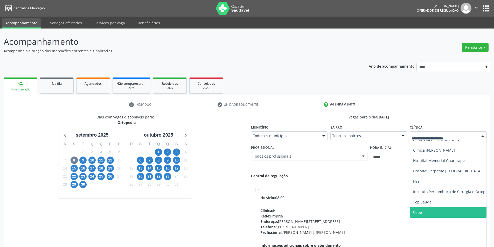
click at [423, 208] on span "Uspe" at bounding box center [453, 212] width 86 height 10
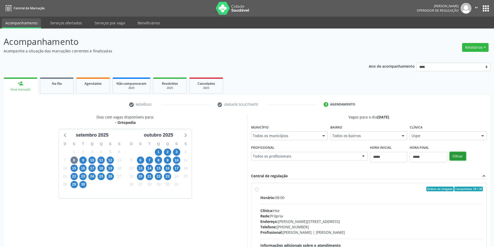
click at [460, 155] on button "Filtrar" at bounding box center [457, 156] width 16 height 9
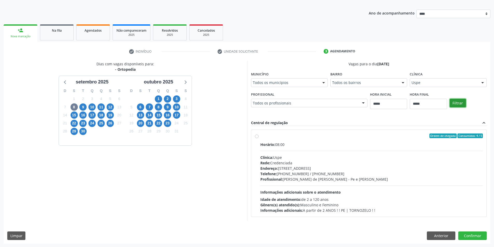
scroll to position [53, 0]
click at [85, 107] on span "9" at bounding box center [82, 106] width 7 height 7
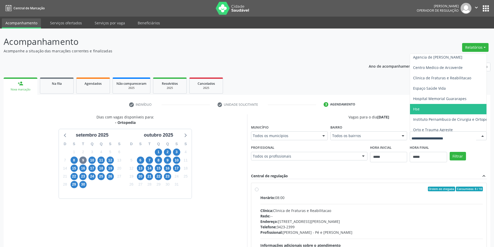
scroll to position [16, 0]
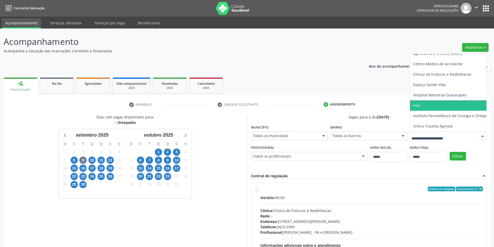
click at [410, 111] on span "Hse" at bounding box center [453, 105] width 86 height 10
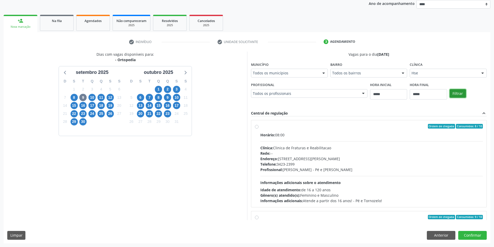
click at [449, 98] on button "Filtrar" at bounding box center [457, 93] width 16 height 9
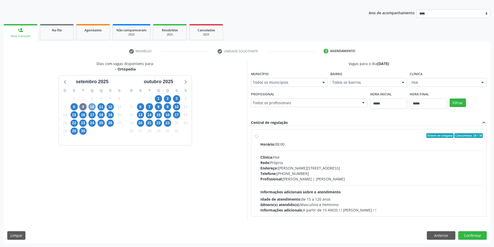
click at [93, 106] on span "10" at bounding box center [91, 106] width 7 height 7
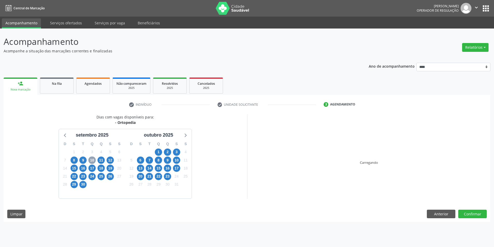
scroll to position [0, 0]
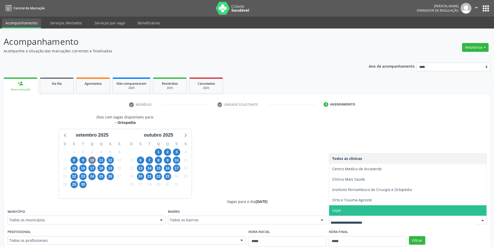
click at [358, 207] on span "Uspe" at bounding box center [407, 210] width 157 height 10
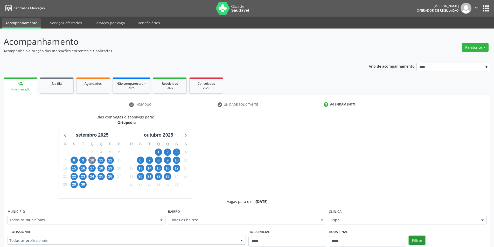
click at [421, 240] on button "Filtrar" at bounding box center [417, 240] width 16 height 9
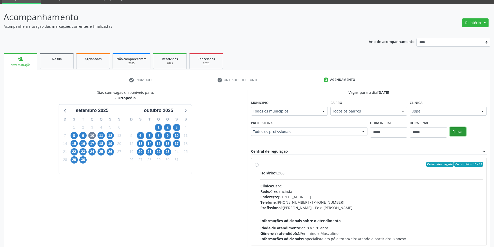
scroll to position [63, 0]
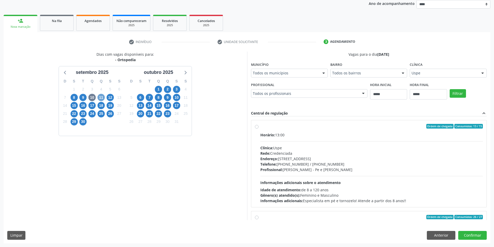
click at [104, 97] on span "11" at bounding box center [100, 97] width 7 height 7
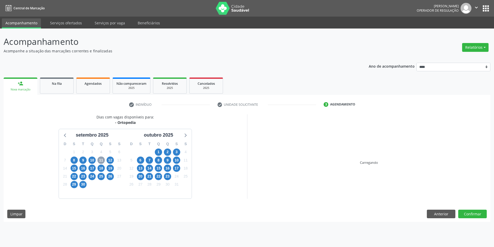
scroll to position [0, 0]
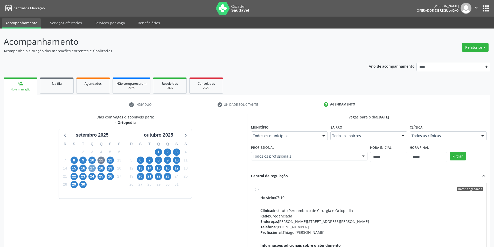
click at [91, 168] on span "17" at bounding box center [91, 168] width 7 height 7
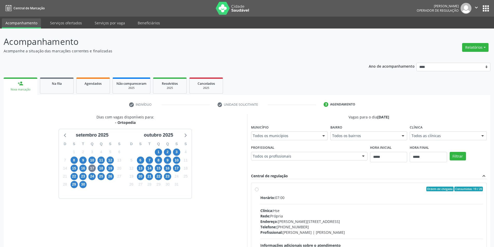
click at [410, 140] on div "Todos as clínicas" at bounding box center [448, 135] width 77 height 9
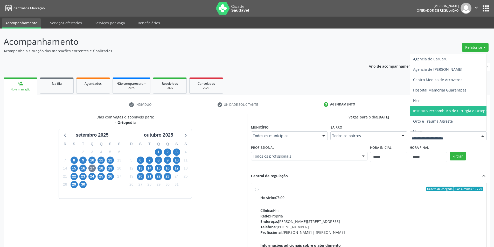
scroll to position [16, 0]
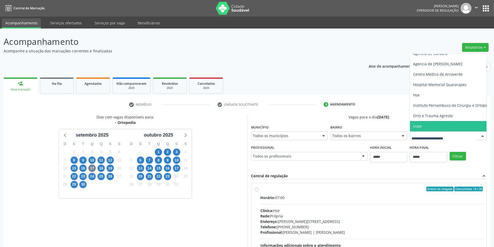
click at [410, 131] on span "Uspe" at bounding box center [453, 126] width 86 height 10
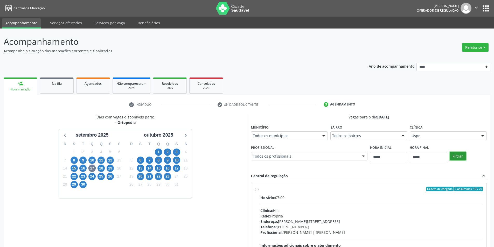
click at [449, 161] on button "Filtrar" at bounding box center [457, 156] width 16 height 9
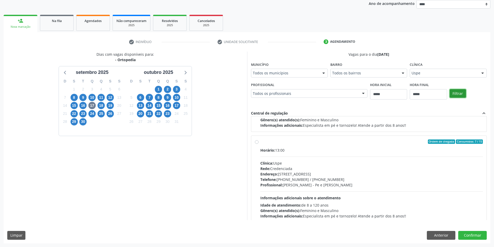
scroll to position [259, 0]
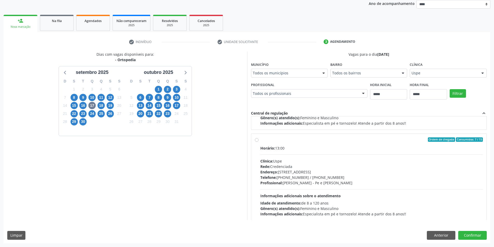
click at [308, 178] on div "Telefone: [PHONE_NUMBER] / [PHONE_NUMBER]" at bounding box center [371, 177] width 223 height 5
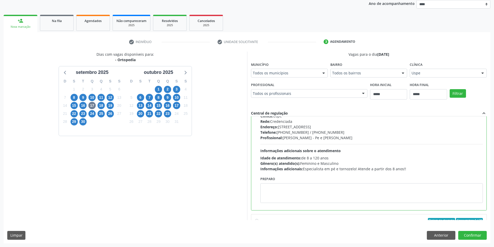
scroll to position [311, 0]
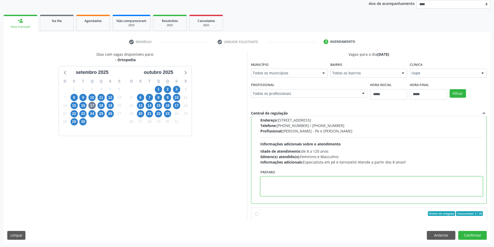
paste textarea "**********"
type textarea "**********"
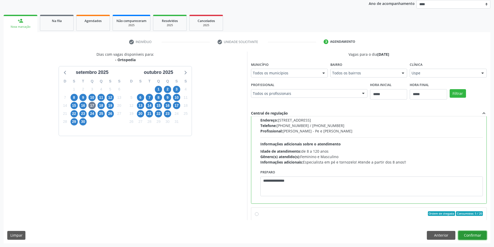
click at [473, 235] on button "Confirmar" at bounding box center [472, 235] width 29 height 9
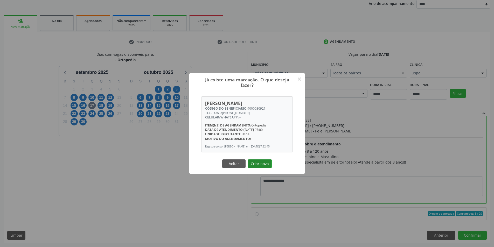
click at [257, 164] on button "Criar novo" at bounding box center [260, 163] width 24 height 9
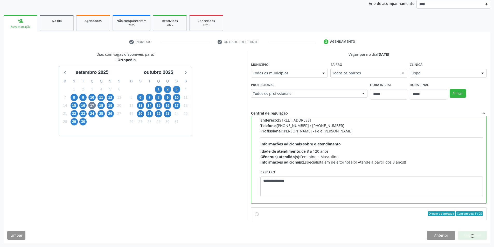
scroll to position [0, 0]
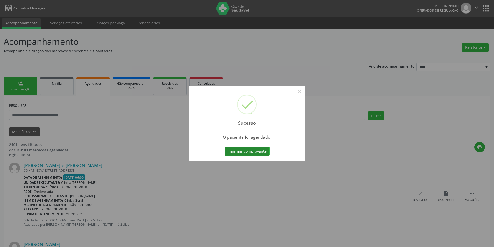
click at [243, 149] on button "Imprimir comprovante" at bounding box center [246, 151] width 45 height 9
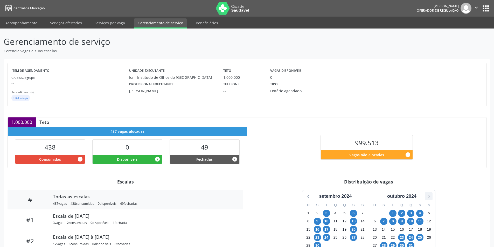
click at [430, 195] on icon at bounding box center [428, 196] width 7 height 7
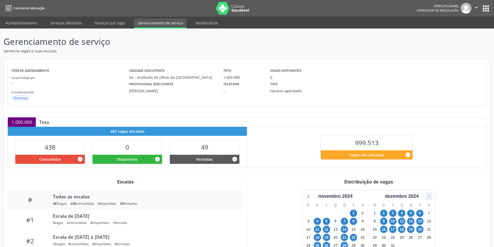
click at [430, 195] on icon at bounding box center [428, 196] width 7 height 7
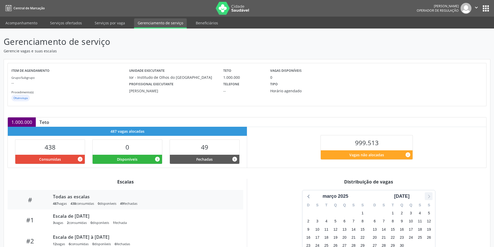
click at [429, 195] on icon at bounding box center [428, 196] width 7 height 7
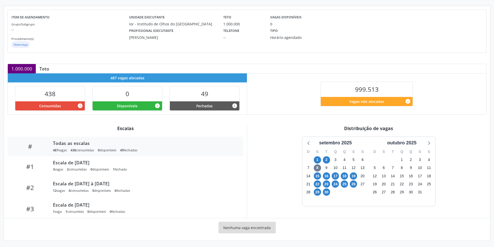
scroll to position [54, 0]
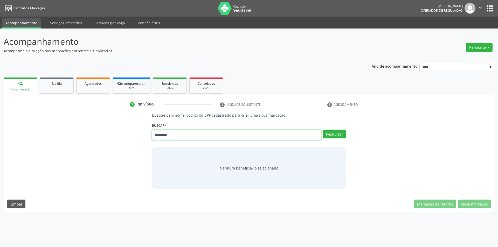
type input "*********"
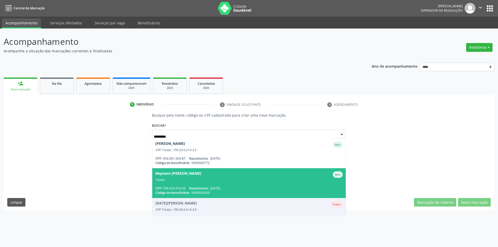
click at [249, 186] on span "Deyvson [PERSON_NAME] Ativo Titular CPF: 796.924.514-53 Nascimento: [DATE] Códi…" at bounding box center [249, 183] width 194 height 30
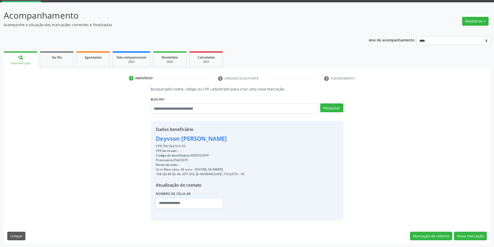
scroll to position [27, 0]
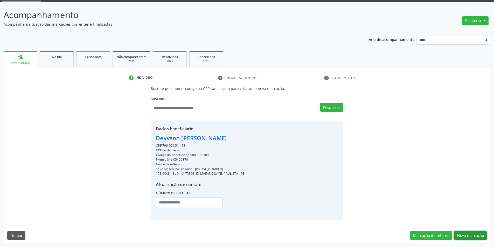
click at [473, 235] on button "Nova marcação" at bounding box center [470, 235] width 33 height 9
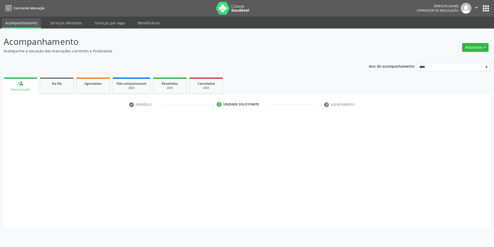
scroll to position [0, 0]
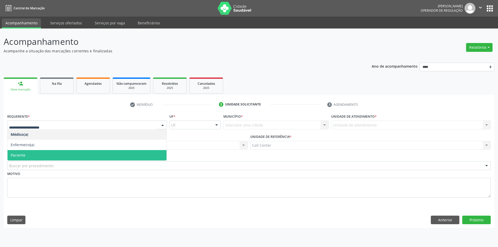
drag, startPoint x: 37, startPoint y: 153, endPoint x: 39, endPoint y: 159, distance: 6.6
click at [37, 155] on span "Paciente" at bounding box center [87, 155] width 159 height 10
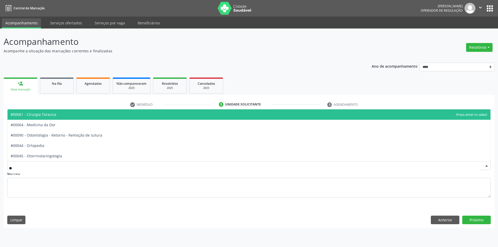
type input "***"
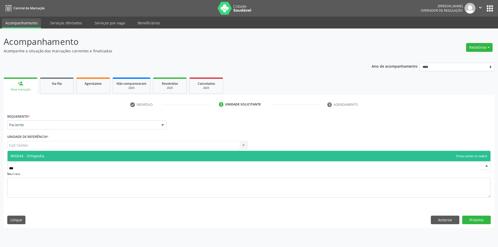
click at [47, 151] on span "#00044 - Ortopedia" at bounding box center [249, 156] width 483 height 10
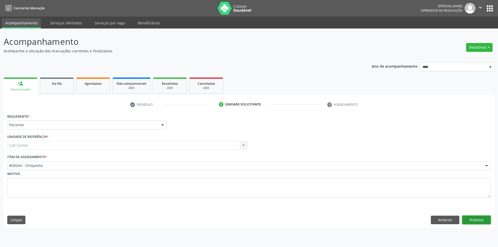
click at [478, 220] on button "Próximo" at bounding box center [476, 220] width 29 height 9
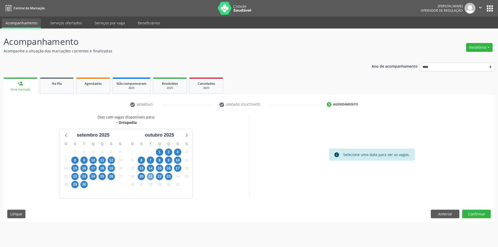
click at [152, 177] on span "21" at bounding box center [150, 176] width 7 height 7
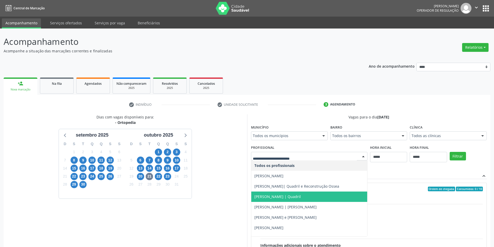
click at [301, 197] on span "[PERSON_NAME] | Quadril" at bounding box center [277, 196] width 46 height 5
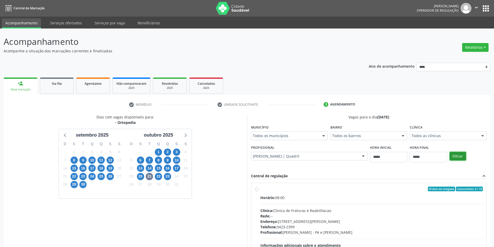
click at [458, 156] on button "Filtrar" at bounding box center [457, 156] width 16 height 9
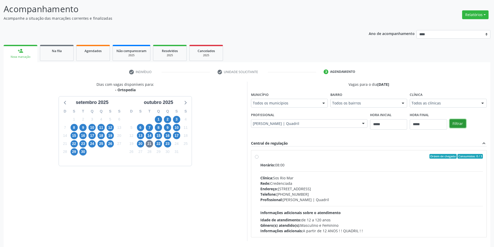
scroll to position [53, 0]
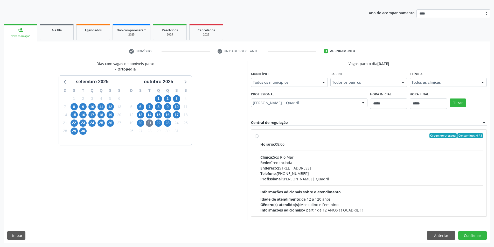
click at [318, 171] on div "Telefone: [PHONE_NUMBER]" at bounding box center [371, 173] width 223 height 5
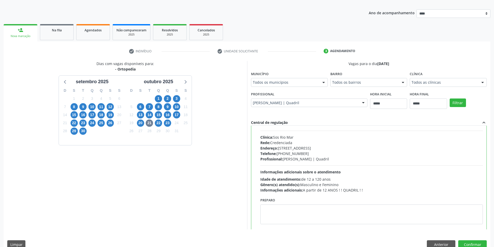
scroll to position [26, 0]
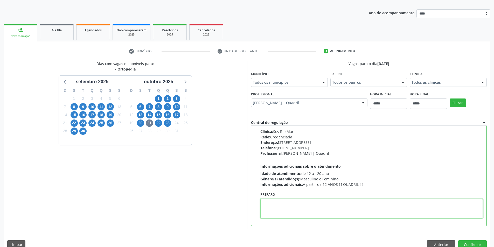
paste textarea "**********"
type textarea "**********"
click at [471, 243] on button "Confirmar" at bounding box center [472, 244] width 29 height 9
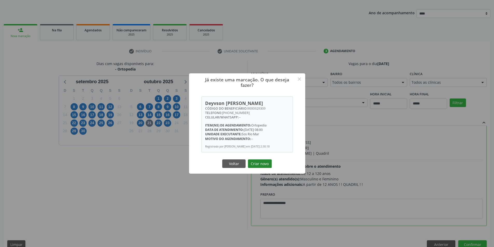
click at [260, 167] on button "Criar novo" at bounding box center [260, 163] width 24 height 9
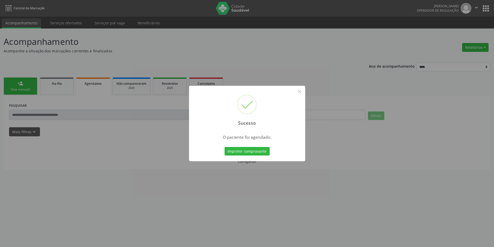
scroll to position [0, 0]
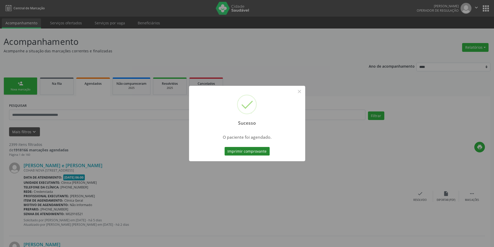
click at [254, 150] on button "Imprimir comprovante" at bounding box center [246, 151] width 45 height 9
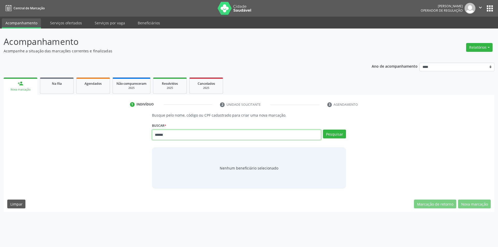
type input "******"
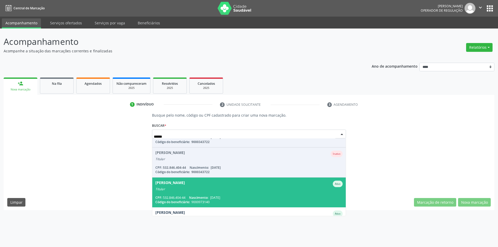
scroll to position [103, 0]
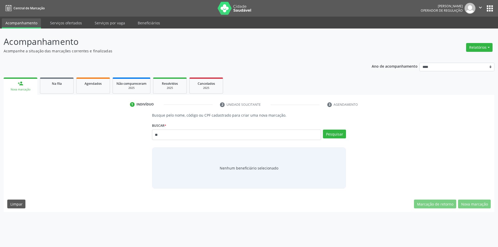
type input "*"
type input "*********"
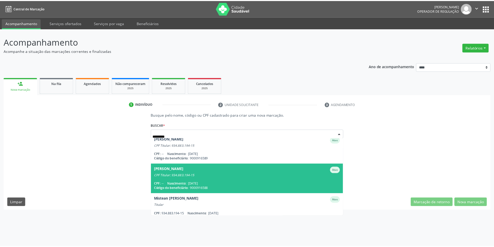
scroll to position [0, 0]
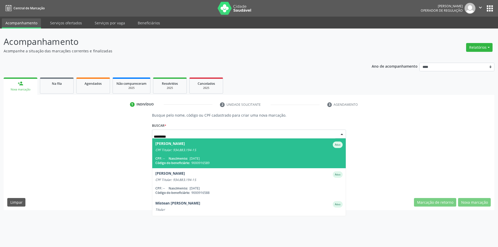
click at [219, 161] on div "Código do beneficiário: 9000916589" at bounding box center [248, 163] width 187 height 4
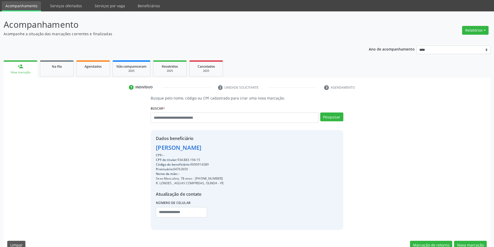
scroll to position [27, 0]
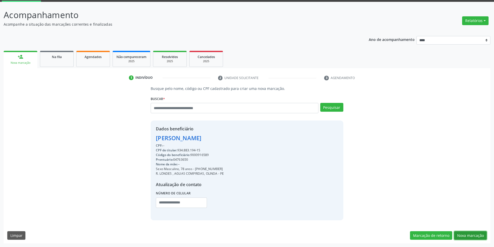
click at [478, 234] on button "Nova marcação" at bounding box center [470, 235] width 33 height 9
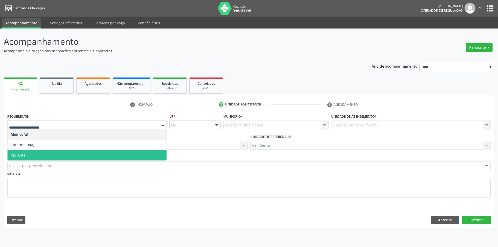
click at [41, 154] on span "Paciente" at bounding box center [87, 155] width 159 height 10
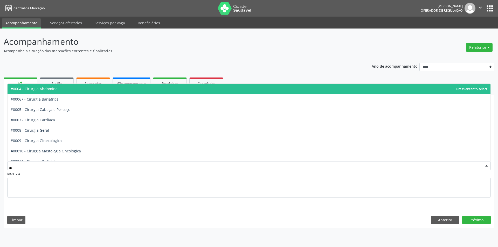
type input "***"
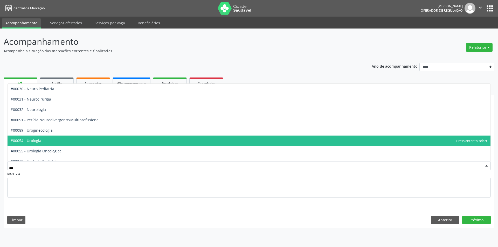
click at [57, 139] on span "#00054 - Urologia" at bounding box center [249, 141] width 483 height 10
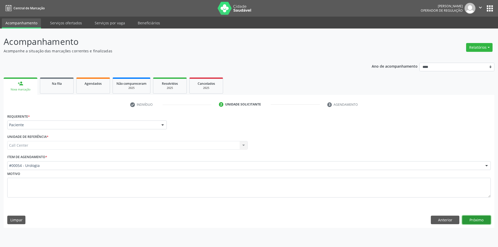
click at [476, 217] on button "Próximo" at bounding box center [476, 220] width 29 height 9
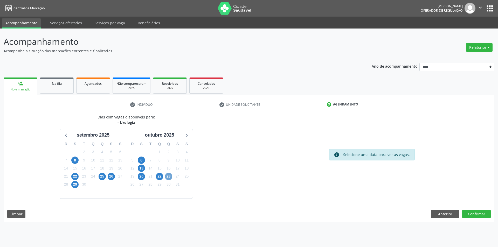
click at [168, 177] on span "23" at bounding box center [168, 176] width 7 height 7
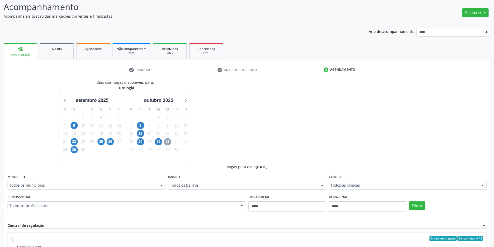
scroll to position [78, 0]
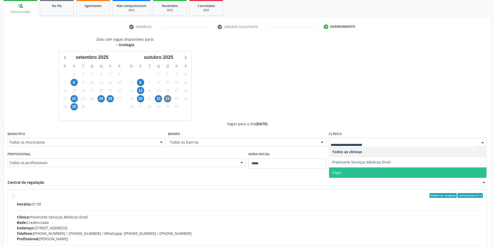
click at [349, 173] on span "Uspe" at bounding box center [407, 172] width 157 height 10
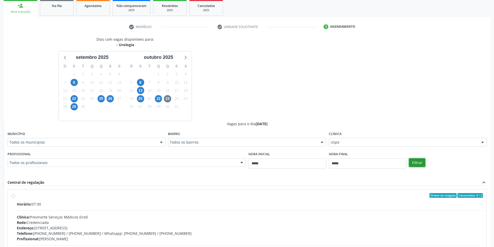
click at [416, 162] on button "Filtrar" at bounding box center [417, 162] width 16 height 9
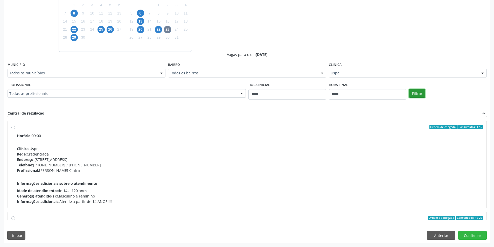
scroll to position [181, 0]
click at [223, 173] on div "Horário: 09:00 Clínica: Uspe Rede: Credenciada Endereço: Rua do Espinheiro, nº …" at bounding box center [250, 167] width 466 height 71
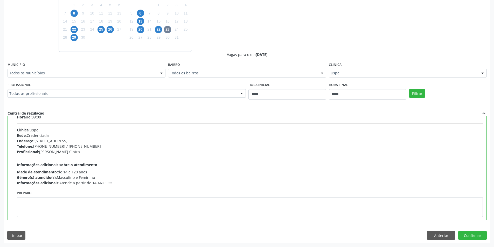
scroll to position [207, 0]
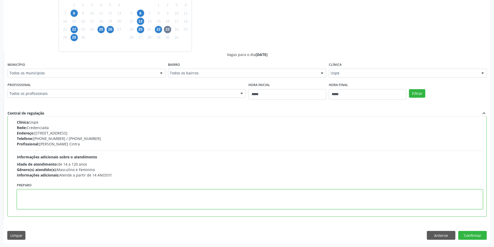
paste textarea "**********"
type textarea "**********"
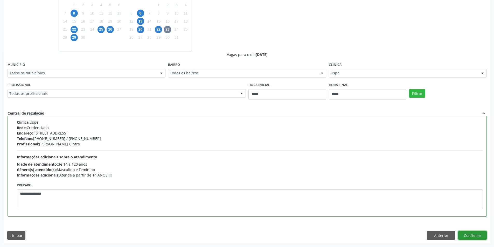
click at [478, 234] on button "Confirmar" at bounding box center [472, 235] width 29 height 9
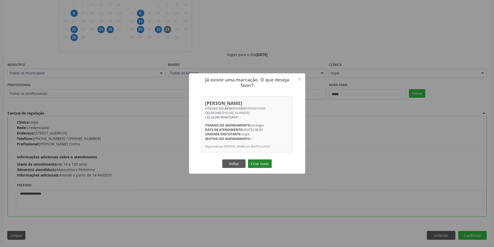
click at [258, 164] on button "Criar novo" at bounding box center [260, 163] width 24 height 9
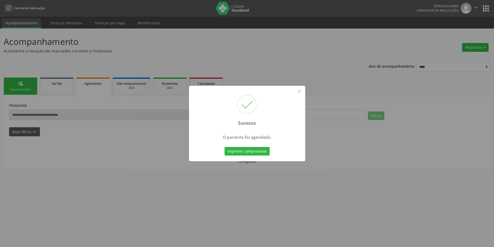
scroll to position [0, 0]
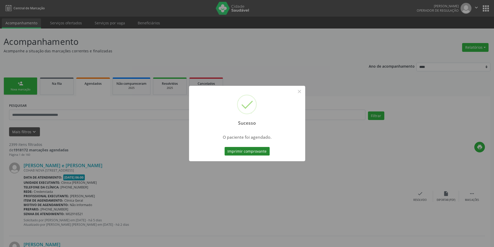
click at [258, 150] on button "Imprimir comprovante" at bounding box center [246, 151] width 45 height 9
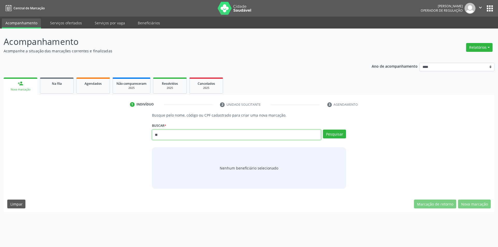
type input "***"
drag, startPoint x: 203, startPoint y: 136, endPoint x: 139, endPoint y: 137, distance: 64.0
click at [140, 137] on div "Busque pelo nome, código ou CPF cadastrado para criar uma nova marcação. [GEOGR…" at bounding box center [248, 150] width 483 height 76
type input "*********"
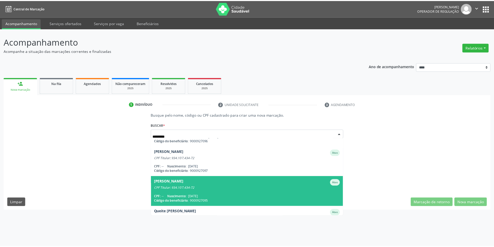
scroll to position [42, 0]
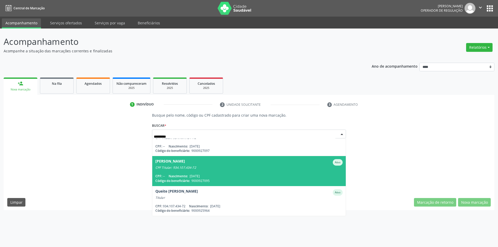
click at [225, 176] on div "CPF: -- Nascimento: [DATE]" at bounding box center [248, 176] width 187 height 4
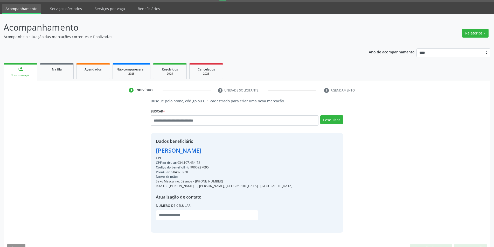
scroll to position [27, 0]
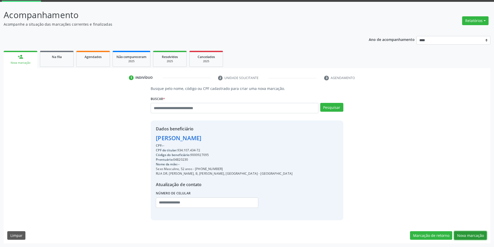
click at [466, 233] on button "Nova marcação" at bounding box center [470, 235] width 33 height 9
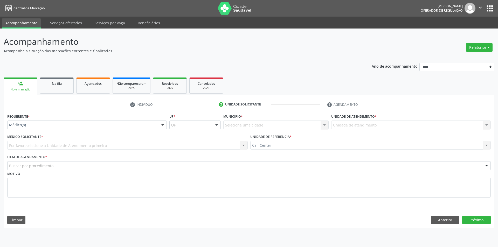
click at [60, 117] on div "Requerente * Médico(a) Médico(a) Enfermeiro(a) Paciente Nenhum resultado encont…" at bounding box center [86, 120] width 159 height 17
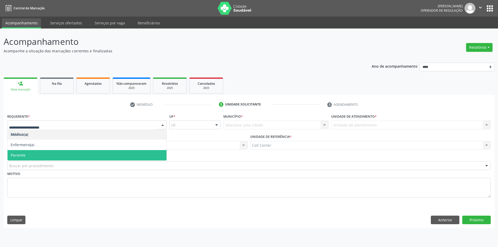
click at [39, 153] on span "Paciente" at bounding box center [87, 155] width 159 height 10
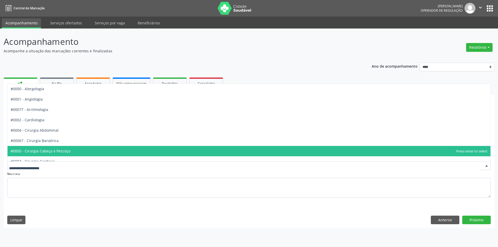
type input "*"
type input "***"
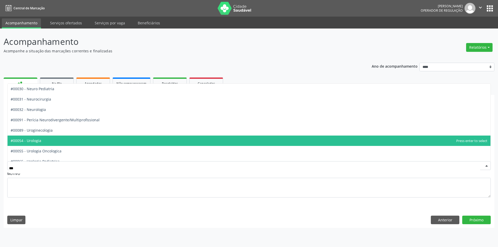
click at [37, 145] on span "#00054 - Urologia" at bounding box center [249, 141] width 483 height 10
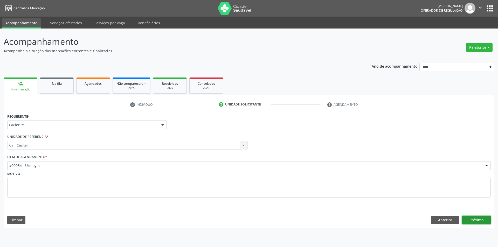
click at [475, 216] on button "Próximo" at bounding box center [476, 220] width 29 height 9
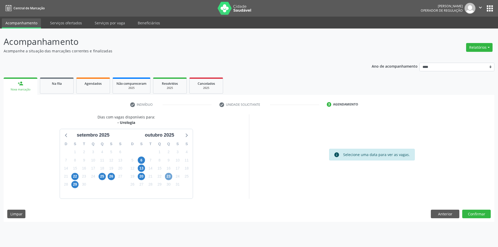
click at [169, 176] on span "23" at bounding box center [168, 176] width 7 height 7
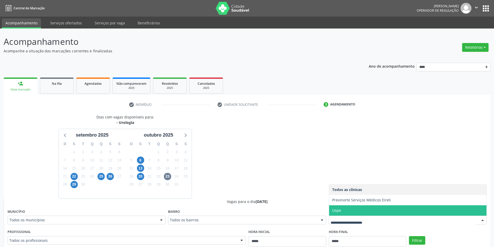
click at [337, 211] on span "Uspe" at bounding box center [336, 210] width 9 height 5
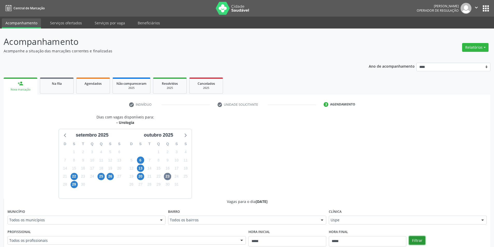
click at [416, 240] on button "Filtrar" at bounding box center [417, 240] width 16 height 9
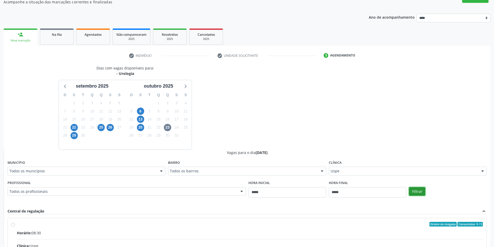
scroll to position [130, 0]
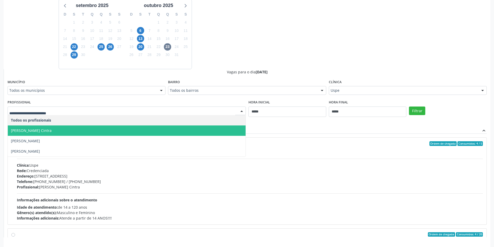
click at [122, 132] on span "[PERSON_NAME] Cintra" at bounding box center [127, 130] width 238 height 10
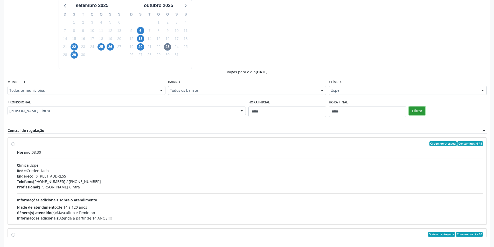
click at [421, 111] on button "Filtrar" at bounding box center [417, 111] width 16 height 9
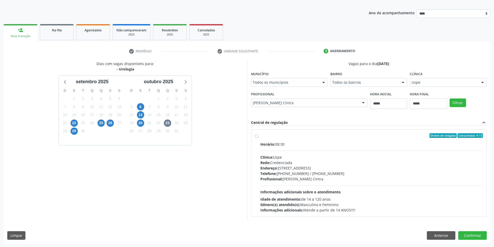
click at [332, 151] on hr at bounding box center [371, 151] width 223 height 0
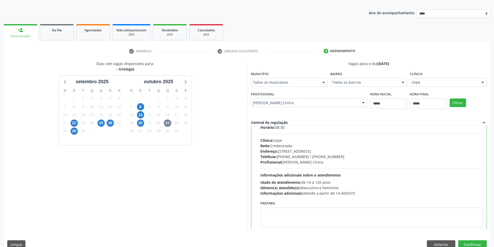
scroll to position [26, 0]
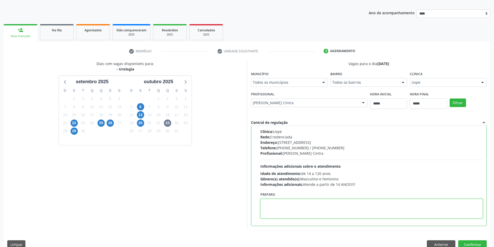
paste textarea "**********"
type textarea "**********"
click at [474, 244] on button "Confirmar" at bounding box center [472, 244] width 29 height 9
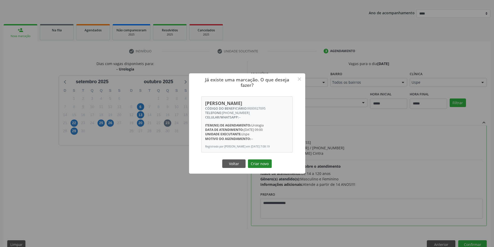
click at [265, 166] on button "Criar novo" at bounding box center [260, 163] width 24 height 9
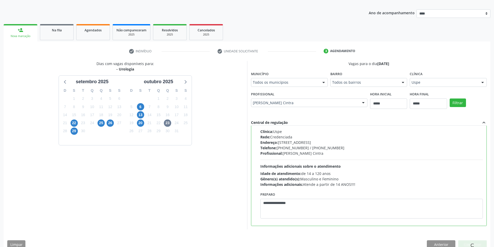
scroll to position [0, 0]
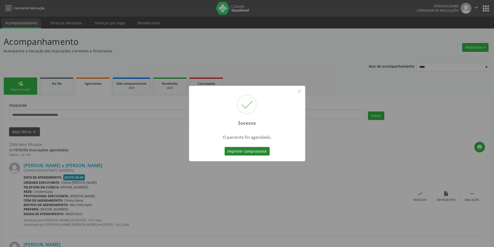
click at [254, 151] on button "Imprimir comprovante" at bounding box center [246, 151] width 45 height 9
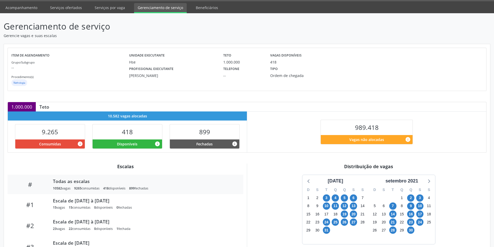
scroll to position [54, 0]
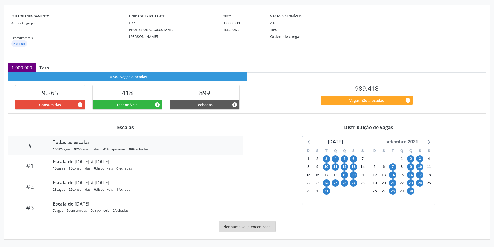
click at [409, 143] on div "setembro 2021" at bounding box center [401, 141] width 37 height 7
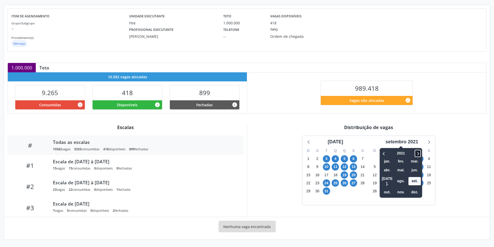
click at [420, 152] on icon at bounding box center [417, 153] width 5 height 6
click at [389, 188] on span "out." at bounding box center [387, 192] width 12 height 8
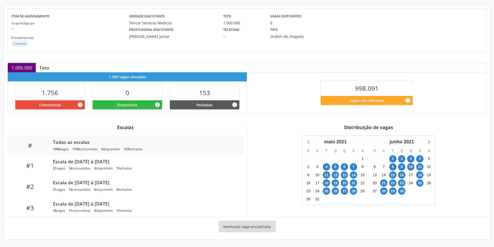
scroll to position [54, 0]
click at [405, 143] on div "junho 2021" at bounding box center [401, 141] width 29 height 7
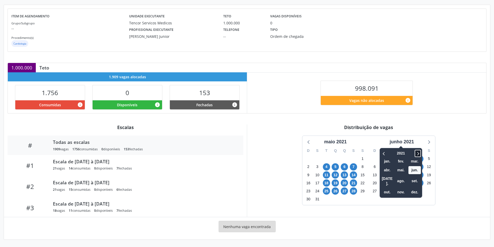
click at [419, 153] on icon at bounding box center [417, 153] width 5 height 6
click at [416, 179] on span "set." at bounding box center [414, 181] width 12 height 8
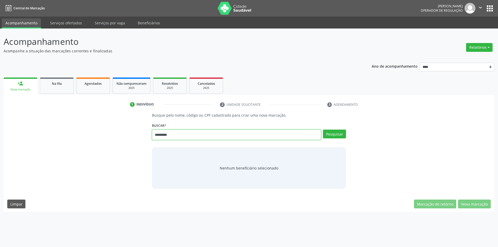
type input "*********"
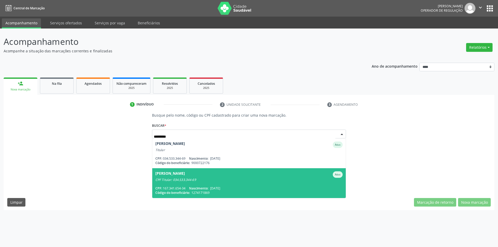
click at [204, 177] on div "Marcos Antonio Oliveira Ativo" at bounding box center [248, 174] width 187 height 6
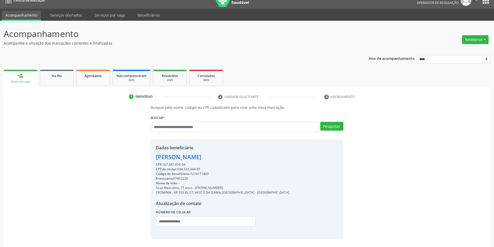
scroll to position [27, 0]
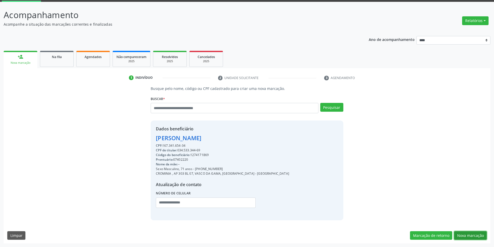
click at [470, 235] on button "Nova marcação" at bounding box center [470, 235] width 33 height 9
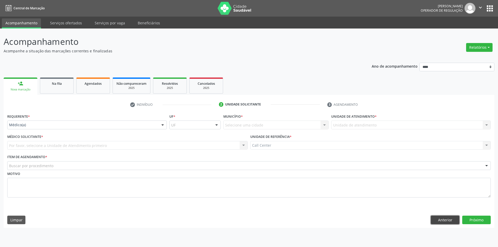
click at [440, 220] on button "Anterior" at bounding box center [445, 220] width 29 height 9
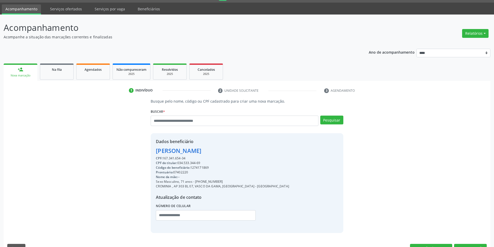
scroll to position [27, 0]
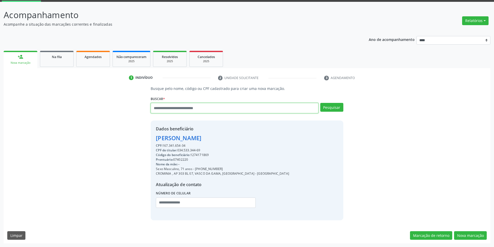
click at [186, 111] on input "text" at bounding box center [234, 108] width 167 height 10
type input "*********"
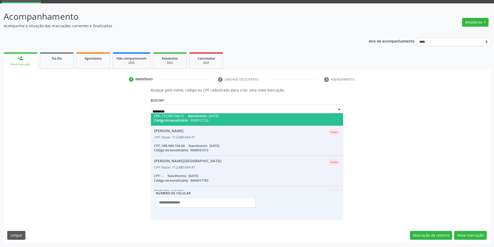
scroll to position [0, 0]
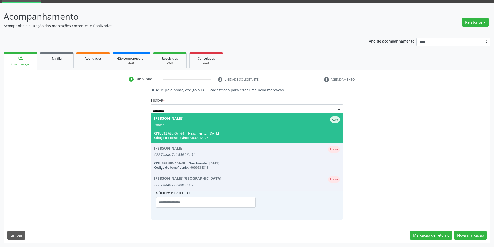
drag, startPoint x: 255, startPoint y: 131, endPoint x: 258, endPoint y: 132, distance: 3.3
click at [255, 131] on div "CPF: 712.680.064-91 Nascimento: 08/10/1969" at bounding box center [247, 133] width 186 height 4
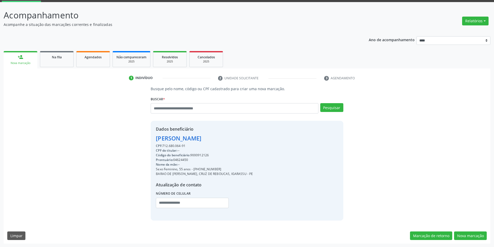
scroll to position [27, 0]
click at [475, 233] on button "Nova marcação" at bounding box center [470, 235] width 33 height 9
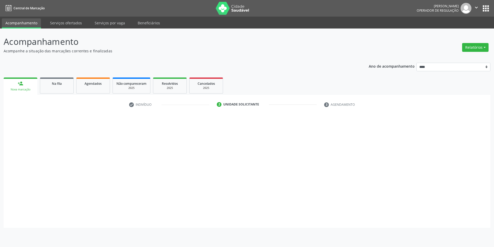
scroll to position [0, 0]
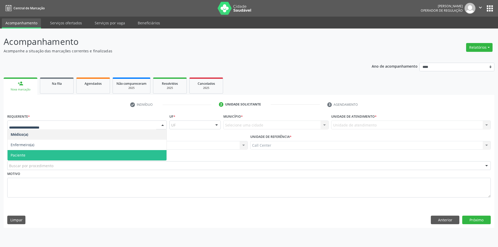
drag, startPoint x: 40, startPoint y: 153, endPoint x: 42, endPoint y: 156, distance: 3.1
click at [40, 153] on span "Paciente" at bounding box center [87, 155] width 159 height 10
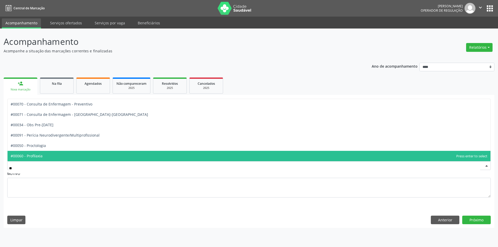
type input "***"
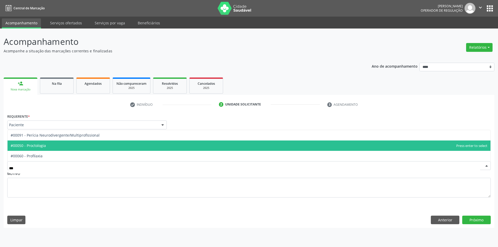
click at [46, 146] on span "#00050 - Proctologia" at bounding box center [249, 145] width 483 height 10
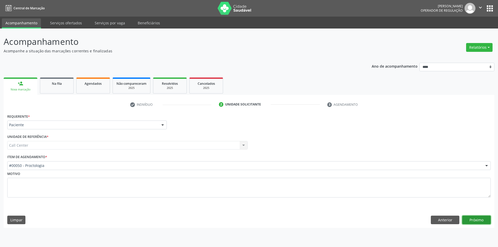
click at [474, 218] on button "Próximo" at bounding box center [476, 220] width 29 height 9
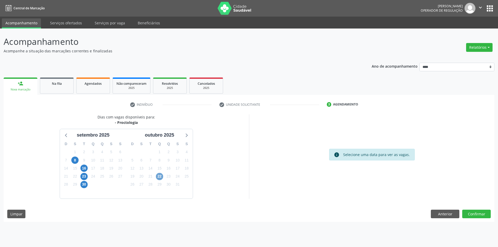
click at [162, 176] on span "22" at bounding box center [159, 176] width 7 height 7
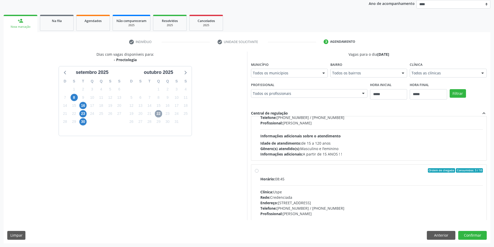
scroll to position [82, 0]
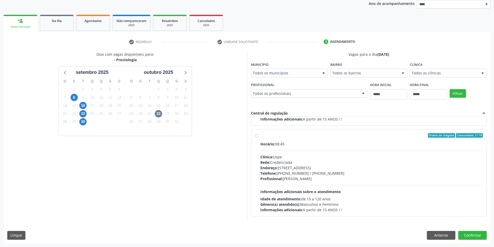
click at [299, 187] on div "Horário: 08:45 Clínica: Uspe Rede: Credenciada Endereço: Rua do Espinheiro, nº …" at bounding box center [371, 176] width 223 height 71
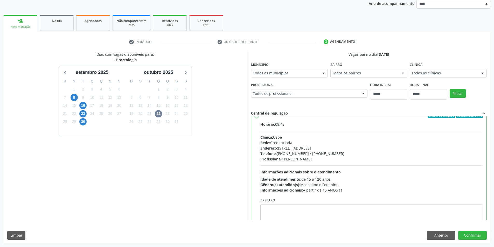
scroll to position [117, 0]
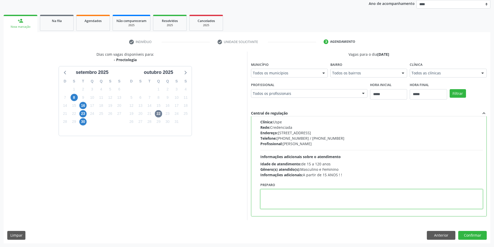
paste textarea "**********"
type textarea "**********"
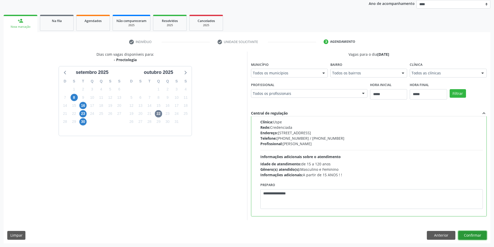
click at [476, 235] on button "Confirmar" at bounding box center [472, 235] width 29 height 9
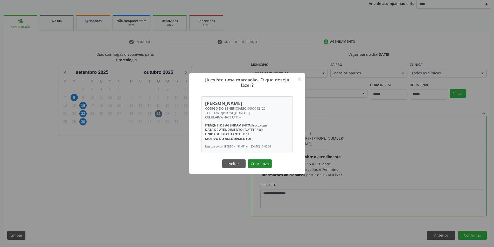
click at [263, 163] on button "Criar novo" at bounding box center [260, 163] width 24 height 9
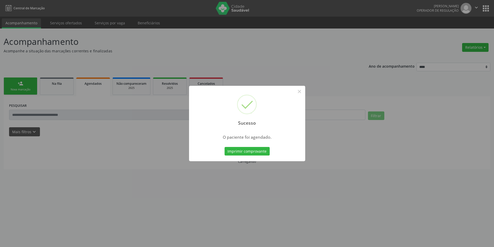
scroll to position [0, 0]
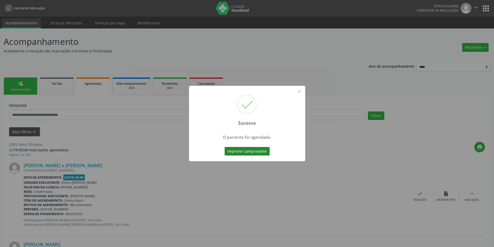
click at [250, 150] on button "Imprimir comprovante" at bounding box center [246, 151] width 45 height 9
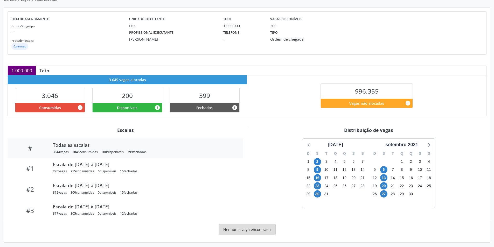
scroll to position [54, 0]
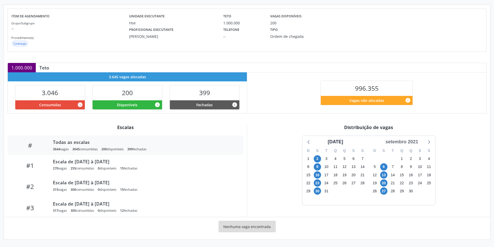
click at [407, 142] on div "setembro 2021" at bounding box center [401, 141] width 37 height 7
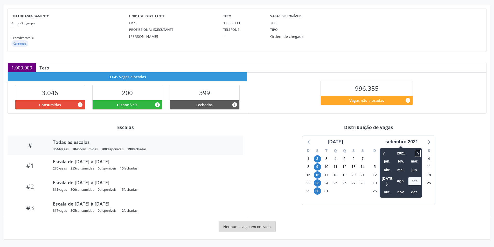
click at [421, 153] on span at bounding box center [417, 153] width 6 height 7
click at [391, 190] on span "out." at bounding box center [387, 192] width 12 height 8
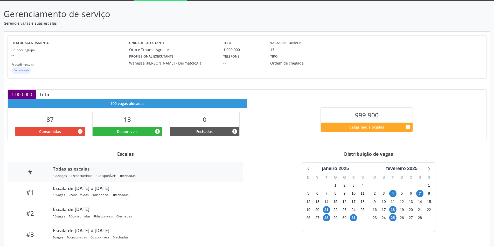
scroll to position [54, 0]
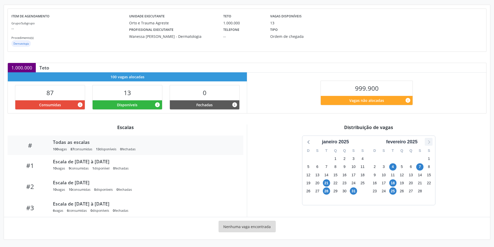
click at [428, 141] on icon at bounding box center [428, 141] width 7 height 7
click at [329, 166] on span "9" at bounding box center [326, 166] width 7 height 7
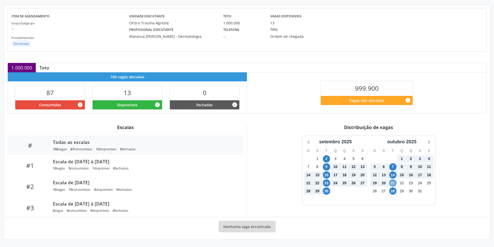
click at [393, 183] on span "21" at bounding box center [392, 182] width 7 height 7
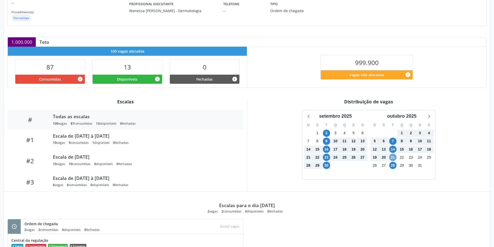
scroll to position [72, 0]
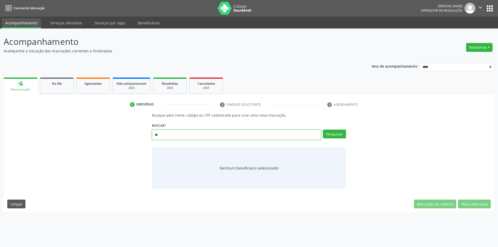
type input "*"
type input "*********"
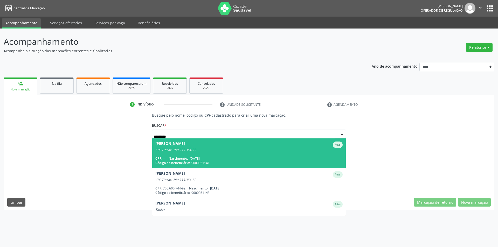
click at [200, 157] on span "[DATE]" at bounding box center [194, 158] width 10 height 4
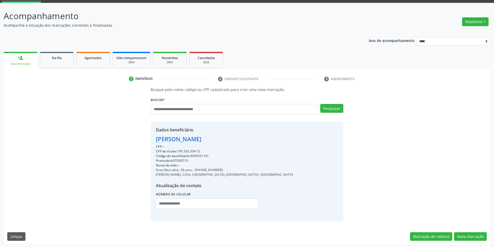
scroll to position [27, 0]
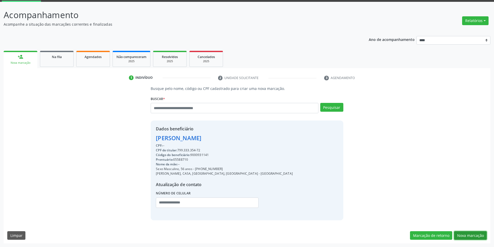
click at [466, 235] on button "Nova marcação" at bounding box center [470, 235] width 33 height 9
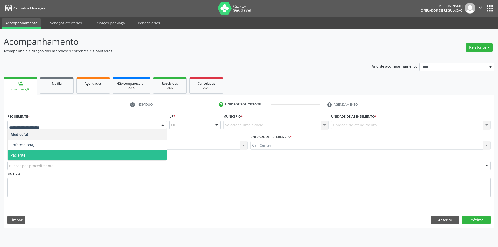
click at [29, 155] on span "Paciente" at bounding box center [87, 155] width 159 height 10
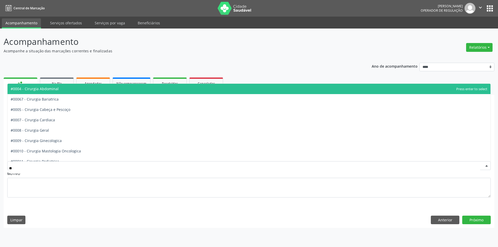
type input "***"
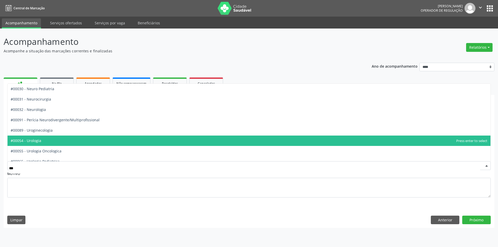
click at [37, 140] on span "#00054 - Urologia" at bounding box center [26, 140] width 31 height 5
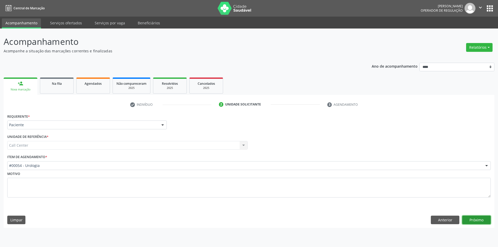
click at [469, 217] on button "Próximo" at bounding box center [476, 220] width 29 height 9
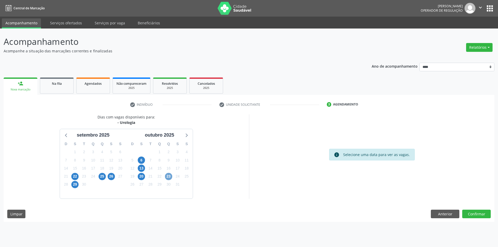
click at [171, 176] on span "23" at bounding box center [168, 176] width 7 height 7
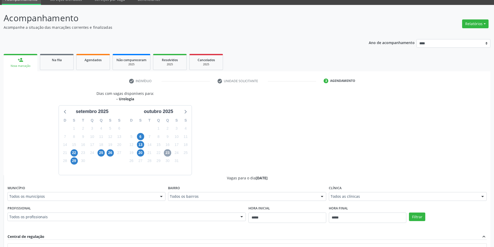
scroll to position [104, 0]
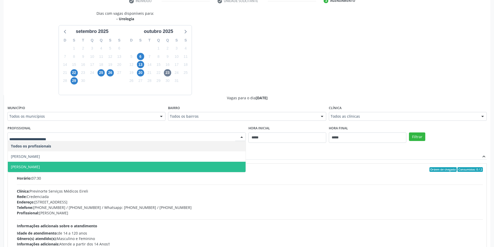
drag, startPoint x: 87, startPoint y: 167, endPoint x: 109, endPoint y: 169, distance: 22.8
click at [87, 168] on span "[PERSON_NAME]" at bounding box center [127, 167] width 238 height 10
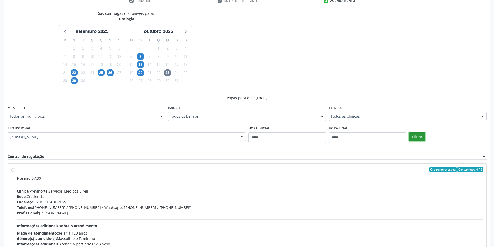
click at [413, 136] on button "Filtrar" at bounding box center [417, 136] width 16 height 9
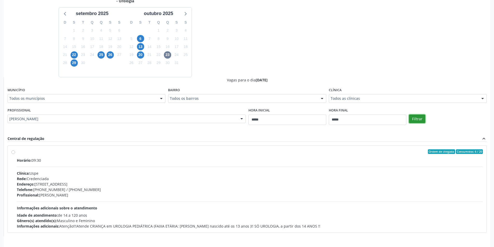
scroll to position [138, 0]
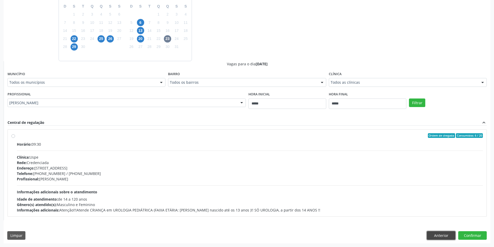
click at [435, 234] on button "Anterior" at bounding box center [441, 235] width 29 height 9
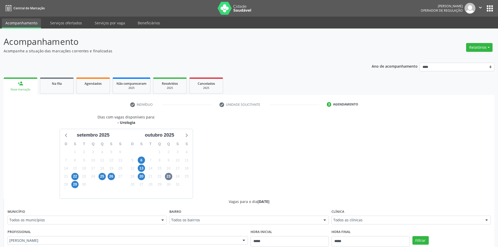
click at [435, 234] on div "Acompanhamento Acompanhe a situação das marcações correntes e finalizadas Relat…" at bounding box center [249, 207] width 498 height 356
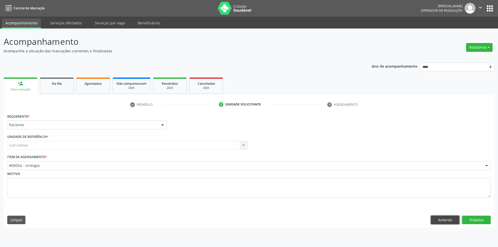
click at [436, 221] on button "Anterior" at bounding box center [445, 220] width 29 height 9
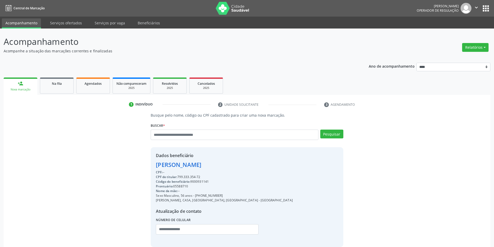
click at [198, 182] on div "Código do beneficiário: 9000931141" at bounding box center [224, 181] width 137 height 5
copy div "9000931141"
click at [98, 86] on link "Agendados" at bounding box center [93, 86] width 34 height 16
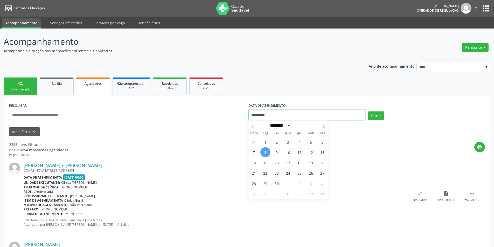
click at [272, 113] on input "**********" at bounding box center [306, 115] width 117 height 10
click at [321, 129] on span at bounding box center [323, 125] width 9 height 9
select select "*"
click at [301, 175] on span "23" at bounding box center [299, 173] width 10 height 10
type input "**********"
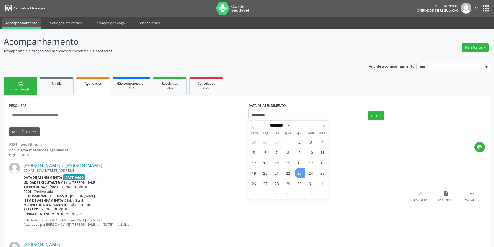
click at [301, 175] on span "23" at bounding box center [299, 173] width 10 height 10
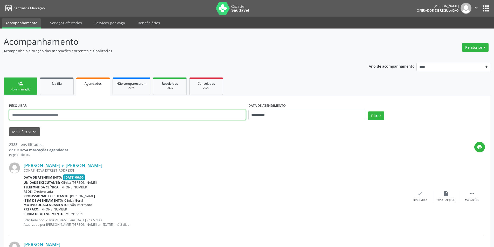
paste input "**********"
type input "**********"
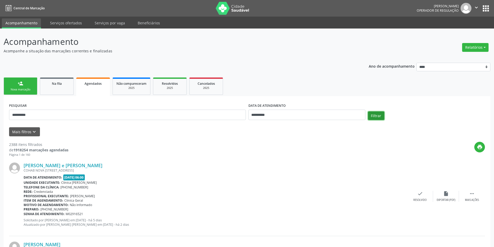
click at [372, 116] on button "Filtrar" at bounding box center [376, 115] width 16 height 9
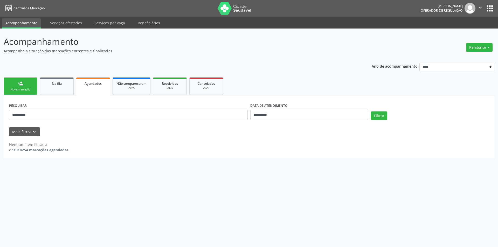
click at [23, 86] on div "person_add" at bounding box center [21, 84] width 6 height 6
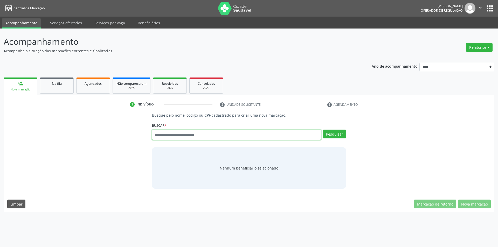
click at [187, 135] on input "text" at bounding box center [236, 135] width 169 height 10
click at [196, 135] on input "text" at bounding box center [236, 135] width 169 height 10
type input "*********"
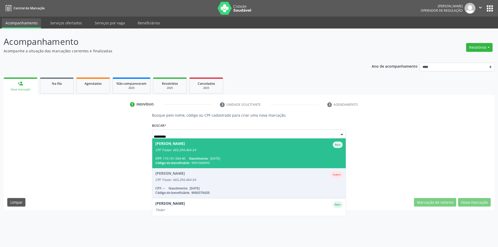
click at [210, 149] on div "CPF Titular: 665.296.464-34" at bounding box center [248, 150] width 187 height 4
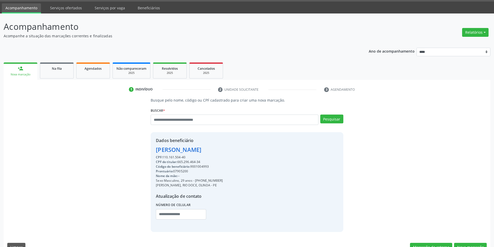
scroll to position [27, 0]
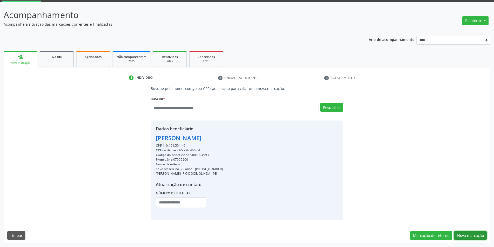
click at [465, 233] on button "Nova marcação" at bounding box center [470, 235] width 33 height 9
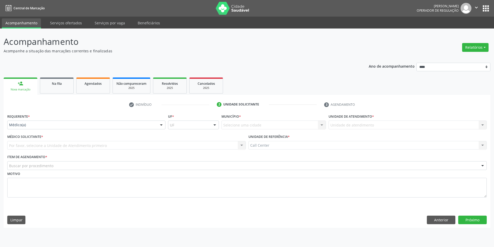
scroll to position [0, 0]
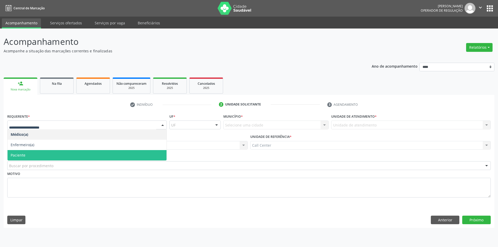
click at [47, 157] on span "Paciente" at bounding box center [87, 155] width 159 height 10
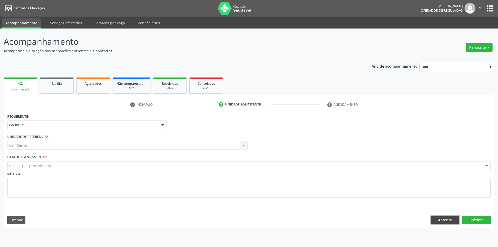
click at [442, 220] on button "Anterior" at bounding box center [445, 220] width 29 height 9
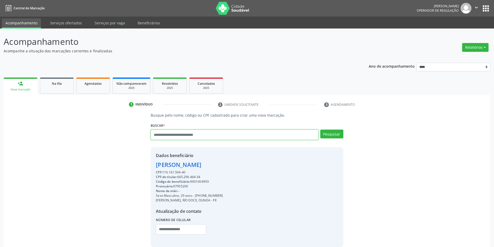
click at [207, 136] on input "text" at bounding box center [234, 135] width 167 height 10
type input "*********"
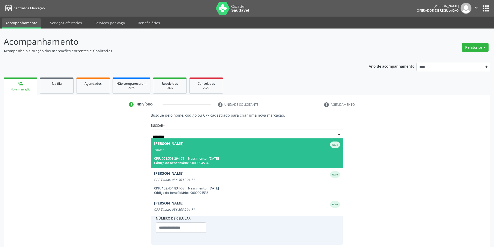
click at [213, 156] on span "[PERSON_NAME] Ativo Titular CPF: 058.503.294-71 Nascimento: [DATE] Código do be…" at bounding box center [247, 153] width 192 height 30
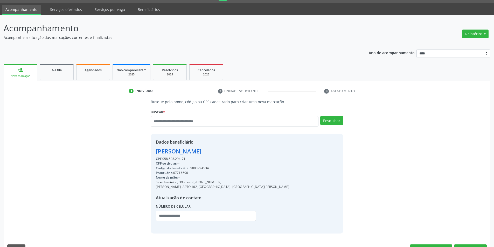
scroll to position [27, 0]
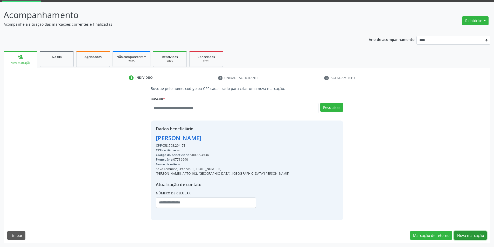
click at [483, 236] on button "Nova marcação" at bounding box center [470, 235] width 33 height 9
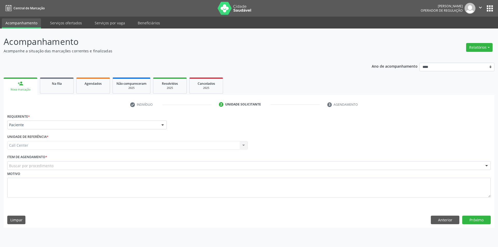
click at [53, 165] on div "Buscar por procedimento" at bounding box center [248, 165] width 483 height 9
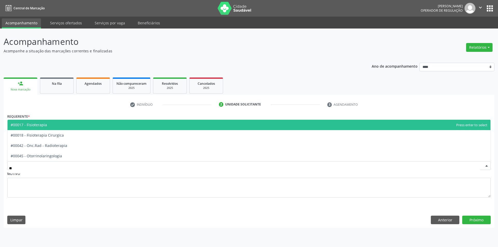
type input "***"
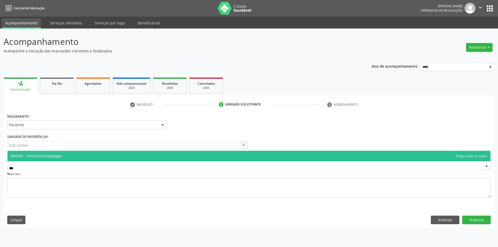
click at [77, 157] on span "#00045 - Otorrinolaringologia" at bounding box center [249, 156] width 483 height 10
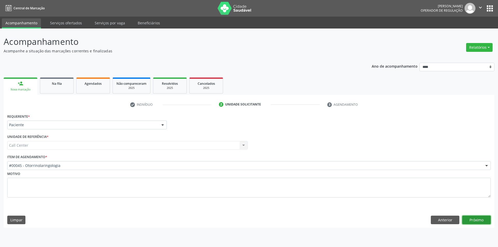
click at [480, 219] on button "Próximo" at bounding box center [476, 220] width 29 height 9
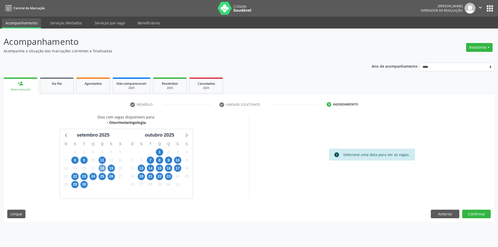
click at [104, 168] on span "18" at bounding box center [101, 168] width 7 height 7
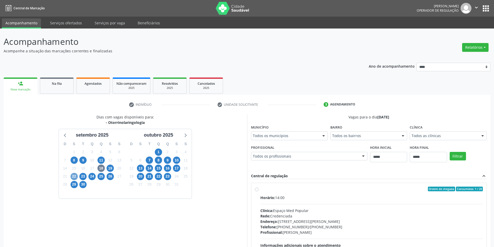
click at [75, 178] on span "22" at bounding box center [74, 176] width 7 height 7
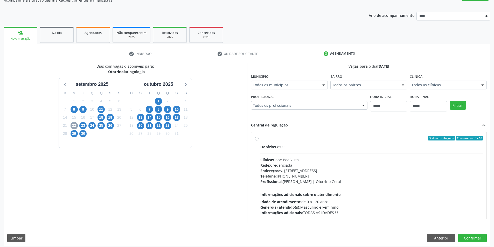
scroll to position [53, 0]
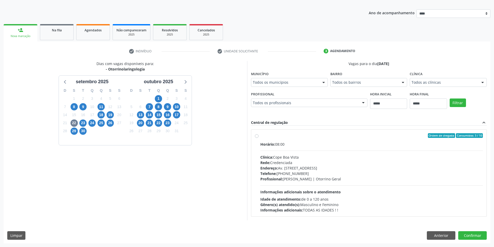
click at [307, 180] on div "Profissional: [PERSON_NAME] | Otorrino Geral" at bounding box center [371, 178] width 223 height 5
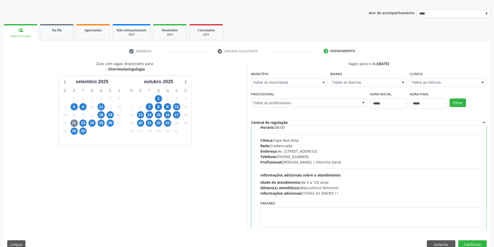
scroll to position [26, 0]
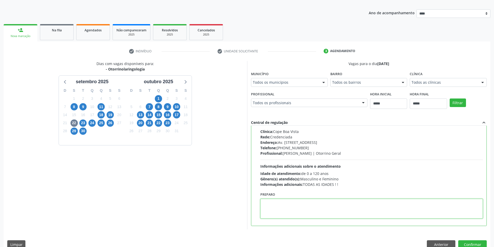
paste textarea "**********"
type textarea "**********"
click at [466, 243] on button "Confirmar" at bounding box center [472, 244] width 29 height 9
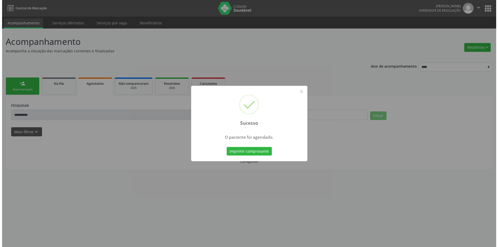
scroll to position [0, 0]
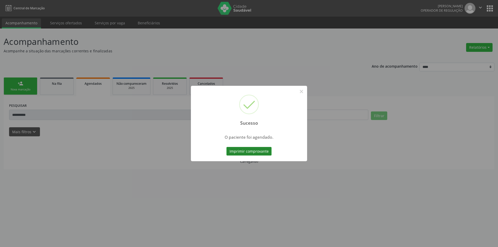
click at [250, 152] on button "Imprimir comprovante" at bounding box center [248, 151] width 45 height 9
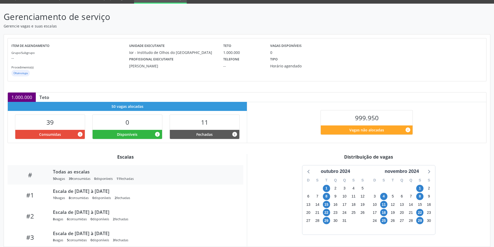
scroll to position [54, 0]
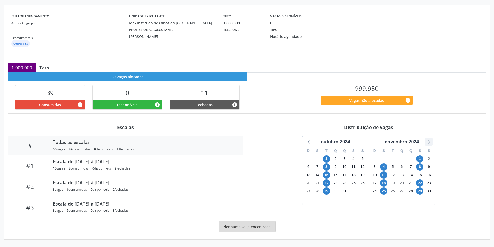
click at [427, 144] on icon at bounding box center [428, 141] width 7 height 7
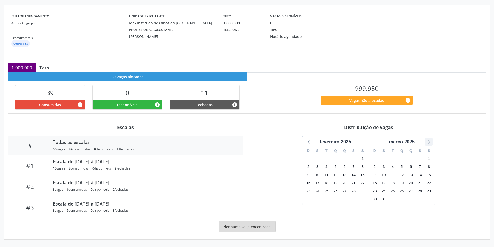
click at [427, 144] on icon at bounding box center [428, 141] width 7 height 7
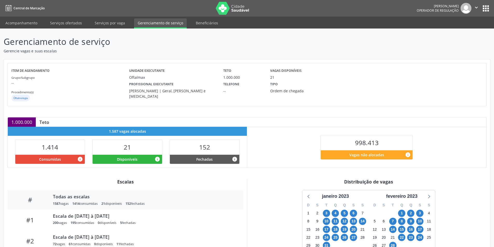
scroll to position [54, 0]
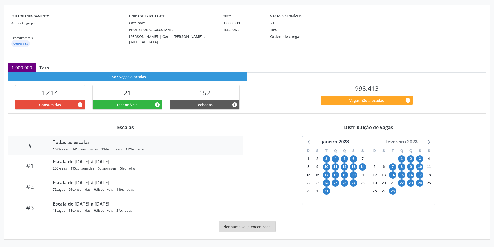
click at [404, 143] on div "fevereiro 2023" at bounding box center [402, 141] width 36 height 7
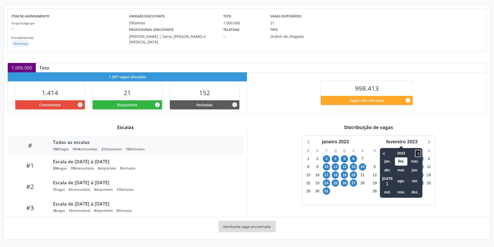
click at [420, 153] on icon at bounding box center [417, 153] width 5 height 6
click at [384, 153] on icon at bounding box center [384, 153] width 2 height 3
click at [388, 188] on span "out." at bounding box center [387, 192] width 12 height 8
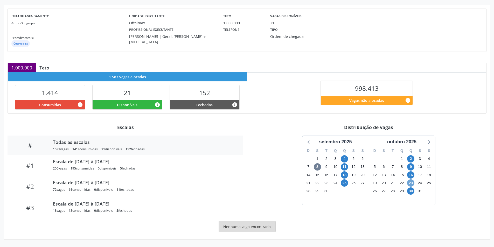
click at [412, 183] on span "23" at bounding box center [410, 182] width 7 height 7
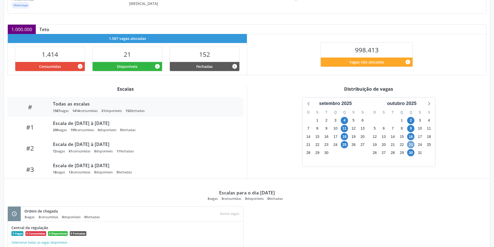
scroll to position [119, 0]
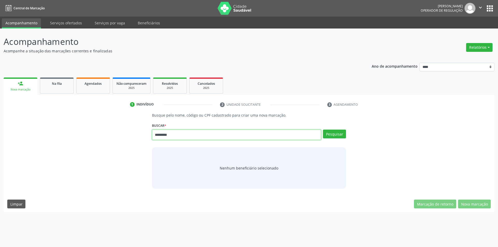
type input "*********"
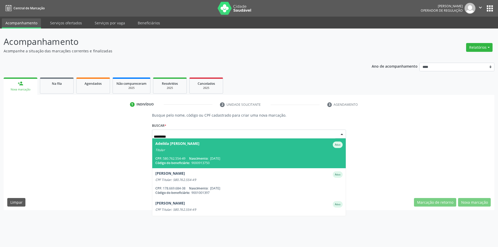
click at [196, 160] on span "Nascimento:" at bounding box center [198, 158] width 19 height 4
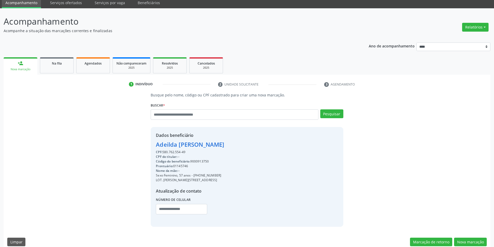
scroll to position [27, 0]
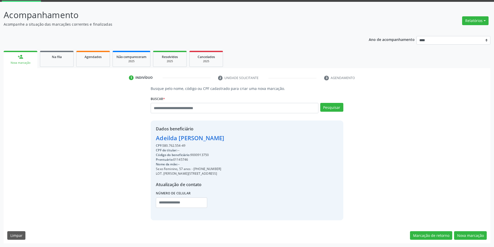
click at [199, 156] on div "Código do beneficiário: 9000913750" at bounding box center [190, 155] width 68 height 5
copy div "9000913750"
click at [101, 65] on link "Agendados" at bounding box center [93, 59] width 34 height 16
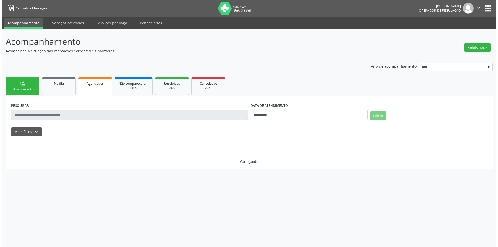
scroll to position [0, 0]
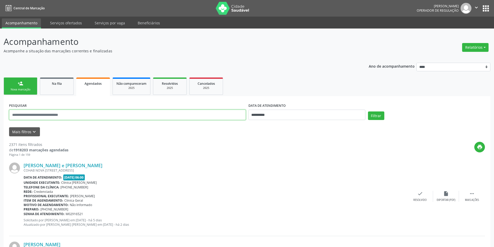
click at [199, 115] on input "text" at bounding box center [127, 115] width 237 height 10
paste input "**********"
type input "**********"
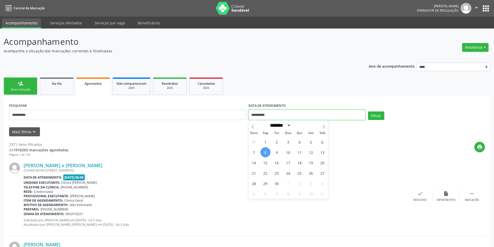
click at [283, 115] on input "**********" at bounding box center [306, 115] width 117 height 10
click at [373, 115] on button "Filtrar" at bounding box center [376, 115] width 16 height 9
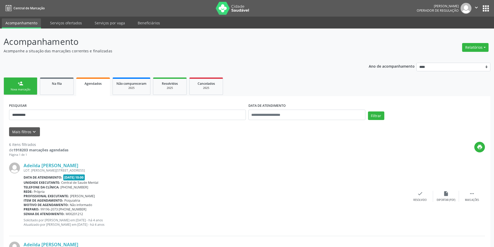
click at [26, 80] on link "person_add Nova marcação" at bounding box center [21, 86] width 34 height 17
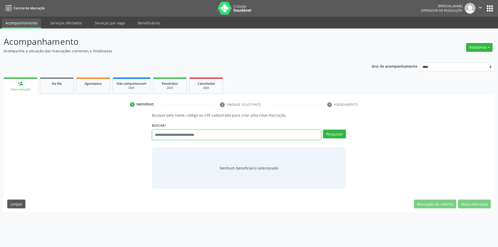
drag, startPoint x: 219, startPoint y: 128, endPoint x: 174, endPoint y: 135, distance: 45.4
paste input "**********"
type input "**********"
click at [337, 132] on button "Pesquisar" at bounding box center [334, 134] width 23 height 9
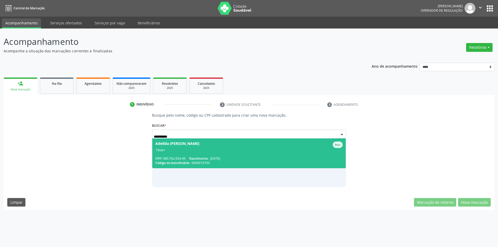
drag, startPoint x: 210, startPoint y: 148, endPoint x: 213, endPoint y: 150, distance: 3.0
click at [199, 147] on div "Adeilda [PERSON_NAME]" at bounding box center [177, 145] width 44 height 6
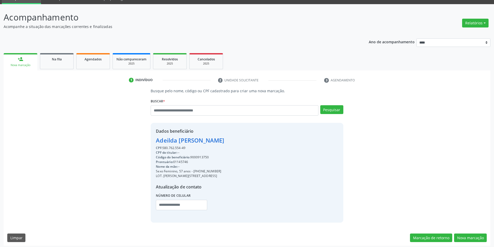
scroll to position [27, 0]
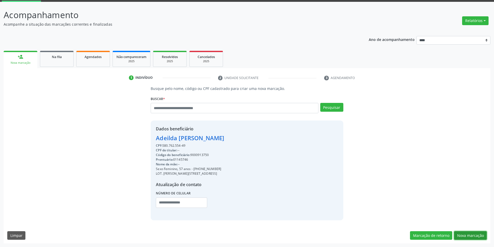
click at [466, 234] on button "Nova marcação" at bounding box center [470, 235] width 33 height 9
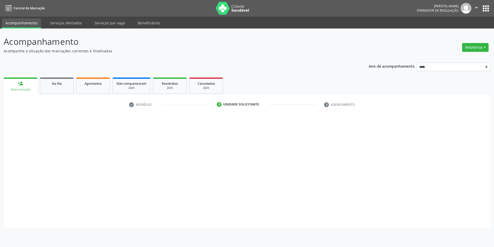
scroll to position [0, 0]
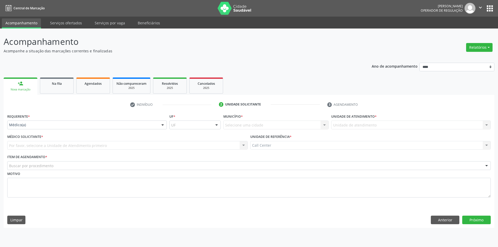
drag, startPoint x: 40, startPoint y: 124, endPoint x: 42, endPoint y: 126, distance: 2.8
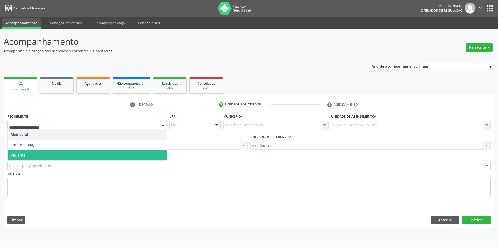
click at [35, 156] on span "Paciente" at bounding box center [87, 155] width 159 height 10
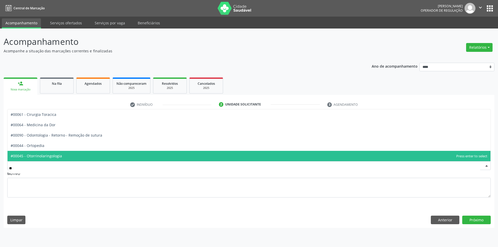
type input "***"
click at [40, 155] on span "#00044 - Ortopedia" at bounding box center [28, 155] width 34 height 5
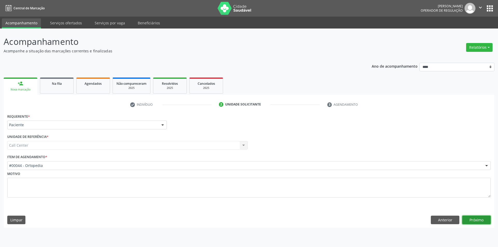
click at [481, 219] on button "Próximo" at bounding box center [476, 220] width 29 height 9
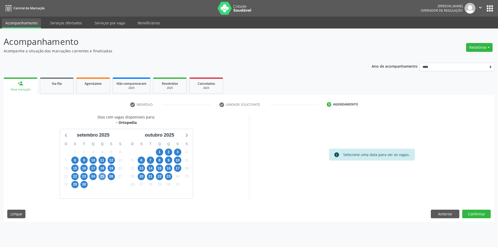
drag, startPoint x: 106, startPoint y: 177, endPoint x: 100, endPoint y: 178, distance: 5.8
click at [105, 177] on div "25" at bounding box center [101, 176] width 9 height 8
click at [100, 178] on span "25" at bounding box center [101, 176] width 7 height 7
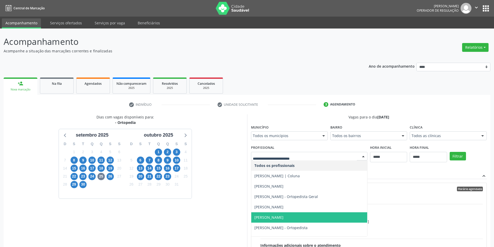
click at [283, 220] on span "[PERSON_NAME]" at bounding box center [268, 217] width 29 height 5
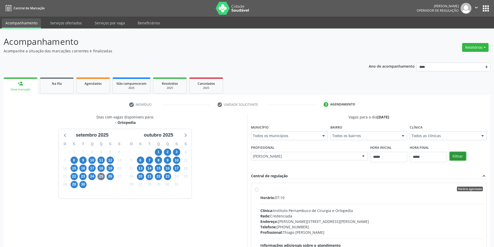
click at [462, 153] on button "Filtrar" at bounding box center [457, 156] width 16 height 9
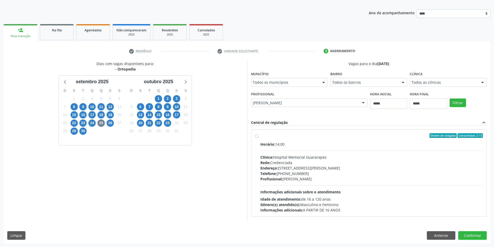
click at [314, 179] on div "Profissional: [PERSON_NAME]" at bounding box center [371, 178] width 223 height 5
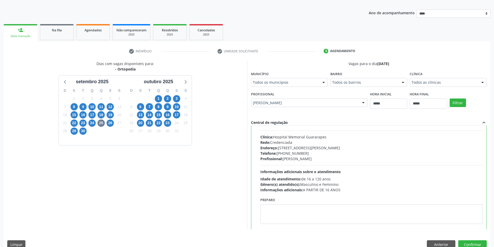
scroll to position [26, 0]
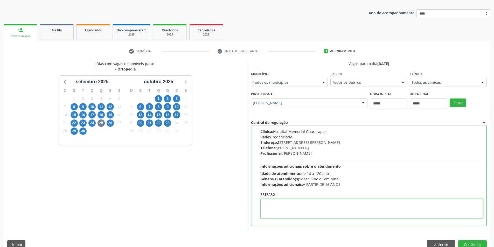
paste textarea "**********"
type textarea "**********"
click at [469, 243] on button "Confirmar" at bounding box center [472, 244] width 29 height 9
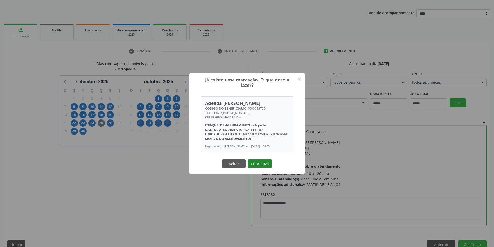
click at [263, 168] on button "Criar novo" at bounding box center [260, 163] width 24 height 9
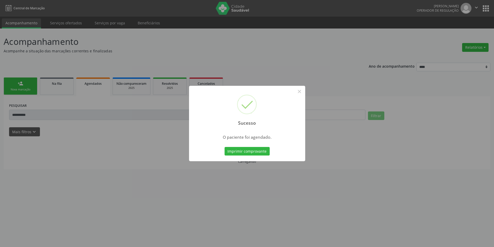
scroll to position [0, 0]
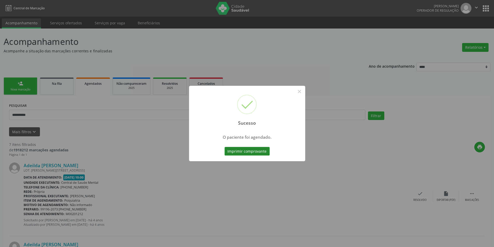
click at [246, 151] on button "Imprimir comprovante" at bounding box center [246, 151] width 45 height 9
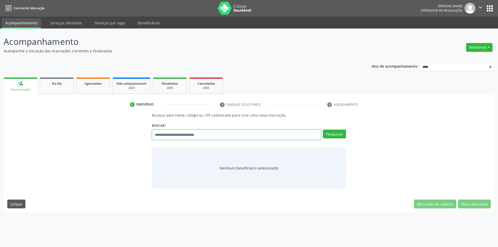
type input "*"
type input "******"
type input "*"
type input "*********"
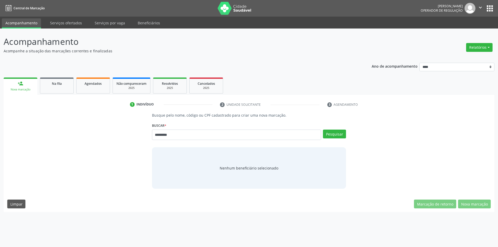
type input "*********"
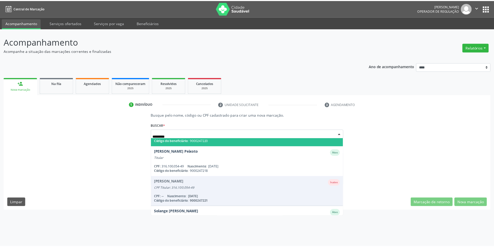
scroll to position [52, 0]
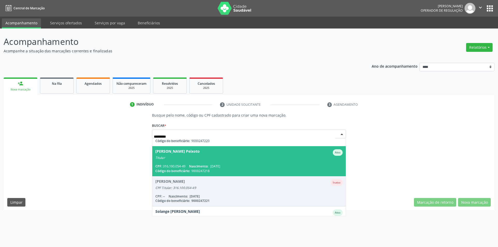
click at [222, 161] on span "Josue Gadelha Peixoto Ativo Titular CPF: 316.100.054-49 Nascimento: 20/05/1962 …" at bounding box center [249, 161] width 194 height 30
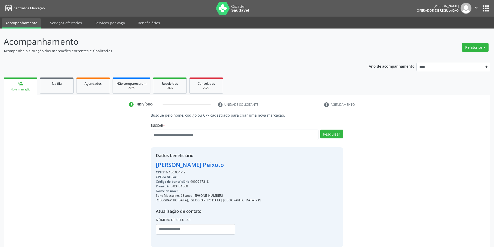
scroll to position [27, 0]
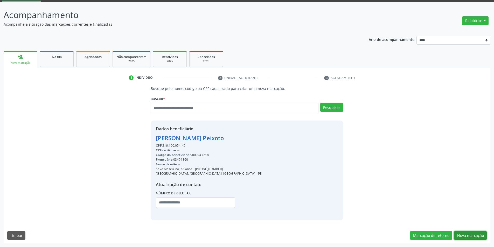
click at [473, 233] on button "Nova marcação" at bounding box center [470, 235] width 33 height 9
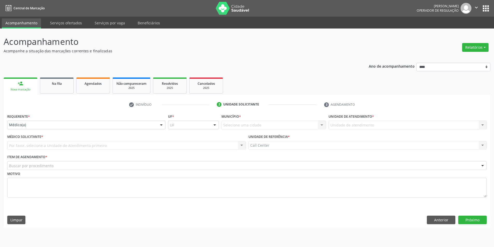
scroll to position [0, 0]
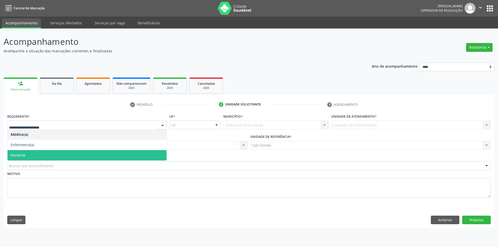
click at [43, 154] on span "Paciente" at bounding box center [87, 155] width 159 height 10
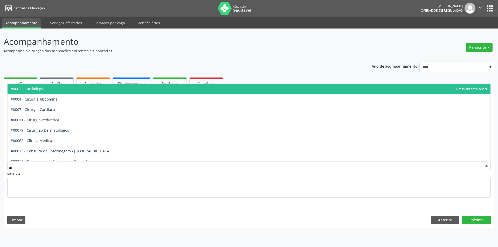
type input "***"
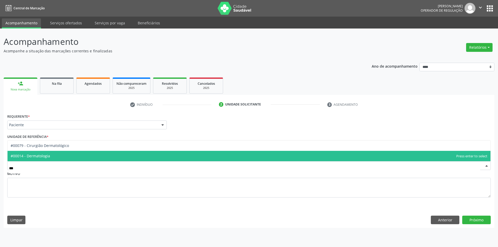
click at [67, 157] on span "#00014 - Dermatologia" at bounding box center [249, 156] width 483 height 10
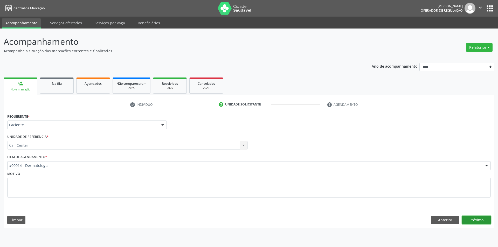
click at [471, 218] on button "Próximo" at bounding box center [476, 220] width 29 height 9
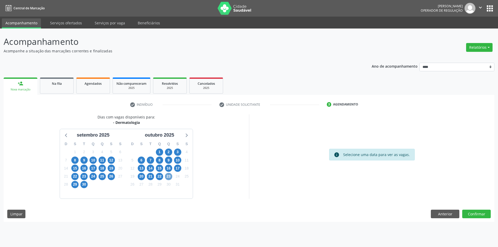
click at [167, 175] on span "23" at bounding box center [168, 176] width 7 height 7
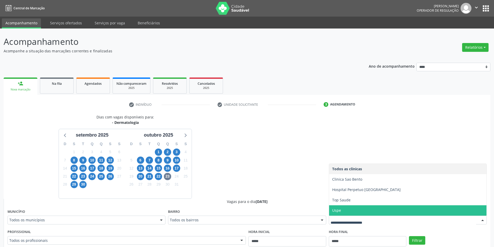
click at [344, 212] on span "Uspe" at bounding box center [407, 210] width 157 height 10
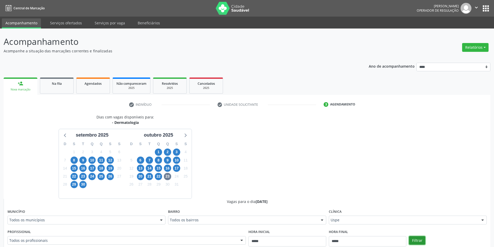
click at [421, 240] on button "Filtrar" at bounding box center [417, 240] width 16 height 9
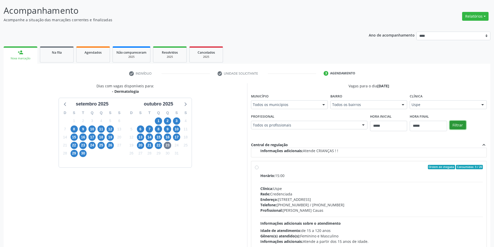
scroll to position [63, 0]
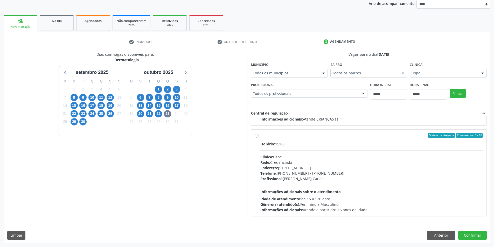
click at [282, 184] on div "Horário: 15:00 Clínica: Uspe Rede: Credenciada Endereço: Rua do Espinheiro, nº …" at bounding box center [371, 176] width 223 height 71
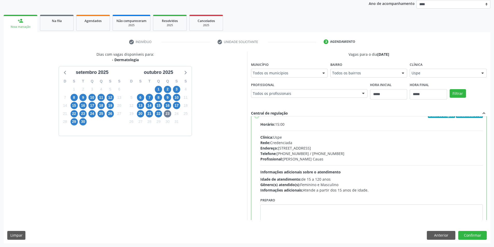
scroll to position [117, 0]
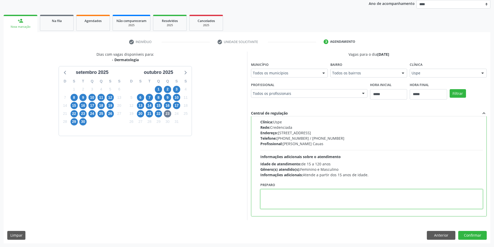
paste textarea "**********"
type textarea "**********"
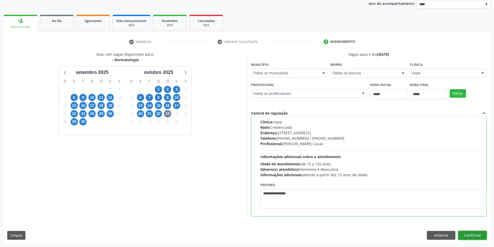
click at [470, 233] on button "Confirmar" at bounding box center [472, 235] width 29 height 9
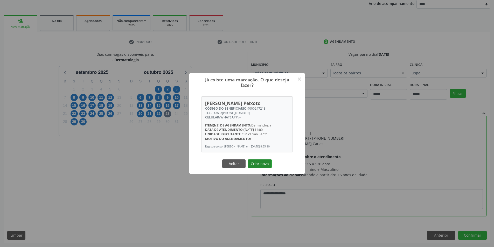
click at [259, 164] on button "Criar novo" at bounding box center [260, 163] width 24 height 9
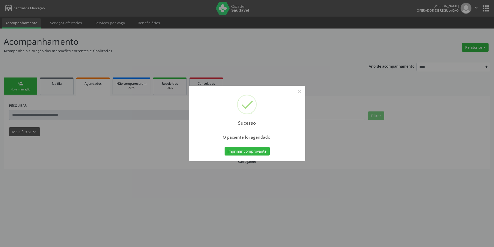
scroll to position [0, 0]
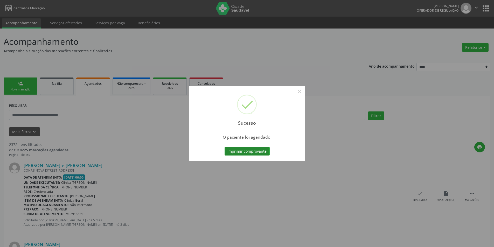
click at [249, 150] on button "Imprimir comprovante" at bounding box center [246, 151] width 45 height 9
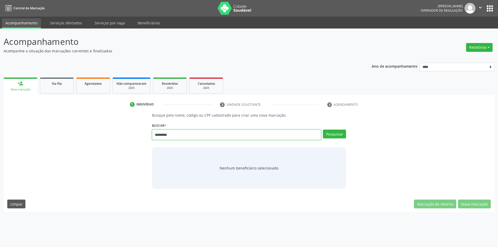
type input "*********"
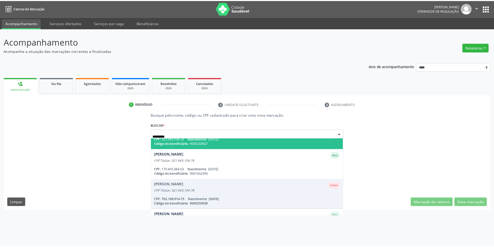
scroll to position [102, 0]
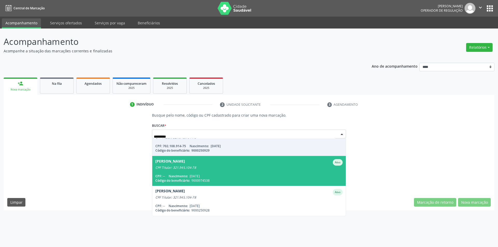
click at [185, 165] on div "[PERSON_NAME]" at bounding box center [170, 162] width 30 height 6
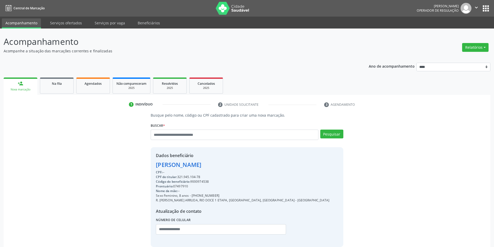
scroll to position [27, 0]
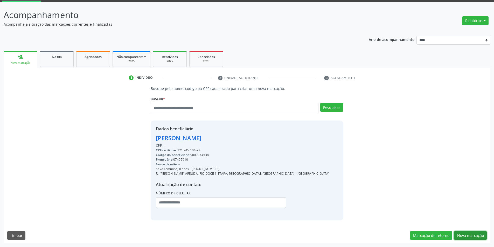
click at [469, 235] on button "Nova marcação" at bounding box center [470, 235] width 33 height 9
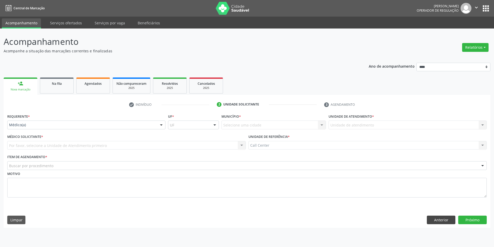
scroll to position [0, 0]
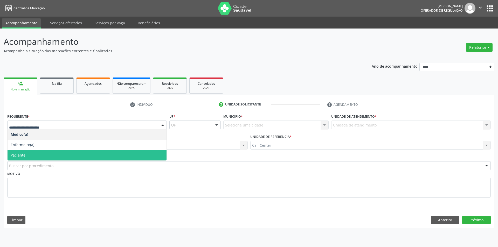
click at [38, 149] on ul "Médico(a) Enfermeiro(a) Paciente Nenhum resultado encontrado para: " " Não há n…" at bounding box center [87, 144] width 159 height 31
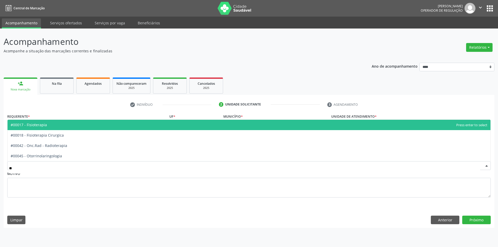
type input "***"
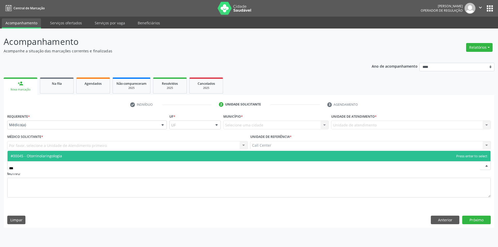
click at [45, 157] on span "#00045 - Otorrinolaringologia" at bounding box center [36, 155] width 51 height 5
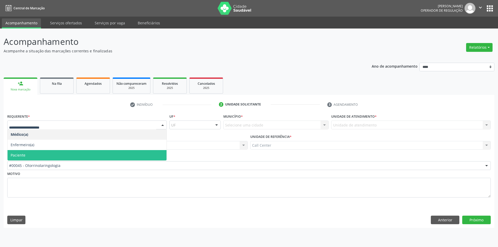
click at [46, 155] on span "Paciente" at bounding box center [87, 155] width 159 height 10
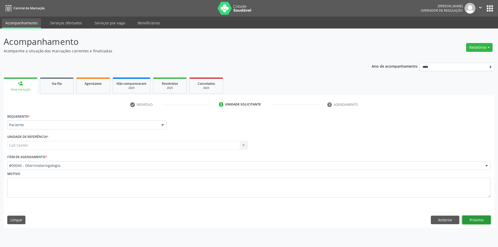
click at [470, 220] on button "Próximo" at bounding box center [476, 220] width 29 height 9
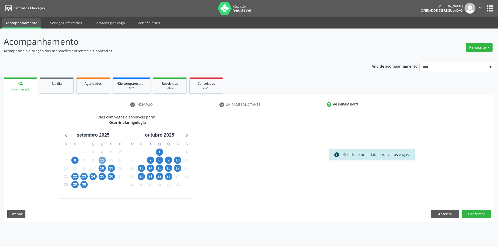
click at [102, 162] on span "11" at bounding box center [101, 160] width 7 height 7
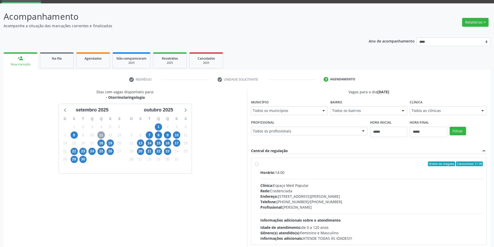
scroll to position [53, 0]
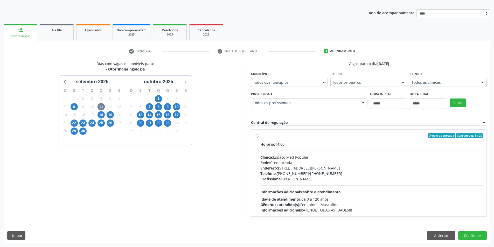
click at [296, 161] on div "Rede: Credenciada" at bounding box center [371, 162] width 223 height 5
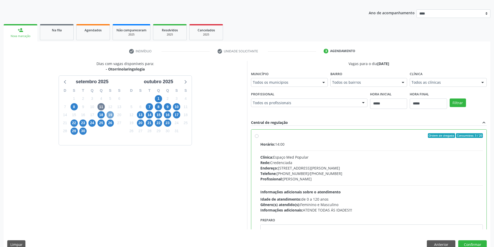
click at [111, 115] on span "19" at bounding box center [110, 114] width 7 height 7
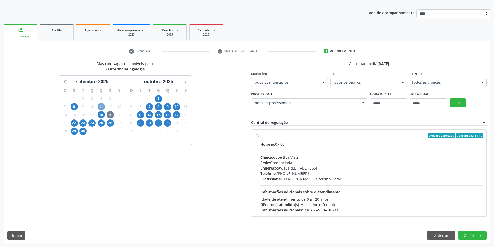
click at [100, 107] on span "11" at bounding box center [100, 106] width 7 height 7
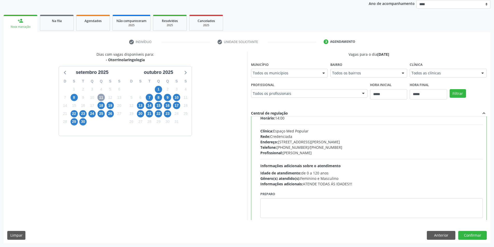
scroll to position [26, 0]
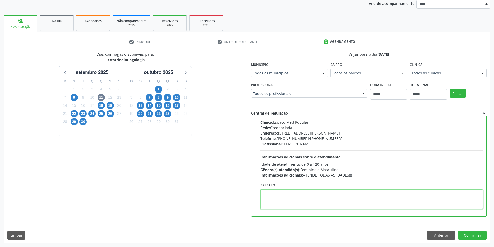
paste textarea "**********"
type textarea "**********"
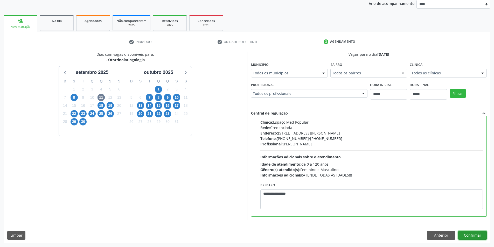
click at [466, 235] on button "Confirmar" at bounding box center [472, 235] width 29 height 9
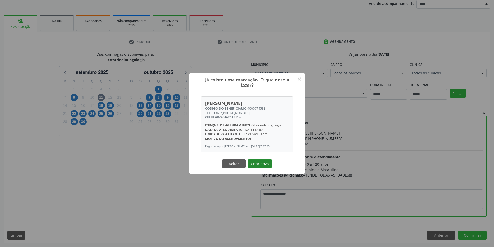
click at [265, 168] on button "Criar novo" at bounding box center [260, 163] width 24 height 9
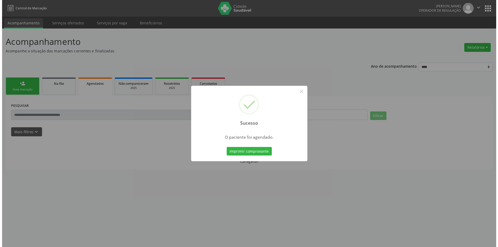
scroll to position [0, 0]
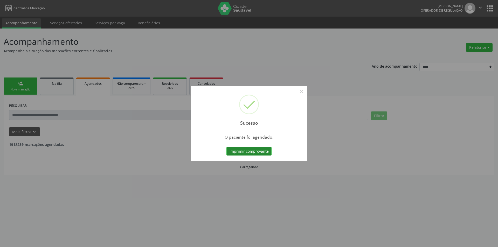
click at [263, 150] on button "Imprimir comprovante" at bounding box center [248, 151] width 45 height 9
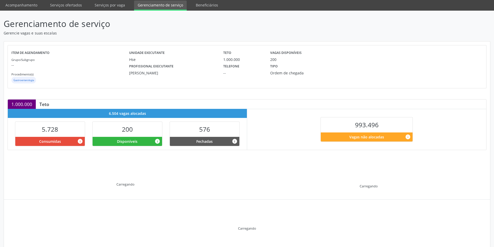
scroll to position [27, 0]
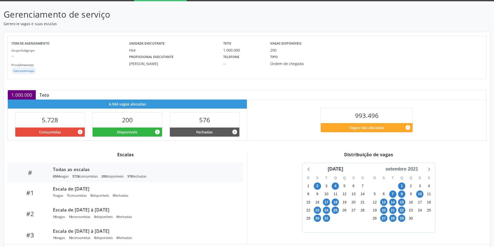
click at [407, 170] on div "setembro 2021" at bounding box center [401, 169] width 37 height 7
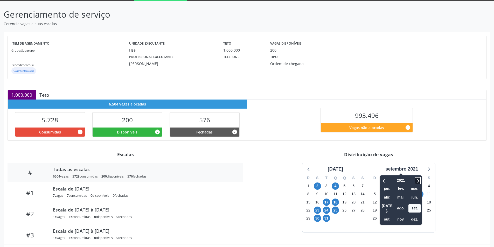
click at [419, 179] on icon at bounding box center [417, 181] width 5 height 6
click at [414, 205] on span "set." at bounding box center [414, 208] width 12 height 8
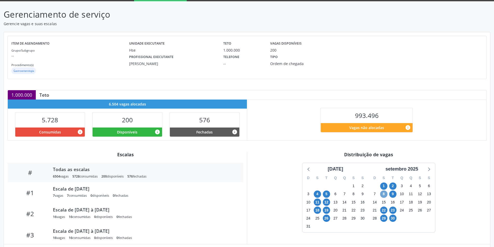
click at [386, 194] on span "8" at bounding box center [383, 194] width 7 height 7
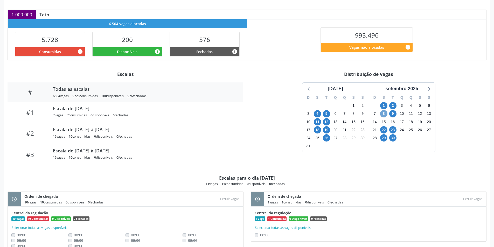
scroll to position [130, 0]
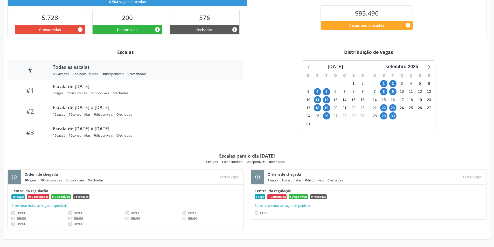
click at [395, 94] on div "9" at bounding box center [392, 92] width 7 height 8
click at [391, 93] on span "9" at bounding box center [392, 91] width 7 height 7
click at [428, 67] on icon at bounding box center [428, 66] width 7 height 7
click at [315, 93] on span "6" at bounding box center [317, 91] width 7 height 7
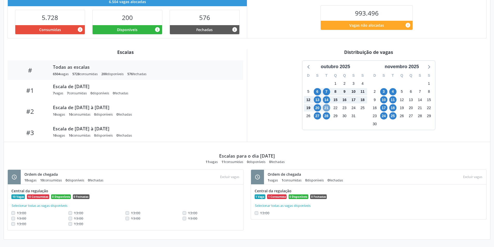
click at [328, 108] on span "21" at bounding box center [326, 107] width 7 height 7
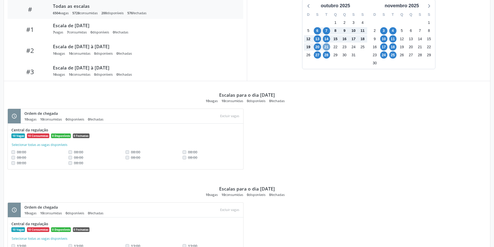
scroll to position [107, 0]
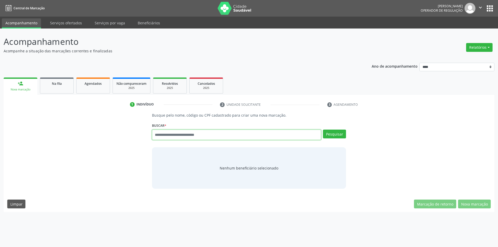
paste input "**********"
type input "**********"
click at [337, 133] on button "Pesquisar" at bounding box center [334, 134] width 23 height 9
type input "**********"
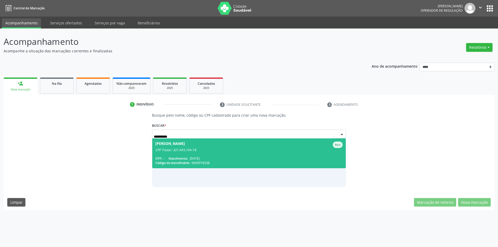
click at [185, 154] on span "[PERSON_NAME] Ativo CPF Titular: 321.945.104-78 CPF: -- Nascimento: [DATE] Códi…" at bounding box center [249, 153] width 194 height 30
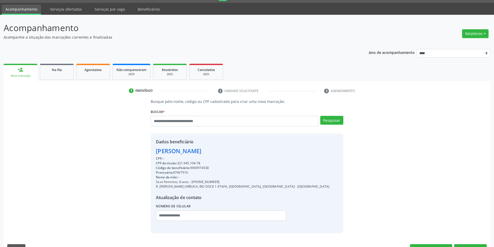
scroll to position [27, 0]
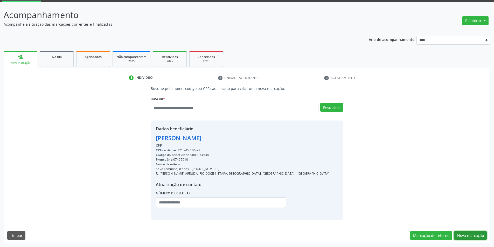
drag, startPoint x: 476, startPoint y: 236, endPoint x: 383, endPoint y: 216, distance: 95.0
click at [475, 236] on button "Nova marcação" at bounding box center [470, 235] width 33 height 9
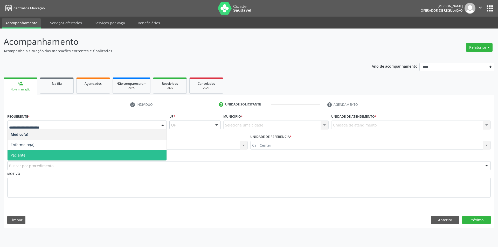
drag, startPoint x: 29, startPoint y: 157, endPoint x: 30, endPoint y: 160, distance: 3.2
click at [31, 157] on span "Paciente" at bounding box center [87, 155] width 159 height 10
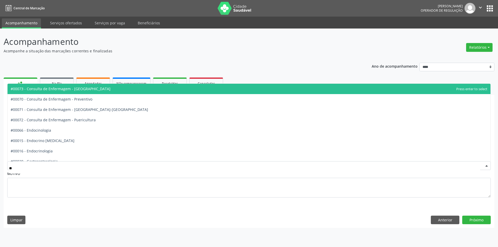
type input "***"
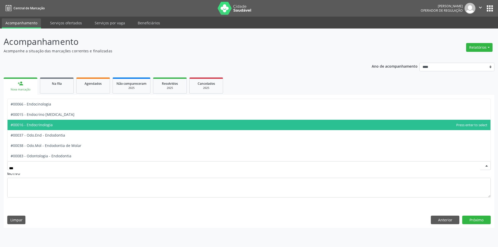
click at [60, 125] on span "#00016 - Endocrinologia" at bounding box center [249, 125] width 483 height 10
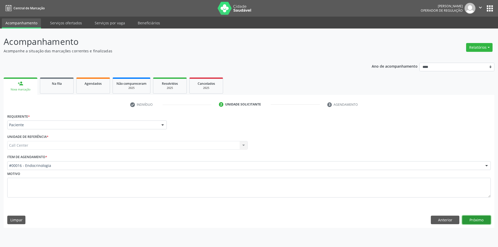
click at [473, 216] on button "Próximo" at bounding box center [476, 220] width 29 height 9
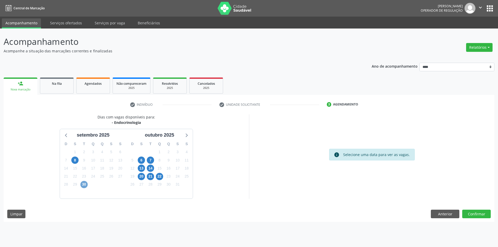
click at [81, 183] on span "30" at bounding box center [83, 184] width 7 height 7
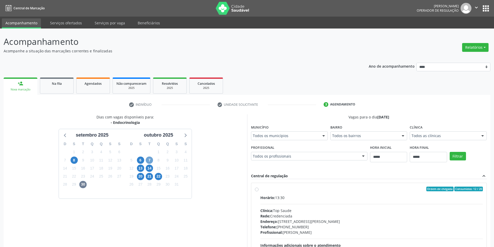
click at [148, 158] on span "7" at bounding box center [149, 160] width 7 height 7
click at [149, 176] on span "21" at bounding box center [149, 176] width 7 height 7
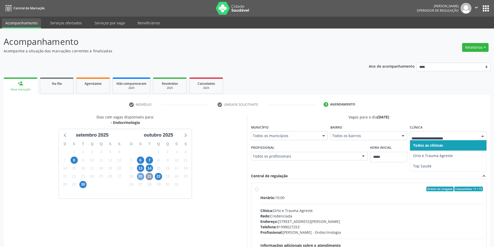
drag, startPoint x: 142, startPoint y: 176, endPoint x: 149, endPoint y: 178, distance: 7.6
click at [142, 176] on span "20" at bounding box center [140, 176] width 7 height 7
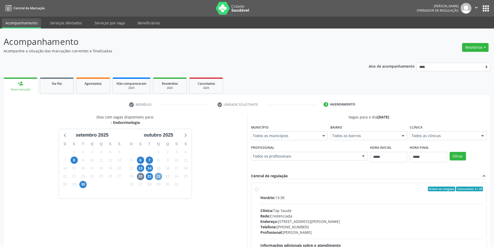
click at [159, 177] on span "22" at bounding box center [158, 176] width 7 height 7
click at [148, 178] on span "21" at bounding box center [149, 176] width 7 height 7
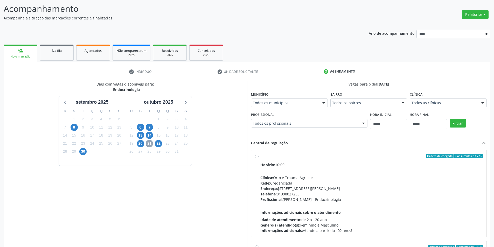
scroll to position [63, 0]
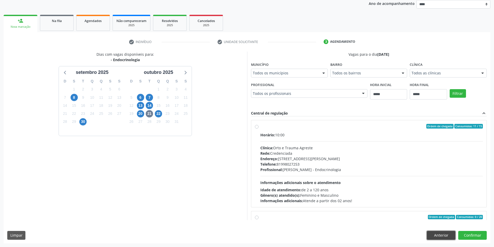
click at [440, 234] on button "Anterior" at bounding box center [441, 235] width 29 height 9
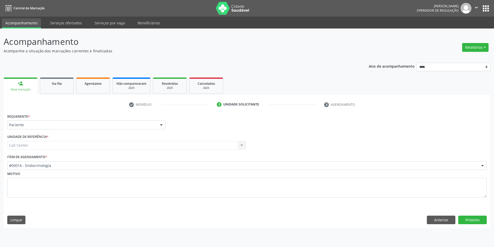
scroll to position [0, 0]
click at [449, 223] on button "Anterior" at bounding box center [445, 220] width 29 height 9
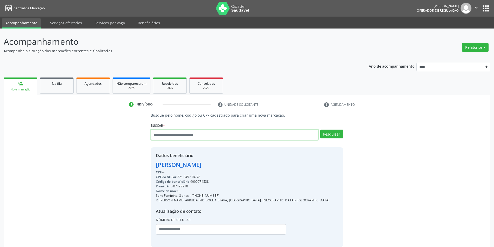
click at [211, 132] on input "text" at bounding box center [234, 135] width 167 height 10
type input "******"
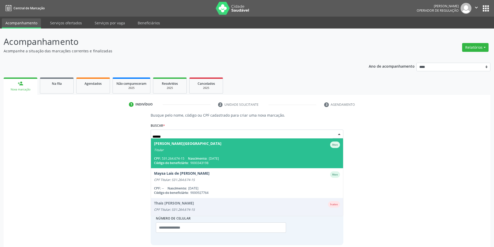
click at [242, 157] on div "CPF: 531.264.674-15 Nascimento: 08/01/1966" at bounding box center [247, 158] width 186 height 4
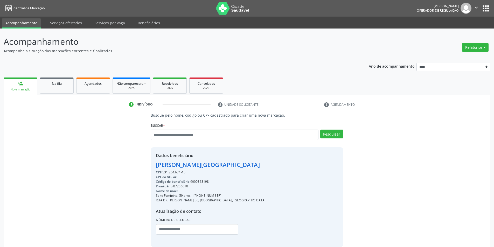
scroll to position [27, 0]
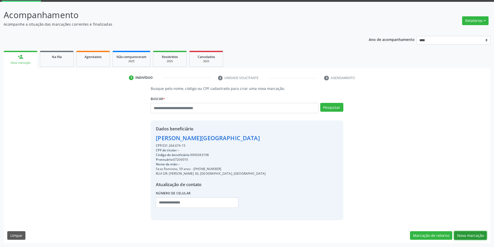
click at [465, 234] on button "Nova marcação" at bounding box center [470, 235] width 33 height 9
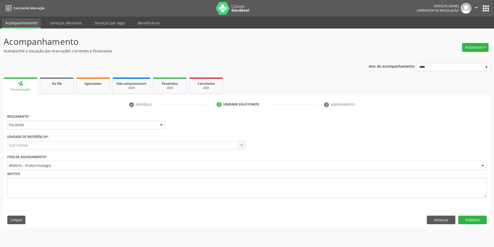
scroll to position [0, 0]
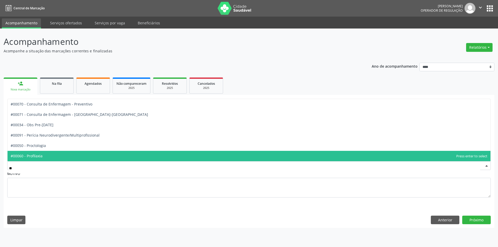
type input "***"
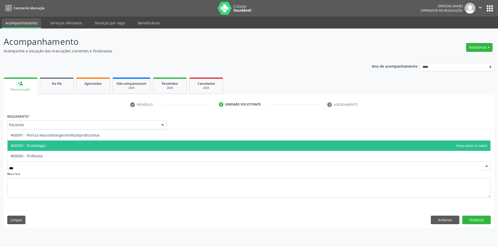
click at [72, 145] on span "#00050 - Proctologia" at bounding box center [249, 145] width 483 height 10
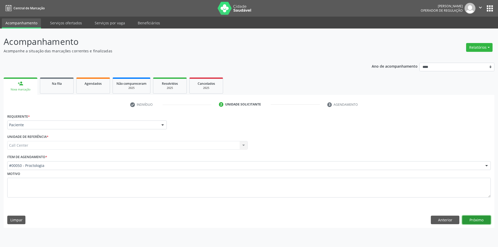
click at [472, 221] on button "Próximo" at bounding box center [476, 220] width 29 height 9
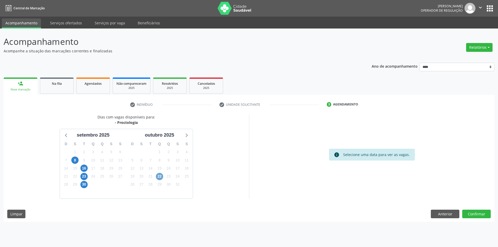
click at [160, 176] on span "22" at bounding box center [159, 176] width 7 height 7
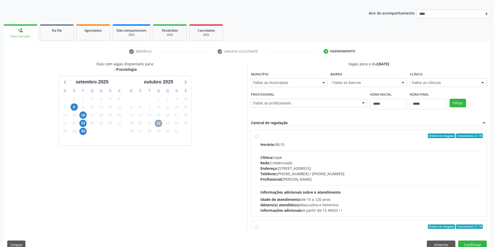
scroll to position [63, 0]
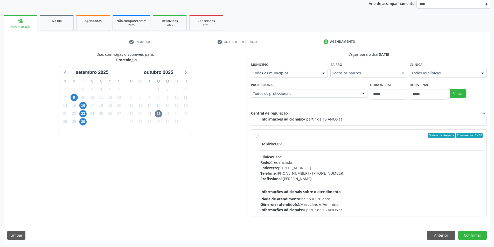
click at [306, 181] on div "Profissional: Fernando Luiz da Silva Cavalcanti" at bounding box center [371, 178] width 223 height 5
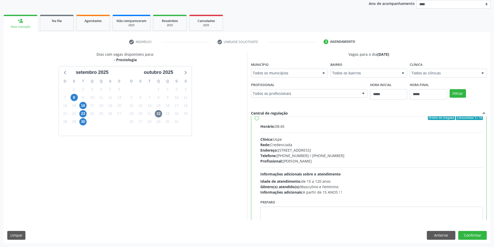
scroll to position [117, 0]
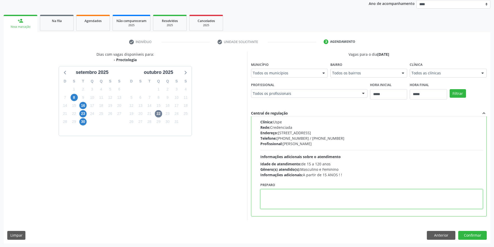
paste textarea "**********"
type textarea "**********"
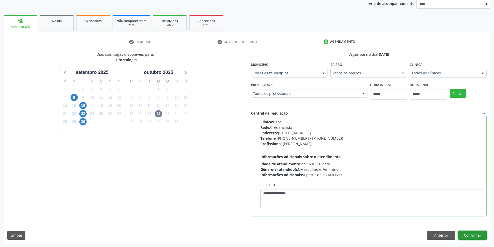
click at [471, 235] on button "Confirmar" at bounding box center [472, 235] width 29 height 9
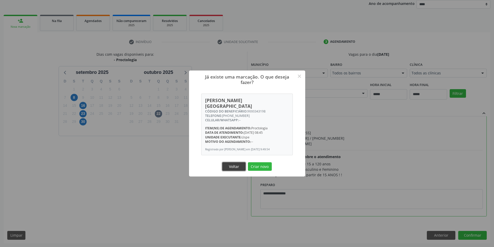
click at [236, 165] on button "Voltar" at bounding box center [233, 166] width 23 height 9
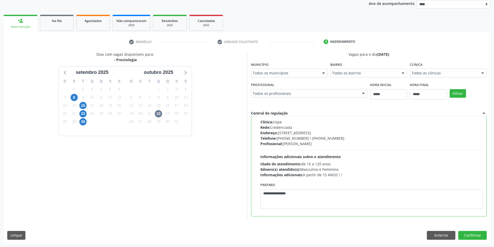
click at [236, 165] on div "Dias com vagas disponíveis para: - Proctologia setembro 2025 D S T Q Q S S 31 1…" at bounding box center [125, 136] width 243 height 168
click at [442, 234] on button "Anterior" at bounding box center [441, 235] width 29 height 9
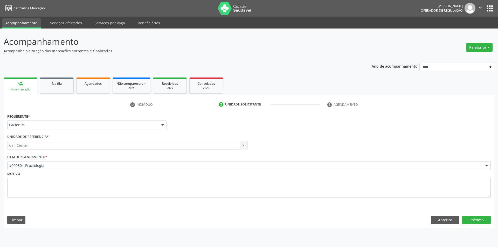
click at [436, 233] on div "Acompanhamento Acompanhe a situação das marcações correntes e finalizadas Relat…" at bounding box center [249, 138] width 498 height 219
click at [439, 222] on button "Anterior" at bounding box center [445, 220] width 29 height 9
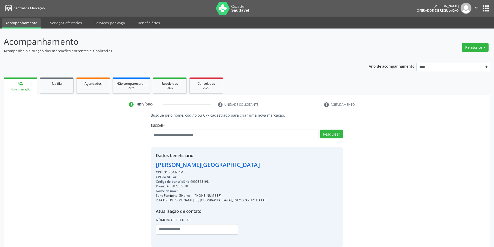
click at [204, 181] on div "Código do beneficiário: 9000343198" at bounding box center [211, 181] width 110 height 5
copy div "9000343198"
click at [95, 88] on link "Agendados" at bounding box center [93, 86] width 34 height 16
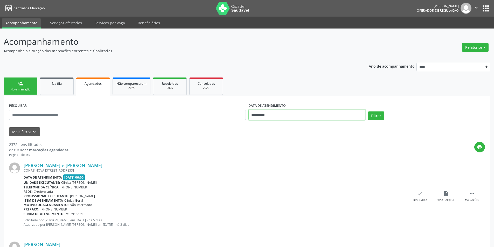
click at [273, 118] on input "**********" at bounding box center [306, 115] width 117 height 10
click at [324, 126] on icon at bounding box center [324, 127] width 4 height 4
select select "*"
click at [290, 173] on span "22" at bounding box center [288, 173] width 10 height 10
type input "**********"
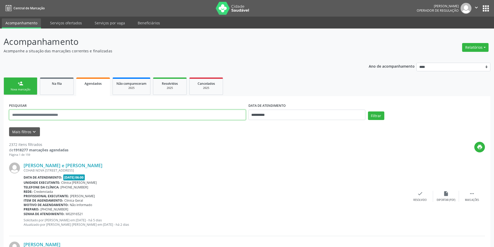
paste input "**********"
type input "**********"
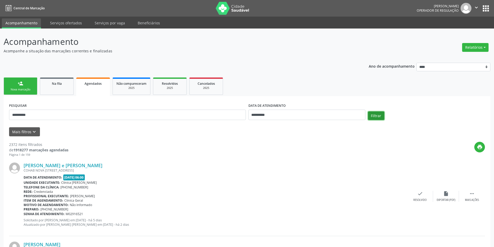
click at [379, 114] on button "Filtrar" at bounding box center [376, 115] width 16 height 9
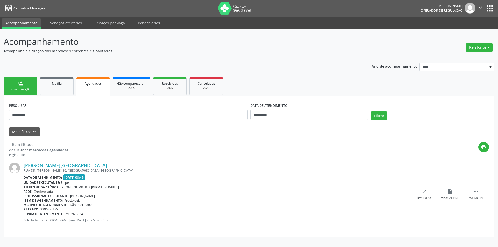
drag, startPoint x: 28, startPoint y: 88, endPoint x: 44, endPoint y: 94, distance: 17.2
click at [28, 88] on div "Nova marcação" at bounding box center [21, 90] width 26 height 4
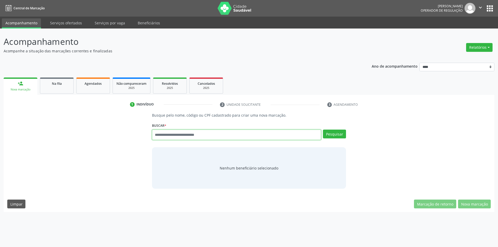
click at [174, 136] on input "text" at bounding box center [236, 135] width 169 height 10
type input "*********"
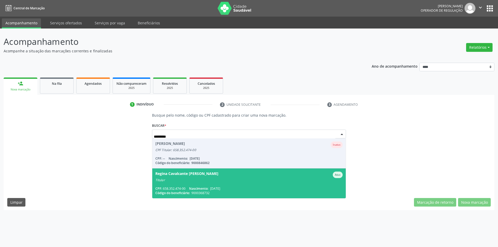
click at [213, 178] on div "Titular" at bounding box center [248, 180] width 187 height 4
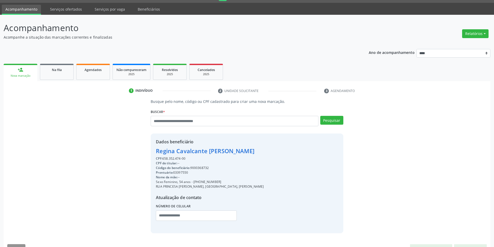
scroll to position [27, 0]
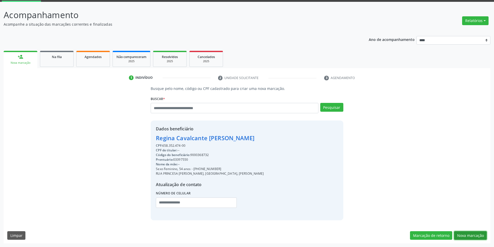
click at [467, 234] on button "Nova marcação" at bounding box center [470, 235] width 33 height 9
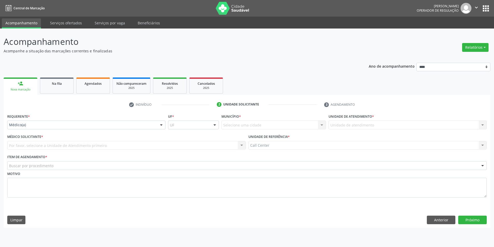
scroll to position [0, 0]
click at [444, 221] on button "Anterior" at bounding box center [445, 220] width 29 height 9
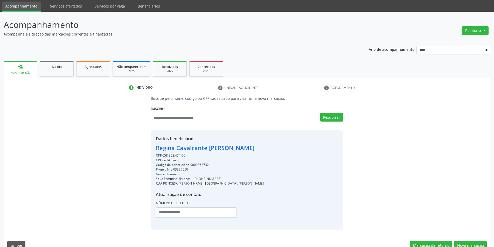
scroll to position [27, 0]
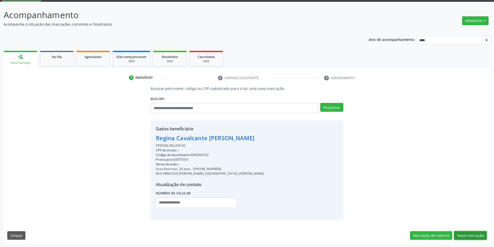
click at [471, 234] on button "Nova marcação" at bounding box center [470, 235] width 33 height 9
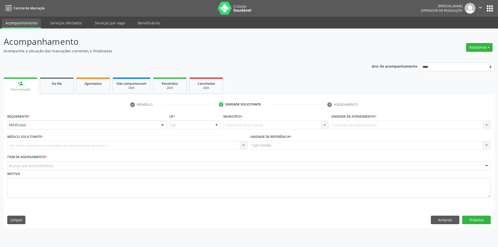
click at [471, 234] on div "Acompanhamento Acompanhe a situação das marcações correntes e finalizadas Relat…" at bounding box center [249, 138] width 498 height 219
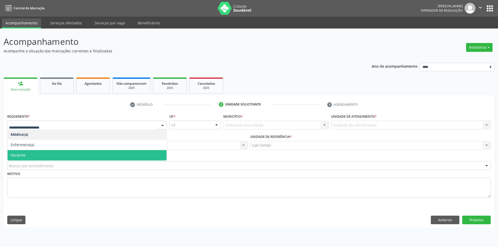
click at [42, 157] on span "Paciente" at bounding box center [87, 155] width 159 height 10
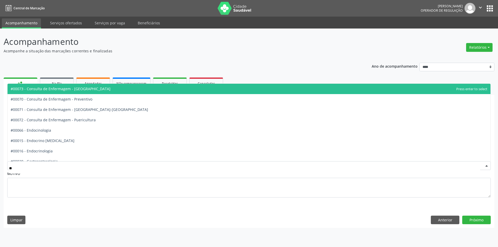
type input "***"
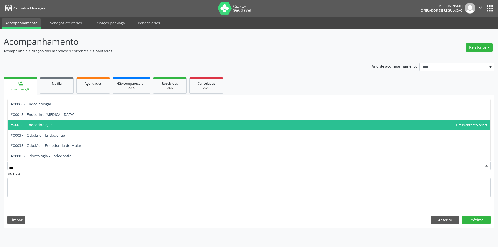
click at [57, 126] on span "#00016 - Endocrinologia" at bounding box center [249, 125] width 483 height 10
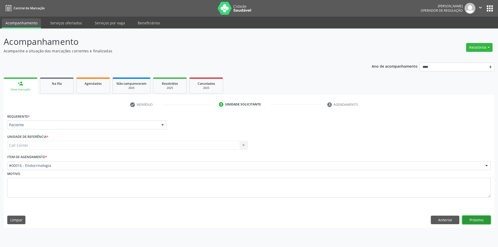
click at [481, 222] on button "Próximo" at bounding box center [476, 220] width 29 height 9
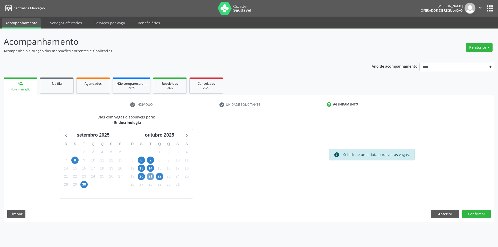
click at [152, 177] on span "21" at bounding box center [150, 176] width 7 height 7
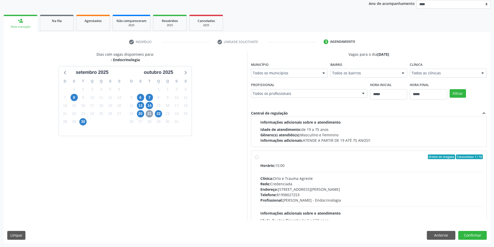
scroll to position [173, 0]
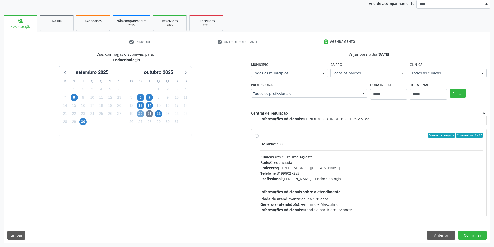
drag, startPoint x: 140, startPoint y: 114, endPoint x: 150, endPoint y: 121, distance: 12.0
click at [140, 115] on span "20" at bounding box center [140, 113] width 7 height 7
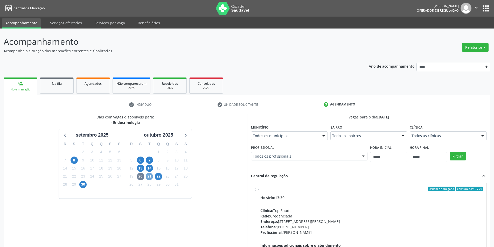
click at [148, 177] on span "21" at bounding box center [149, 176] width 7 height 7
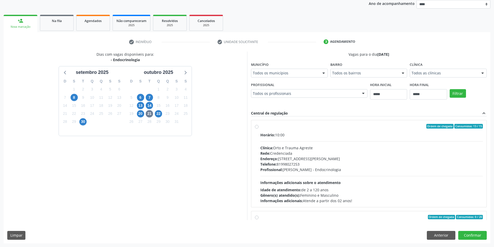
click at [304, 163] on div "Telefone: 81998027253" at bounding box center [371, 163] width 223 height 5
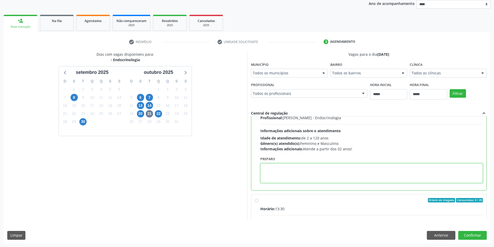
click at [299, 169] on textarea at bounding box center [371, 173] width 223 height 20
paste textarea "**********"
type textarea "**********"
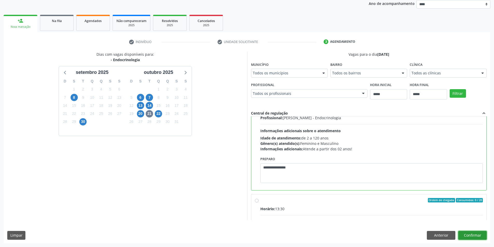
click at [472, 233] on button "Confirmar" at bounding box center [472, 235] width 29 height 9
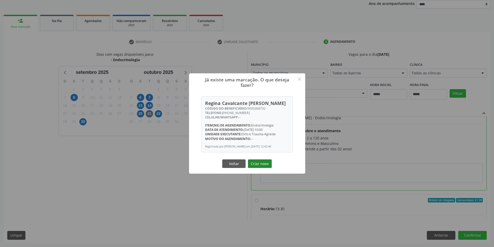
click at [258, 165] on button "Criar novo" at bounding box center [260, 163] width 24 height 9
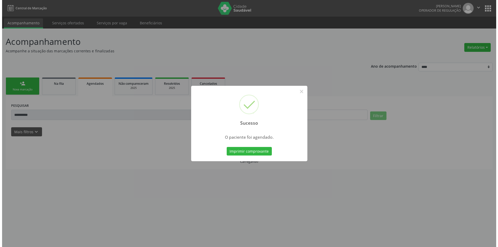
scroll to position [0, 0]
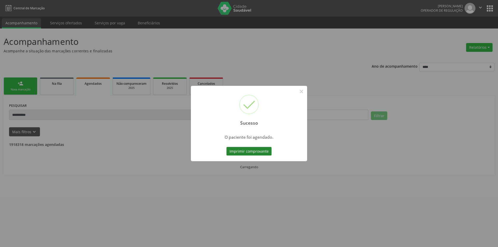
click at [254, 151] on button "Imprimir comprovante" at bounding box center [248, 151] width 45 height 9
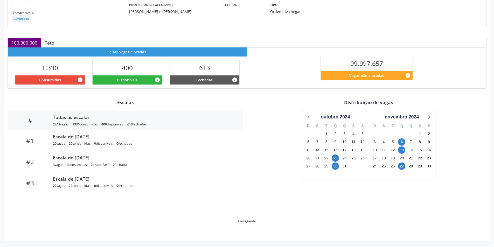
scroll to position [54, 0]
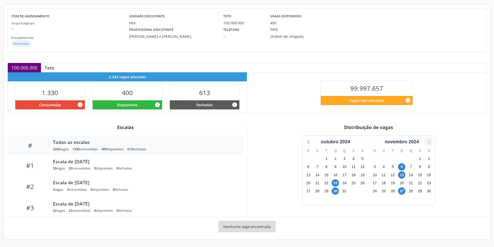
click at [428, 142] on icon at bounding box center [428, 141] width 7 height 7
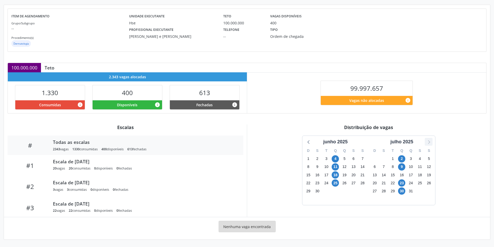
click at [428, 142] on icon at bounding box center [428, 141] width 7 height 7
click at [309, 143] on icon at bounding box center [308, 141] width 7 height 7
click at [336, 182] on span "22" at bounding box center [335, 182] width 7 height 7
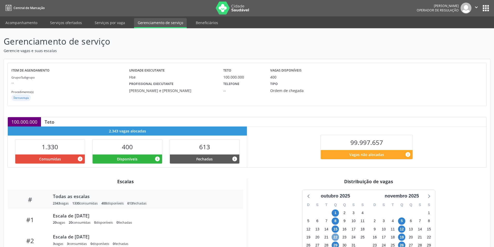
scroll to position [0, 0]
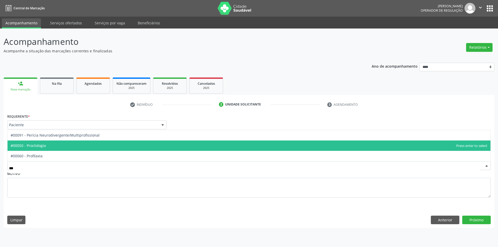
click at [79, 148] on span "#00050 - Proctologia" at bounding box center [249, 145] width 483 height 10
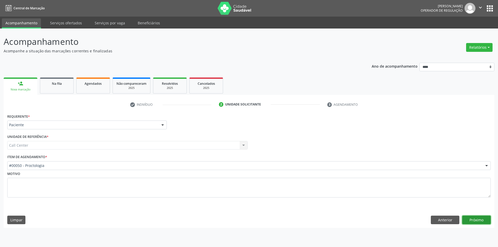
click at [469, 223] on button "Próximo" at bounding box center [476, 220] width 29 height 9
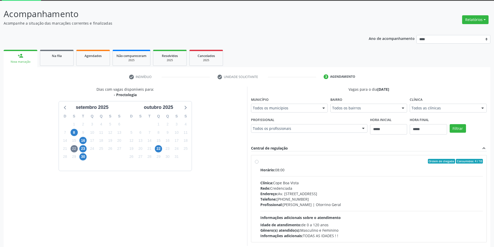
scroll to position [53, 0]
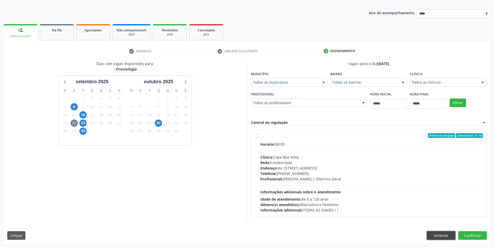
click at [445, 233] on button "Anterior" at bounding box center [441, 235] width 29 height 9
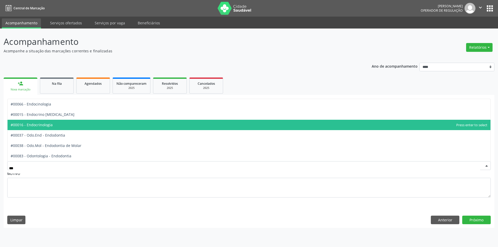
click at [60, 124] on span "#00016 - Endocrinologia" at bounding box center [249, 125] width 483 height 10
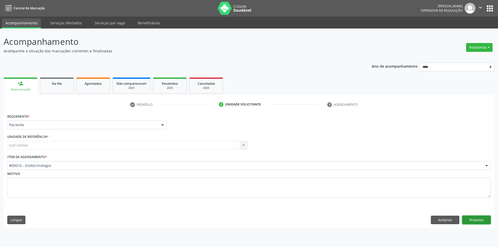
click at [475, 219] on button "Próximo" at bounding box center [476, 220] width 29 height 9
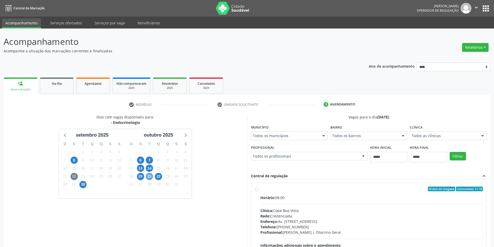
click at [149, 176] on span "21" at bounding box center [149, 176] width 7 height 7
click at [159, 175] on span "22" at bounding box center [158, 176] width 7 height 7
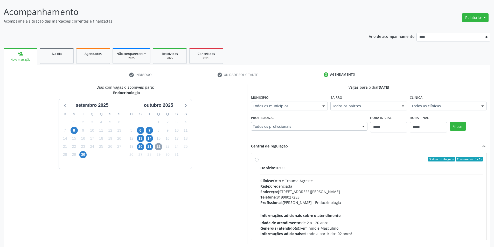
scroll to position [53, 0]
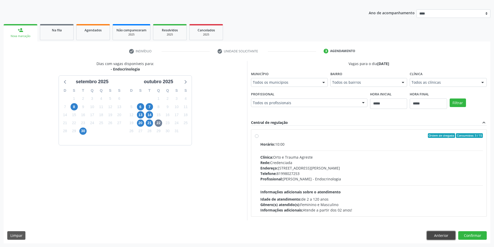
click at [439, 235] on button "Anterior" at bounding box center [441, 235] width 29 height 9
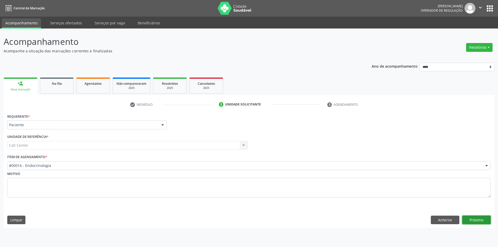
click at [480, 220] on button "Próximo" at bounding box center [476, 220] width 29 height 9
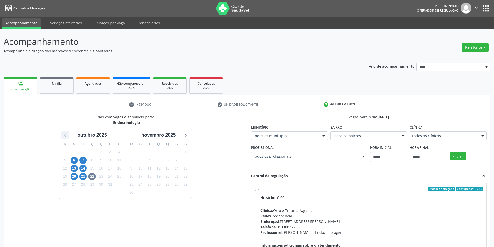
click at [66, 133] on icon at bounding box center [65, 135] width 7 height 7
click at [140, 160] on span "8" at bounding box center [140, 160] width 7 height 7
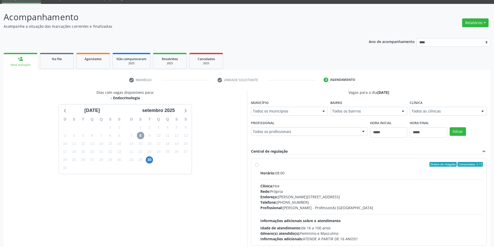
scroll to position [53, 0]
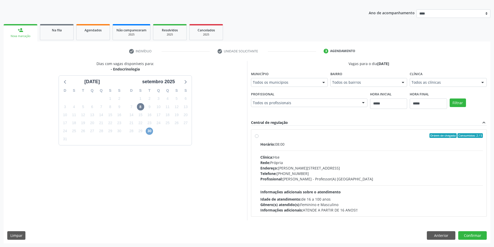
click at [147, 129] on span "30" at bounding box center [149, 131] width 7 height 7
click at [186, 81] on icon at bounding box center [186, 82] width 2 height 4
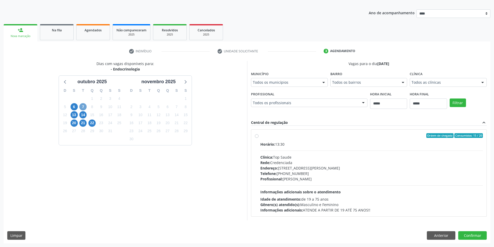
click at [83, 107] on span "7" at bounding box center [82, 106] width 7 height 7
click at [439, 235] on button "Anterior" at bounding box center [441, 235] width 29 height 9
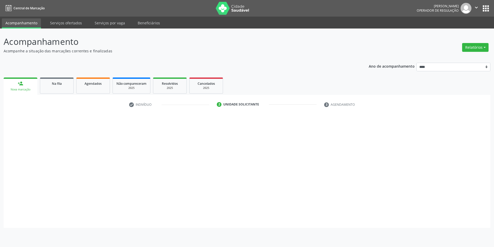
scroll to position [0, 0]
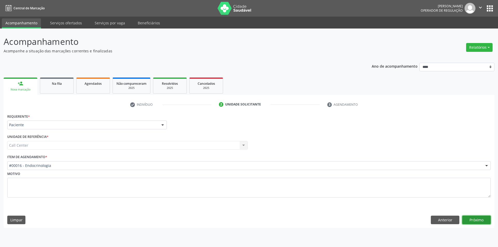
click at [482, 222] on button "Próximo" at bounding box center [476, 220] width 29 height 9
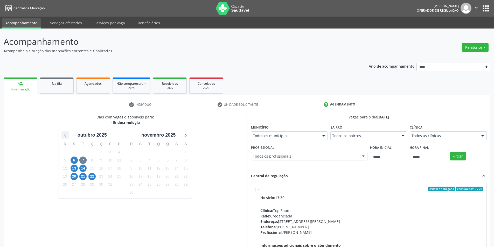
click at [64, 137] on icon at bounding box center [65, 135] width 7 height 7
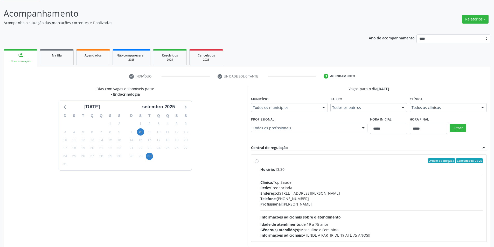
scroll to position [53, 0]
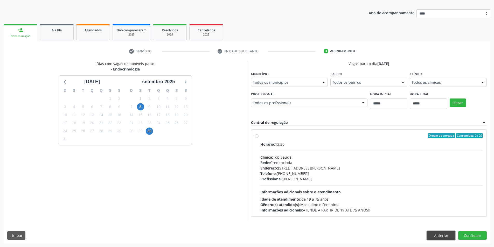
click at [440, 237] on button "Anterior" at bounding box center [441, 235] width 29 height 9
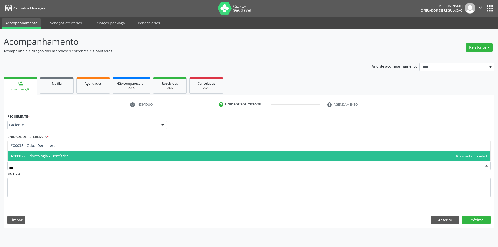
click at [76, 157] on span "#00082 - Odontologia - Dentística" at bounding box center [249, 156] width 483 height 10
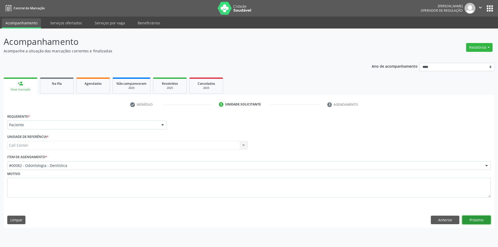
click at [471, 219] on button "Próximo" at bounding box center [476, 220] width 29 height 9
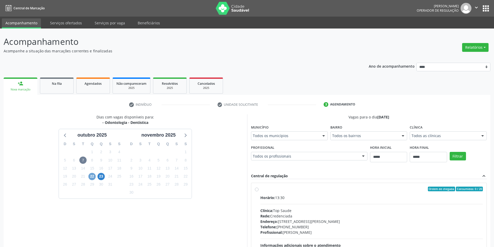
click at [94, 177] on span "22" at bounding box center [91, 176] width 7 height 7
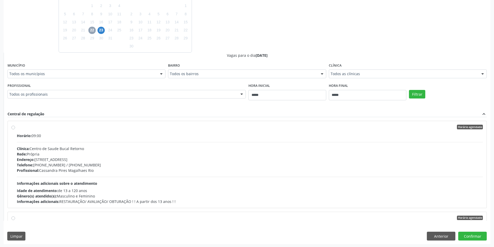
scroll to position [147, 0]
click at [446, 232] on button "Anterior" at bounding box center [441, 235] width 29 height 9
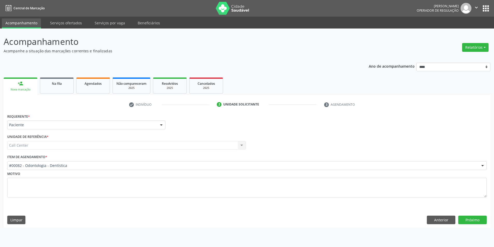
scroll to position [0, 0]
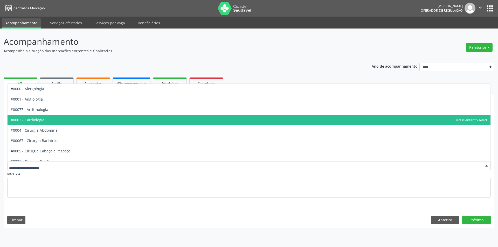
click at [41, 118] on span "#0002 - Cardiologia" at bounding box center [28, 119] width 34 height 5
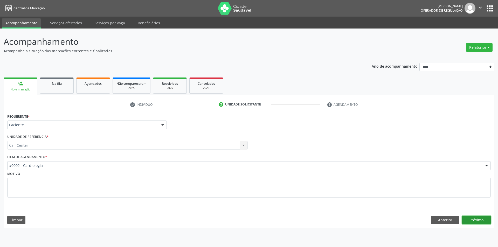
click at [471, 219] on button "Próximo" at bounding box center [476, 220] width 29 height 9
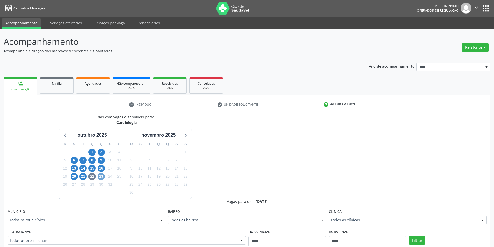
click at [100, 179] on span "23" at bounding box center [100, 176] width 7 height 7
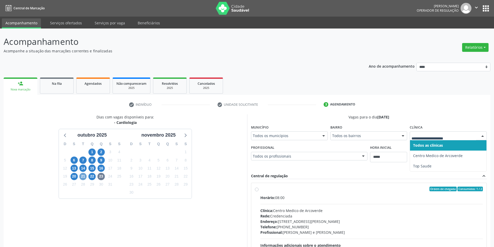
click at [85, 178] on span "21" at bounding box center [82, 176] width 7 height 7
drag, startPoint x: 427, startPoint y: 136, endPoint x: 424, endPoint y: 134, distance: 3.6
click at [95, 176] on span "22" at bounding box center [91, 176] width 7 height 7
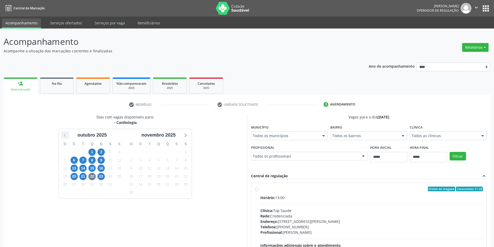
click at [67, 135] on icon at bounding box center [65, 135] width 7 height 7
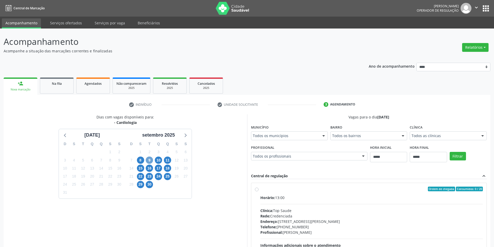
click at [149, 161] on span "9" at bounding box center [149, 160] width 7 height 7
click at [158, 160] on span "10" at bounding box center [158, 160] width 7 height 7
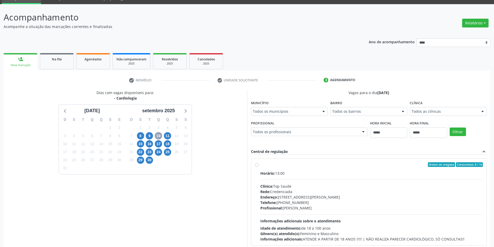
scroll to position [53, 0]
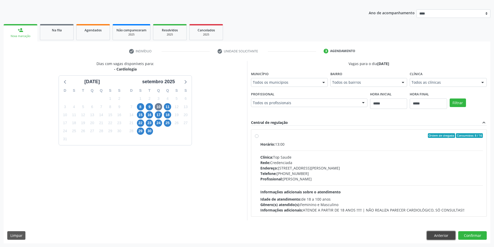
click at [440, 236] on button "Anterior" at bounding box center [441, 235] width 29 height 9
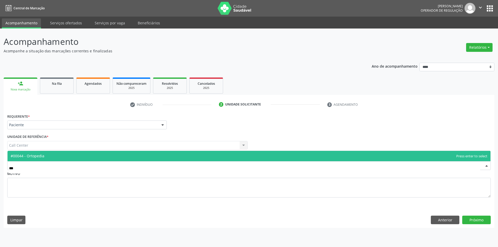
click at [59, 156] on span "#00044 - Ortopedia" at bounding box center [249, 156] width 483 height 10
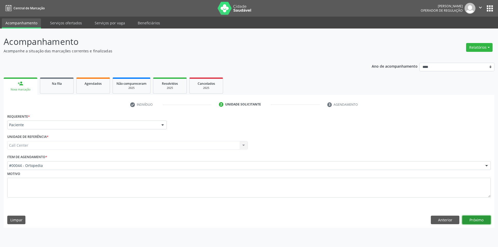
click at [473, 216] on button "Próximo" at bounding box center [476, 220] width 29 height 9
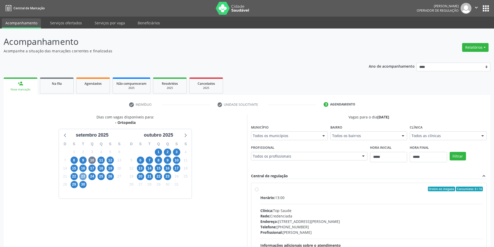
click at [83, 178] on span "23" at bounding box center [82, 176] width 7 height 7
click at [85, 168] on span "16" at bounding box center [82, 168] width 7 height 7
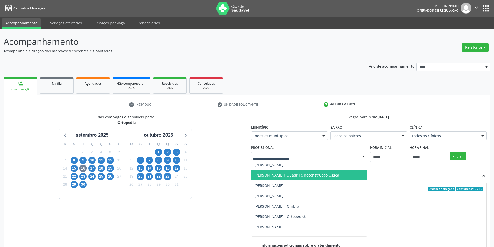
scroll to position [21, 0]
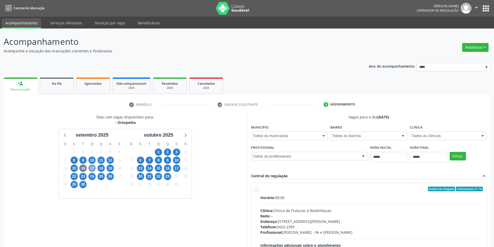
click at [91, 168] on span "17" at bounding box center [91, 168] width 7 height 7
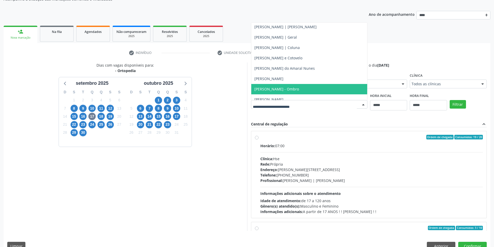
scroll to position [57, 0]
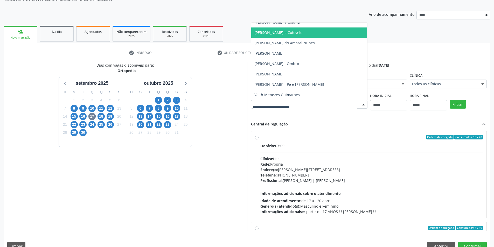
click at [247, 115] on div "Dias com vagas disponíveis para: - Ortopedia [DATE] D S T Q Q S S 31 1 2 3 4 5 …" at bounding box center [125, 146] width 243 height 168
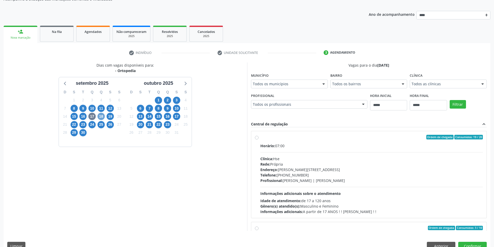
click at [102, 116] on span "18" at bounding box center [100, 116] width 7 height 7
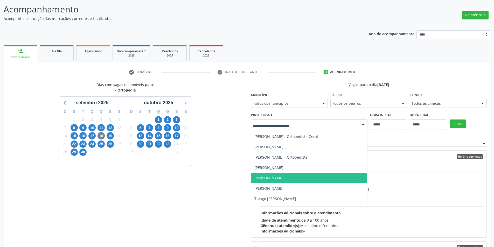
scroll to position [63, 0]
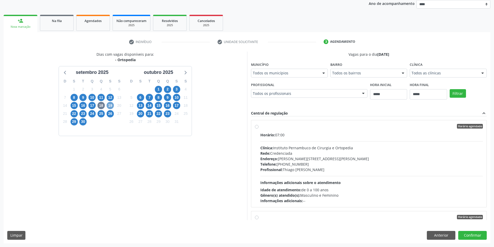
drag, startPoint x: 109, startPoint y: 106, endPoint x: 134, endPoint y: 114, distance: 26.1
click at [109, 106] on span "19" at bounding box center [110, 105] width 7 height 7
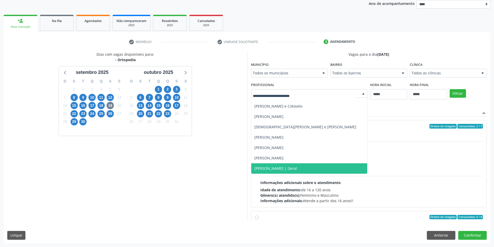
click at [295, 168] on span "[PERSON_NAME] | Geral" at bounding box center [275, 168] width 43 height 5
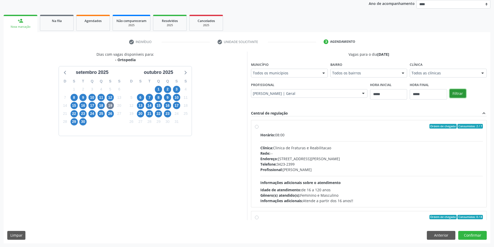
click at [458, 93] on button "Filtrar" at bounding box center [457, 93] width 16 height 9
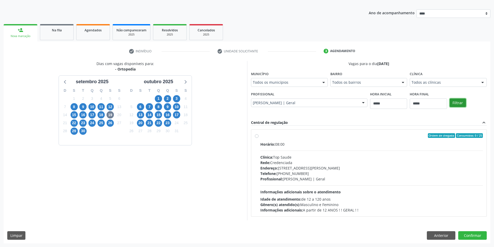
scroll to position [53, 0]
click at [82, 122] on span "23" at bounding box center [82, 122] width 7 height 7
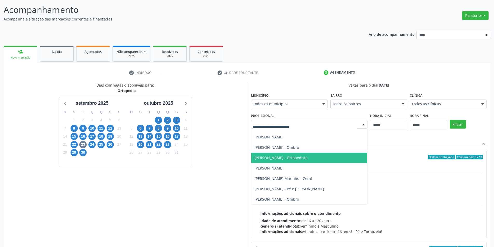
scroll to position [63, 0]
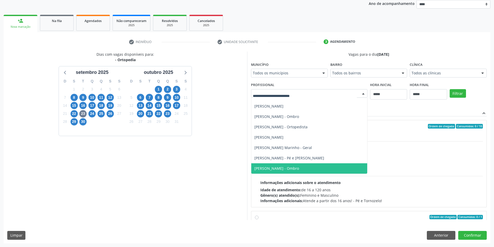
click at [78, 122] on div "D S T Q Q S S 31 1 2 3 4 5 6 7 8 9 10 11 12 13 14 15 16 17 18 19 20 21 22 23 24…" at bounding box center [92, 106] width 66 height 60
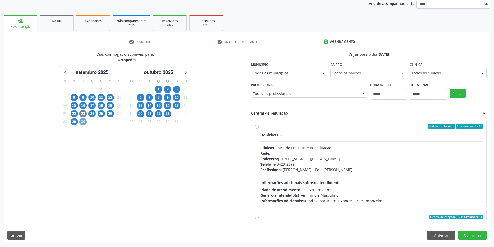
click at [84, 122] on span "30" at bounding box center [82, 121] width 7 height 7
click at [91, 113] on span "24" at bounding box center [91, 113] width 7 height 7
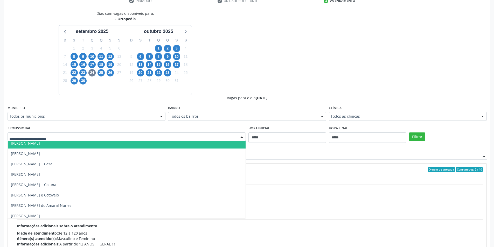
scroll to position [78, 0]
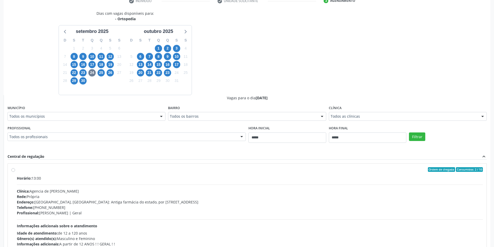
drag, startPoint x: 230, startPoint y: 94, endPoint x: 227, endPoint y: 90, distance: 4.5
click at [232, 92] on div "Dias com vagas disponíveis para: - Ortopedia [DATE] D S T Q Q S S 31 1 2 3 4 5 …" at bounding box center [125, 53] width 243 height 84
click at [84, 55] on span "9" at bounding box center [82, 56] width 7 height 7
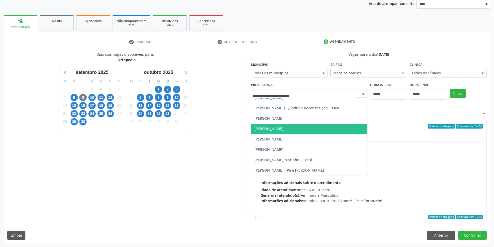
scroll to position [26, 0]
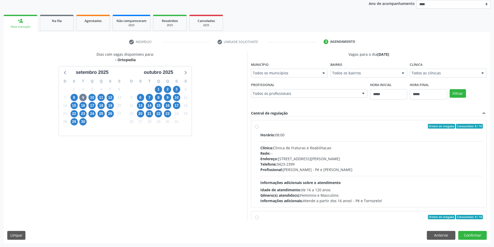
click at [306, 108] on div "Vagas para o dia [DATE] Município Todos os municípios Todos os municípios [GEOG…" at bounding box center [369, 136] width 236 height 168
drag, startPoint x: 439, startPoint y: 233, endPoint x: 425, endPoint y: 223, distance: 16.5
click at [439, 233] on button "Anterior" at bounding box center [441, 235] width 29 height 9
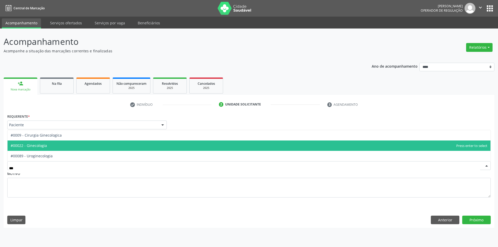
click at [53, 145] on span "#00022 - Ginecologia" at bounding box center [249, 145] width 483 height 10
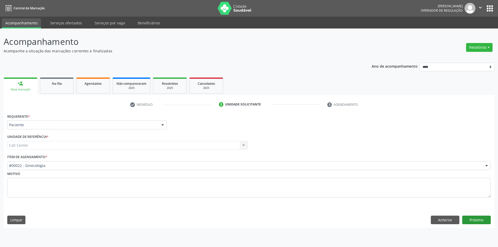
drag, startPoint x: 475, startPoint y: 211, endPoint x: 475, endPoint y: 216, distance: 5.2
click at [475, 213] on div "Requerente * Paciente Médico(a) Enfermeiro(a) Paciente Nenhum resultado encontr…" at bounding box center [249, 169] width 490 height 115
click at [475, 218] on button "Próximo" at bounding box center [476, 220] width 29 height 9
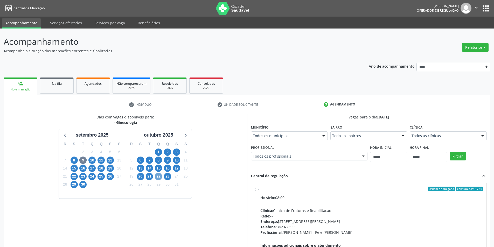
click at [160, 174] on span "22" at bounding box center [158, 176] width 7 height 7
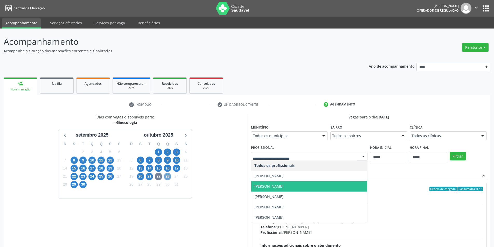
click at [167, 176] on span "23" at bounding box center [167, 176] width 7 height 7
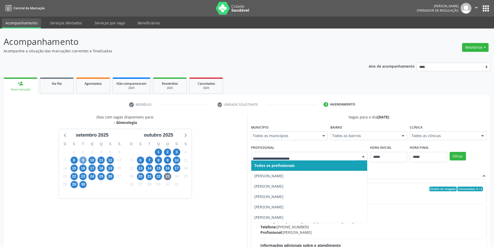
click at [82, 159] on span "9" at bounding box center [82, 160] width 7 height 7
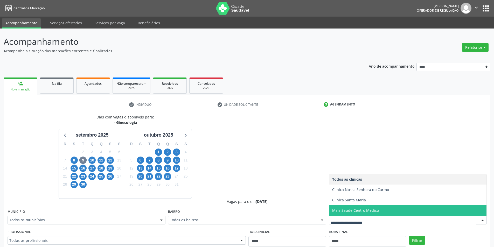
click at [352, 210] on span "Mais Saude Centro Medico" at bounding box center [355, 210] width 47 height 5
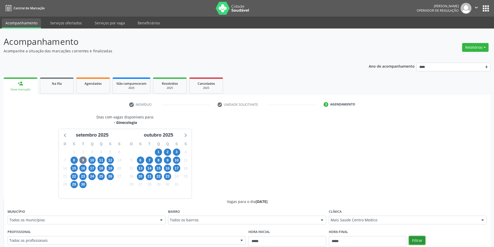
drag, startPoint x: 421, startPoint y: 243, endPoint x: 419, endPoint y: 238, distance: 4.6
click at [419, 239] on button "Filtrar" at bounding box center [417, 240] width 16 height 9
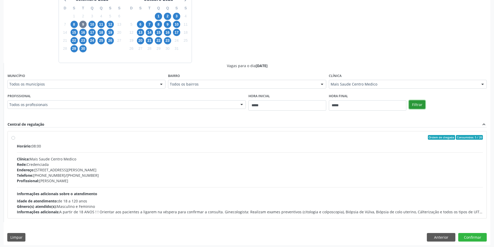
scroll to position [138, 0]
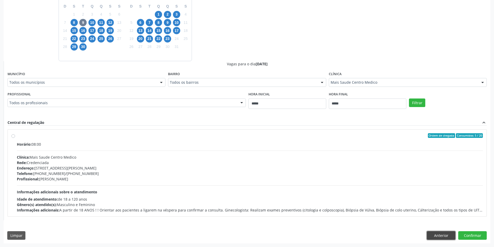
click at [438, 236] on button "Anterior" at bounding box center [441, 235] width 29 height 9
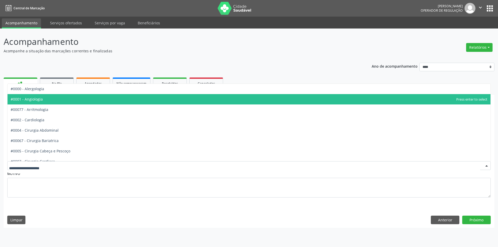
drag, startPoint x: 47, startPoint y: 100, endPoint x: 74, endPoint y: 105, distance: 27.5
click at [48, 101] on span "#0001 - Angiologia" at bounding box center [249, 99] width 483 height 10
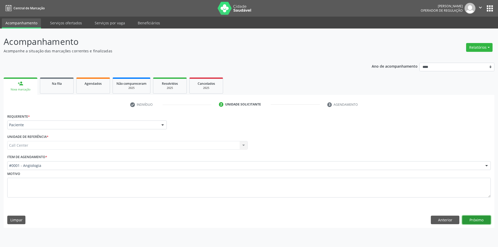
click at [478, 219] on button "Próximo" at bounding box center [476, 220] width 29 height 9
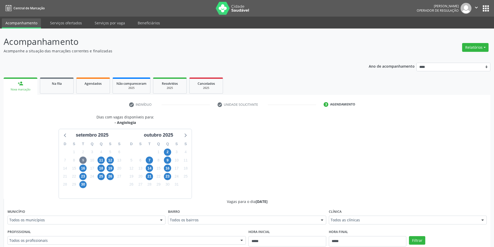
click at [106, 168] on div "19" at bounding box center [110, 168] width 9 height 8
click at [104, 169] on span "18" at bounding box center [100, 168] width 7 height 7
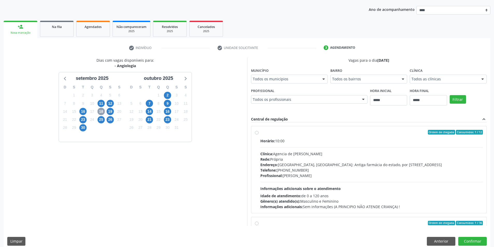
scroll to position [104, 0]
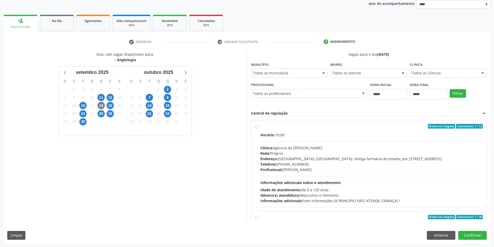
click at [345, 90] on div "Dias com vagas disponíveis para: - Angiologia setembro 2025 D S T Q Q S S 31 1 …" at bounding box center [247, 136] width 487 height 168
click at [441, 235] on button "Anterior" at bounding box center [441, 235] width 29 height 9
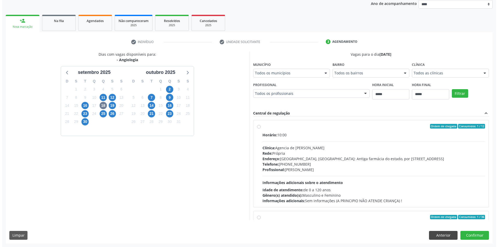
scroll to position [0, 0]
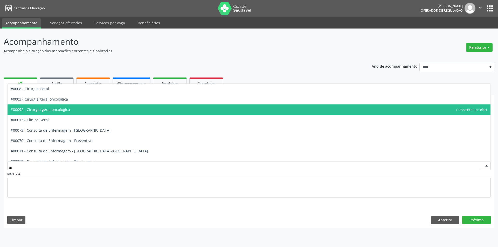
type input "***"
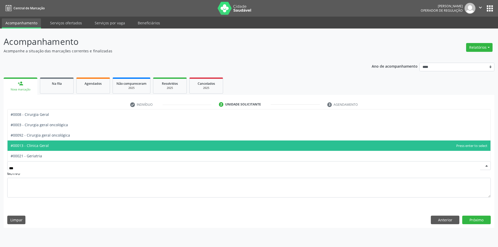
click at [54, 143] on span "#00013 - Clinica Geral" at bounding box center [249, 145] width 483 height 10
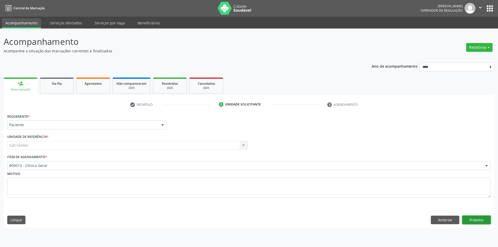
click at [469, 220] on button "Próximo" at bounding box center [476, 220] width 29 height 9
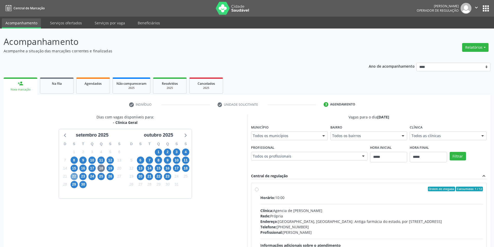
click at [75, 177] on span "22" at bounding box center [74, 176] width 7 height 7
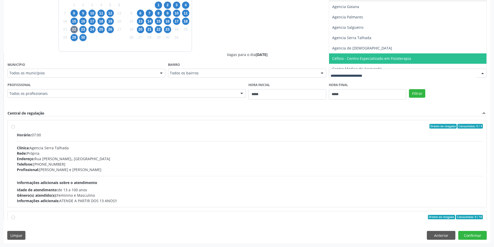
scroll to position [99, 0]
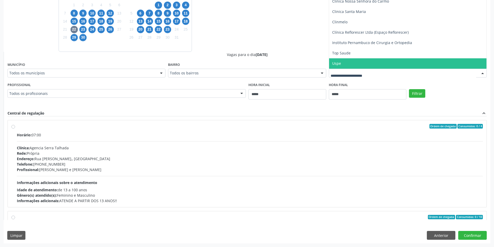
click at [374, 60] on span "Uspe" at bounding box center [407, 63] width 157 height 10
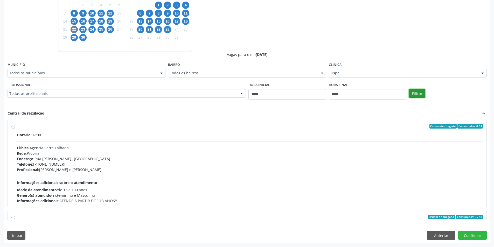
drag, startPoint x: 417, startPoint y: 92, endPoint x: 416, endPoint y: 89, distance: 3.1
click at [417, 91] on button "Filtrar" at bounding box center [417, 93] width 16 height 9
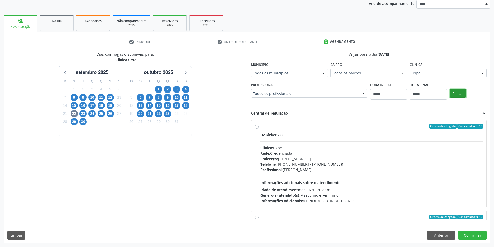
scroll to position [63, 0]
click at [445, 237] on button "Anterior" at bounding box center [441, 235] width 29 height 9
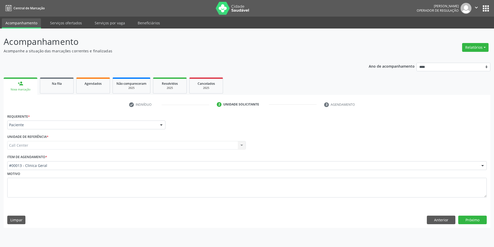
scroll to position [0, 0]
click at [443, 222] on button "Anterior" at bounding box center [445, 220] width 29 height 9
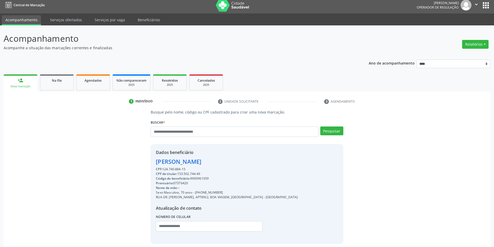
scroll to position [27, 0]
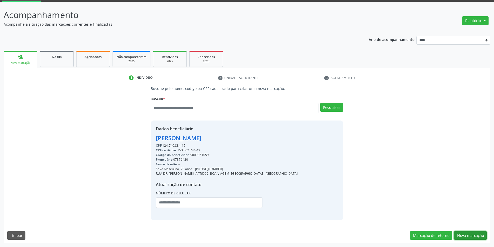
click at [466, 233] on button "Nova marcação" at bounding box center [470, 235] width 33 height 9
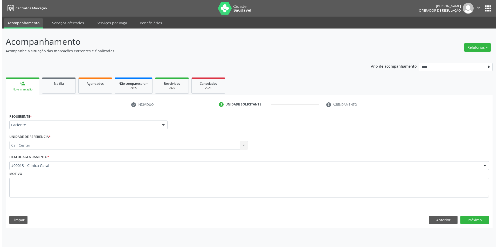
scroll to position [0, 0]
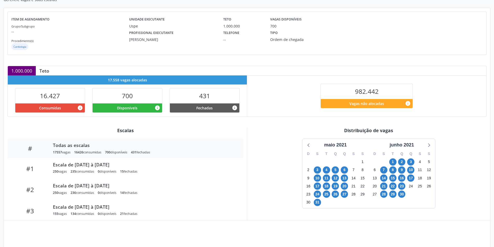
scroll to position [81, 0]
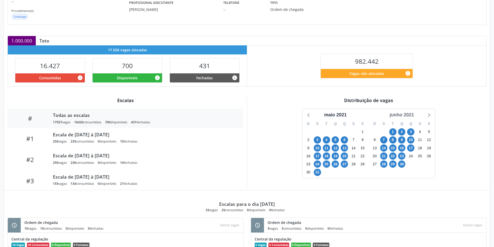
click at [403, 115] on div "junho 2021" at bounding box center [401, 114] width 29 height 7
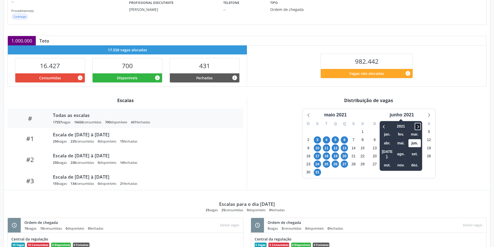
click at [418, 124] on icon at bounding box center [417, 126] width 5 height 6
click at [390, 161] on span "out." at bounding box center [387, 165] width 12 height 8
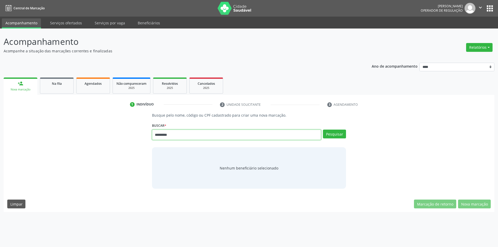
type input "*********"
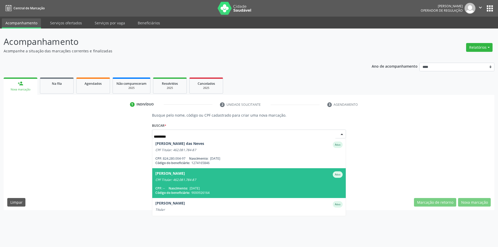
click at [231, 161] on div "Código do beneficiário: 1274165846" at bounding box center [248, 163] width 187 height 4
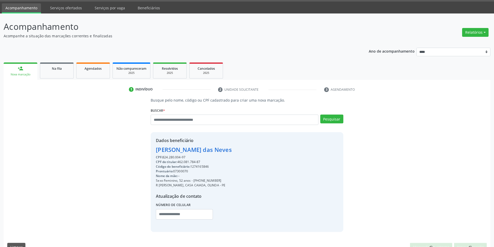
scroll to position [27, 0]
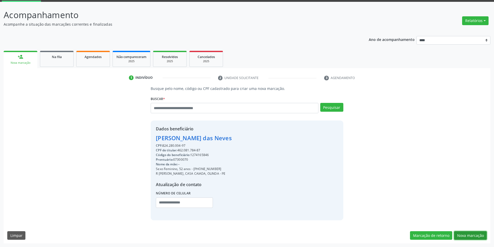
click at [460, 233] on button "Nova marcação" at bounding box center [470, 235] width 33 height 9
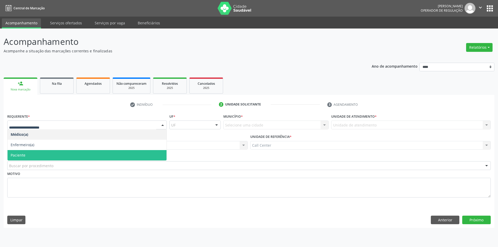
click at [36, 154] on span "Paciente" at bounding box center [87, 155] width 159 height 10
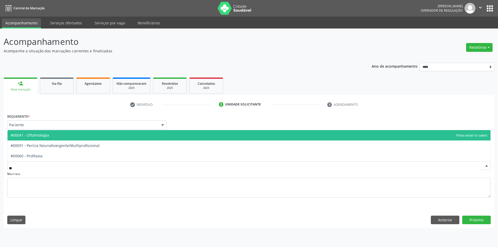
type input "***"
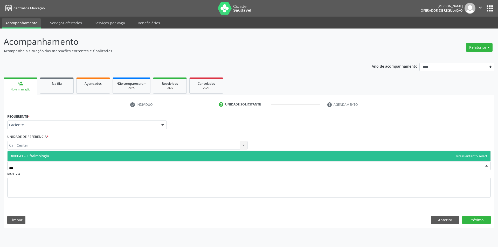
click at [54, 159] on span "#00041 - Oftalmologia" at bounding box center [249, 156] width 483 height 10
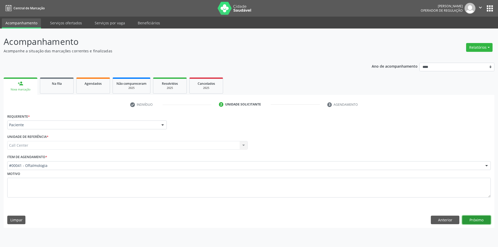
click at [474, 217] on button "Próximo" at bounding box center [476, 220] width 29 height 9
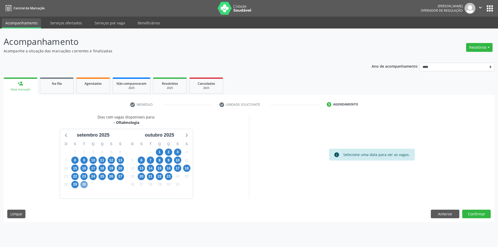
click at [83, 185] on span "30" at bounding box center [83, 184] width 7 height 7
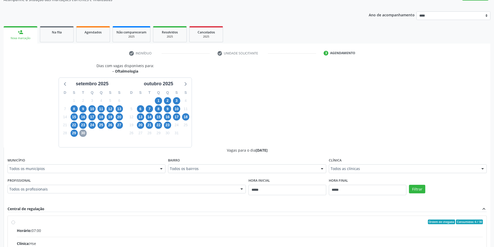
scroll to position [52, 0]
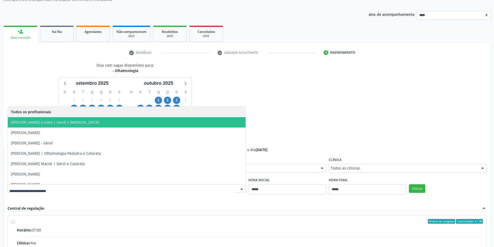
click at [124, 124] on span "[PERSON_NAME] e Lima | Geral e [MEDICAL_DATA]" at bounding box center [127, 122] width 238 height 10
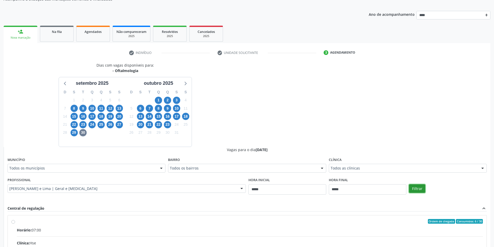
click at [418, 186] on button "Filtrar" at bounding box center [417, 188] width 16 height 9
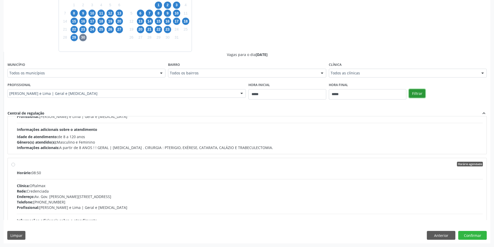
scroll to position [354, 0]
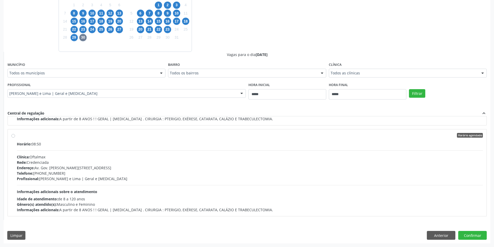
click at [176, 169] on div "Endereço: Av. Gov. Agamenon Magalhães, nº 153, Tacaruna, Recife - PE" at bounding box center [250, 167] width 466 height 5
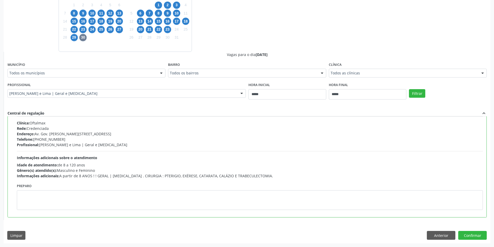
scroll to position [389, 0]
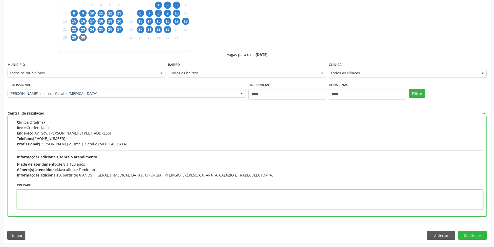
paste textarea "**********"
type textarea "**********"
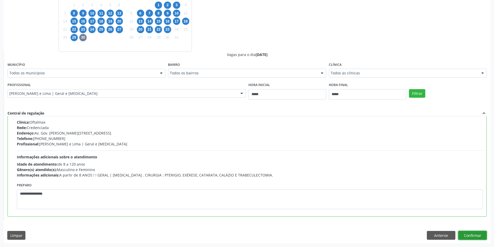
click at [473, 235] on button "Confirmar" at bounding box center [472, 235] width 29 height 9
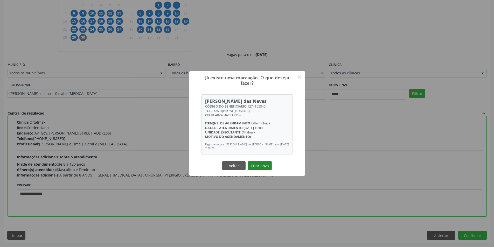
click at [262, 168] on button "Criar novo" at bounding box center [260, 165] width 24 height 9
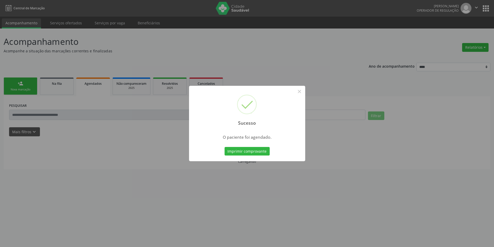
scroll to position [0, 0]
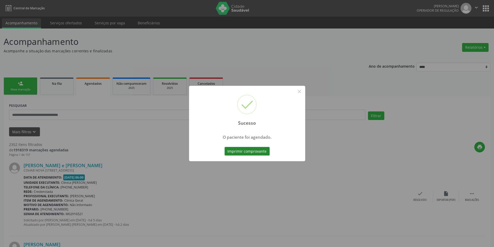
click at [242, 151] on button "Imprimir comprovante" at bounding box center [246, 151] width 45 height 9
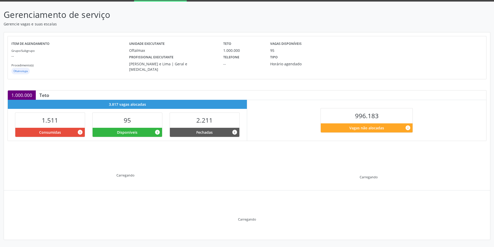
scroll to position [27, 0]
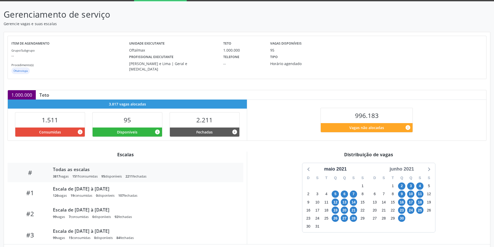
click at [399, 166] on div "junho 2021" at bounding box center [401, 169] width 29 height 7
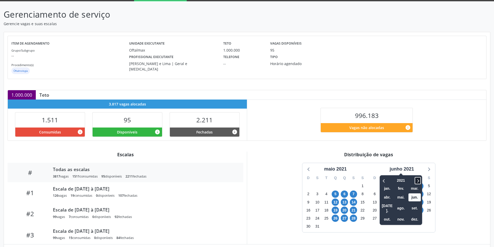
click at [418, 179] on icon at bounding box center [417, 181] width 5 height 6
click at [387, 215] on span "out." at bounding box center [387, 219] width 12 height 8
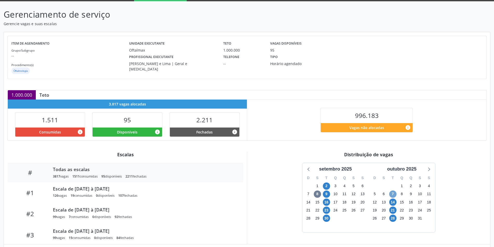
click at [393, 193] on span "7" at bounding box center [392, 194] width 7 height 7
click at [393, 209] on span "21" at bounding box center [392, 210] width 7 height 7
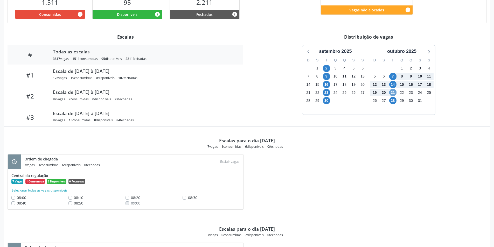
scroll to position [157, 0]
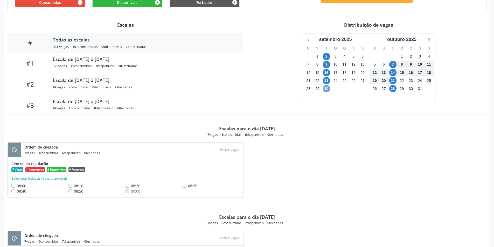
click at [326, 89] on span "30" at bounding box center [326, 88] width 7 height 7
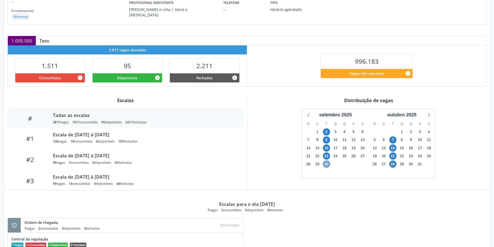
scroll to position [124, 0]
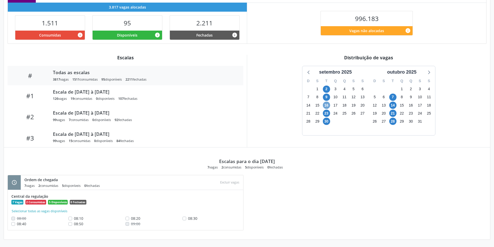
click at [326, 105] on span "16" at bounding box center [326, 105] width 7 height 7
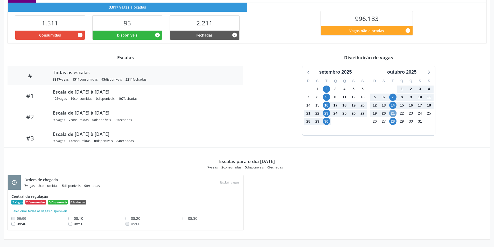
click at [390, 113] on span "21" at bounding box center [392, 113] width 7 height 7
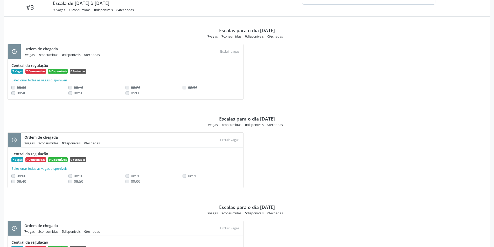
scroll to position [255, 0]
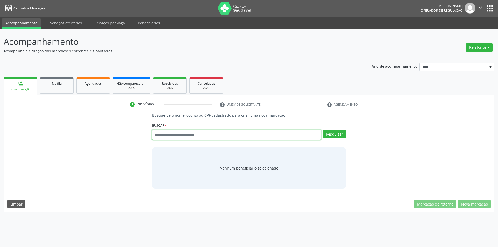
paste input "**********"
type input "**********"
click at [337, 131] on button "Pesquisar" at bounding box center [334, 134] width 23 height 9
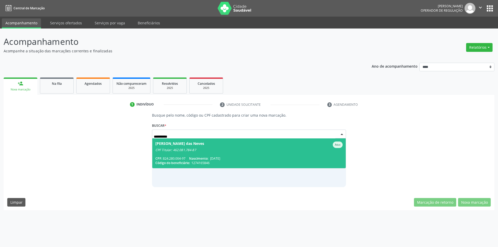
click at [219, 145] on div "[PERSON_NAME] das Neves Ativo" at bounding box center [248, 145] width 187 height 6
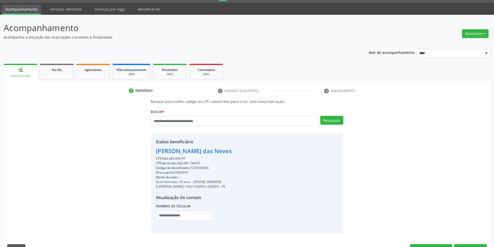
scroll to position [27, 0]
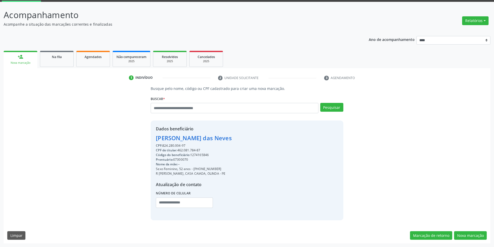
click at [185, 150] on div "CPF do titular: 462.081.784-87" at bounding box center [194, 150] width 76 height 5
copy div "462.081.784"
paste input "**********"
type input "**********"
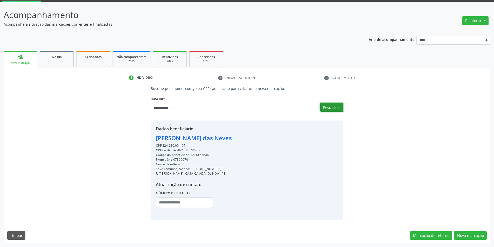
click at [331, 108] on button "Pesquisar" at bounding box center [331, 107] width 23 height 9
type input "**********"
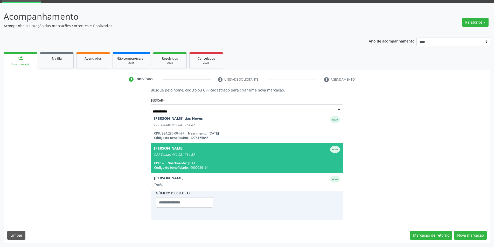
scroll to position [25, 0]
click at [220, 158] on span "[PERSON_NAME] Ativo CPF Titular: 462.081.784-87 CPF: -- Nascimento: [DATE] Códi…" at bounding box center [247, 158] width 192 height 30
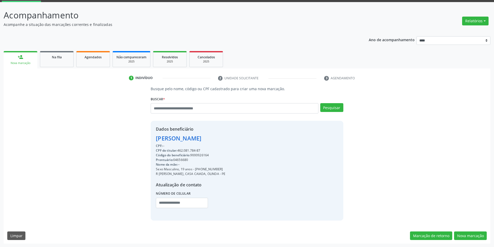
scroll to position [27, 0]
click at [463, 233] on button "Nova marcação" at bounding box center [470, 235] width 33 height 9
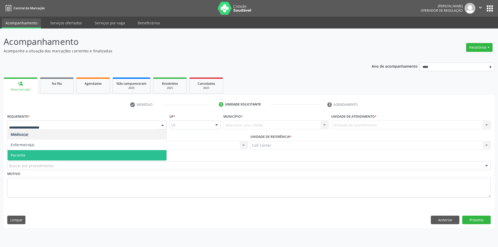
click at [35, 153] on span "Paciente" at bounding box center [87, 155] width 159 height 10
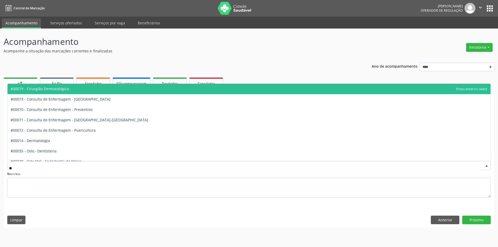
type input "***"
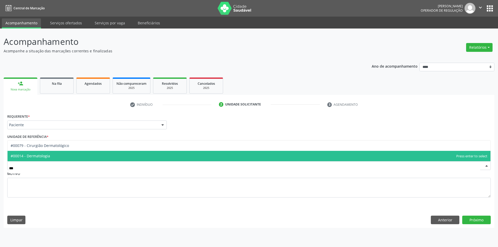
click at [39, 156] on span "#00014 - Dermatologia" at bounding box center [30, 155] width 39 height 5
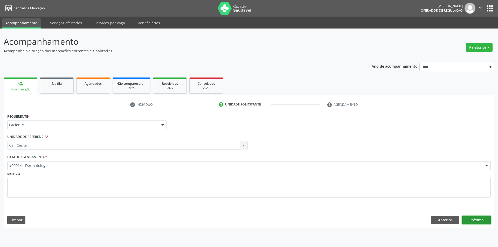
click at [470, 219] on button "Próximo" at bounding box center [476, 220] width 29 height 9
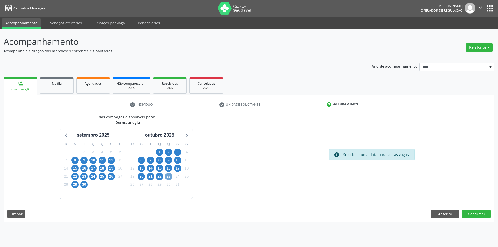
click at [167, 177] on span "23" at bounding box center [168, 176] width 7 height 7
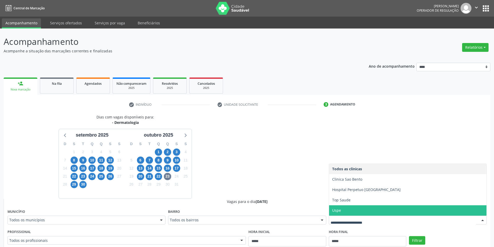
click at [369, 215] on span "Uspe" at bounding box center [407, 210] width 157 height 10
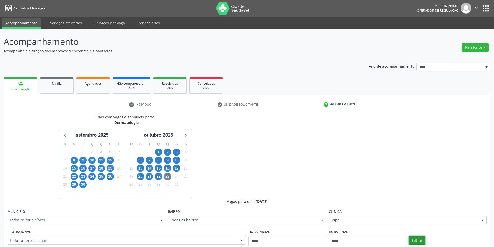
click at [417, 240] on button "Filtrar" at bounding box center [417, 240] width 16 height 9
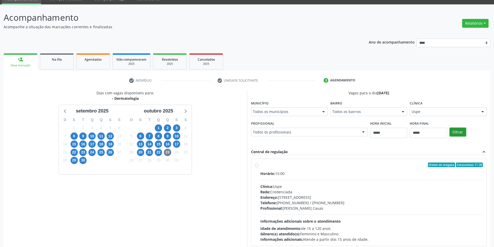
scroll to position [53, 0]
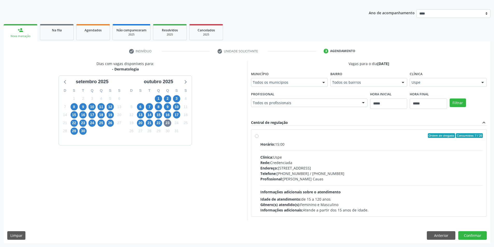
click at [305, 169] on div "Endereço: Rua do Espinheiro, nº 71, Espinheiro, Recife - PE" at bounding box center [371, 167] width 223 height 5
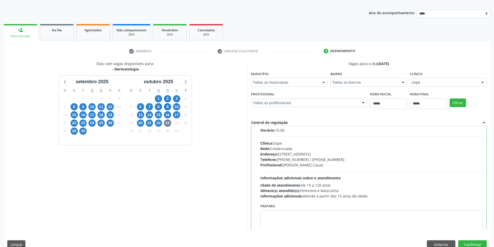
scroll to position [26, 0]
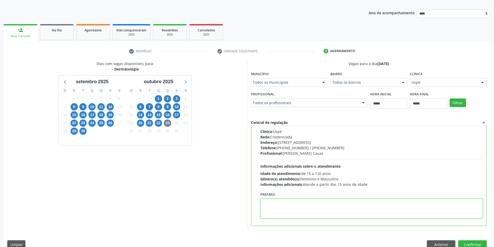
paste textarea "**********"
type textarea "**********"
click at [468, 244] on button "Confirmar" at bounding box center [472, 244] width 29 height 9
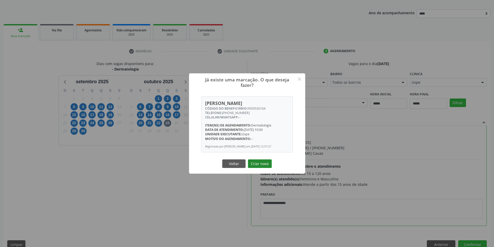
click at [262, 166] on button "Criar novo" at bounding box center [260, 163] width 24 height 9
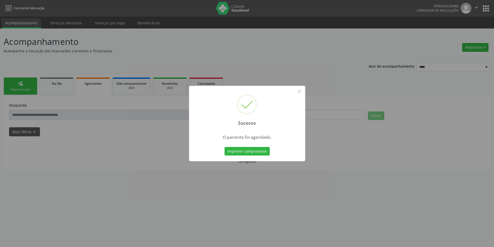
scroll to position [0, 0]
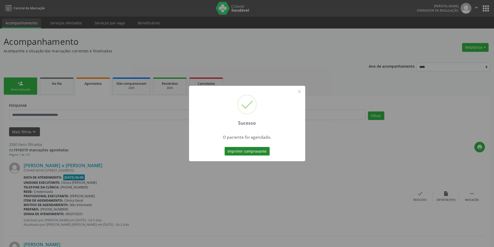
click at [256, 151] on button "Imprimir comprovante" at bounding box center [246, 151] width 45 height 9
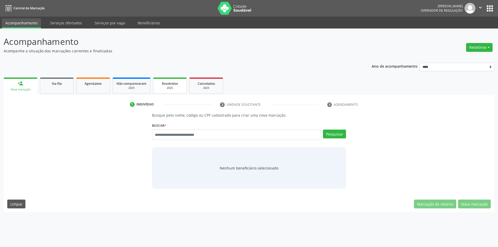
click at [165, 81] on div "Resolvidos" at bounding box center [170, 83] width 26 height 5
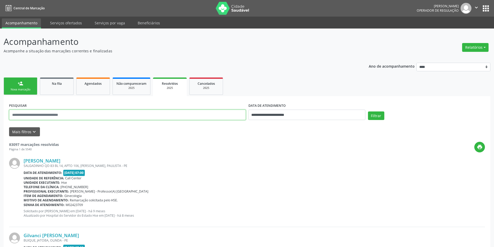
paste input "**********"
type input "**********"
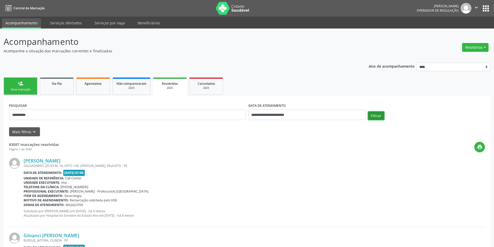
click at [377, 112] on button "Filtrar" at bounding box center [376, 115] width 16 height 9
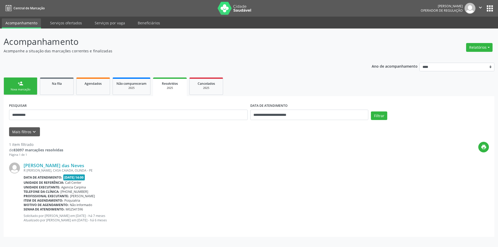
click at [15, 90] on div "Nova marcação" at bounding box center [21, 90] width 26 height 4
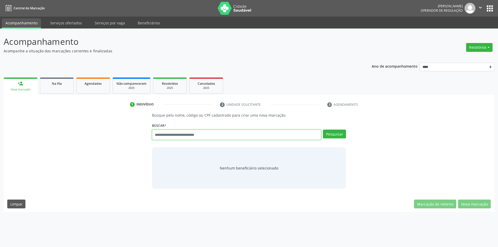
drag, startPoint x: 202, startPoint y: 134, endPoint x: 193, endPoint y: 128, distance: 11.1
click at [202, 134] on input "text" at bounding box center [236, 135] width 169 height 10
type input "*********"
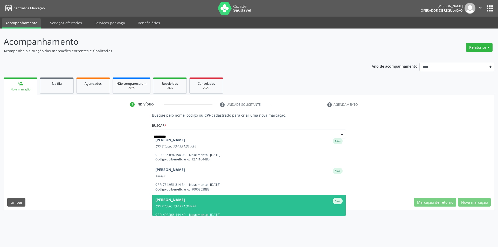
scroll to position [72, 0]
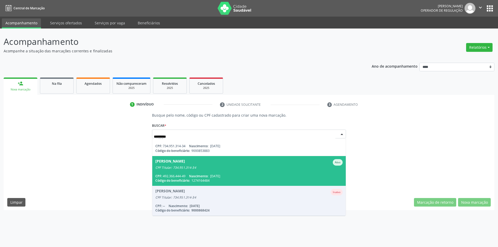
click at [104, 149] on div "Busque pelo nome, código ou CPF cadastrado para criar uma nova marcação. [GEOGR…" at bounding box center [248, 149] width 483 height 74
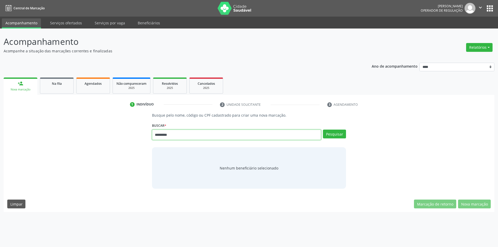
drag, startPoint x: 181, startPoint y: 137, endPoint x: 115, endPoint y: 138, distance: 66.4
click at [116, 138] on div "Busque pelo nome, código ou CPF cadastrado para criar uma nova marcação. [GEOGR…" at bounding box center [248, 150] width 483 height 76
type input "*********"
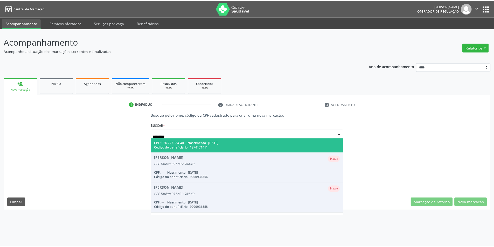
scroll to position [132, 0]
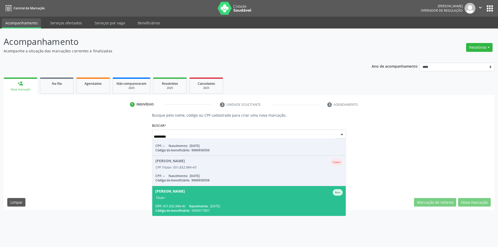
drag, startPoint x: 219, startPoint y: 201, endPoint x: 271, endPoint y: 164, distance: 63.6
click at [220, 201] on span "[PERSON_NAME] Ativo Titular CPF: 051.832.984-40 Nascimento: [DATE] Código do be…" at bounding box center [249, 201] width 194 height 30
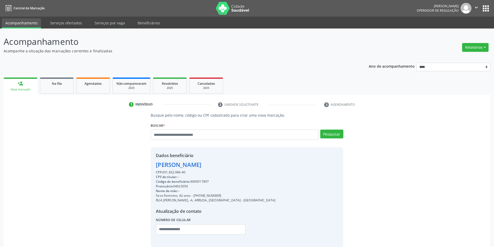
click at [195, 182] on div "Código do beneficiário: 9000917897" at bounding box center [215, 181] width 119 height 5
copy div "9000917897"
click at [102, 88] on link "Agendados" at bounding box center [93, 86] width 34 height 16
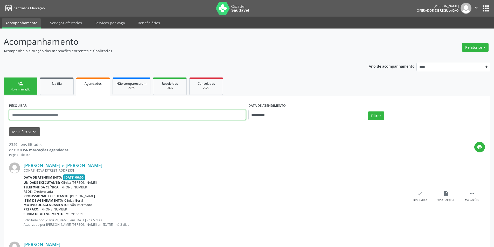
paste input "**********"
type input "**********"
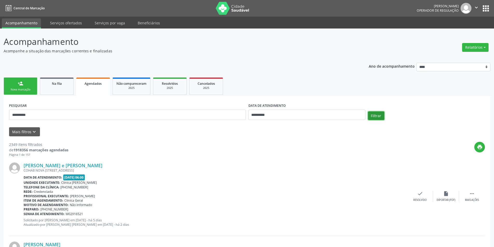
click at [381, 116] on button "Filtrar" at bounding box center [376, 115] width 16 height 9
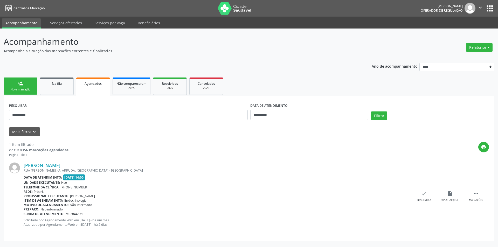
click at [22, 88] on div "Nova marcação" at bounding box center [21, 90] width 26 height 4
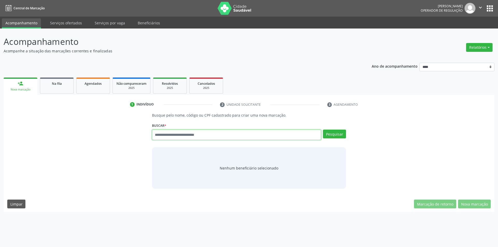
click at [170, 132] on input "text" at bounding box center [236, 135] width 169 height 10
type input "******"
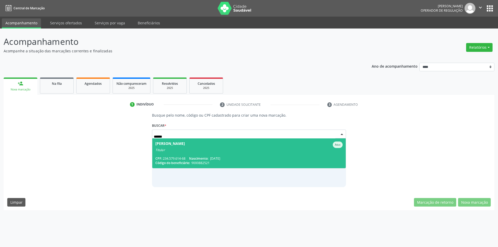
drag, startPoint x: 201, startPoint y: 145, endPoint x: 200, endPoint y: 140, distance: 4.8
click at [201, 145] on div "Cleonice Soares Pinto Ativo" at bounding box center [248, 145] width 187 height 6
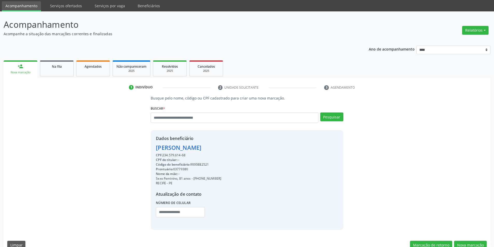
scroll to position [27, 0]
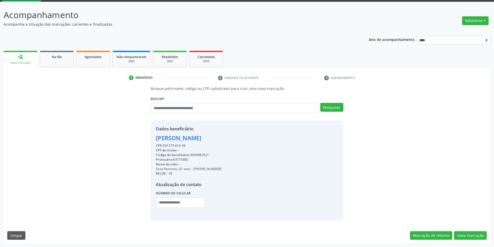
click at [197, 154] on div "Código do beneficiário: 9000882521" at bounding box center [188, 155] width 65 height 5
copy div "9000882521"
click at [99, 60] on link "Agendados" at bounding box center [93, 59] width 34 height 16
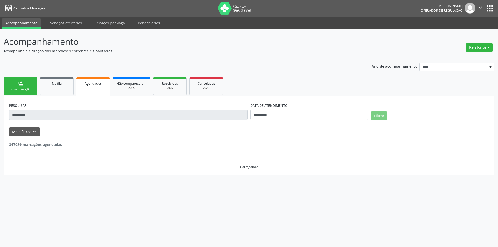
click at [157, 114] on input "**********" at bounding box center [128, 115] width 238 height 10
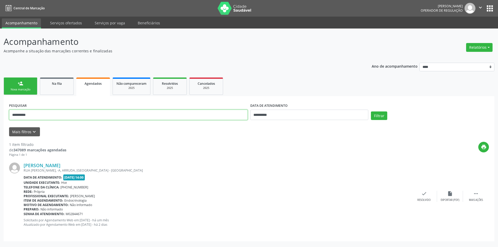
click at [157, 114] on input "**********" at bounding box center [128, 115] width 238 height 10
paste input "text"
type input "**********"
click at [386, 118] on button "Filtrar" at bounding box center [379, 115] width 16 height 9
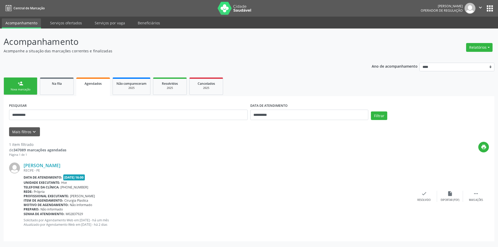
click at [25, 89] on div "Nova marcação" at bounding box center [21, 90] width 26 height 4
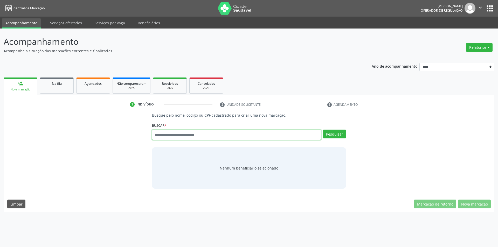
click at [190, 134] on input "text" at bounding box center [236, 135] width 169 height 10
type input "******"
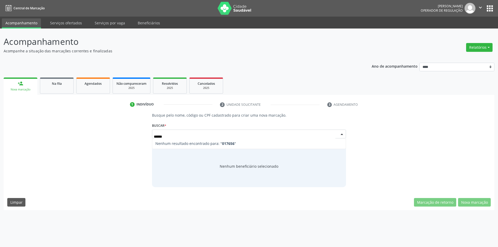
drag, startPoint x: 178, startPoint y: 138, endPoint x: 75, endPoint y: 133, distance: 103.5
click at [79, 134] on div "Busque pelo nome, código ou CPF cadastrado para criar uma nova marcação. Buscar…" at bounding box center [248, 149] width 483 height 74
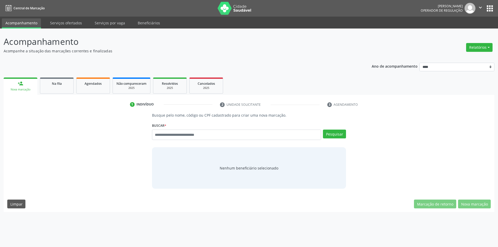
drag, startPoint x: 59, startPoint y: 160, endPoint x: 59, endPoint y: 150, distance: 10.4
click at [60, 161] on div "Busque pelo nome, código ou CPF cadastrado para criar uma nova marcação. Buscar…" at bounding box center [248, 150] width 483 height 76
click at [179, 135] on input "text" at bounding box center [236, 135] width 169 height 10
type input "******"
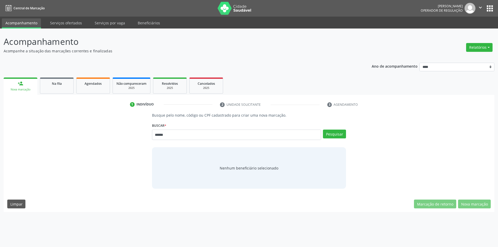
type input "******"
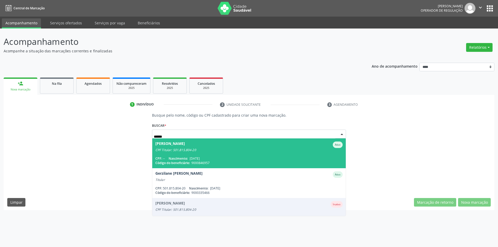
drag, startPoint x: 222, startPoint y: 153, endPoint x: 228, endPoint y: 148, distance: 7.9
click at [222, 153] on span "Dirceu Mendes Ferreira Ativo CPF Titular: 501.815.804-20 CPF: -- Nascimento: 04…" at bounding box center [249, 153] width 194 height 30
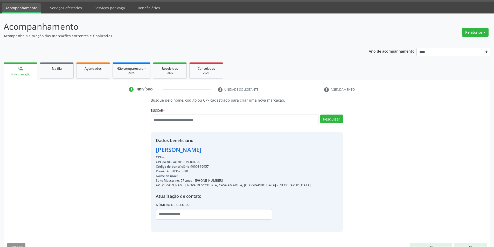
scroll to position [27, 0]
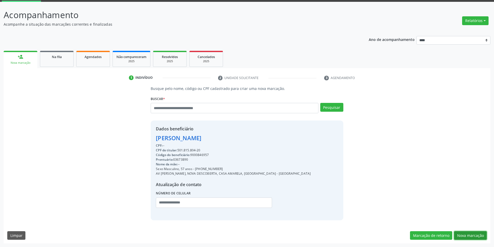
drag, startPoint x: 473, startPoint y: 234, endPoint x: 473, endPoint y: 231, distance: 3.4
click at [473, 235] on button "Nova marcação" at bounding box center [470, 235] width 33 height 9
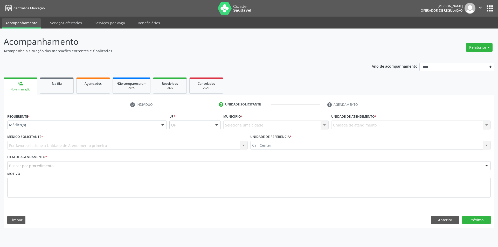
drag, startPoint x: 25, startPoint y: 128, endPoint x: 27, endPoint y: 127, distance: 2.9
click at [25, 128] on div "Médico(a)" at bounding box center [86, 125] width 159 height 9
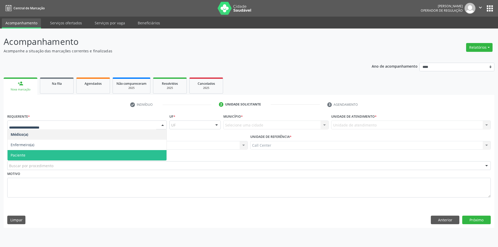
click at [42, 152] on span "Paciente" at bounding box center [87, 155] width 159 height 10
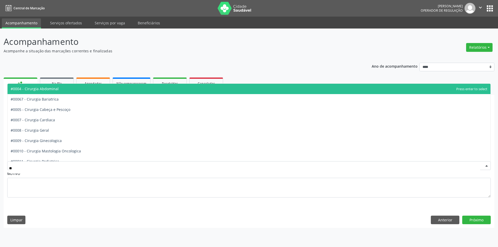
type input "***"
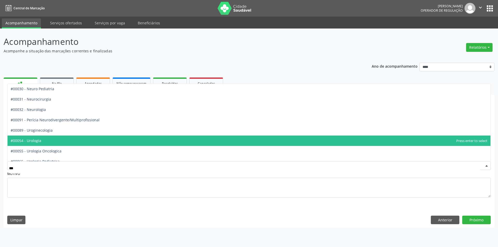
click at [47, 140] on span "#00054 - Urologia" at bounding box center [249, 141] width 483 height 10
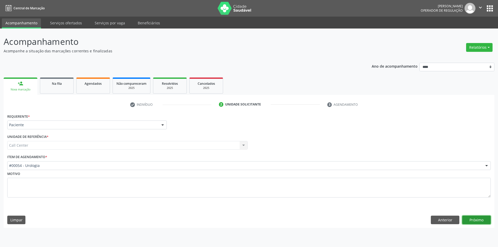
click at [475, 218] on button "Próximo" at bounding box center [476, 220] width 29 height 9
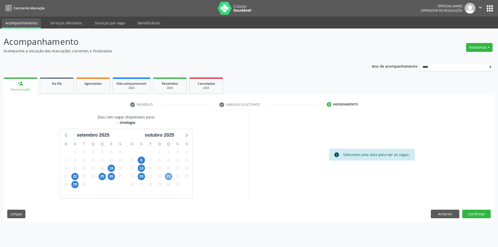
click at [172, 177] on span "23" at bounding box center [168, 176] width 7 height 7
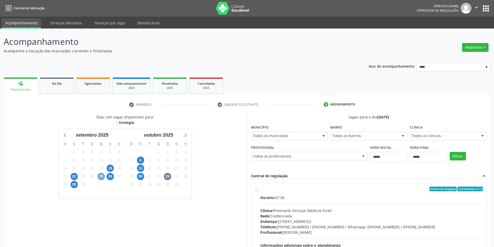
click at [103, 176] on span "25" at bounding box center [100, 176] width 7 height 7
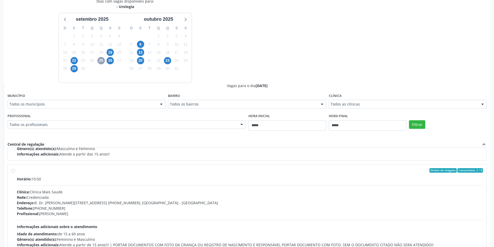
scroll to position [69, 0]
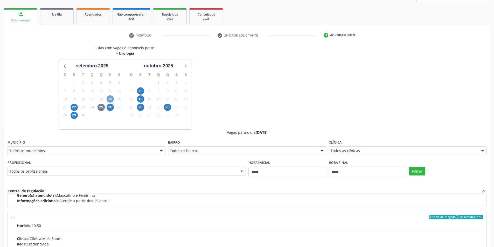
click at [111, 100] on span "19" at bounding box center [110, 98] width 7 height 7
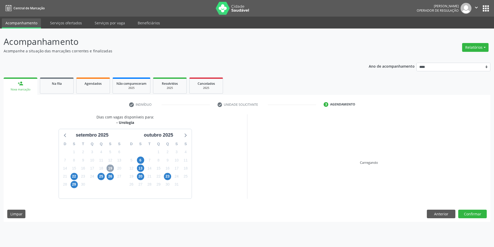
scroll to position [0, 0]
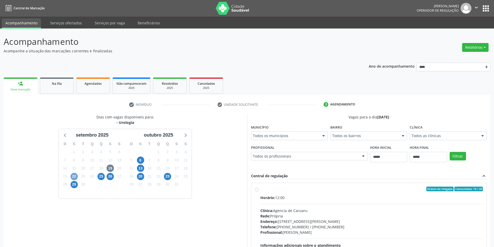
click at [76, 176] on span "22" at bounding box center [74, 176] width 7 height 7
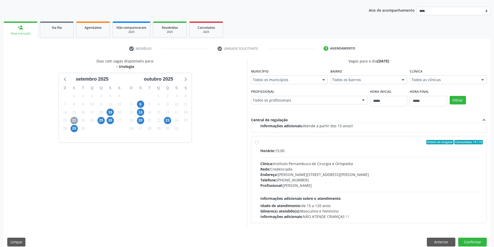
scroll to position [63, 0]
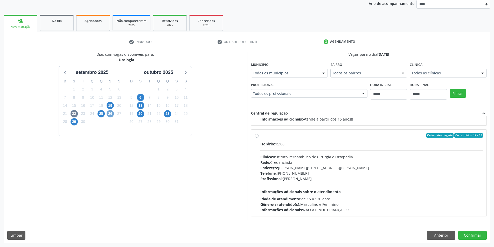
click at [109, 116] on span "26" at bounding box center [110, 113] width 7 height 7
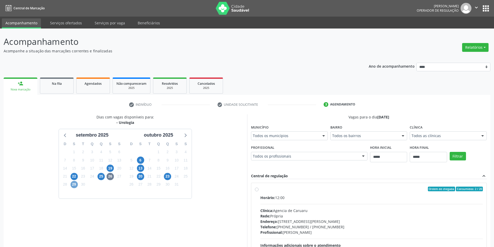
click at [76, 183] on span "29" at bounding box center [74, 184] width 7 height 7
click at [140, 160] on span "6" at bounding box center [140, 160] width 7 height 7
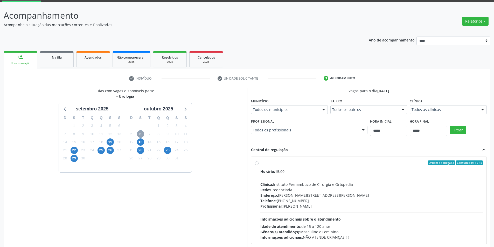
scroll to position [53, 0]
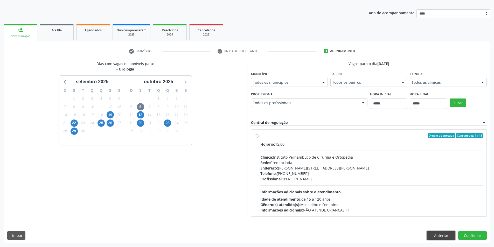
click at [438, 238] on button "Anterior" at bounding box center [441, 235] width 29 height 9
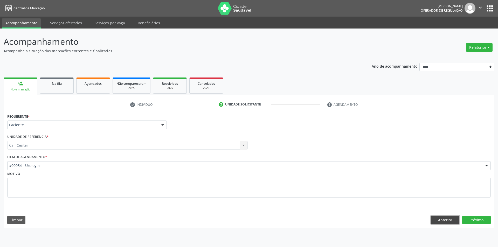
click at [440, 221] on button "Anterior" at bounding box center [445, 220] width 29 height 9
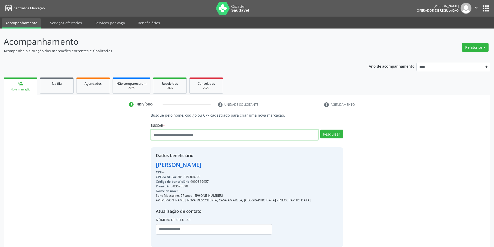
click at [175, 138] on input "text" at bounding box center [234, 135] width 167 height 10
type input "*********"
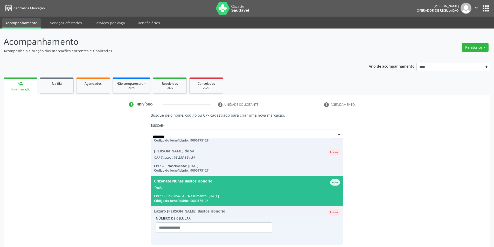
scroll to position [43, 0]
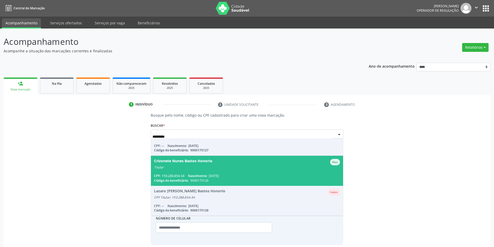
click at [213, 170] on span "Crizonete Nunes Bastos Honorio Ativo Titular CPF: 193.288.854-34 Nascimento: 30…" at bounding box center [247, 171] width 192 height 30
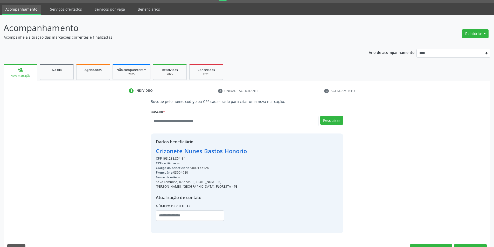
scroll to position [27, 0]
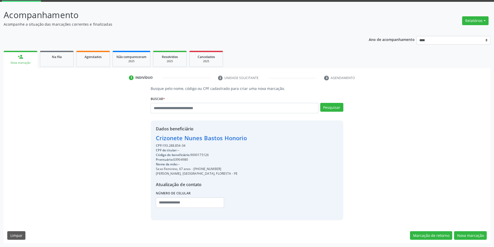
click at [198, 154] on div "Código do beneficiário: 9000175126" at bounding box center [201, 155] width 91 height 5
copy div "9000175126"
click at [100, 61] on link "Agendados" at bounding box center [93, 59] width 34 height 16
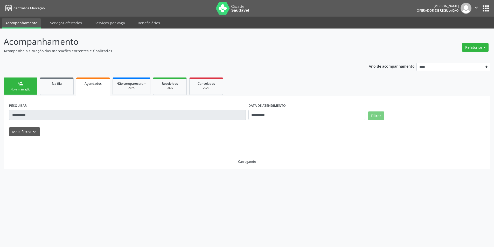
scroll to position [0, 0]
click at [265, 115] on input "**********" at bounding box center [309, 115] width 118 height 10
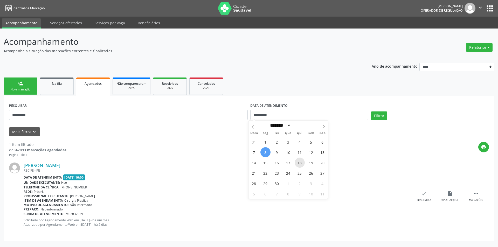
click at [296, 166] on span "18" at bounding box center [299, 163] width 10 height 10
type input "**********"
click at [296, 166] on span "18" at bounding box center [299, 163] width 10 height 10
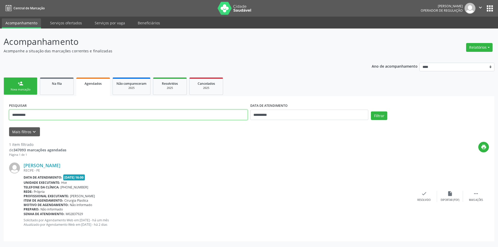
click at [194, 117] on input "**********" at bounding box center [128, 115] width 238 height 10
paste input "text"
type input "**********"
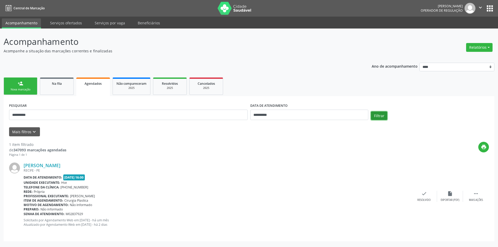
click at [372, 114] on button "Filtrar" at bounding box center [379, 115] width 16 height 9
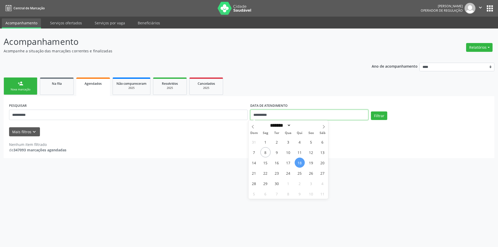
click at [295, 113] on input "**********" at bounding box center [309, 115] width 118 height 10
click at [378, 115] on button "Filtrar" at bounding box center [379, 115] width 16 height 9
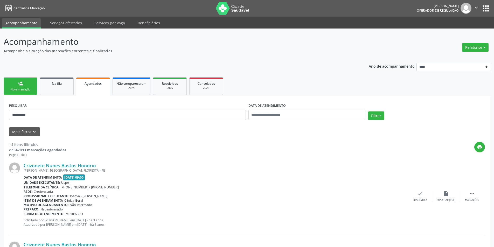
click at [24, 80] on link "person_add Nova marcação" at bounding box center [21, 86] width 34 height 17
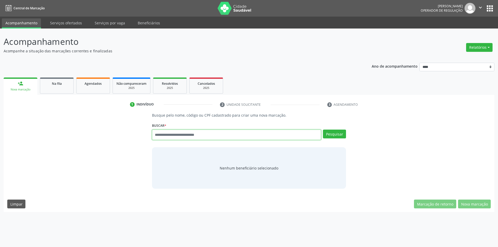
paste input "**********"
type input "**********"
click at [328, 135] on button "Pesquisar" at bounding box center [334, 134] width 23 height 9
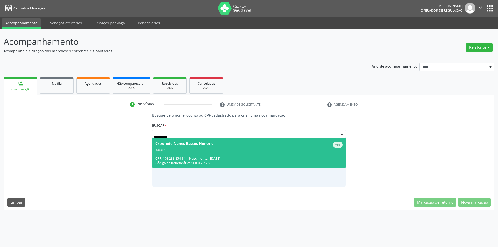
click at [242, 150] on div "Titular" at bounding box center [248, 150] width 187 height 4
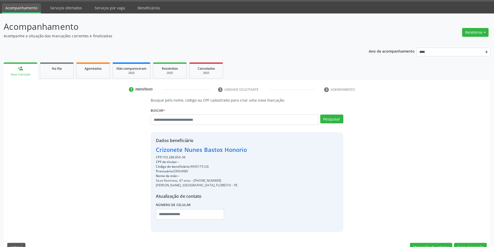
scroll to position [27, 0]
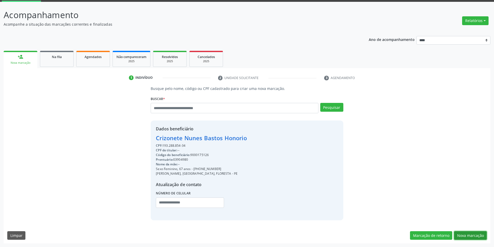
click at [459, 232] on button "Nova marcação" at bounding box center [470, 235] width 33 height 9
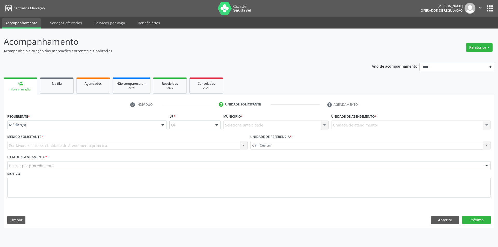
drag, startPoint x: 58, startPoint y: 121, endPoint x: 56, endPoint y: 125, distance: 4.5
click at [58, 123] on div "Médico(a)" at bounding box center [86, 125] width 159 height 9
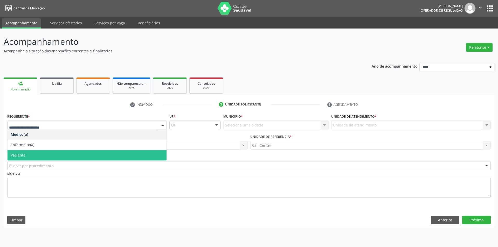
drag, startPoint x: 41, startPoint y: 154, endPoint x: 40, endPoint y: 160, distance: 5.5
click at [41, 155] on span "Paciente" at bounding box center [87, 155] width 159 height 10
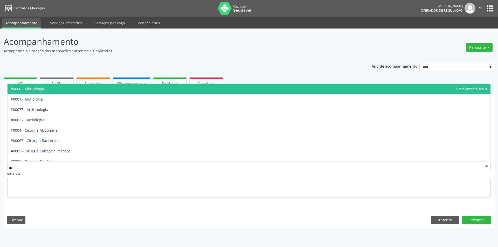
type input "***"
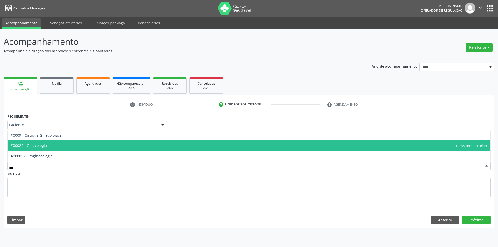
click at [40, 148] on span "#00022 - Ginecologia" at bounding box center [249, 145] width 483 height 10
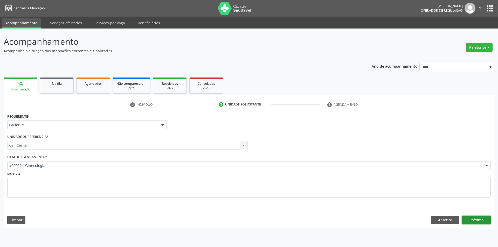
click at [476, 222] on button "Próximo" at bounding box center [476, 220] width 29 height 9
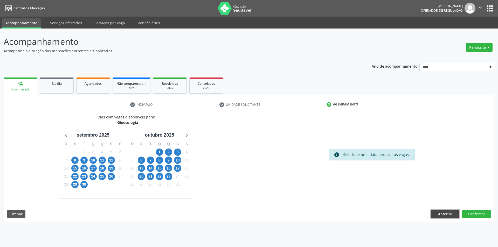
click at [444, 211] on button "Anterior" at bounding box center [445, 214] width 29 height 9
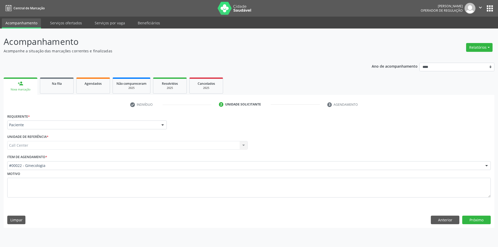
click at [444, 213] on div "Requerente * Paciente Médico(a) Enfermeiro(a) Paciente Nenhum resultado encontr…" at bounding box center [249, 169] width 490 height 115
drag, startPoint x: 446, startPoint y: 218, endPoint x: 444, endPoint y: 216, distance: 2.9
click at [446, 217] on button "Anterior" at bounding box center [445, 220] width 29 height 9
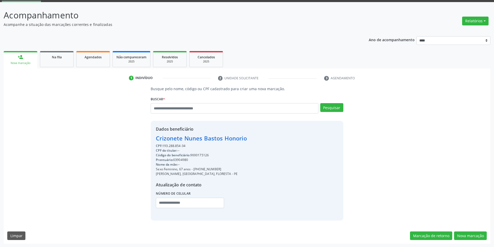
scroll to position [27, 0]
click at [472, 238] on button "Nova marcação" at bounding box center [470, 235] width 33 height 9
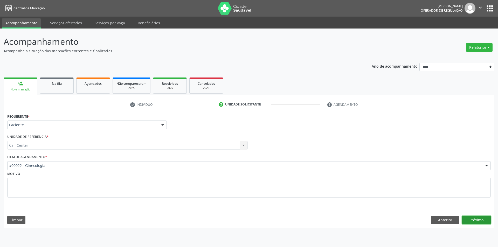
click at [472, 220] on button "Próximo" at bounding box center [476, 220] width 29 height 9
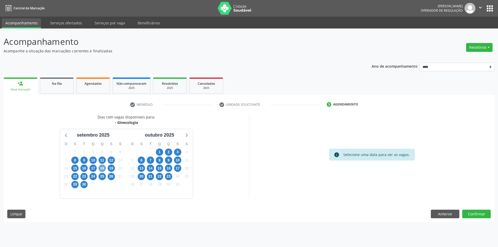
click at [105, 169] on span "18" at bounding box center [101, 168] width 7 height 7
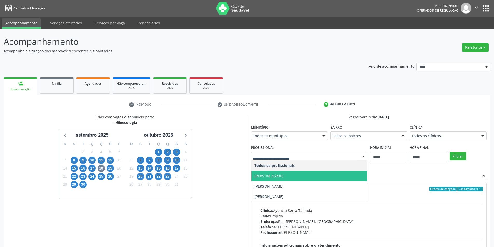
click at [283, 178] on span "Beatriz Bomtempo de Siqueira" at bounding box center [268, 175] width 29 height 5
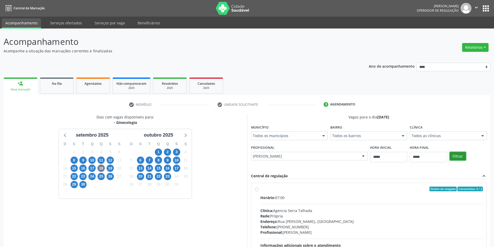
click at [458, 158] on button "Filtrar" at bounding box center [457, 156] width 16 height 9
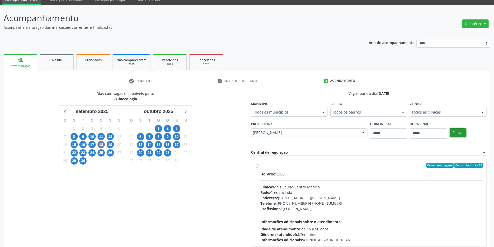
scroll to position [53, 0]
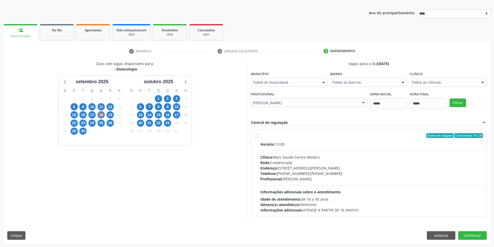
click at [313, 170] on div "Endereço: Rua Gervasio Pires, nº 252, Boa Vista, Recife - PE" at bounding box center [371, 167] width 223 height 5
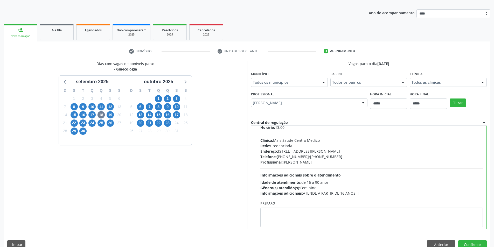
scroll to position [26, 0]
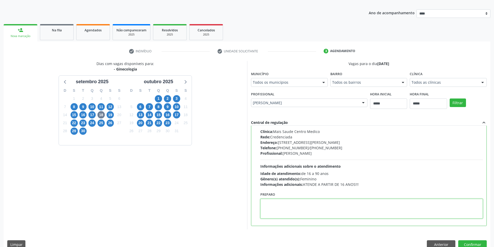
paste textarea "**********"
type textarea "**********"
click at [473, 242] on button "Confirmar" at bounding box center [472, 244] width 29 height 9
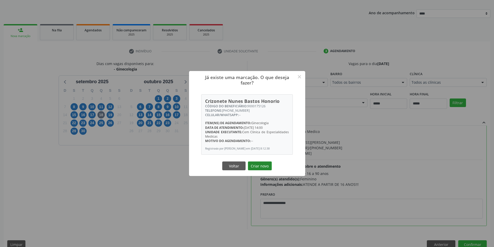
click at [256, 166] on button "Criar novo" at bounding box center [260, 165] width 24 height 9
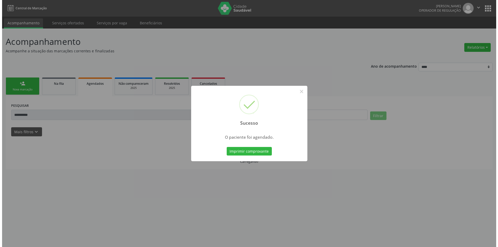
scroll to position [0, 0]
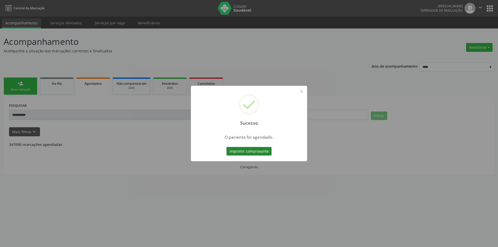
click at [256, 151] on button "Imprimir comprovante" at bounding box center [248, 151] width 45 height 9
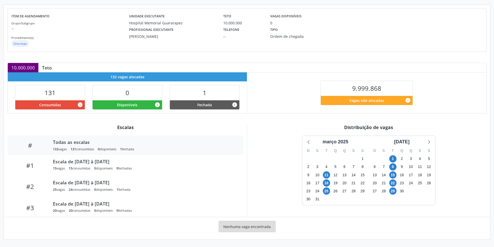
scroll to position [54, 0]
click at [429, 144] on icon at bounding box center [428, 141] width 7 height 7
click at [428, 144] on icon at bounding box center [428, 141] width 7 height 7
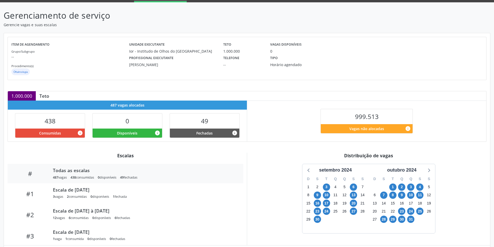
scroll to position [27, 0]
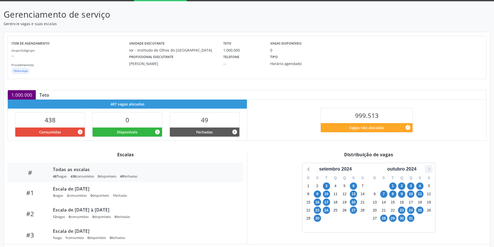
click at [430, 168] on icon at bounding box center [428, 169] width 7 height 7
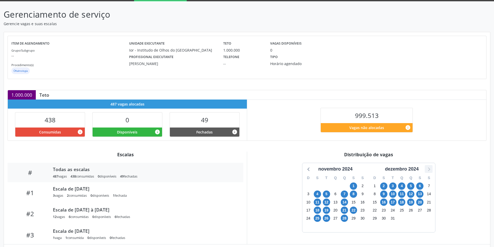
click at [430, 168] on icon at bounding box center [428, 169] width 7 height 7
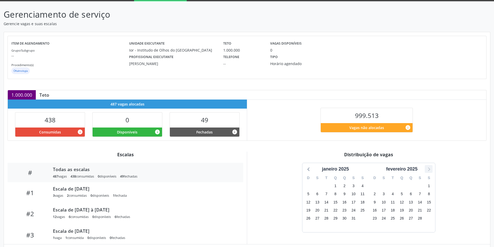
click at [430, 168] on icon at bounding box center [428, 169] width 7 height 7
click at [431, 168] on icon at bounding box center [428, 169] width 7 height 7
click at [432, 167] on div "[DATE]" at bounding box center [402, 168] width 66 height 10
click at [429, 168] on icon at bounding box center [428, 169] width 7 height 7
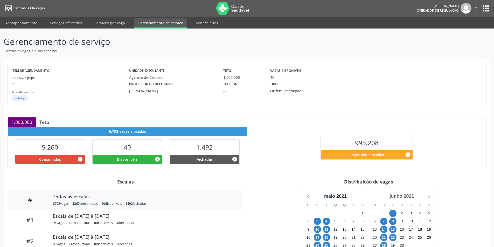
click at [408, 196] on div "junho 2021" at bounding box center [401, 196] width 29 height 7
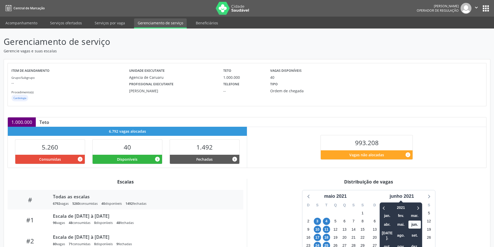
click at [422, 208] on div "2021 jan. fev. mar. abr. mai. jun. [DATE]. ago. set. out. nov. dez." at bounding box center [400, 227] width 43 height 50
click at [419, 208] on icon at bounding box center [418, 207] width 2 height 3
click at [420, 207] on icon at bounding box center [417, 208] width 5 height 6
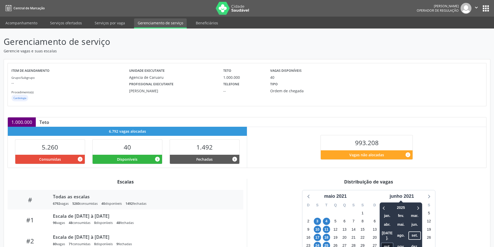
click at [388, 243] on span "out." at bounding box center [387, 247] width 12 height 8
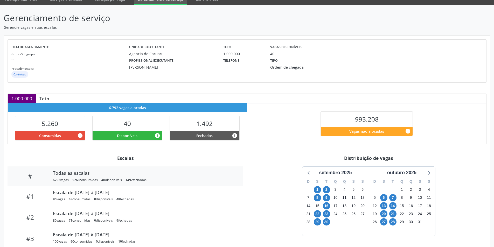
scroll to position [52, 0]
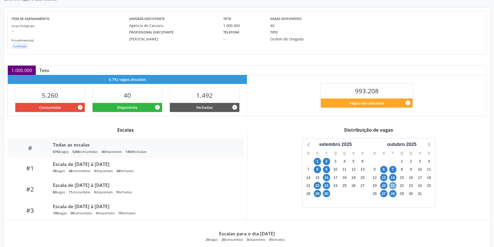
click at [394, 186] on span "21" at bounding box center [392, 185] width 7 height 7
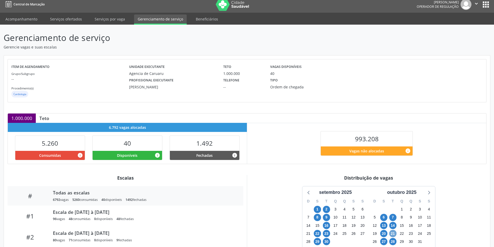
scroll to position [0, 0]
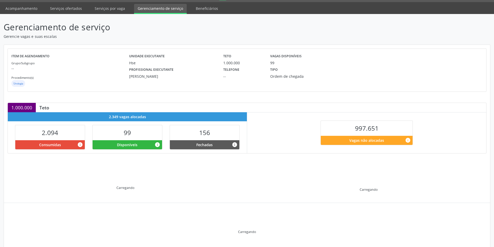
scroll to position [27, 0]
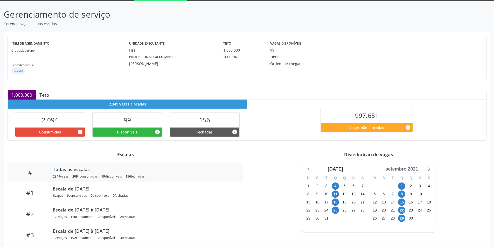
click at [411, 169] on div "setembro 2021" at bounding box center [401, 169] width 37 height 7
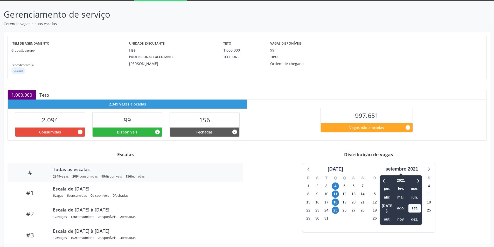
click at [422, 180] on div "2021 jan. fev. mar. abr. mai. jun. jul. ago. set. out. nov. dez." at bounding box center [400, 200] width 43 height 50
click at [420, 181] on icon at bounding box center [417, 181] width 5 height 6
click at [419, 181] on icon at bounding box center [418, 180] width 2 height 3
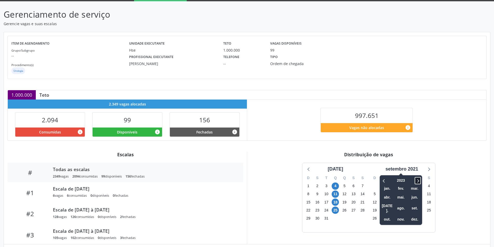
click at [419, 181] on icon at bounding box center [418, 180] width 2 height 3
click at [391, 215] on span "out." at bounding box center [387, 219] width 12 height 8
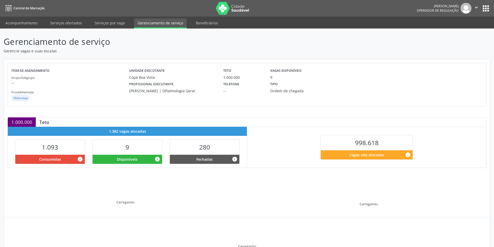
scroll to position [27, 0]
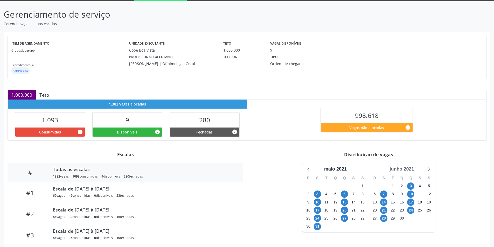
click at [409, 168] on div "junho 2021" at bounding box center [401, 169] width 29 height 7
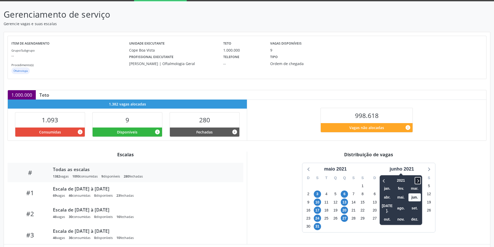
click at [416, 179] on icon at bounding box center [417, 181] width 5 height 6
click at [418, 180] on icon at bounding box center [417, 181] width 5 height 6
click at [418, 182] on icon at bounding box center [417, 181] width 5 height 6
click at [419, 208] on span "set." at bounding box center [414, 208] width 12 height 8
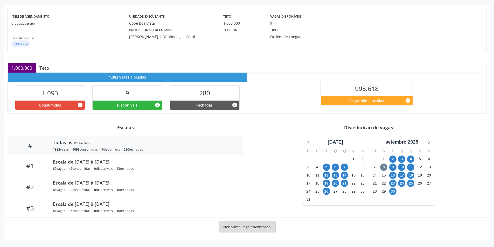
scroll to position [54, 0]
click at [392, 165] on span "9" at bounding box center [392, 166] width 7 height 7
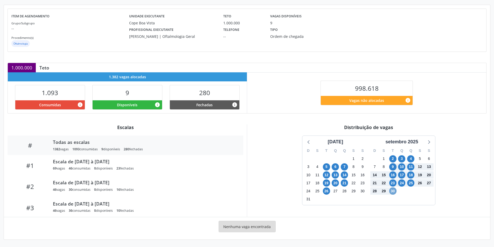
click at [391, 190] on span "30" at bounding box center [392, 190] width 7 height 7
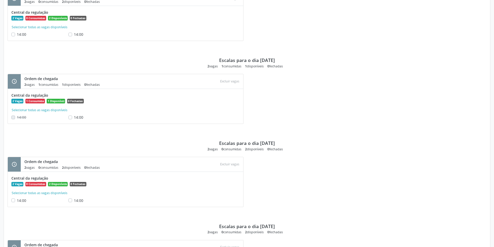
scroll to position [866, 0]
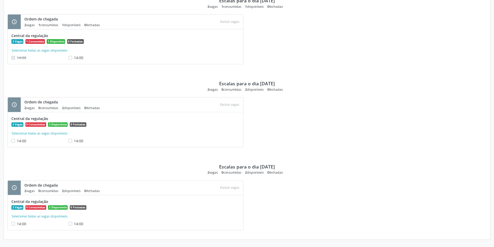
click at [328, 138] on div "schedule Ordem de chegada 2 vagas 0 consumidas 2 disponíveis 0 fechadas Atenção…" at bounding box center [247, 124] width 486 height 55
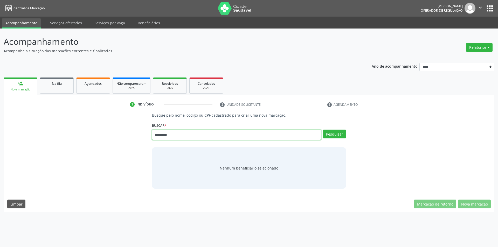
type input "*********"
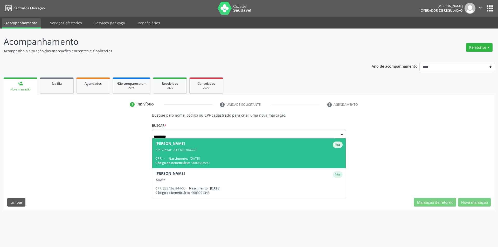
click at [200, 158] on span "[DATE]" at bounding box center [194, 158] width 10 height 4
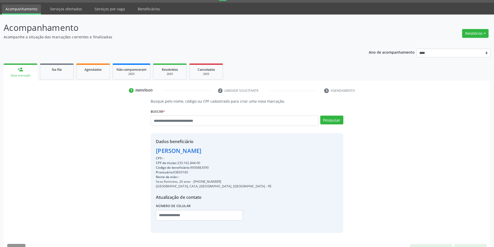
scroll to position [27, 0]
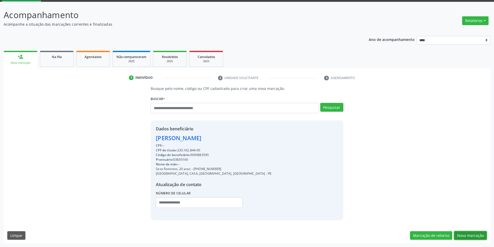
click at [471, 233] on button "Nova marcação" at bounding box center [470, 235] width 33 height 9
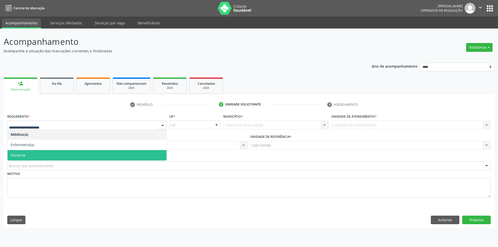
click at [35, 153] on span "Paciente" at bounding box center [87, 155] width 159 height 10
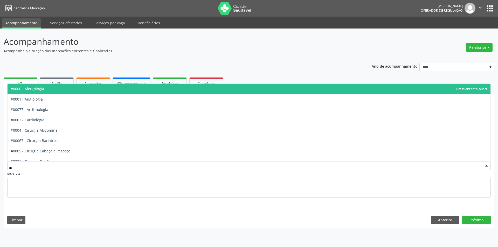
type input "***"
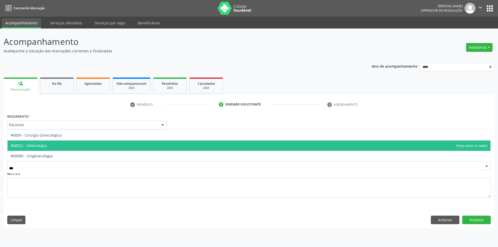
click at [37, 145] on span "#00022 - Ginecologia" at bounding box center [29, 145] width 36 height 5
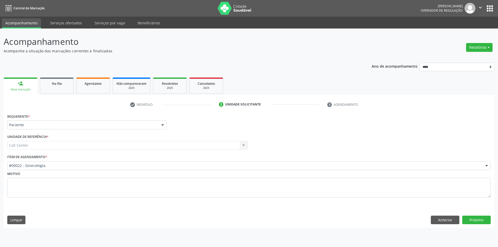
click at [466, 215] on div "Requerente * Paciente Médico(a) Enfermeiro(a) Paciente Nenhum resultado encontr…" at bounding box center [249, 169] width 490 height 115
click at [469, 217] on button "Próximo" at bounding box center [476, 220] width 29 height 9
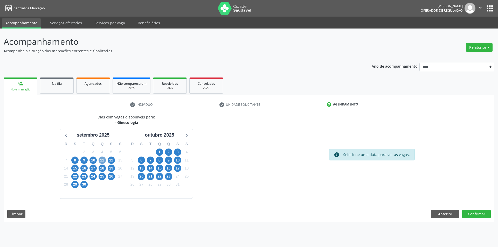
click at [102, 160] on span "11" at bounding box center [101, 160] width 7 height 7
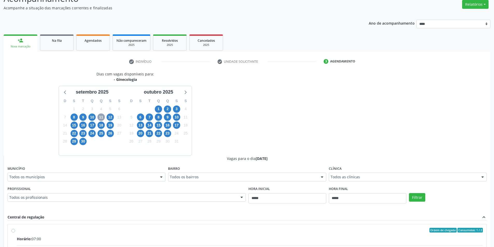
scroll to position [104, 0]
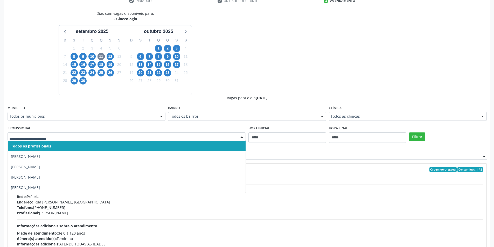
click at [195, 132] on div at bounding box center [127, 136] width 238 height 9
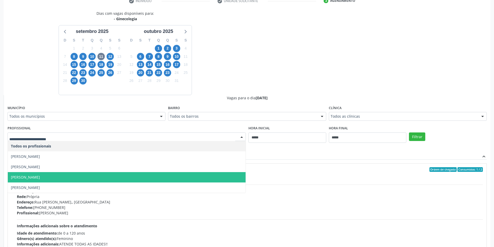
click at [119, 178] on span "[PERSON_NAME]" at bounding box center [127, 177] width 238 height 10
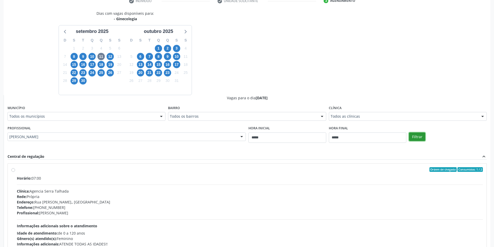
click at [418, 138] on button "Filtrar" at bounding box center [417, 136] width 16 height 9
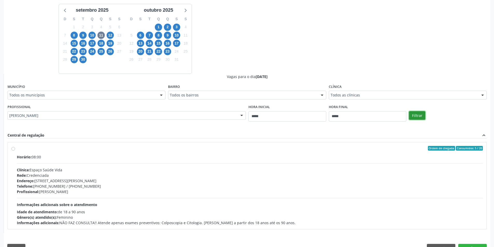
scroll to position [138, 0]
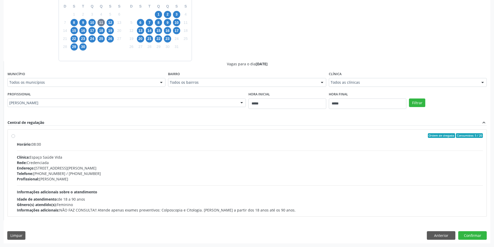
click at [139, 165] on div "Rede: Credenciada" at bounding box center [250, 162] width 466 height 5
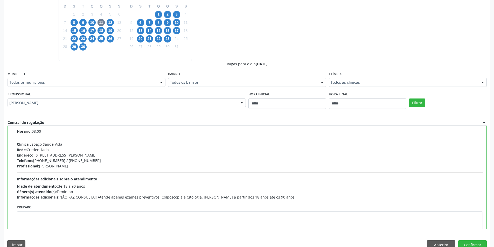
scroll to position [26, 0]
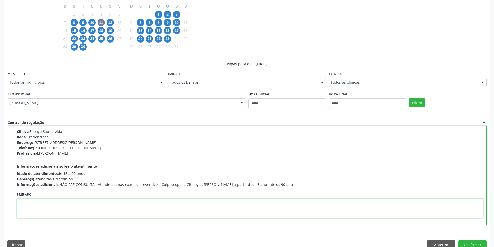
paste textarea "**********"
type textarea "**********"
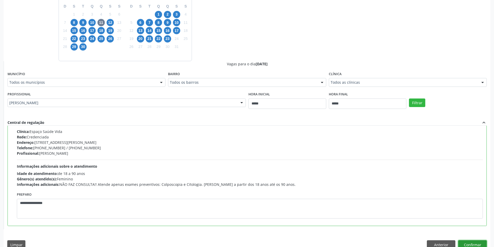
click at [471, 243] on button "Confirmar" at bounding box center [472, 244] width 29 height 9
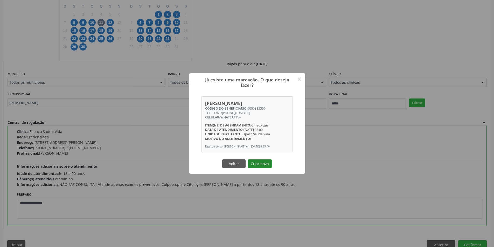
click at [260, 166] on button "Criar novo" at bounding box center [260, 163] width 24 height 9
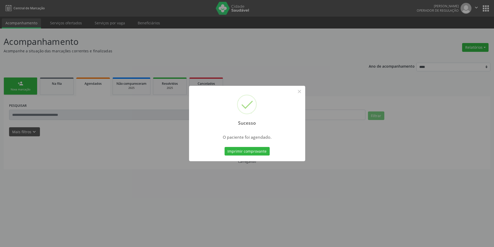
scroll to position [0, 0]
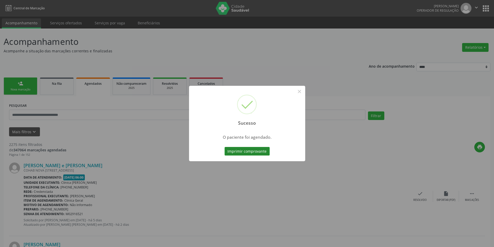
click at [252, 151] on button "Imprimir comprovante" at bounding box center [246, 151] width 45 height 9
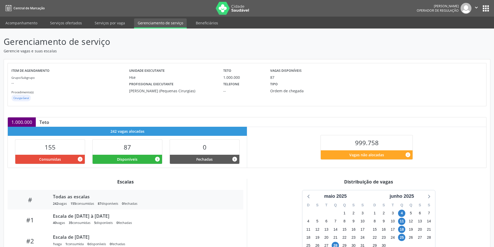
drag, startPoint x: 252, startPoint y: 51, endPoint x: 322, endPoint y: 80, distance: 76.1
drag, startPoint x: 322, startPoint y: 80, endPoint x: 457, endPoint y: 188, distance: 173.2
click at [458, 188] on div "Distribuição de vagas [DATE] D S T Q Q S S 27 28 29 30 1 2 3 4 5 6 7 8 9 10 11 …" at bounding box center [368, 225] width 243 height 93
click at [429, 199] on icon at bounding box center [428, 196] width 7 height 7
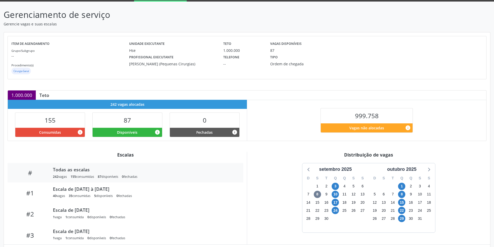
scroll to position [54, 0]
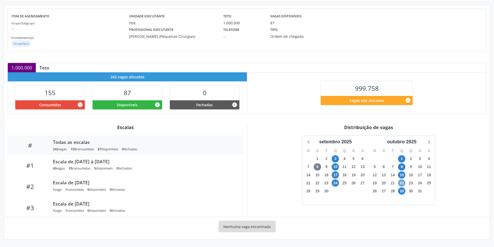
click at [400, 185] on span "22" at bounding box center [401, 182] width 7 height 7
click at [335, 166] on span "10" at bounding box center [335, 166] width 7 height 7
drag, startPoint x: 335, startPoint y: 167, endPoint x: 346, endPoint y: 171, distance: 12.0
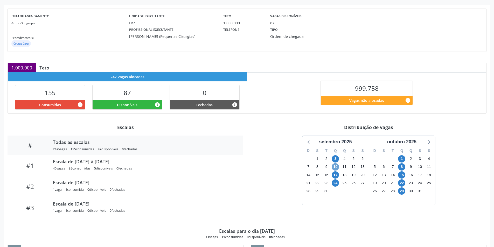
click at [335, 167] on span "10" at bounding box center [335, 166] width 7 height 7
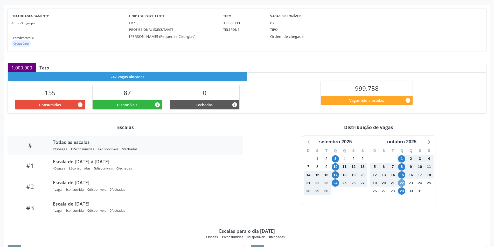
click at [403, 182] on span "22" at bounding box center [401, 182] width 7 height 7
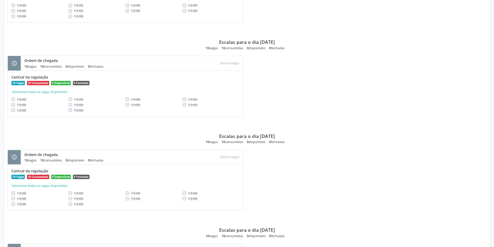
scroll to position [382, 0]
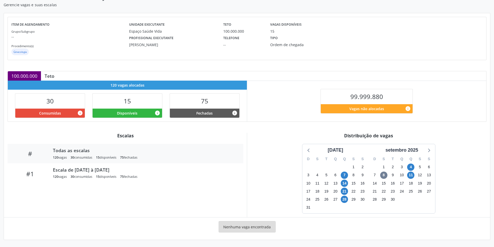
scroll to position [46, 0]
click at [411, 173] on span "11" at bounding box center [410, 174] width 7 height 7
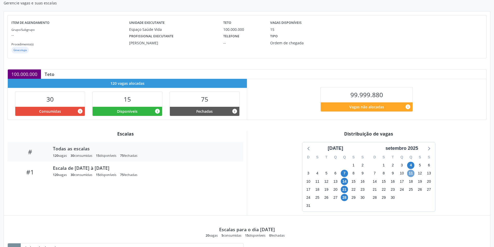
scroll to position [132, 0]
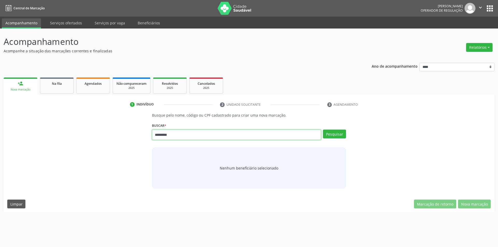
type input "*********"
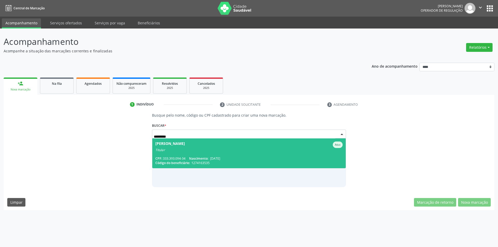
click at [211, 152] on div "Titular" at bounding box center [248, 150] width 187 height 4
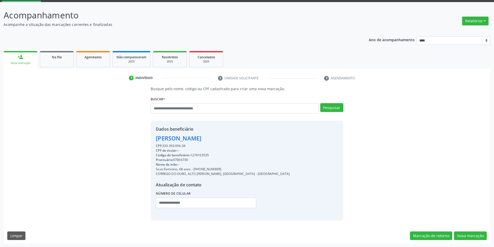
scroll to position [27, 0]
click at [474, 233] on button "Nova marcação" at bounding box center [470, 235] width 33 height 9
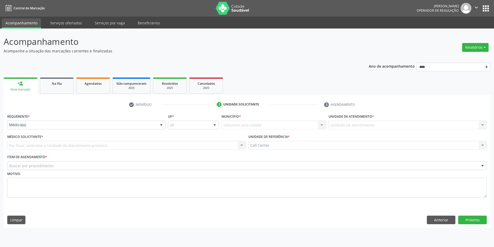
scroll to position [0, 0]
drag, startPoint x: 32, startPoint y: 124, endPoint x: 34, endPoint y: 126, distance: 3.2
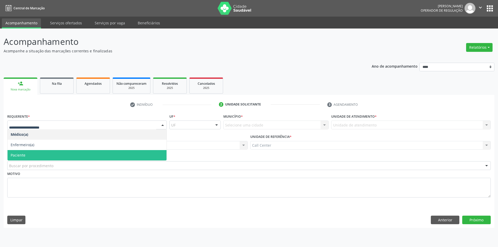
click at [37, 156] on span "Paciente" at bounding box center [87, 155] width 159 height 10
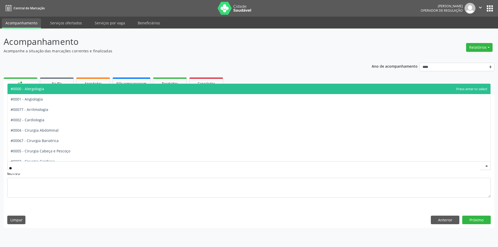
type input "***"
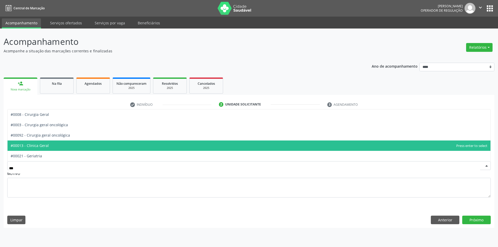
click at [84, 146] on span "#00013 - Clinica Geral" at bounding box center [249, 145] width 483 height 10
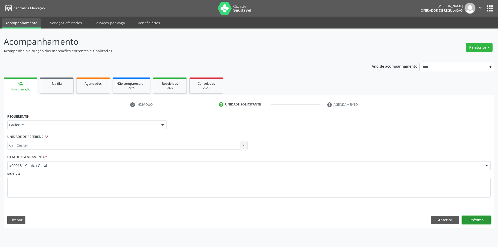
click at [482, 220] on button "Próximo" at bounding box center [476, 220] width 29 height 9
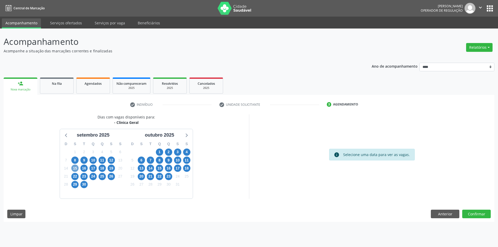
click at [74, 168] on span "15" at bounding box center [74, 168] width 7 height 7
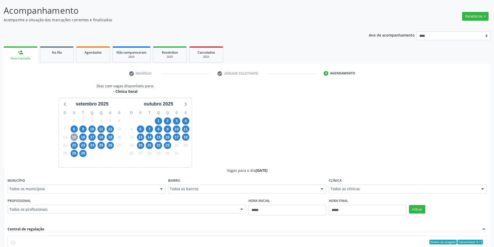
scroll to position [78, 0]
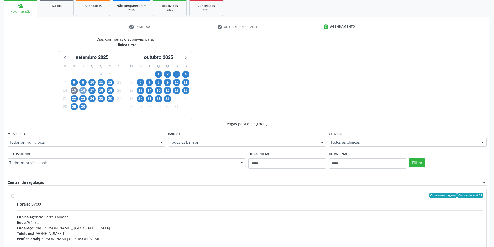
click at [84, 88] on span "16" at bounding box center [82, 90] width 7 height 7
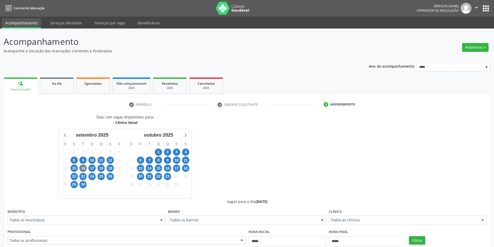
scroll to position [1, 0]
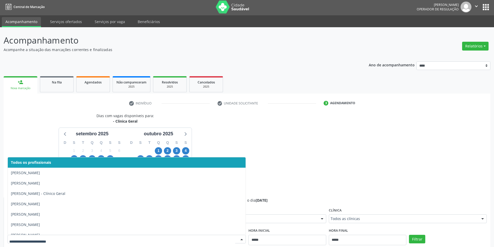
drag, startPoint x: 266, startPoint y: 158, endPoint x: 270, endPoint y: 152, distance: 7.2
click at [266, 158] on div "Dias com vagas disponíveis para: - Clinica Geral [DATE] D S T Q Q S S 31 1 2 3 …" at bounding box center [247, 239] width 487 height 253
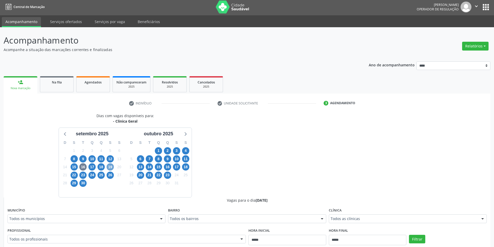
click at [110, 167] on span "19" at bounding box center [110, 166] width 7 height 7
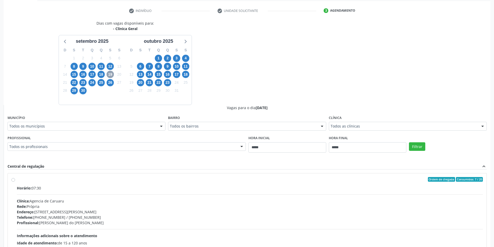
scroll to position [104, 0]
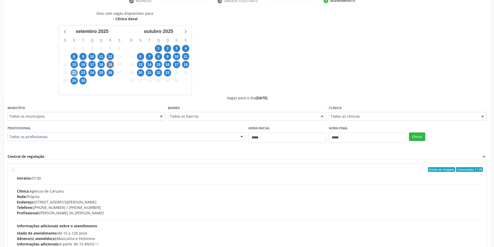
click at [75, 71] on span "22" at bounding box center [74, 72] width 7 height 7
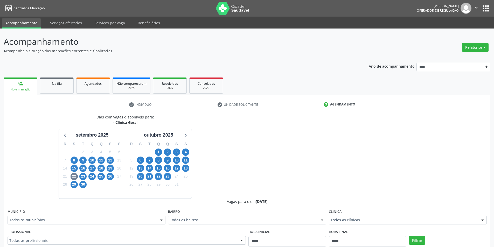
scroll to position [1, 0]
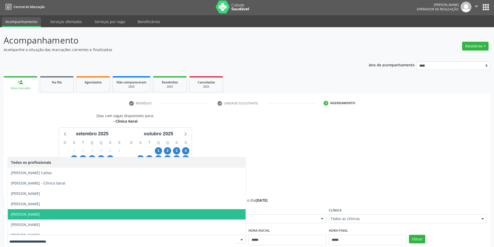
click at [106, 213] on span "[PERSON_NAME]" at bounding box center [127, 214] width 238 height 10
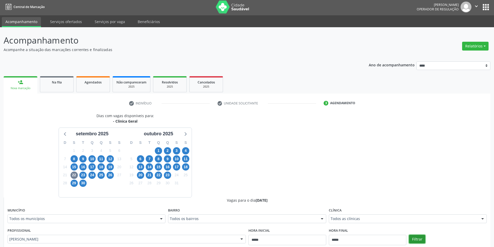
click at [412, 238] on button "Filtrar" at bounding box center [417, 239] width 16 height 9
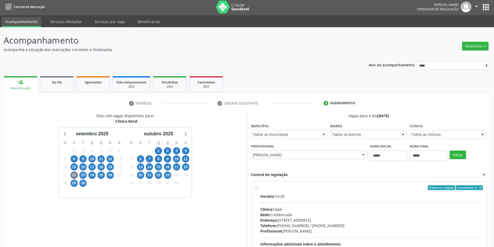
click at [298, 212] on div "Rede: Credenciada" at bounding box center [371, 214] width 223 height 5
click at [83, 175] on span "23" at bounding box center [82, 175] width 7 height 7
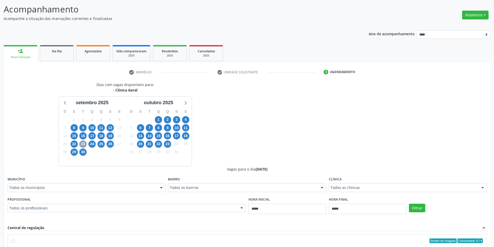
scroll to position [104, 0]
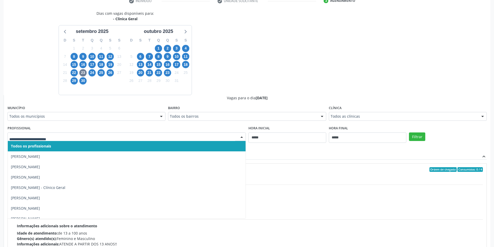
drag, startPoint x: 70, startPoint y: 138, endPoint x: 69, endPoint y: 142, distance: 3.8
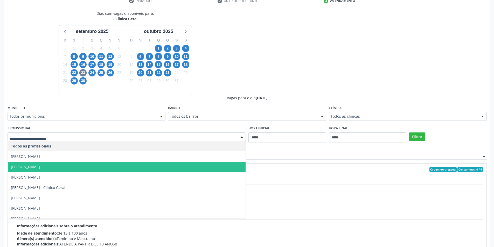
click at [71, 169] on span "[PERSON_NAME]" at bounding box center [127, 167] width 238 height 10
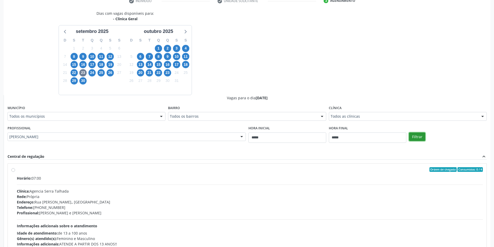
click at [416, 138] on button "Filtrar" at bounding box center [417, 136] width 16 height 9
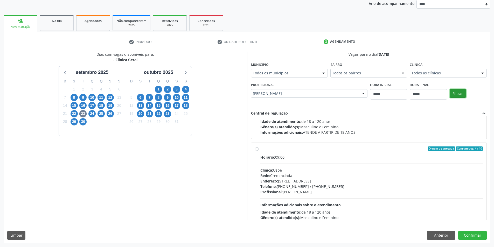
scroll to position [52, 0]
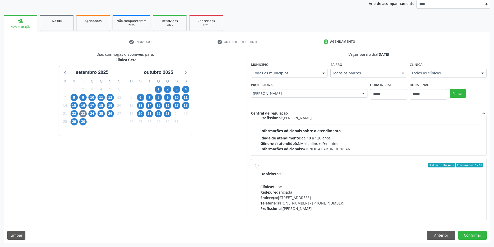
click at [297, 173] on div "Horário: 09:00" at bounding box center [371, 173] width 223 height 5
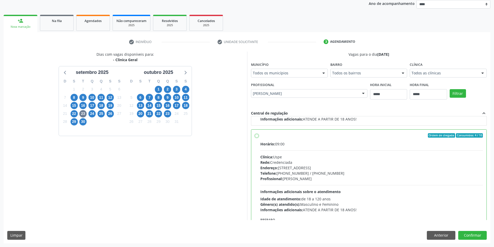
scroll to position [130, 0]
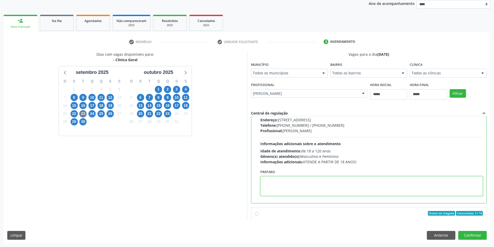
paste textarea "**********"
type textarea "**********"
click at [475, 231] on button "Confirmar" at bounding box center [472, 235] width 29 height 9
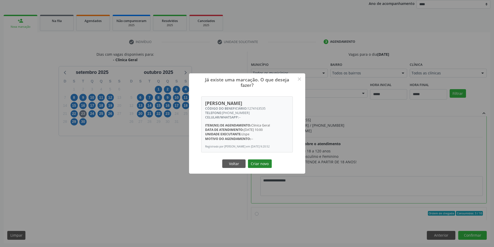
click at [258, 161] on button "Criar novo" at bounding box center [260, 163] width 24 height 9
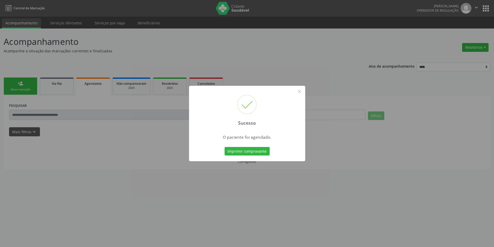
scroll to position [0, 0]
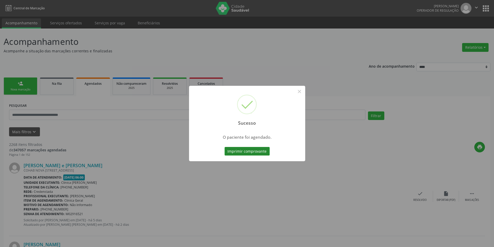
click at [254, 153] on button "Imprimir comprovante" at bounding box center [246, 151] width 45 height 9
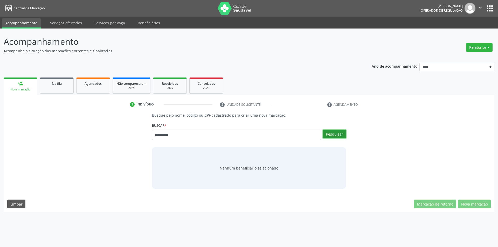
click at [328, 132] on button "Pesquisar" at bounding box center [334, 134] width 23 height 9
click at [156, 135] on input "**********" at bounding box center [236, 135] width 169 height 10
type input "*********"
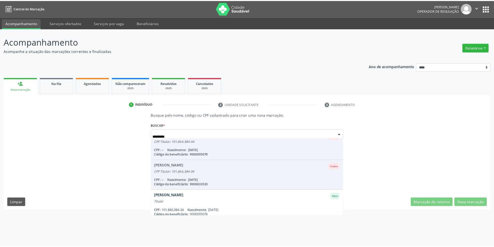
scroll to position [13, 0]
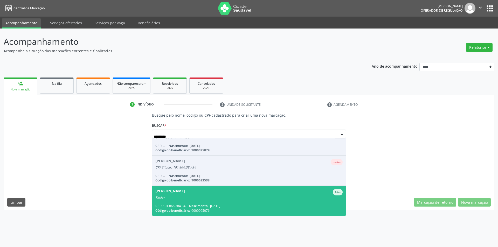
click at [212, 195] on div "[PERSON_NAME]" at bounding box center [248, 192] width 187 height 6
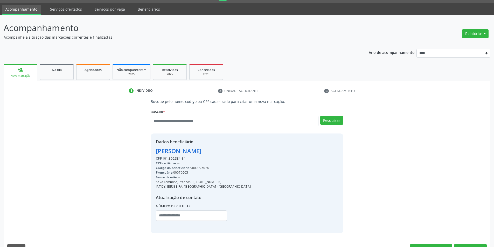
scroll to position [27, 0]
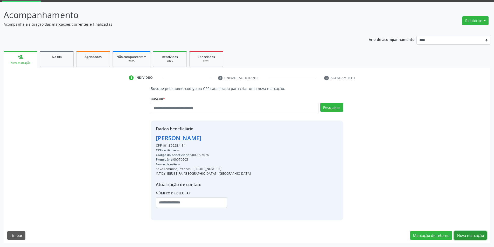
click at [476, 236] on button "Nova marcação" at bounding box center [470, 235] width 33 height 9
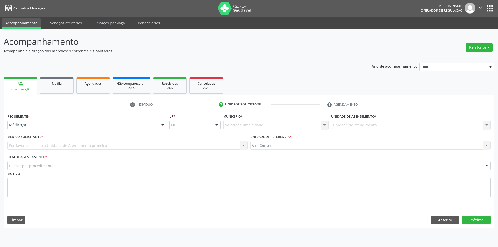
drag, startPoint x: 36, startPoint y: 125, endPoint x: 36, endPoint y: 129, distance: 4.4
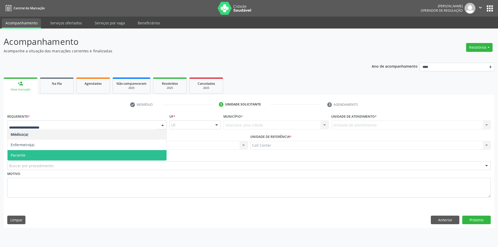
click at [26, 153] on span "Paciente" at bounding box center [87, 155] width 159 height 10
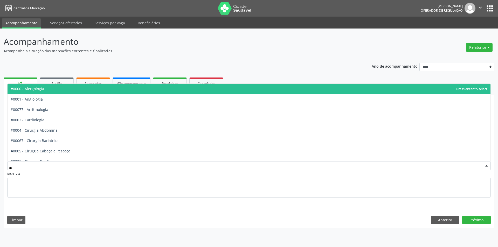
type input "***"
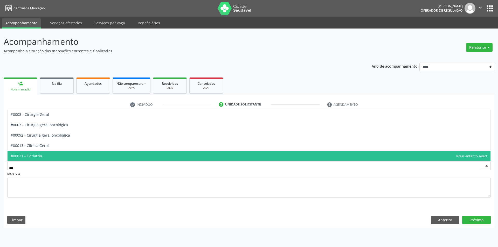
click at [61, 155] on span "#00021 - Geriatria" at bounding box center [249, 156] width 483 height 10
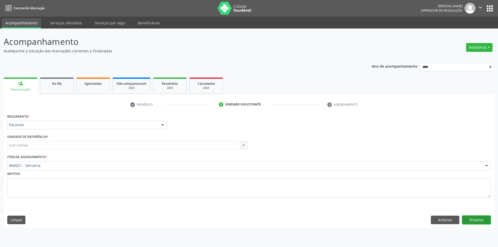
click at [483, 217] on button "Próximo" at bounding box center [476, 220] width 29 height 9
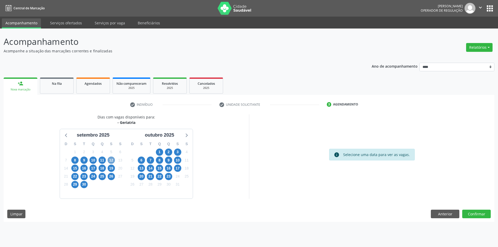
click at [112, 158] on span "12" at bounding box center [111, 160] width 7 height 7
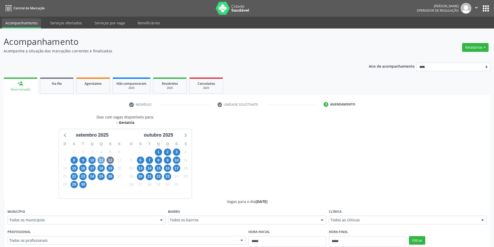
click at [103, 160] on span "11" at bounding box center [100, 160] width 7 height 7
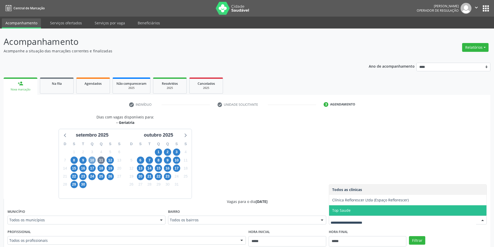
click at [93, 162] on span "10" at bounding box center [91, 160] width 7 height 7
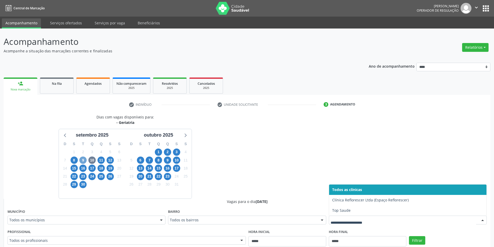
drag, startPoint x: 81, startPoint y: 161, endPoint x: 87, endPoint y: 161, distance: 5.7
click at [82, 161] on span "9" at bounding box center [82, 160] width 7 height 7
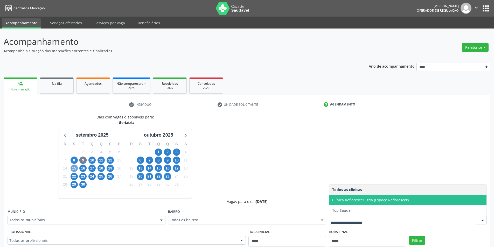
click at [77, 168] on span "15" at bounding box center [74, 168] width 7 height 7
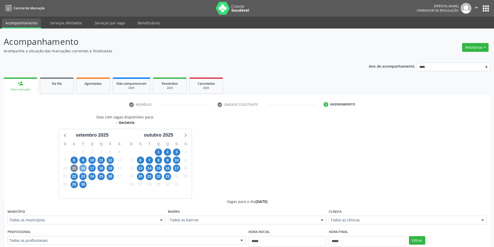
click at [83, 167] on span "16" at bounding box center [82, 168] width 7 height 7
click at [92, 168] on span "17" at bounding box center [91, 168] width 7 height 7
click at [101, 168] on span "18" at bounding box center [100, 168] width 7 height 7
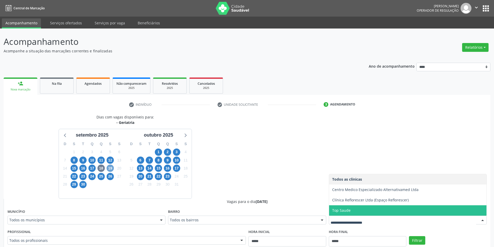
click at [109, 169] on span "19" at bounding box center [110, 168] width 7 height 7
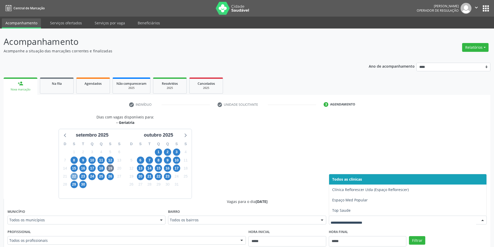
drag, startPoint x: 72, startPoint y: 178, endPoint x: 76, endPoint y: 179, distance: 4.0
click at [73, 178] on span "22" at bounding box center [74, 176] width 7 height 7
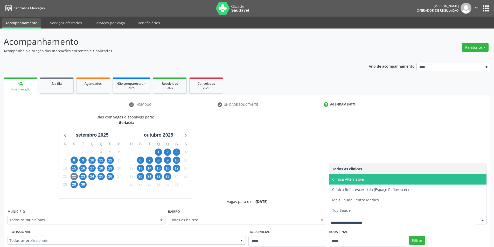
click at [349, 180] on span "Clinica Alternativa" at bounding box center [348, 179] width 32 height 5
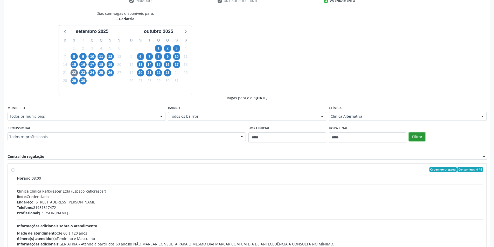
click at [418, 140] on button "Filtrar" at bounding box center [417, 136] width 16 height 9
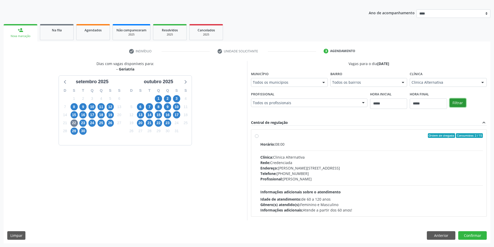
scroll to position [53, 0]
click at [438, 234] on button "Anterior" at bounding box center [441, 235] width 29 height 9
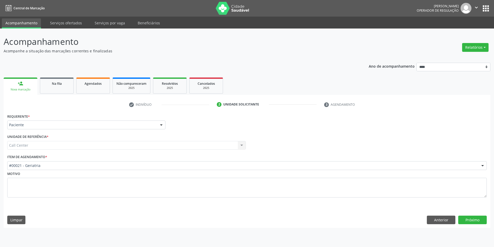
scroll to position [0, 0]
click at [443, 219] on button "Anterior" at bounding box center [445, 220] width 29 height 9
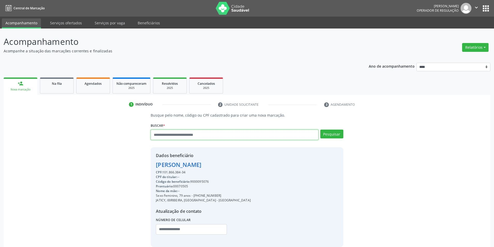
click at [183, 133] on input "text" at bounding box center [234, 135] width 167 height 10
type input "*******"
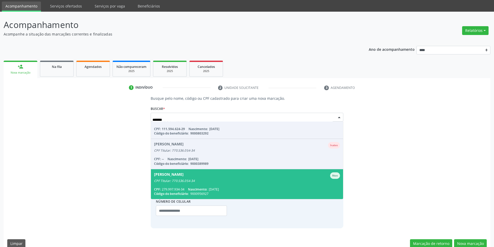
scroll to position [25, 0]
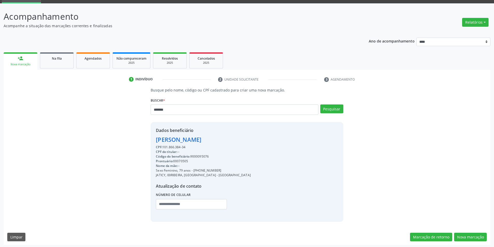
click at [210, 196] on div "Número de celular" at bounding box center [191, 200] width 71 height 18
click at [335, 108] on button "Pesquisar" at bounding box center [331, 108] width 23 height 9
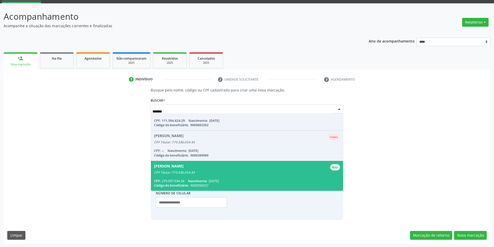
click at [235, 176] on span "[PERSON_NAME] Ativo CPF Titular: 770.536.054-34 CPF: 279.997.934-34 Nascimento:…" at bounding box center [247, 176] width 192 height 30
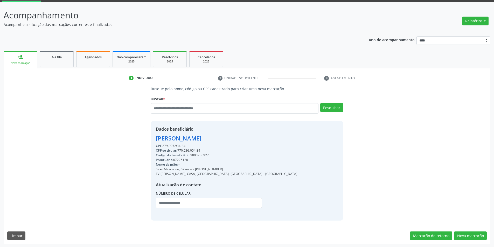
scroll to position [27, 0]
click at [199, 156] on div "Código do beneficiário: 9000956927" at bounding box center [226, 155] width 141 height 5
click at [200, 156] on div "Código do beneficiário: 9000956927" at bounding box center [226, 155] width 141 height 5
copy div "9000956927"
click at [94, 58] on span "Agendados" at bounding box center [93, 57] width 17 height 4
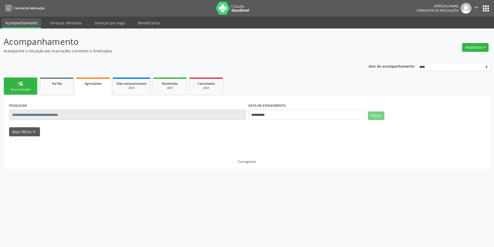
scroll to position [0, 0]
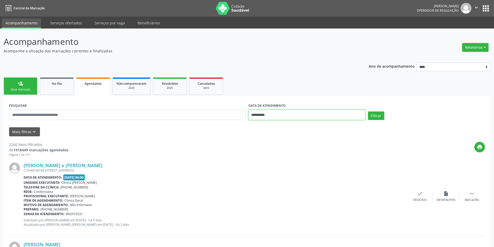
click at [273, 116] on input "**********" at bounding box center [306, 115] width 117 height 10
click at [325, 128] on span at bounding box center [323, 125] width 9 height 9
select select "*"
click at [290, 174] on span "22" at bounding box center [288, 173] width 10 height 10
type input "**********"
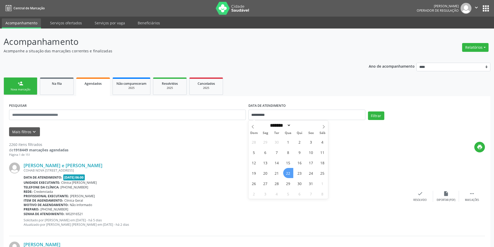
click at [290, 174] on span "22" at bounding box center [288, 173] width 10 height 10
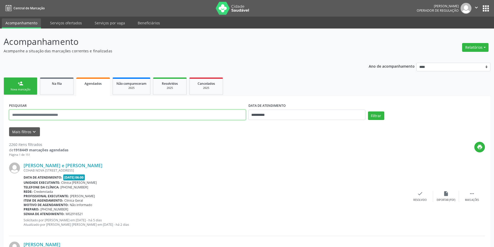
paste input "**********"
type input "**********"
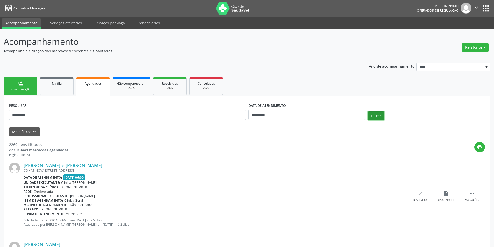
click at [375, 116] on button "Filtrar" at bounding box center [376, 115] width 16 height 9
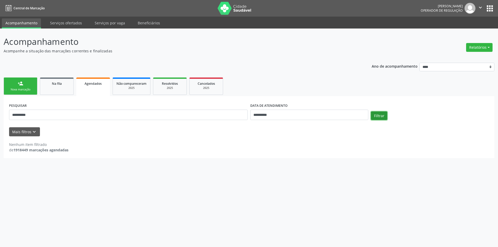
click at [376, 117] on button "Filtrar" at bounding box center [379, 115] width 16 height 9
click at [23, 88] on div "Nova marcação" at bounding box center [21, 90] width 26 height 4
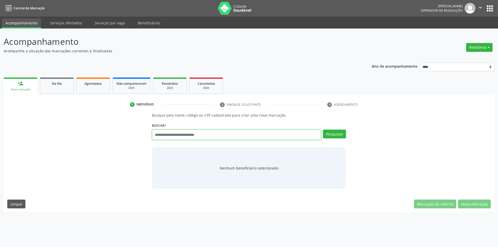
paste input "**********"
type input "**********"
click at [334, 135] on button "Pesquisar" at bounding box center [334, 134] width 23 height 9
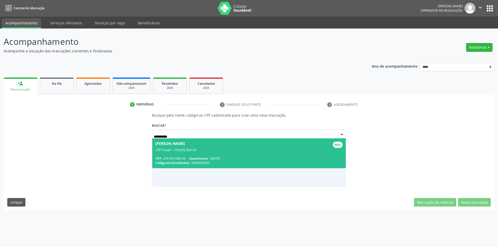
click at [236, 149] on div "CPF Titular: 770.536.054-34" at bounding box center [248, 150] width 187 height 4
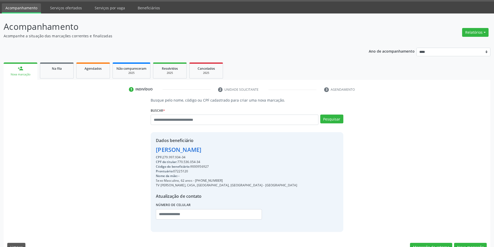
scroll to position [27, 0]
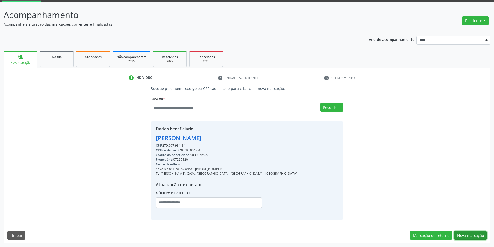
click at [470, 238] on button "Nova marcação" at bounding box center [470, 235] width 33 height 9
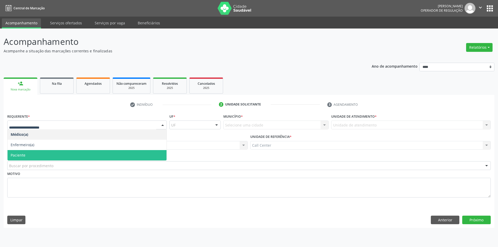
click at [31, 153] on span "Paciente" at bounding box center [87, 155] width 159 height 10
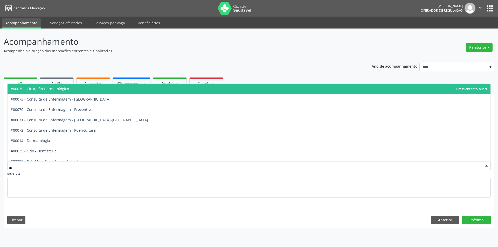
type input "***"
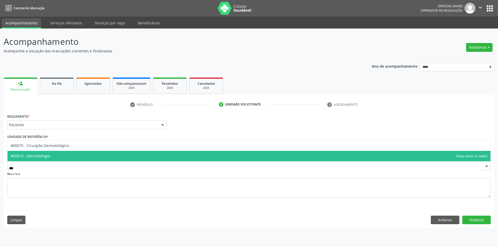
click at [51, 152] on span "#00014 - Dermatologia" at bounding box center [249, 156] width 483 height 10
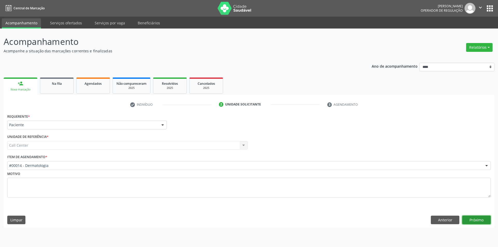
drag, startPoint x: 477, startPoint y: 220, endPoint x: 487, endPoint y: 222, distance: 10.1
click at [476, 220] on button "Próximo" at bounding box center [476, 220] width 29 height 9
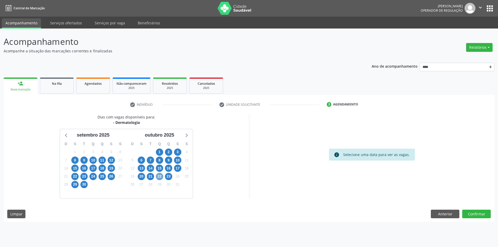
click at [161, 178] on span "22" at bounding box center [159, 176] width 7 height 7
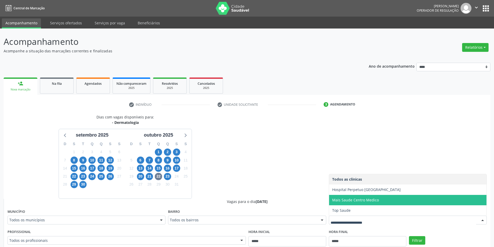
click at [364, 200] on span "Mais Saude Centro Medico" at bounding box center [355, 200] width 47 height 5
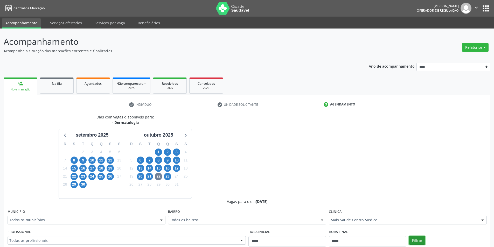
drag, startPoint x: 412, startPoint y: 237, endPoint x: 406, endPoint y: 233, distance: 8.0
click at [412, 237] on button "Filtrar" at bounding box center [417, 240] width 16 height 9
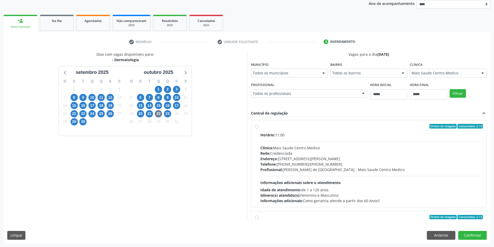
click at [303, 174] on div "Horário: 11:00 Clínica: Mais Saude Centro Medico Rede: Credenciada Endereço: Ru…" at bounding box center [371, 167] width 223 height 71
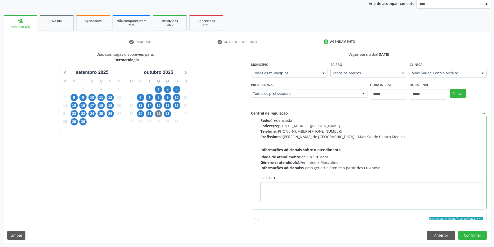
scroll to position [78, 0]
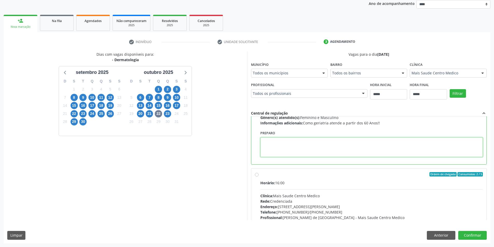
paste textarea "**********"
type textarea "**********"
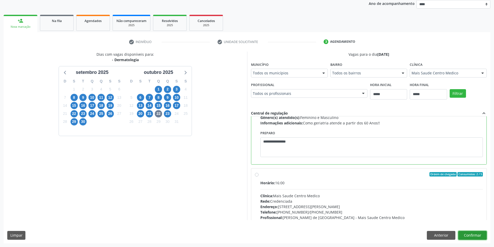
click at [478, 235] on button "Confirmar" at bounding box center [472, 235] width 29 height 9
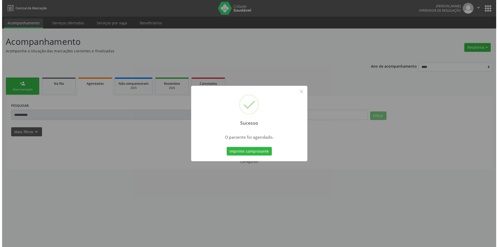
scroll to position [0, 0]
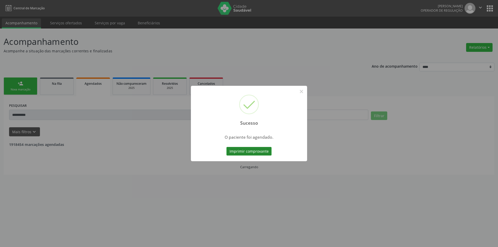
click at [261, 152] on button "Imprimir comprovante" at bounding box center [248, 151] width 45 height 9
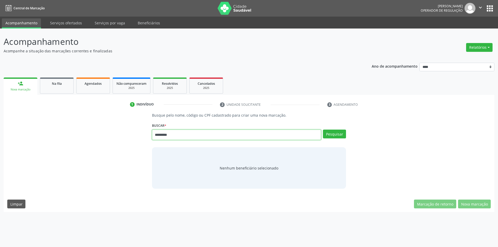
type input "*********"
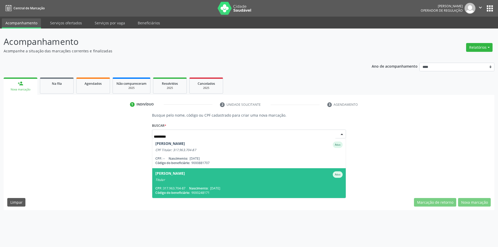
drag, startPoint x: 195, startPoint y: 166, endPoint x: 194, endPoint y: 175, distance: 8.7
click at [194, 175] on ul "[PERSON_NAME] Ativo CPF Titular: 317.963.704-87 CPF: -- Nascimento: [DATE] Códi…" at bounding box center [249, 168] width 194 height 60
click at [185, 174] on div "[PERSON_NAME]" at bounding box center [170, 174] width 30 height 6
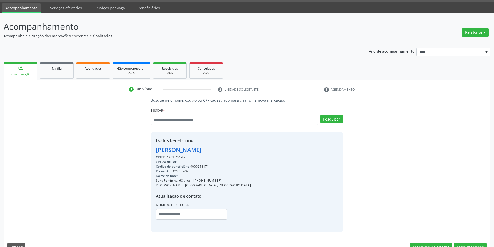
scroll to position [27, 0]
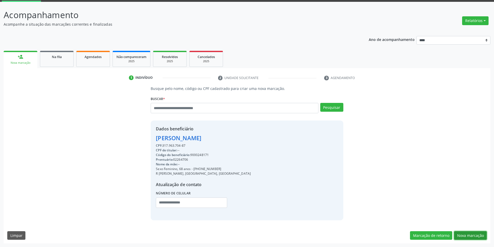
drag, startPoint x: 469, startPoint y: 234, endPoint x: 466, endPoint y: 234, distance: 3.1
click at [469, 234] on button "Nova marcação" at bounding box center [470, 235] width 33 height 9
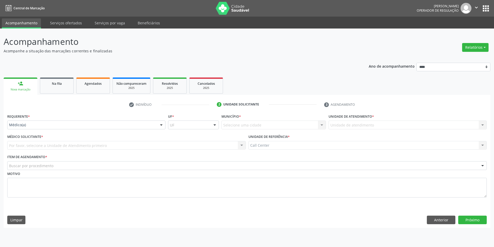
scroll to position [0, 0]
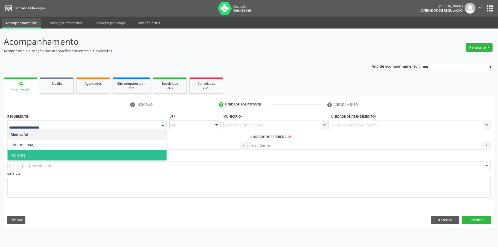
click at [29, 152] on span "Paciente" at bounding box center [87, 155] width 159 height 10
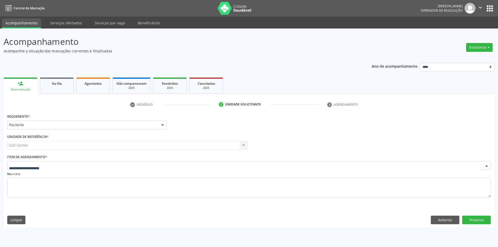
click at [34, 162] on div at bounding box center [248, 165] width 483 height 9
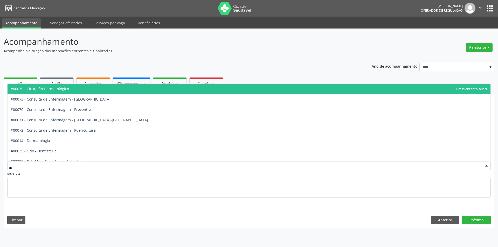
type input "***"
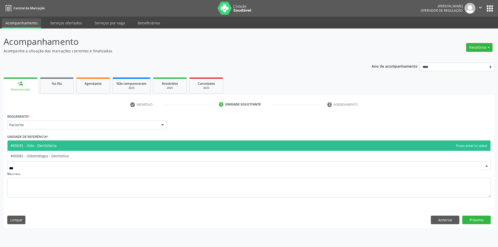
click at [38, 144] on span "#00035 - Odo.- Dentisteria" at bounding box center [34, 145] width 46 height 5
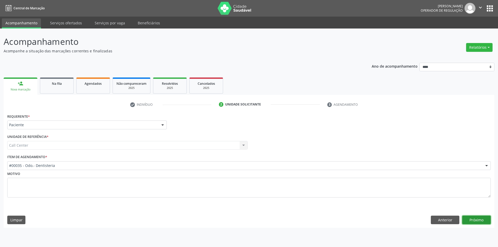
click at [475, 219] on button "Próximo" at bounding box center [476, 220] width 29 height 9
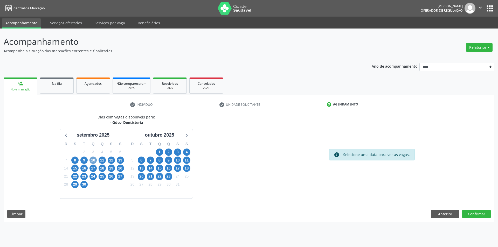
click at [93, 161] on span "10" at bounding box center [92, 160] width 7 height 7
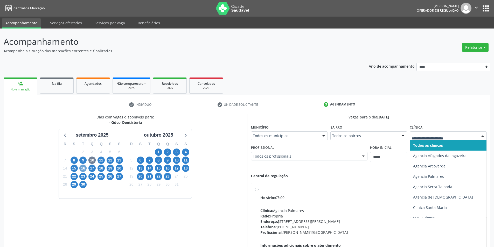
click at [84, 167] on span "16" at bounding box center [82, 168] width 7 height 7
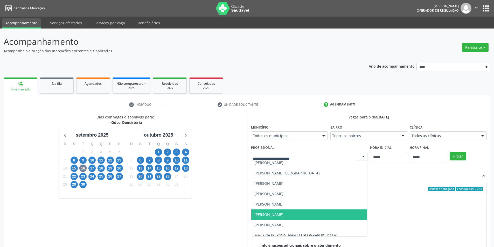
scroll to position [26, 0]
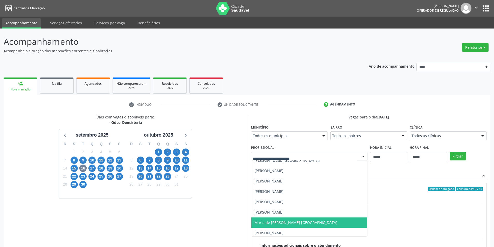
click at [297, 223] on span "Maria de Jesus C. Santiago" at bounding box center [295, 222] width 83 height 5
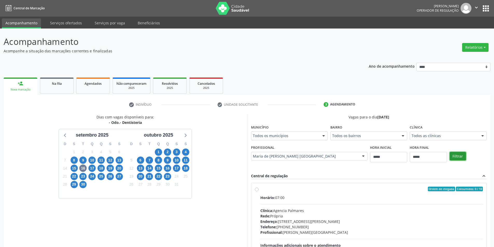
click at [460, 155] on button "Filtrar" at bounding box center [457, 156] width 16 height 9
click at [286, 198] on div "Horário: 10:00" at bounding box center [371, 197] width 223 height 5
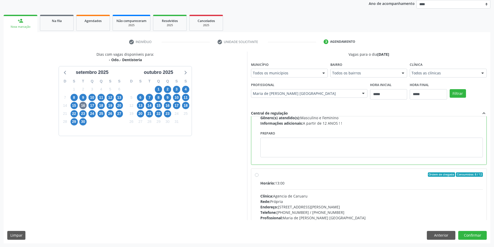
scroll to position [78, 0]
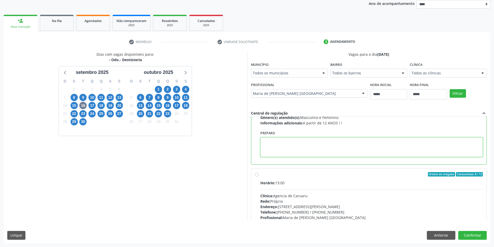
paste textarea "**********"
type textarea "**********"
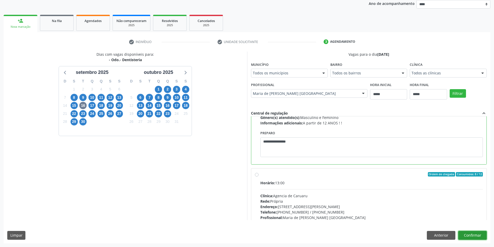
drag, startPoint x: 463, startPoint y: 234, endPoint x: 456, endPoint y: 233, distance: 7.0
click at [463, 234] on button "Confirmar" at bounding box center [472, 235] width 29 height 9
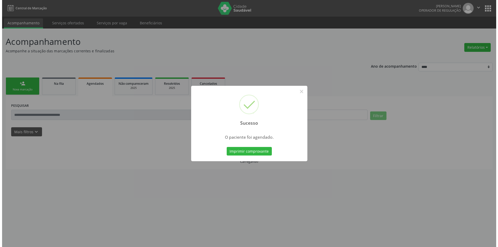
scroll to position [0, 0]
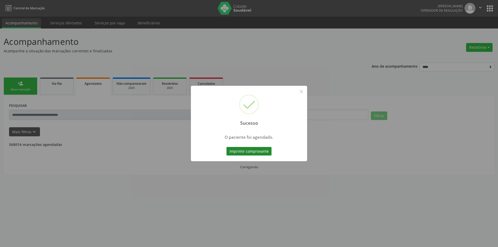
click at [257, 150] on button "Imprimir comprovante" at bounding box center [248, 151] width 45 height 9
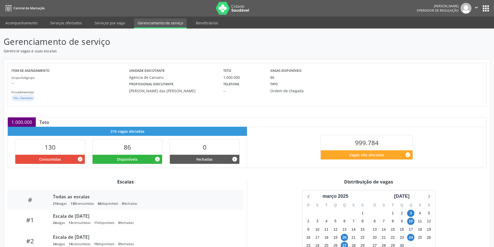
scroll to position [54, 0]
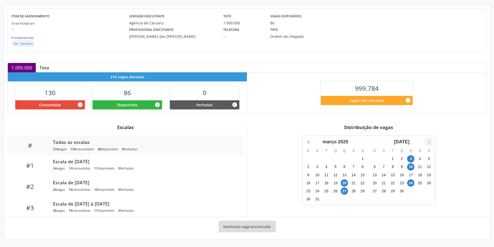
click at [429, 143] on icon at bounding box center [428, 141] width 7 height 7
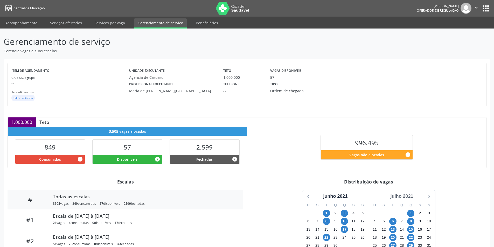
click at [407, 197] on div "julho 2021" at bounding box center [401, 196] width 27 height 7
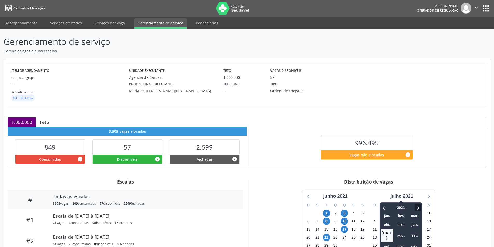
click at [420, 204] on div at bounding box center [413, 208] width 13 height 8
click at [420, 204] on span at bounding box center [417, 207] width 6 height 7
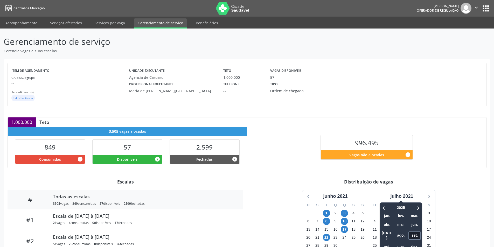
click at [419, 234] on span "set." at bounding box center [414, 235] width 12 height 8
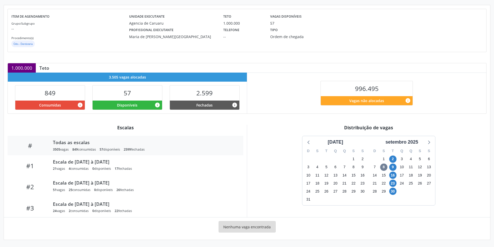
scroll to position [54, 0]
click at [392, 168] on span "9" at bounding box center [392, 166] width 7 height 7
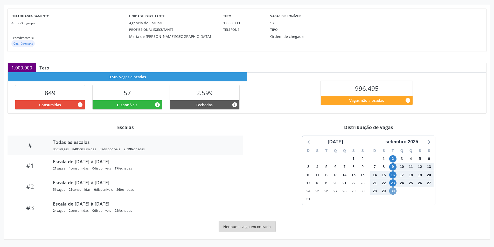
click at [393, 191] on span "30" at bounding box center [392, 190] width 7 height 7
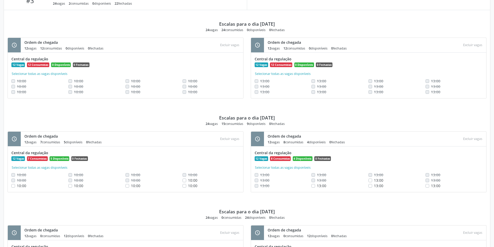
scroll to position [262, 0]
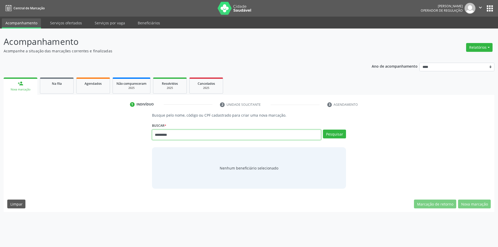
type input "*********"
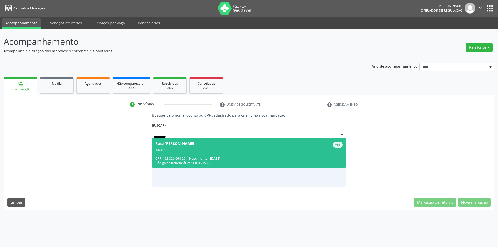
click at [187, 152] on div "Titular" at bounding box center [248, 150] width 187 height 4
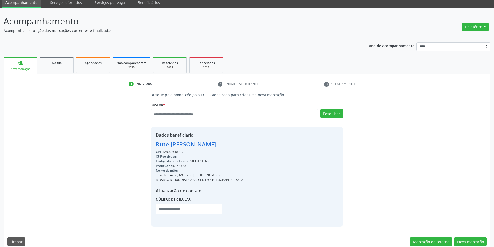
scroll to position [27, 0]
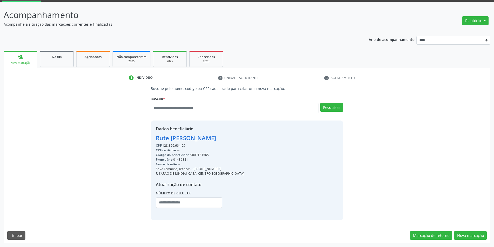
click at [199, 156] on div "Código do beneficiário: 9000121565" at bounding box center [200, 155] width 88 height 5
copy div "9000121565"
click at [100, 60] on link "Agendados" at bounding box center [93, 59] width 34 height 16
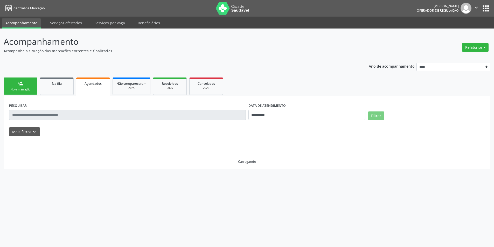
scroll to position [0, 0]
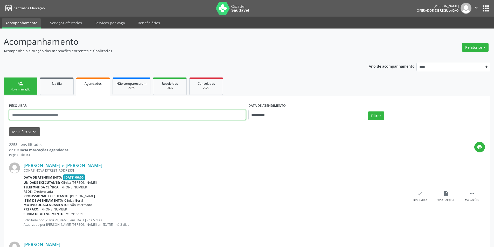
paste input "**********"
type input "**********"
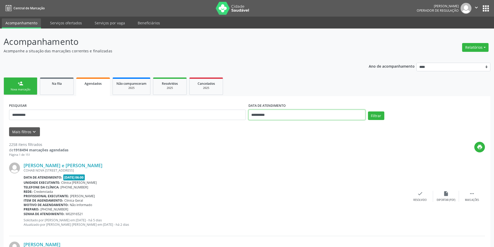
click at [267, 118] on input "**********" at bounding box center [306, 115] width 117 height 10
click at [323, 125] on icon at bounding box center [324, 126] width 2 height 3
select select "*"
click at [302, 174] on span "23" at bounding box center [299, 173] width 10 height 10
type input "**********"
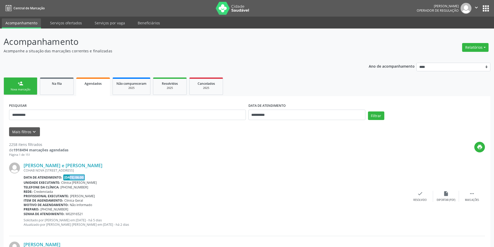
click at [302, 173] on div "Joselia de Araujo e Silva COHAB NOVA RUA 25 N 78, COHAB, LIMOEIRO - PE Data de …" at bounding box center [215, 197] width 383 height 68
click at [380, 115] on button "Filtrar" at bounding box center [376, 115] width 16 height 9
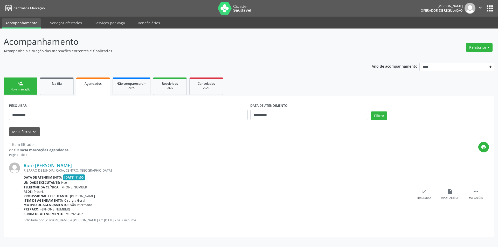
click at [18, 88] on div "Nova marcação" at bounding box center [21, 90] width 26 height 4
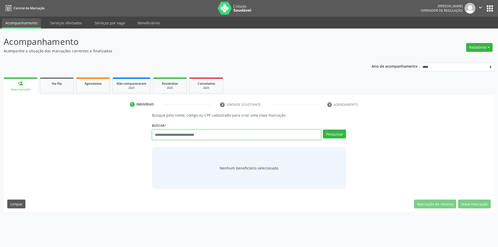
click at [224, 136] on input "text" at bounding box center [236, 135] width 169 height 10
type input "*********"
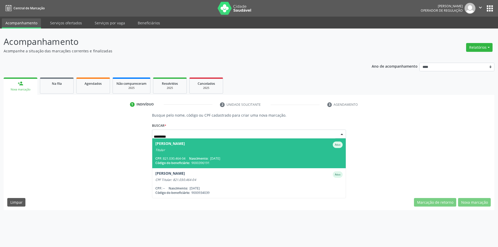
click at [220, 158] on span "30/04/1972" at bounding box center [215, 158] width 10 height 4
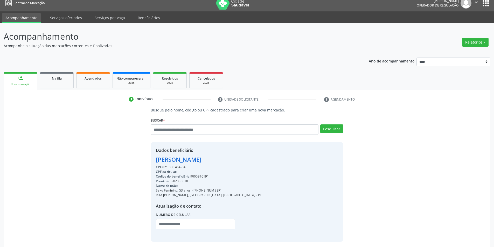
scroll to position [27, 0]
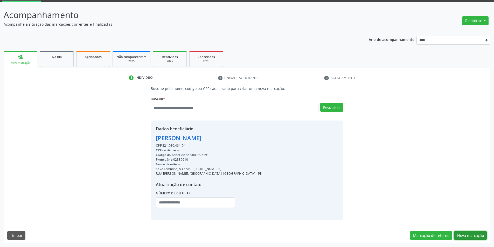
click at [478, 235] on button "Nova marcação" at bounding box center [470, 235] width 33 height 9
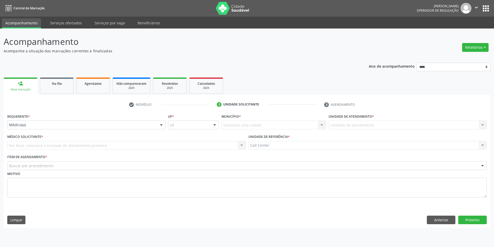
scroll to position [0, 0]
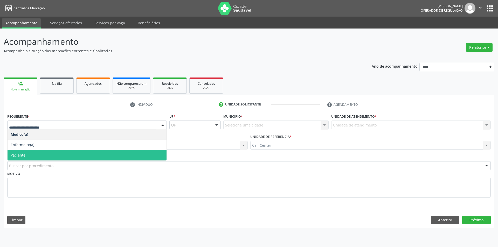
click at [31, 154] on span "Paciente" at bounding box center [87, 155] width 159 height 10
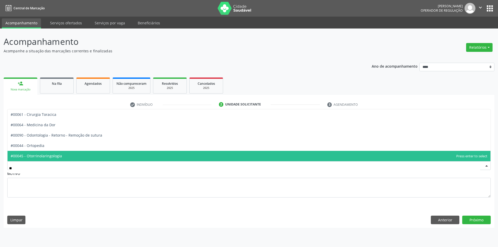
type input "***"
click at [54, 156] on span "#00044 - Ortopedia" at bounding box center [249, 156] width 483 height 10
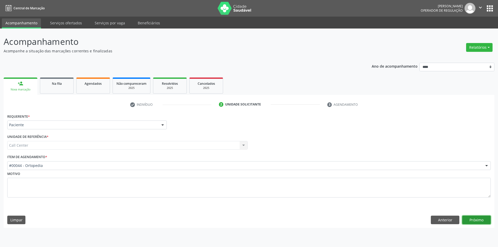
click at [474, 218] on button "Próximo" at bounding box center [476, 220] width 29 height 9
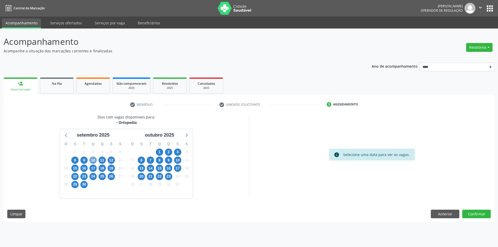
click at [93, 161] on span "10" at bounding box center [92, 160] width 7 height 7
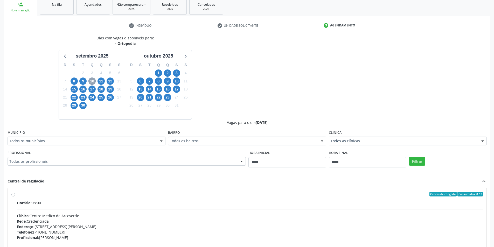
scroll to position [130, 0]
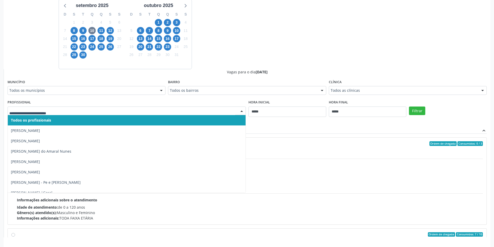
drag, startPoint x: 146, startPoint y: 112, endPoint x: 144, endPoint y: 122, distance: 10.2
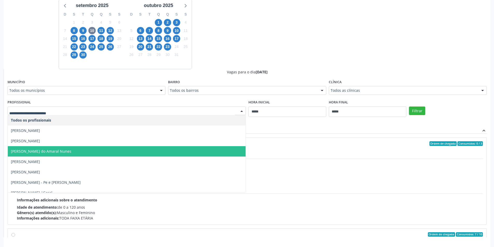
scroll to position [5, 0]
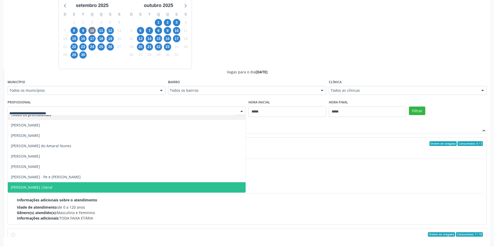
click at [115, 186] on span "Wilton Matos da Paz Filho |Geral" at bounding box center [127, 187] width 238 height 10
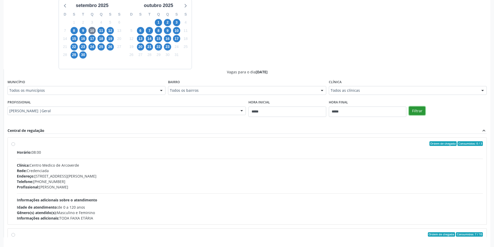
click at [415, 112] on button "Filtrar" at bounding box center [417, 111] width 16 height 9
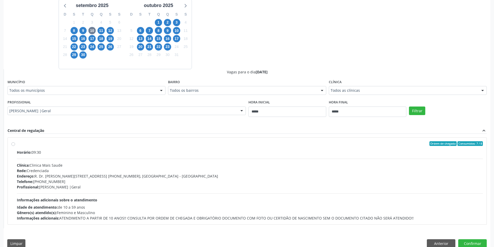
click at [229, 182] on div "Telefone: (81) 4137-0141" at bounding box center [250, 181] width 466 height 5
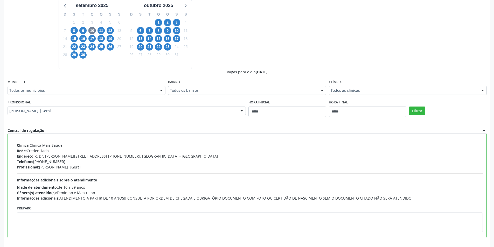
scroll to position [26, 0]
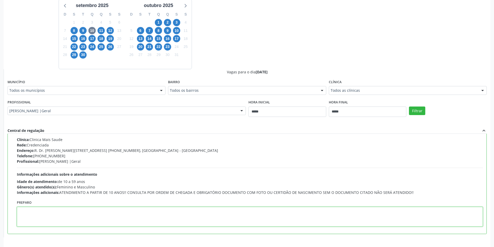
paste textarea "**********"
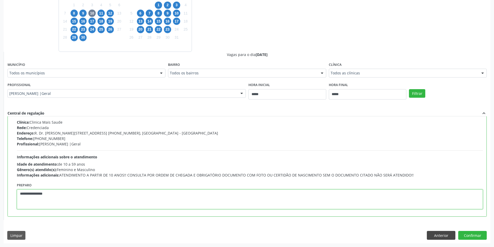
type textarea "**********"
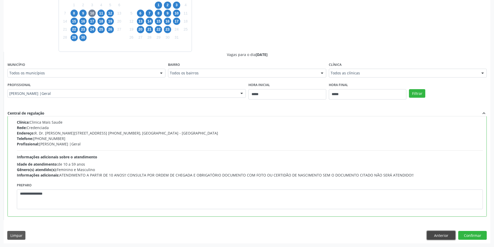
click at [443, 235] on button "Anterior" at bounding box center [441, 235] width 29 height 9
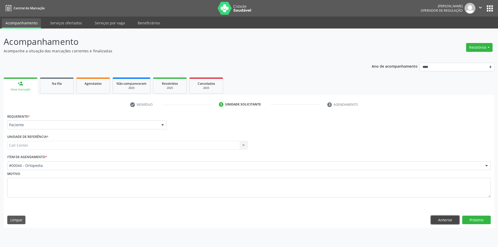
click at [440, 219] on button "Anterior" at bounding box center [445, 220] width 29 height 9
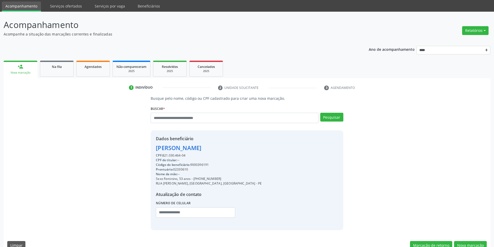
scroll to position [27, 0]
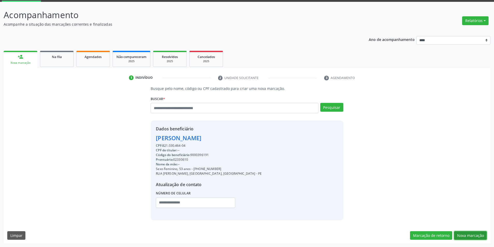
click at [478, 233] on button "Nova marcação" at bounding box center [470, 235] width 33 height 9
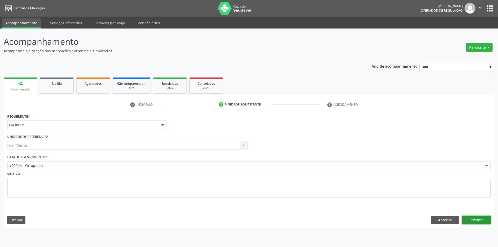
click at [480, 221] on button "Próximo" at bounding box center [476, 220] width 29 height 9
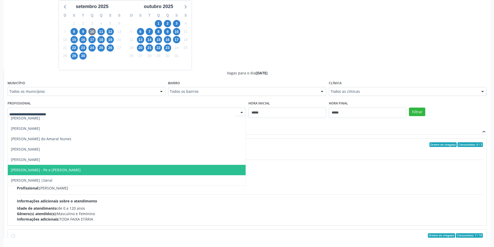
scroll to position [147, 0]
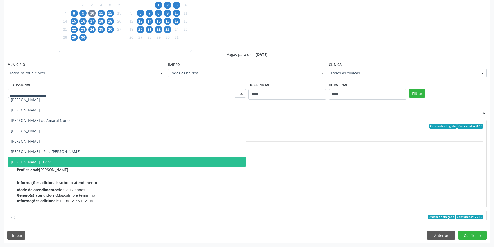
click at [82, 160] on span "Wilton Matos da Paz Filho |Geral" at bounding box center [127, 162] width 238 height 10
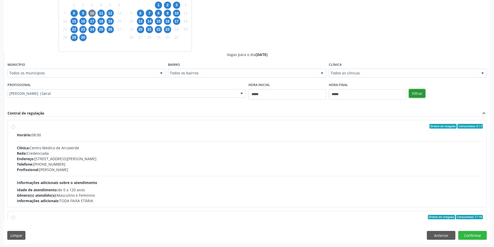
click at [419, 90] on button "Filtrar" at bounding box center [417, 93] width 16 height 9
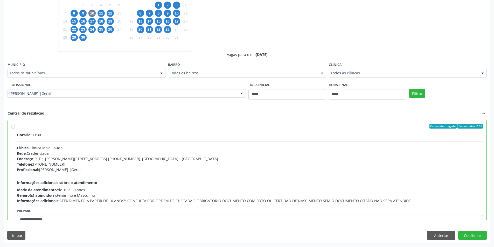
click at [391, 149] on div "Clínica: Clinica Mais Saude" at bounding box center [250, 147] width 466 height 5
click at [472, 234] on button "Confirmar" at bounding box center [472, 235] width 29 height 9
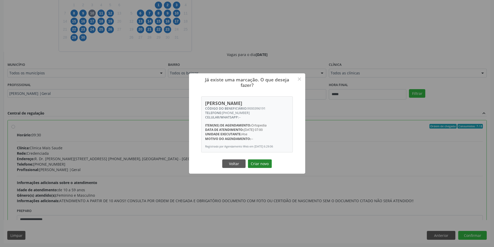
click at [259, 160] on button "Criar novo" at bounding box center [260, 163] width 24 height 9
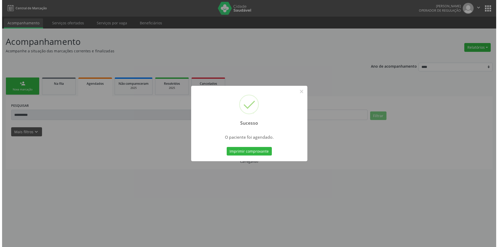
scroll to position [0, 0]
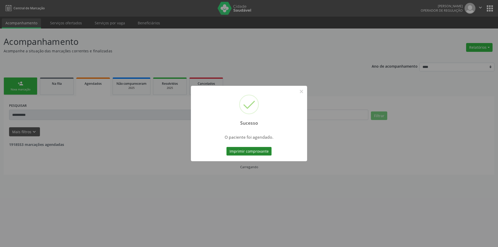
click at [250, 149] on button "Imprimir comprovante" at bounding box center [248, 151] width 45 height 9
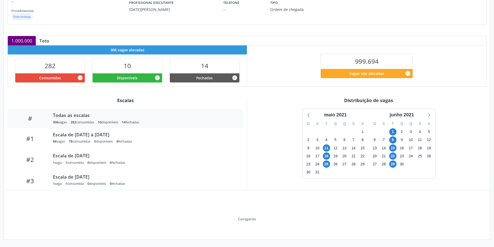
scroll to position [54, 0]
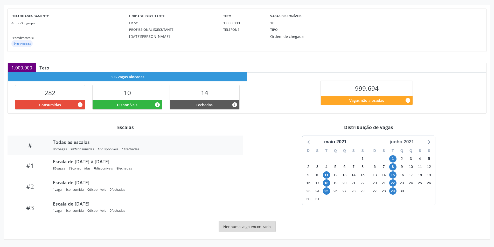
click at [405, 141] on div "junho 2021" at bounding box center [401, 141] width 29 height 7
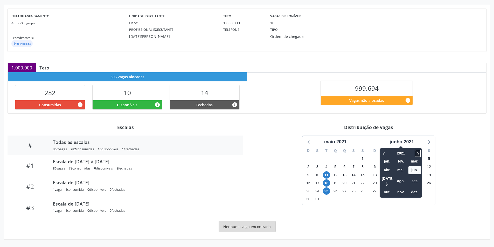
click at [418, 151] on icon at bounding box center [417, 153] width 5 height 6
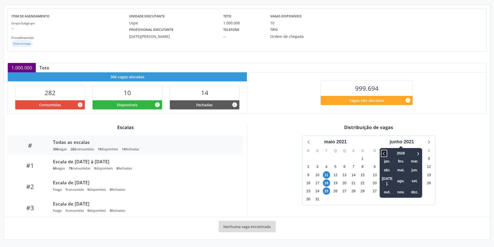
click at [386, 152] on icon at bounding box center [383, 153] width 5 height 6
click at [387, 188] on span "out." at bounding box center [387, 192] width 12 height 8
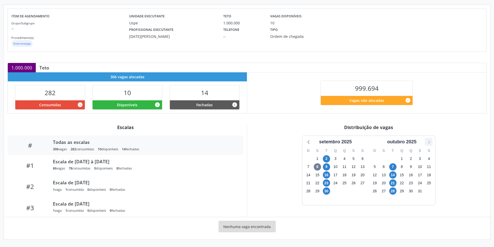
click at [431, 144] on icon at bounding box center [428, 141] width 7 height 7
click at [308, 142] on icon at bounding box center [308, 141] width 7 height 7
click at [394, 184] on span "21" at bounding box center [392, 182] width 7 height 7
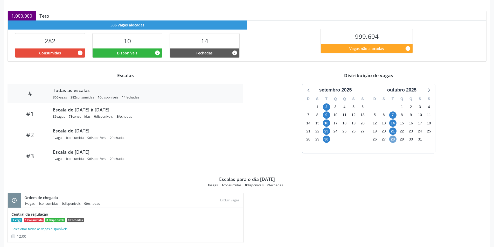
click at [393, 140] on span "28" at bounding box center [392, 139] width 7 height 7
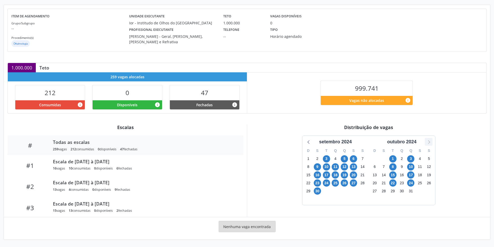
scroll to position [54, 0]
click at [427, 143] on icon at bounding box center [428, 141] width 7 height 7
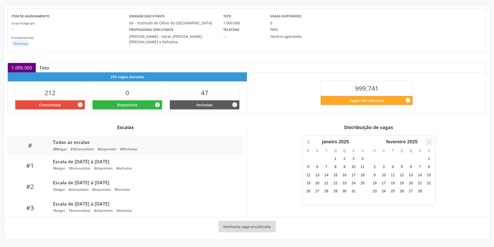
click at [427, 143] on icon at bounding box center [428, 141] width 7 height 7
click at [428, 143] on icon at bounding box center [428, 141] width 7 height 7
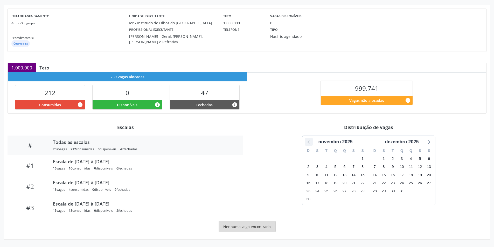
click at [307, 140] on icon at bounding box center [308, 141] width 7 height 7
click at [431, 143] on icon at bounding box center [428, 141] width 7 height 7
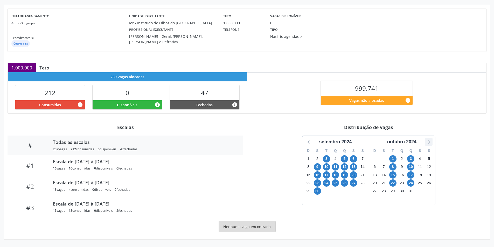
scroll to position [54, 0]
click at [426, 143] on icon at bounding box center [428, 141] width 7 height 7
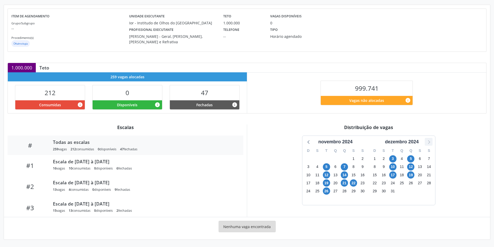
click at [426, 143] on icon at bounding box center [428, 141] width 7 height 7
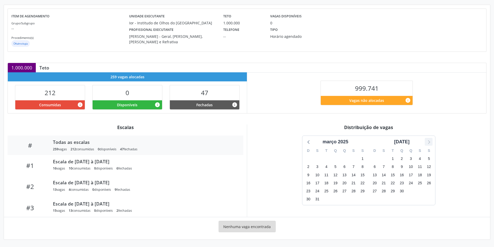
click at [426, 143] on icon at bounding box center [428, 141] width 7 height 7
click at [426, 142] on icon at bounding box center [428, 141] width 7 height 7
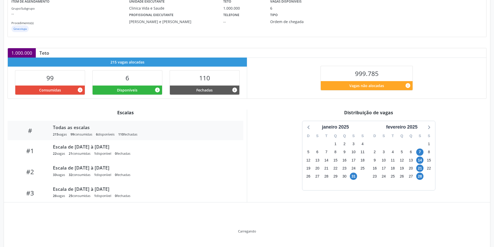
scroll to position [54, 0]
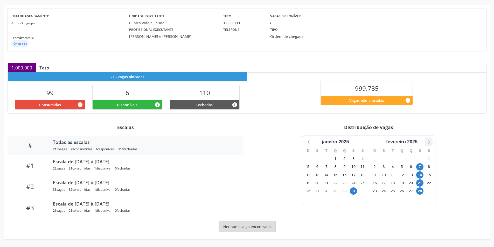
click at [429, 142] on icon at bounding box center [428, 141] width 7 height 7
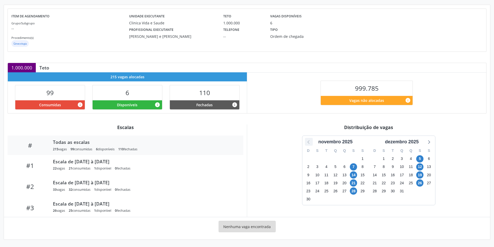
drag, startPoint x: 309, startPoint y: 141, endPoint x: 312, endPoint y: 143, distance: 3.1
click at [309, 141] on icon at bounding box center [308, 141] width 7 height 7
click at [419, 167] on span "10" at bounding box center [419, 166] width 7 height 7
click at [421, 183] on span "24" at bounding box center [419, 182] width 7 height 7
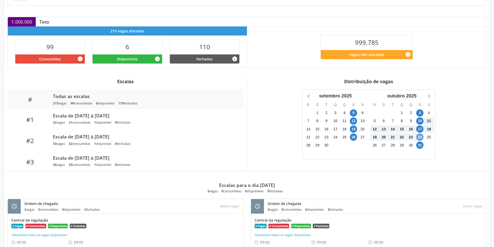
scroll to position [26, 0]
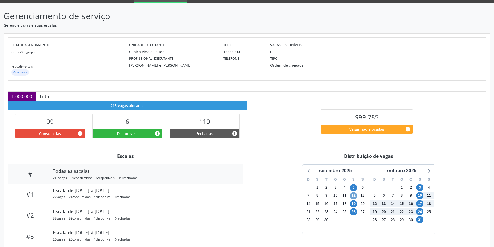
click at [351, 196] on span "12" at bounding box center [353, 195] width 7 height 7
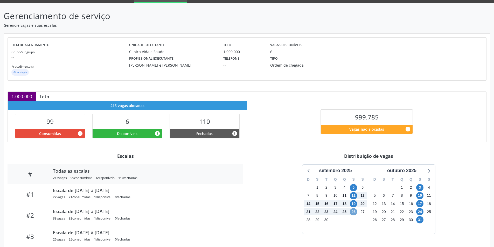
click at [352, 209] on span "26" at bounding box center [353, 211] width 7 height 7
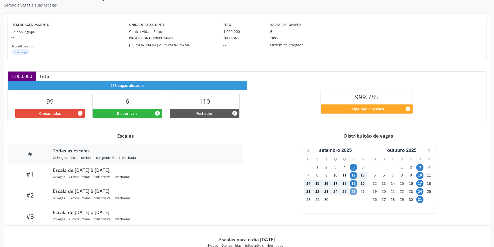
scroll to position [0, 0]
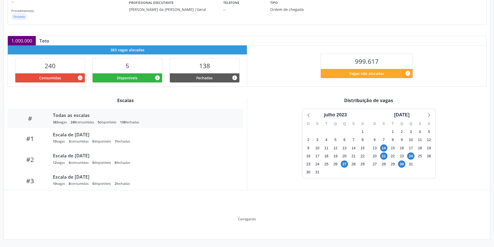
scroll to position [54, 0]
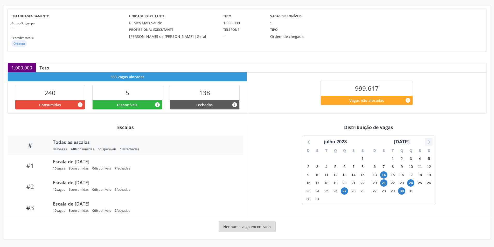
click at [428, 142] on icon at bounding box center [428, 141] width 7 height 7
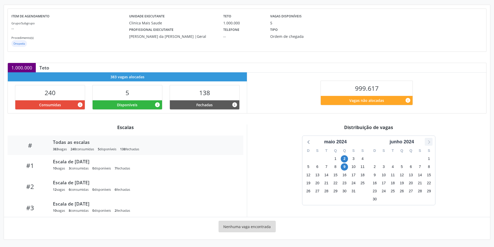
click at [428, 142] on icon at bounding box center [428, 141] width 7 height 7
click at [428, 141] on icon at bounding box center [428, 141] width 7 height 7
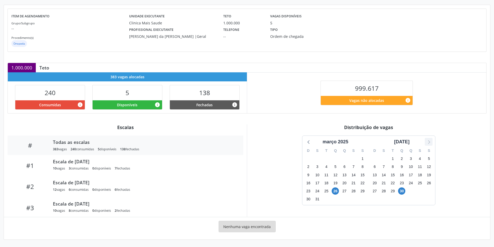
click at [428, 141] on icon at bounding box center [428, 141] width 7 height 7
click at [335, 167] on span "10" at bounding box center [335, 166] width 7 height 7
click at [334, 179] on div "24" at bounding box center [335, 183] width 7 height 8
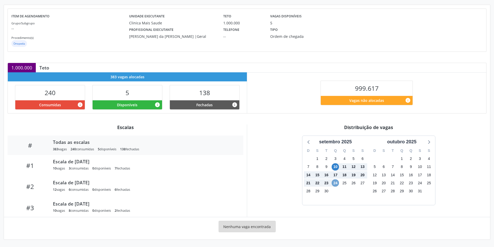
click at [335, 180] on span "24" at bounding box center [335, 182] width 7 height 7
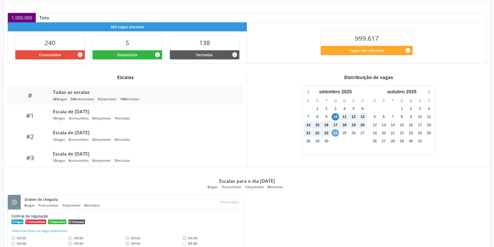
scroll to position [187, 0]
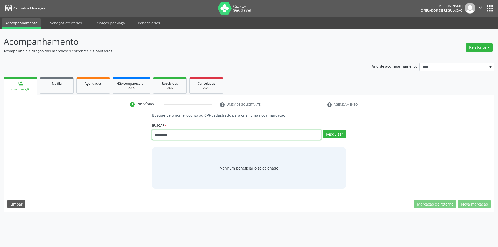
type input "*********"
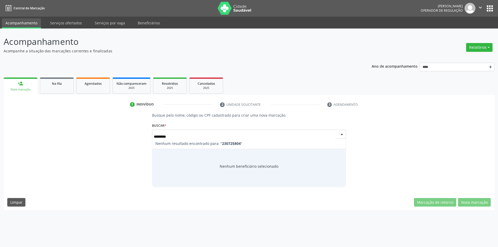
click at [156, 136] on input "*********" at bounding box center [245, 136] width 182 height 10
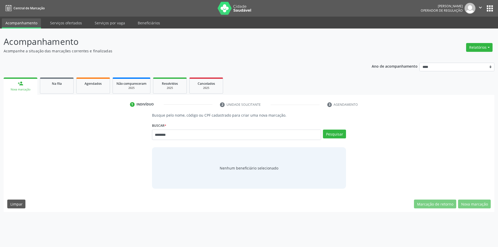
click at [156, 136] on input "********" at bounding box center [236, 135] width 169 height 10
type input "*********"
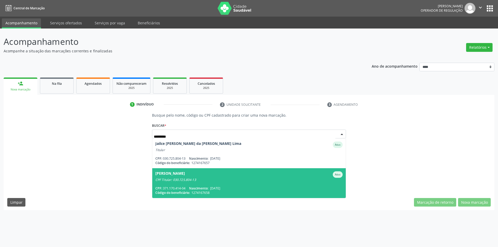
click at [218, 176] on div "[PERSON_NAME]" at bounding box center [248, 174] width 187 height 6
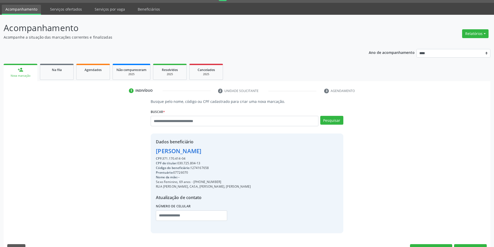
scroll to position [27, 0]
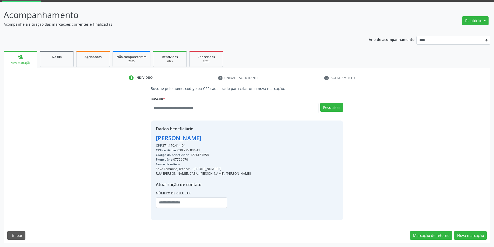
click at [199, 155] on div "Código do beneficiário: 1274167658" at bounding box center [203, 155] width 95 height 5
copy div "1274167658"
click at [91, 58] on span "Agendados" at bounding box center [93, 57] width 17 height 4
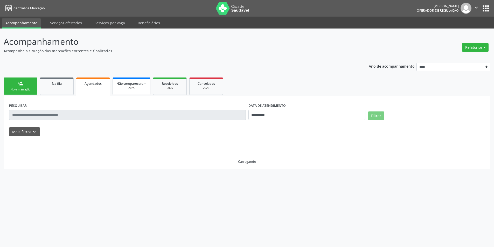
scroll to position [0, 0]
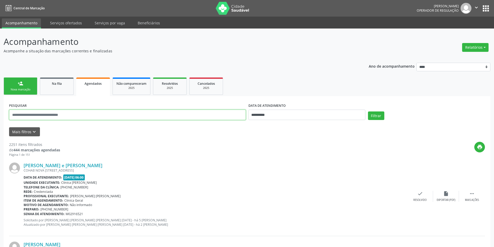
click at [235, 115] on input "text" at bounding box center [127, 115] width 237 height 10
paste input "**********"
type input "**********"
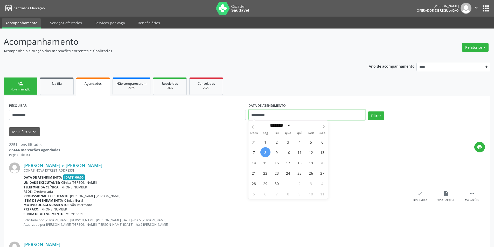
click at [286, 116] on input "**********" at bounding box center [306, 115] width 117 height 10
click at [368, 111] on button "Filtrar" at bounding box center [376, 115] width 16 height 9
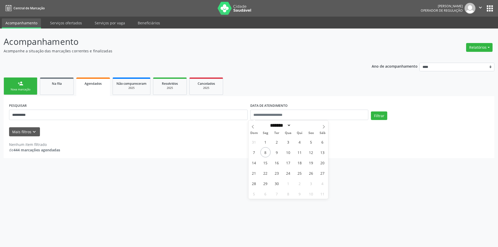
drag, startPoint x: 395, startPoint y: 133, endPoint x: 390, endPoint y: 139, distance: 7.9
click at [390, 140] on div "Nenhum item filtrado de 444 marcações agendadas" at bounding box center [249, 144] width 480 height 16
click at [379, 117] on button "Filtrar" at bounding box center [379, 115] width 16 height 9
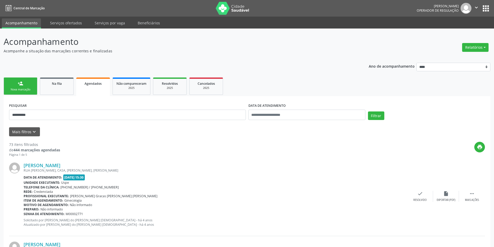
scroll to position [1121, 0]
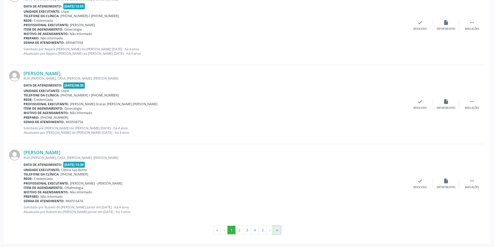
click at [279, 230] on button "»" at bounding box center [277, 230] width 8 height 9
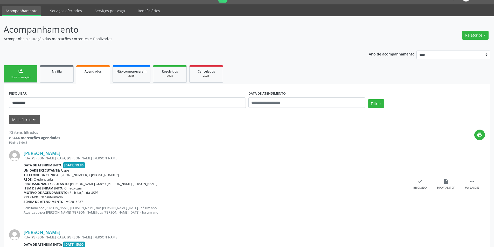
scroll to position [0, 0]
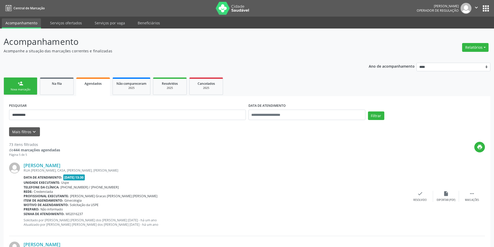
click at [19, 85] on div "person_add" at bounding box center [21, 84] width 6 height 6
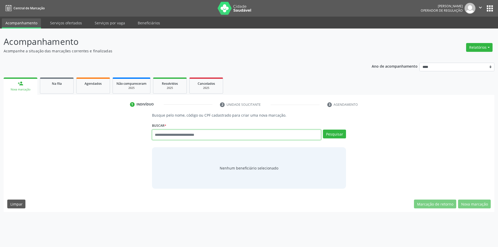
click at [191, 136] on input "text" at bounding box center [236, 135] width 169 height 10
type input "*********"
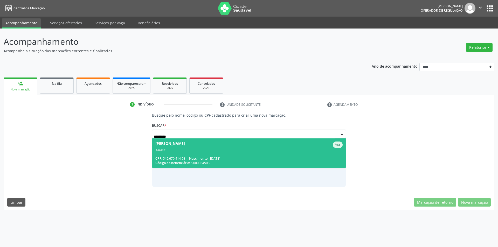
click at [230, 154] on span "Antonia Martins Chagas Ativo Titular CPF: 545.670.414-53 Nascimento: 15/01/1948…" at bounding box center [249, 153] width 194 height 30
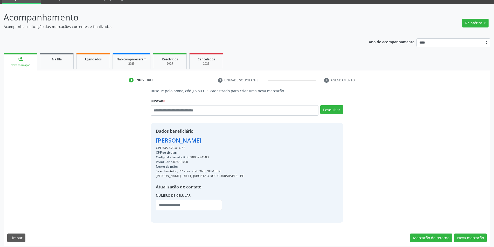
scroll to position [27, 0]
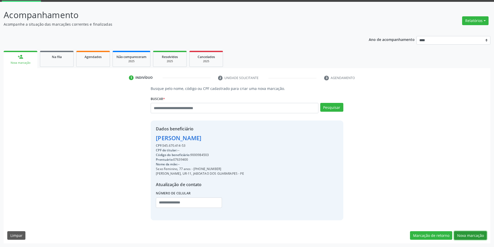
click at [472, 235] on button "Nova marcação" at bounding box center [470, 235] width 33 height 9
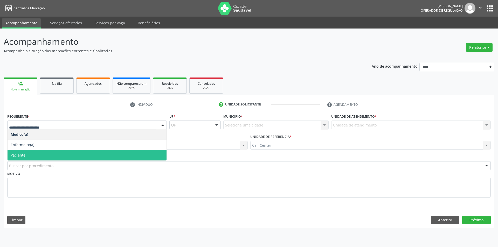
click at [34, 154] on span "Paciente" at bounding box center [87, 155] width 159 height 10
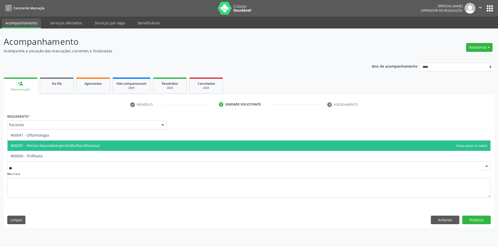
type input "***"
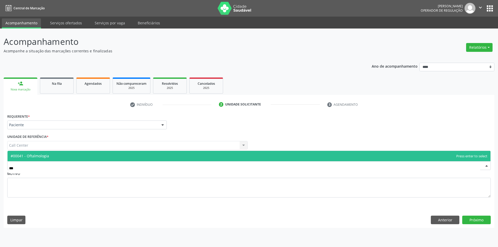
click at [50, 156] on span "#00041 - Oftalmologia" at bounding box center [249, 156] width 483 height 10
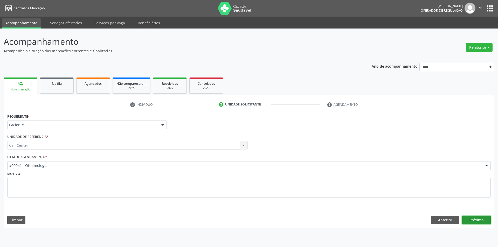
click at [481, 220] on button "Próximo" at bounding box center [476, 220] width 29 height 9
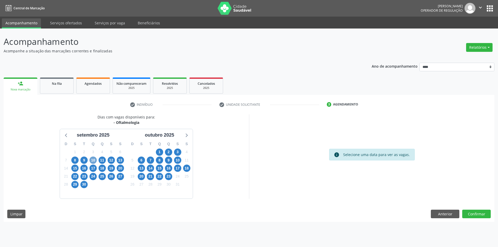
click at [94, 162] on span "10" at bounding box center [92, 160] width 7 height 7
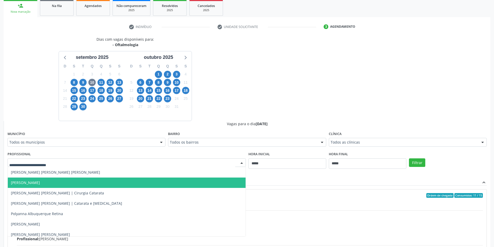
scroll to position [104, 0]
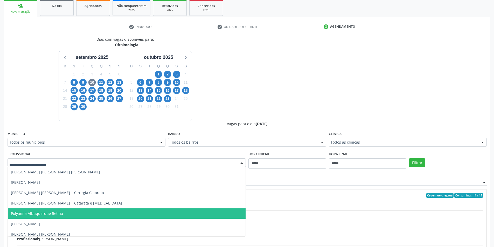
click at [138, 215] on span "Polyanna Albuquerque Retina" at bounding box center [127, 213] width 238 height 10
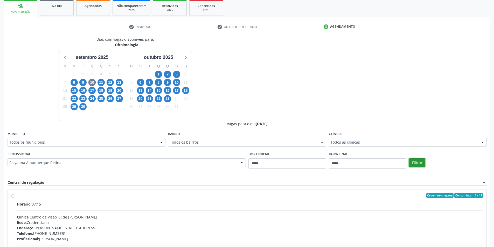
click at [418, 164] on button "Filtrar" at bounding box center [417, 162] width 16 height 9
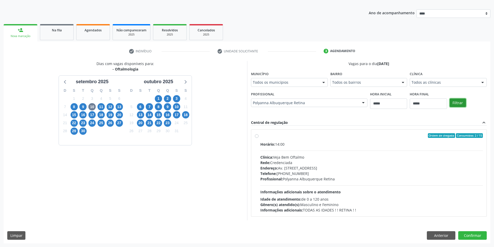
scroll to position [53, 0]
click at [350, 178] on div "Profissional: Polyanna Albuquerque Retina" at bounding box center [371, 178] width 223 height 5
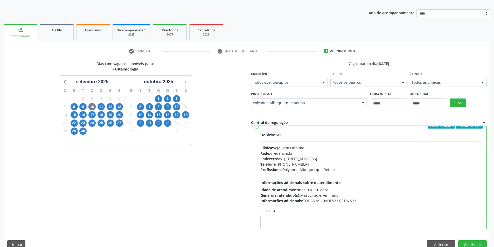
scroll to position [26, 0]
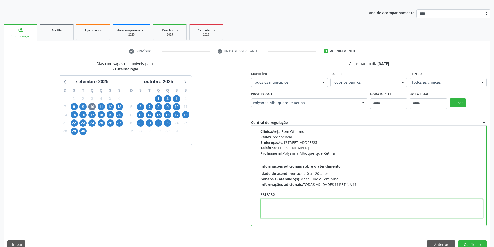
paste textarea "**********"
type textarea "**********"
click at [475, 243] on button "Confirmar" at bounding box center [472, 244] width 29 height 9
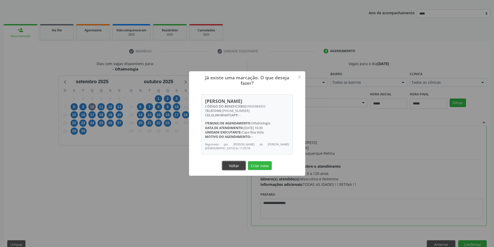
click at [233, 165] on button "Voltar" at bounding box center [233, 165] width 23 height 9
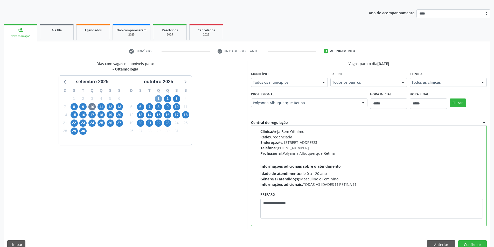
click at [158, 96] on span "1" at bounding box center [158, 98] width 7 height 7
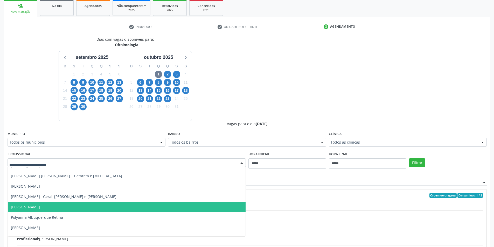
scroll to position [181, 0]
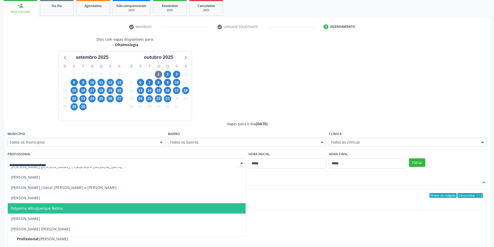
click at [103, 210] on span "Polyanna Albuquerque Retina" at bounding box center [127, 208] width 238 height 10
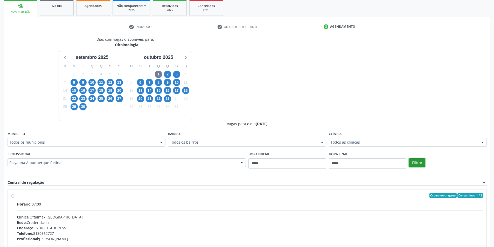
click at [424, 165] on button "Filtrar" at bounding box center [417, 162] width 16 height 9
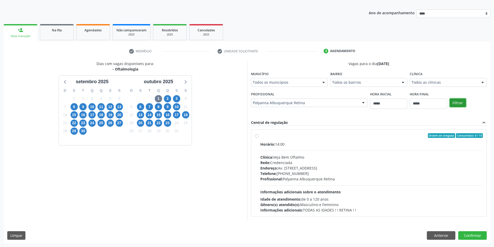
scroll to position [53, 0]
click at [334, 177] on div "Profissional: Polyanna Albuquerque Retina" at bounding box center [371, 178] width 223 height 5
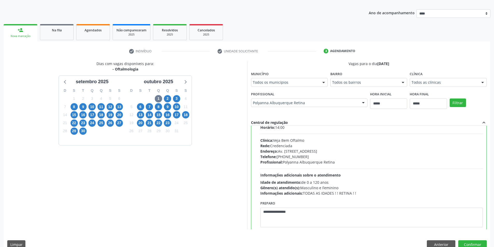
scroll to position [26, 0]
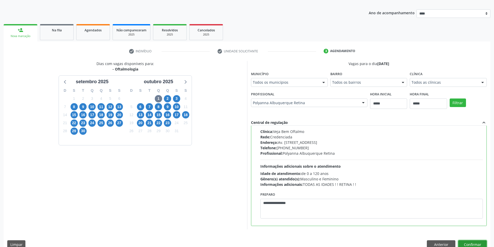
click at [476, 243] on button "Confirmar" at bounding box center [472, 244] width 29 height 9
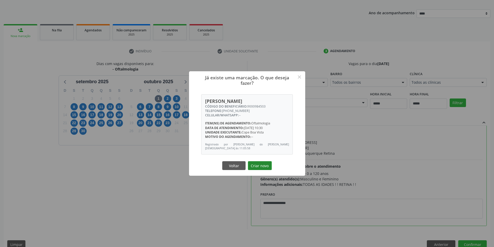
click at [264, 166] on button "Criar novo" at bounding box center [260, 165] width 24 height 9
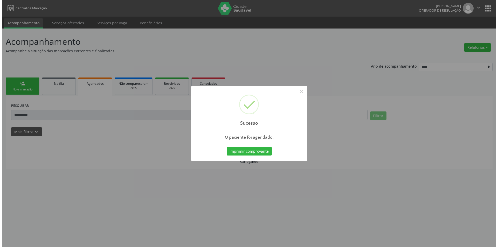
scroll to position [0, 0]
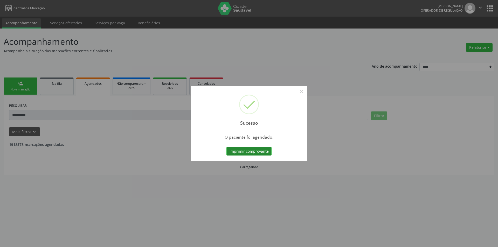
click at [256, 151] on button "Imprimir comprovante" at bounding box center [248, 151] width 45 height 9
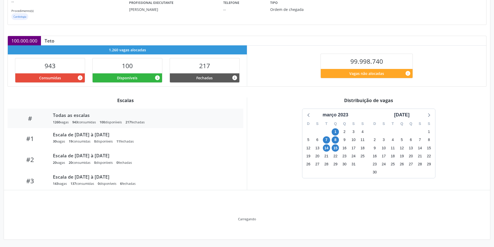
scroll to position [54, 0]
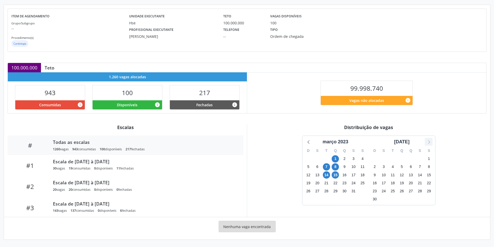
click at [427, 142] on icon at bounding box center [428, 141] width 7 height 7
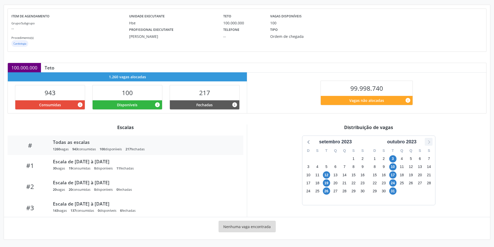
click at [427, 142] on icon at bounding box center [428, 141] width 7 height 7
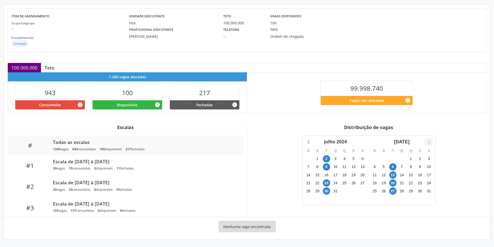
click at [427, 142] on icon at bounding box center [428, 141] width 7 height 7
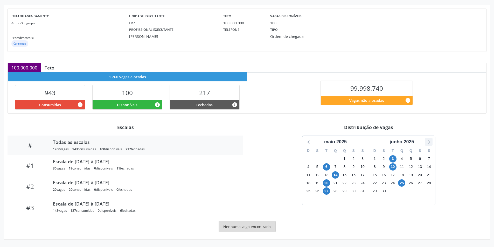
click at [427, 142] on icon at bounding box center [428, 141] width 7 height 7
click at [392, 182] on span "21" at bounding box center [392, 182] width 7 height 7
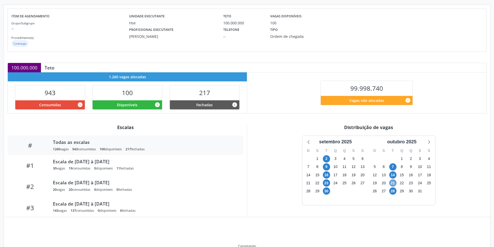
click at [392, 182] on span "21" at bounding box center [392, 182] width 7 height 7
click at [392, 192] on span "28" at bounding box center [392, 190] width 7 height 7
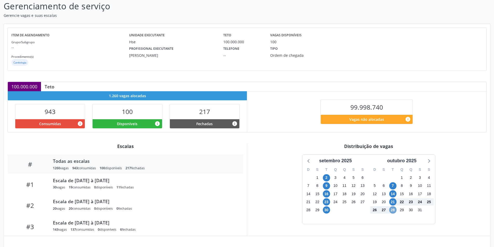
scroll to position [0, 0]
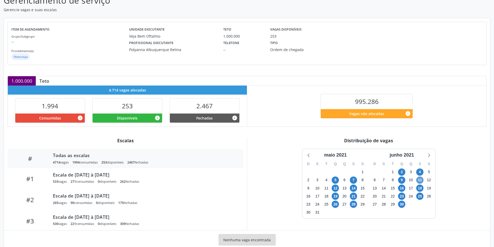
scroll to position [54, 0]
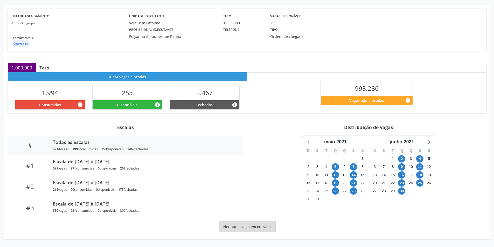
drag, startPoint x: 410, startPoint y: 140, endPoint x: 417, endPoint y: 147, distance: 10.3
click at [410, 141] on div "junho 2021" at bounding box center [401, 141] width 29 height 7
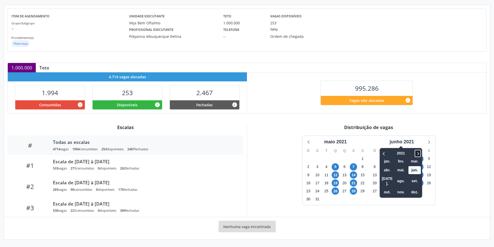
click at [420, 153] on icon at bounding box center [417, 153] width 5 height 6
click at [385, 190] on span "out." at bounding box center [387, 192] width 12 height 8
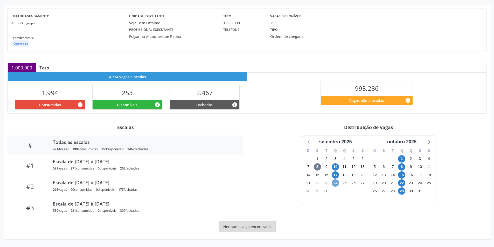
click at [336, 181] on span "24" at bounding box center [335, 182] width 7 height 7
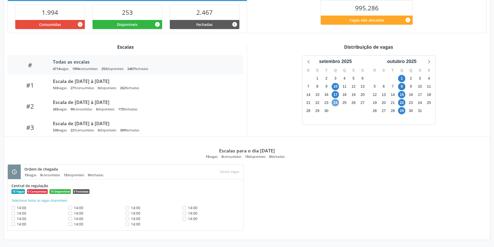
scroll to position [135, 0]
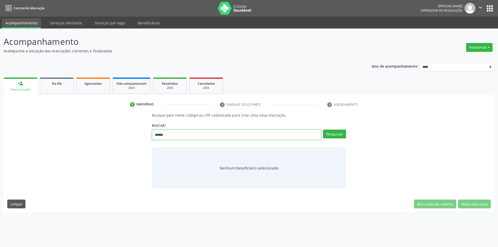
type input "******"
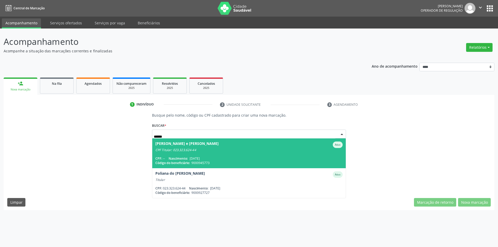
click at [245, 156] on span "[PERSON_NAME] e [PERSON_NAME] CPF Titular: 023.323.624-44 CPF: -- Nascimento: […" at bounding box center [249, 153] width 194 height 30
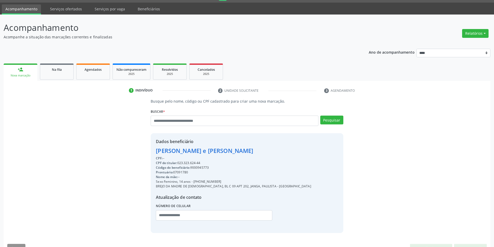
scroll to position [27, 0]
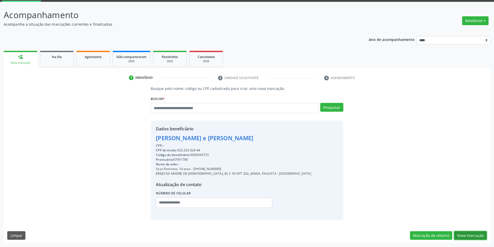
drag, startPoint x: 473, startPoint y: 234, endPoint x: 466, endPoint y: 233, distance: 6.9
click at [473, 233] on button "Nova marcação" at bounding box center [470, 235] width 33 height 9
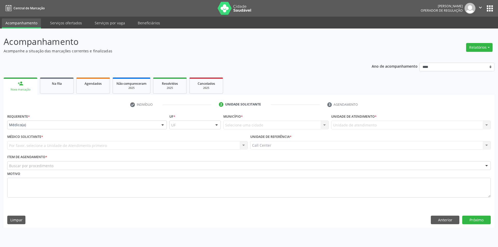
click at [24, 129] on div "Médico(a)" at bounding box center [86, 125] width 159 height 9
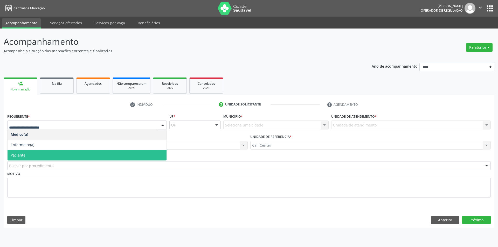
click at [30, 153] on span "Paciente" at bounding box center [87, 155] width 159 height 10
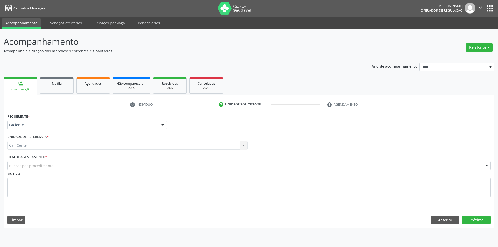
click at [37, 163] on div "Buscar por procedimento" at bounding box center [248, 165] width 483 height 9
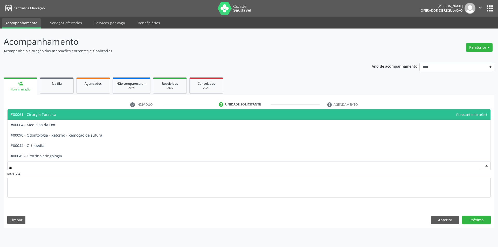
type input "***"
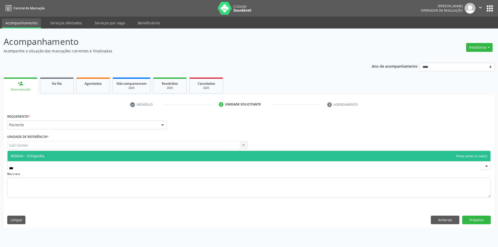
click at [43, 154] on span "#00044 - Ortopedia" at bounding box center [28, 155] width 34 height 5
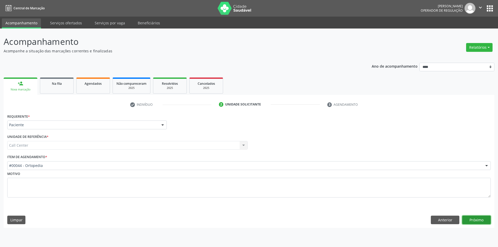
click at [476, 216] on button "Próximo" at bounding box center [476, 220] width 29 height 9
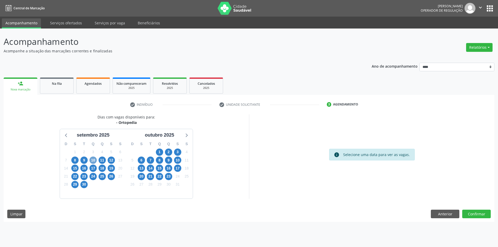
click at [93, 160] on span "10" at bounding box center [92, 160] width 7 height 7
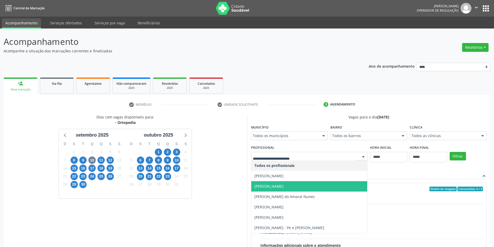
click at [326, 186] on span "[PERSON_NAME]" at bounding box center [309, 186] width 116 height 10
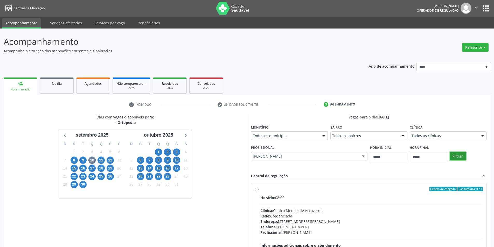
click at [456, 156] on button "Filtrar" at bounding box center [457, 156] width 16 height 9
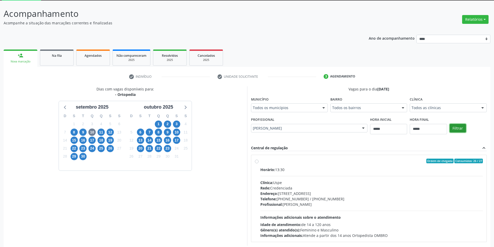
scroll to position [53, 0]
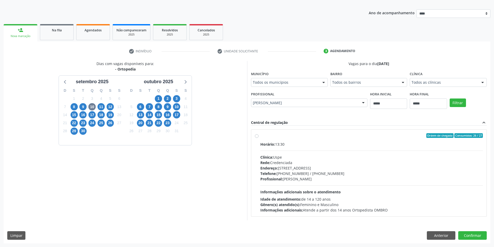
click at [281, 160] on div "Rede: Credenciada" at bounding box center [371, 162] width 223 height 5
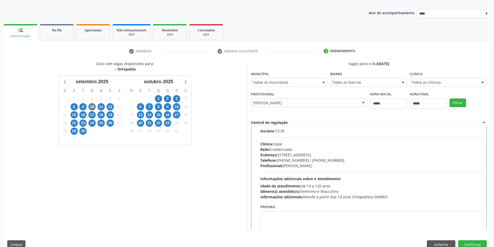
scroll to position [26, 0]
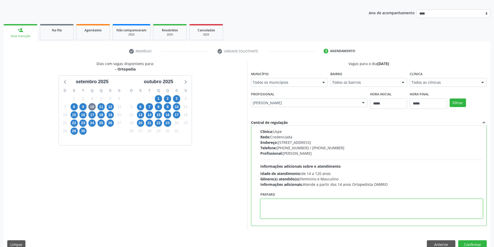
paste textarea "**********"
type textarea "**********"
click at [475, 243] on button "Confirmar" at bounding box center [472, 244] width 29 height 9
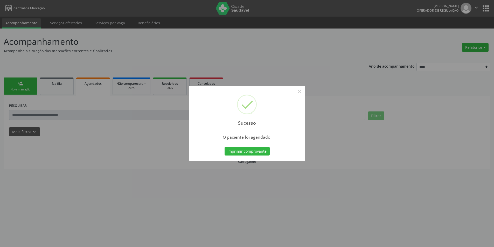
scroll to position [0, 0]
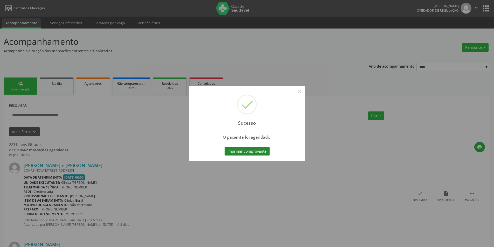
click at [252, 150] on button "Imprimir comprovante" at bounding box center [246, 151] width 45 height 9
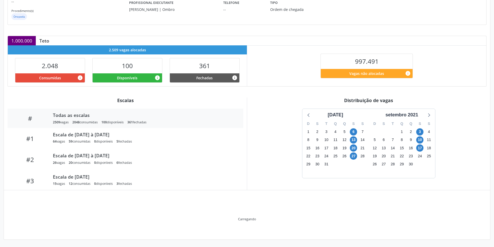
scroll to position [54, 0]
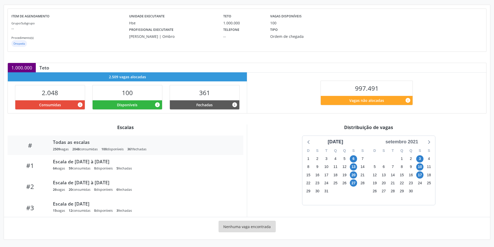
click at [412, 141] on div "setembro 2021" at bounding box center [401, 141] width 37 height 7
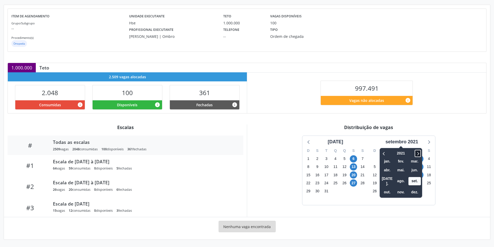
click at [420, 151] on icon at bounding box center [417, 153] width 5 height 6
click at [420, 152] on icon at bounding box center [417, 153] width 5 height 6
click at [384, 189] on span "out." at bounding box center [387, 192] width 12 height 8
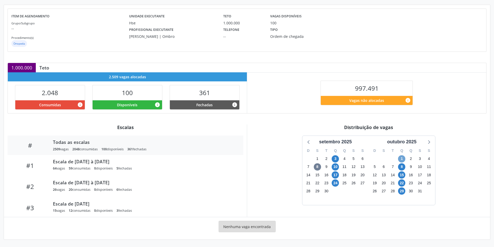
click at [401, 160] on span "1" at bounding box center [401, 158] width 7 height 7
click at [400, 183] on span "22" at bounding box center [401, 182] width 7 height 7
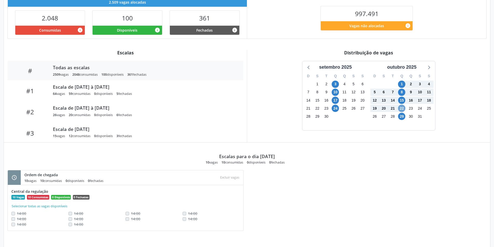
scroll to position [74, 0]
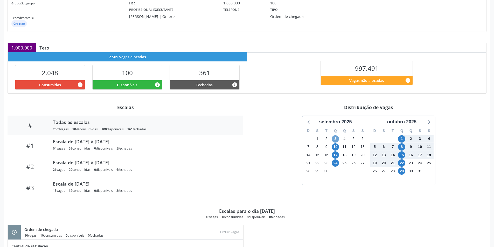
click at [336, 138] on span "3" at bounding box center [335, 138] width 7 height 7
click at [336, 147] on span "10" at bounding box center [335, 146] width 7 height 7
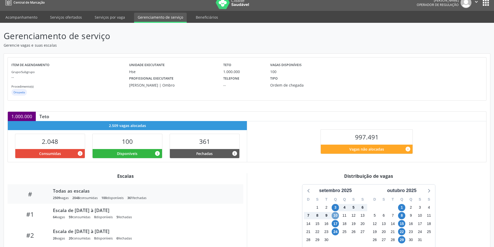
scroll to position [0, 0]
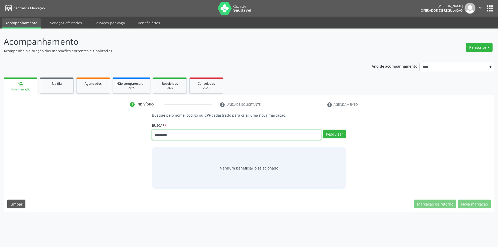
type input "*********"
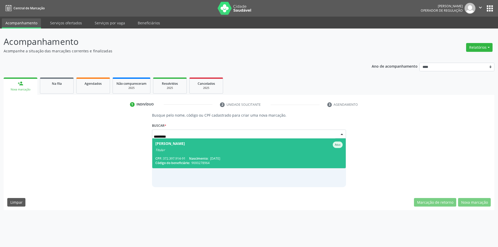
click at [228, 151] on div "Titular" at bounding box center [248, 150] width 187 height 4
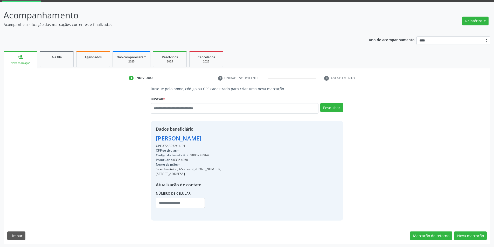
scroll to position [27, 0]
click at [461, 236] on button "Nova marcação" at bounding box center [470, 235] width 33 height 9
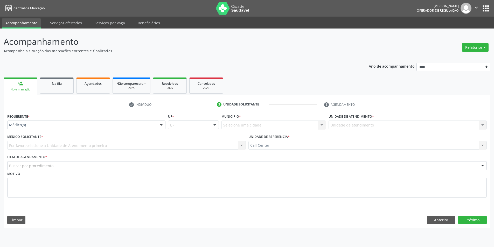
scroll to position [0, 0]
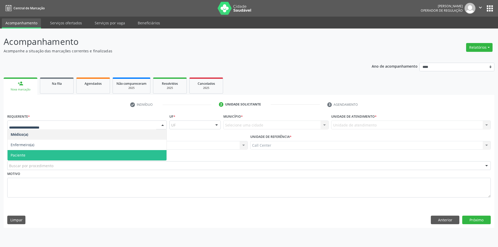
click at [40, 156] on span "Paciente" at bounding box center [87, 155] width 159 height 10
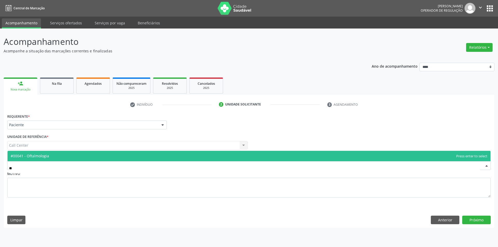
type input "***"
click at [52, 155] on span "#00041 - Oftalmologia" at bounding box center [249, 156] width 483 height 10
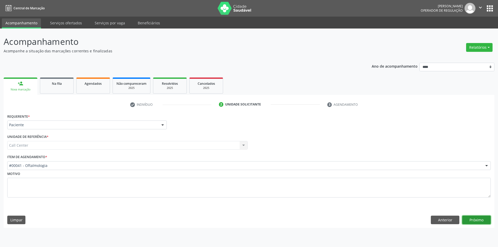
click at [478, 220] on button "Próximo" at bounding box center [476, 220] width 29 height 9
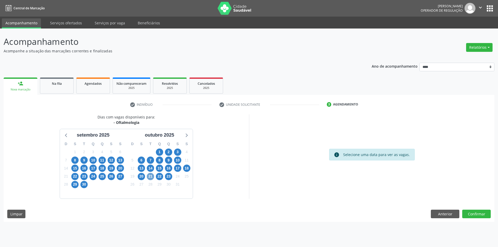
click at [147, 175] on span "21" at bounding box center [150, 176] width 7 height 7
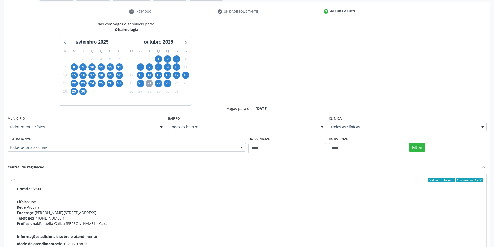
scroll to position [104, 0]
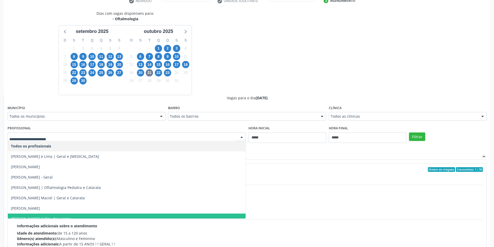
click at [79, 215] on span "[PERSON_NAME] Callou de Lucena" at bounding box center [127, 219] width 238 height 10
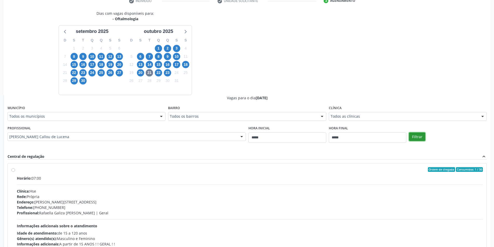
click at [414, 140] on button "Filtrar" at bounding box center [417, 136] width 16 height 9
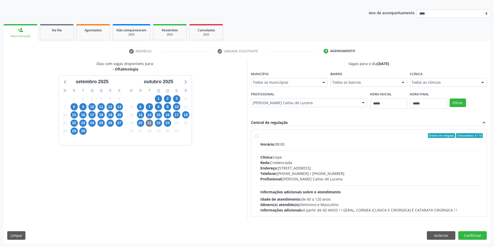
click at [352, 165] on div "Rede: Credenciada" at bounding box center [371, 162] width 223 height 5
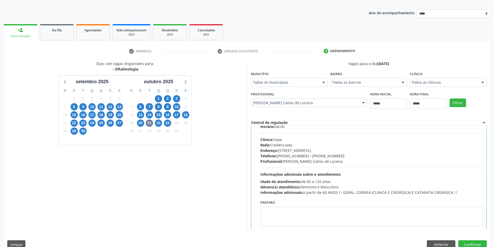
scroll to position [26, 0]
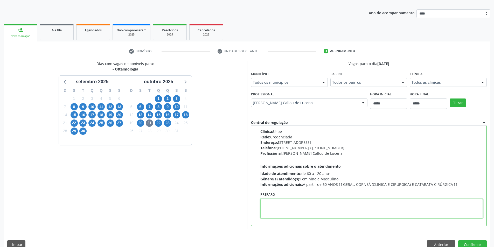
paste textarea "**********"
type textarea "**********"
click at [470, 242] on button "Confirmar" at bounding box center [472, 244] width 29 height 9
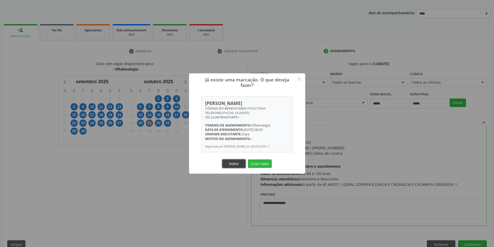
click at [242, 167] on button "Voltar" at bounding box center [233, 163] width 23 height 9
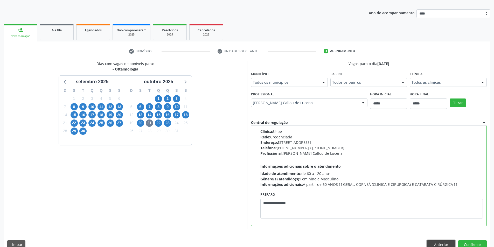
click at [444, 242] on button "Anterior" at bounding box center [441, 244] width 29 height 9
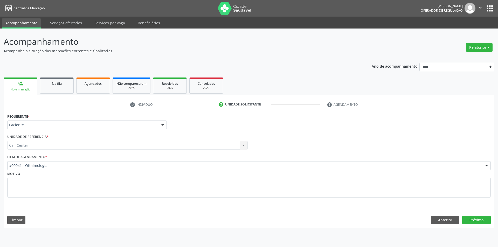
click at [444, 242] on div "Acompanhamento Acompanhe a situação das marcações correntes e finalizadas Relat…" at bounding box center [249, 138] width 498 height 219
click at [444, 219] on button "Anterior" at bounding box center [445, 220] width 29 height 9
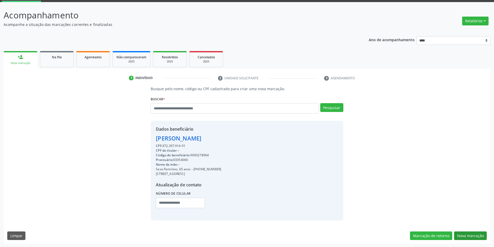
scroll to position [27, 0]
click at [464, 235] on button "Nova marcação" at bounding box center [470, 235] width 33 height 9
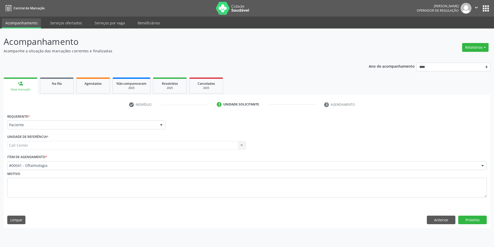
scroll to position [0, 0]
click at [477, 219] on button "Próximo" at bounding box center [476, 220] width 29 height 9
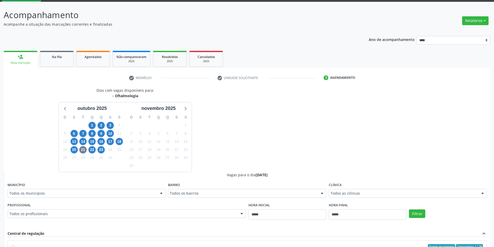
scroll to position [52, 0]
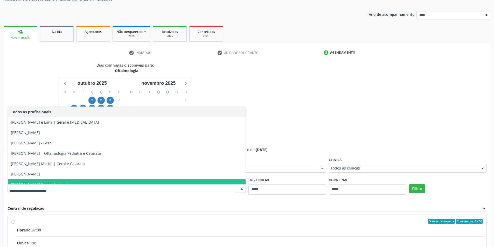
click at [118, 182] on span "[PERSON_NAME] Callou de Lucena" at bounding box center [127, 184] width 238 height 10
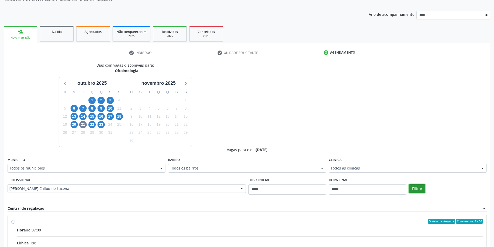
click at [417, 189] on button "Filtrar" at bounding box center [417, 188] width 16 height 9
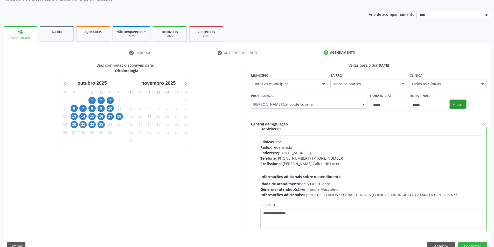
scroll to position [26, 0]
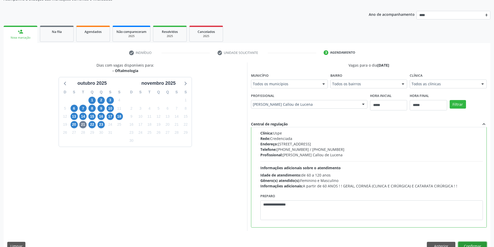
click at [467, 244] on button "Confirmar" at bounding box center [472, 246] width 29 height 9
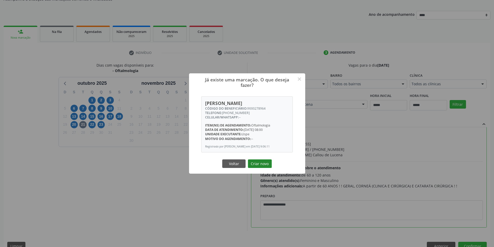
click at [260, 165] on button "Criar novo" at bounding box center [260, 163] width 24 height 9
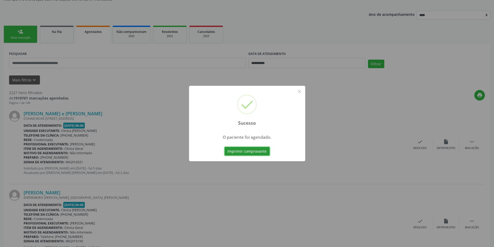
scroll to position [0, 0]
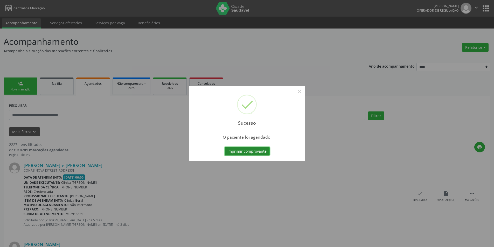
click at [258, 147] on button "Imprimir comprovante" at bounding box center [246, 151] width 45 height 9
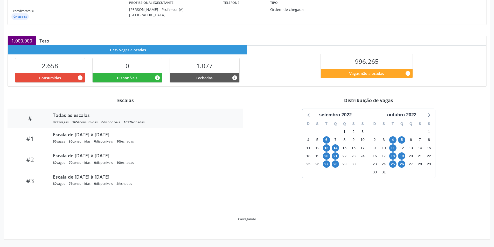
scroll to position [54, 0]
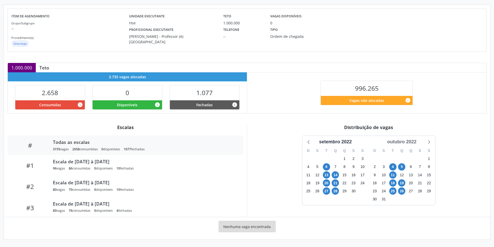
click at [410, 142] on div "outubro 2022" at bounding box center [401, 141] width 33 height 7
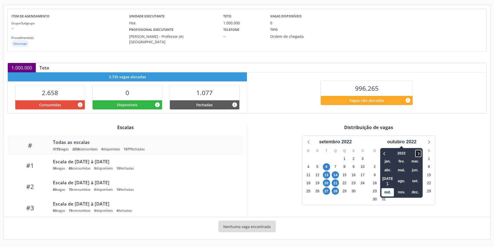
click at [417, 152] on icon at bounding box center [418, 153] width 5 height 6
click at [415, 177] on span "set." at bounding box center [415, 181] width 12 height 8
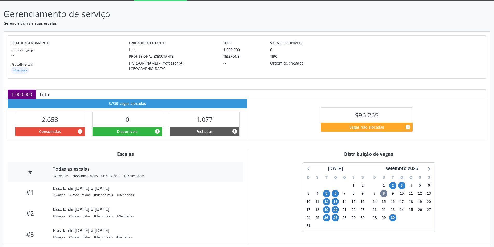
scroll to position [0, 0]
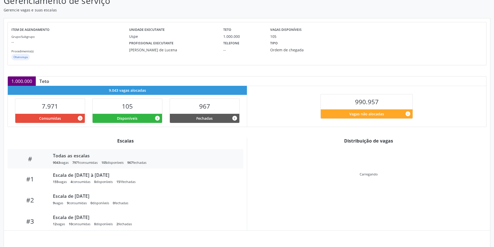
scroll to position [53, 0]
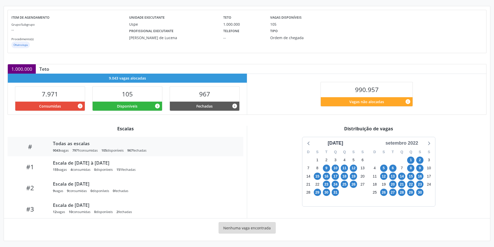
click at [414, 142] on div "setembro 2022" at bounding box center [401, 143] width 37 height 7
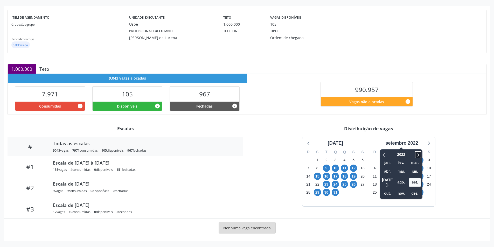
click at [419, 154] on icon at bounding box center [417, 155] width 5 height 6
click at [419, 154] on icon at bounding box center [418, 154] width 2 height 3
click at [419, 155] on icon at bounding box center [418, 154] width 2 height 3
click at [386, 157] on icon at bounding box center [384, 155] width 5 height 6
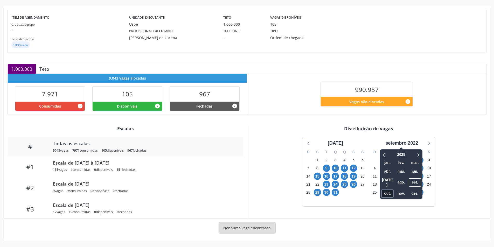
click at [390, 189] on span "out." at bounding box center [387, 193] width 12 height 8
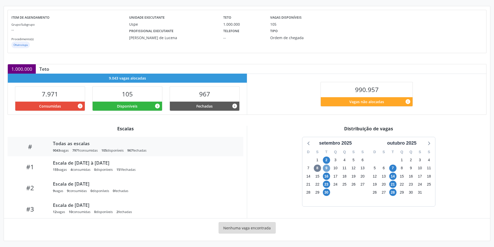
click at [327, 169] on span "9" at bounding box center [326, 168] width 7 height 7
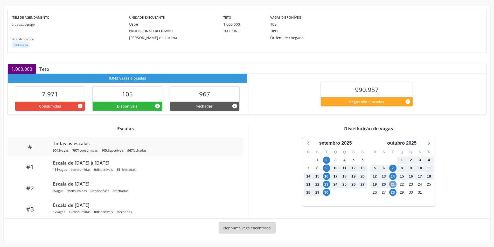
click at [392, 184] on span "21" at bounding box center [392, 184] width 7 height 7
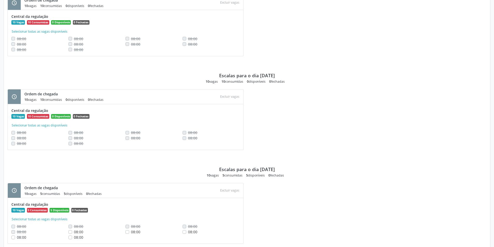
scroll to position [693, 0]
